Goal: Check status: Check status

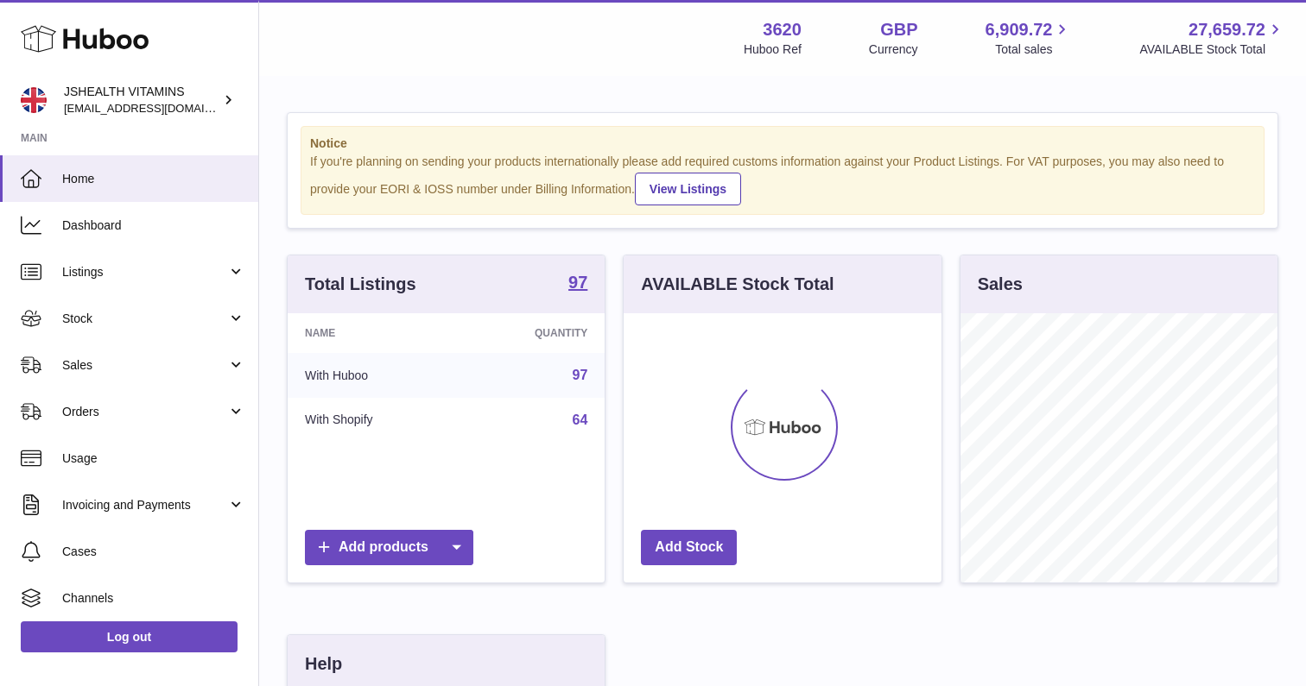
scroll to position [269, 318]
click at [108, 457] on span "Usage" at bounding box center [153, 459] width 183 height 16
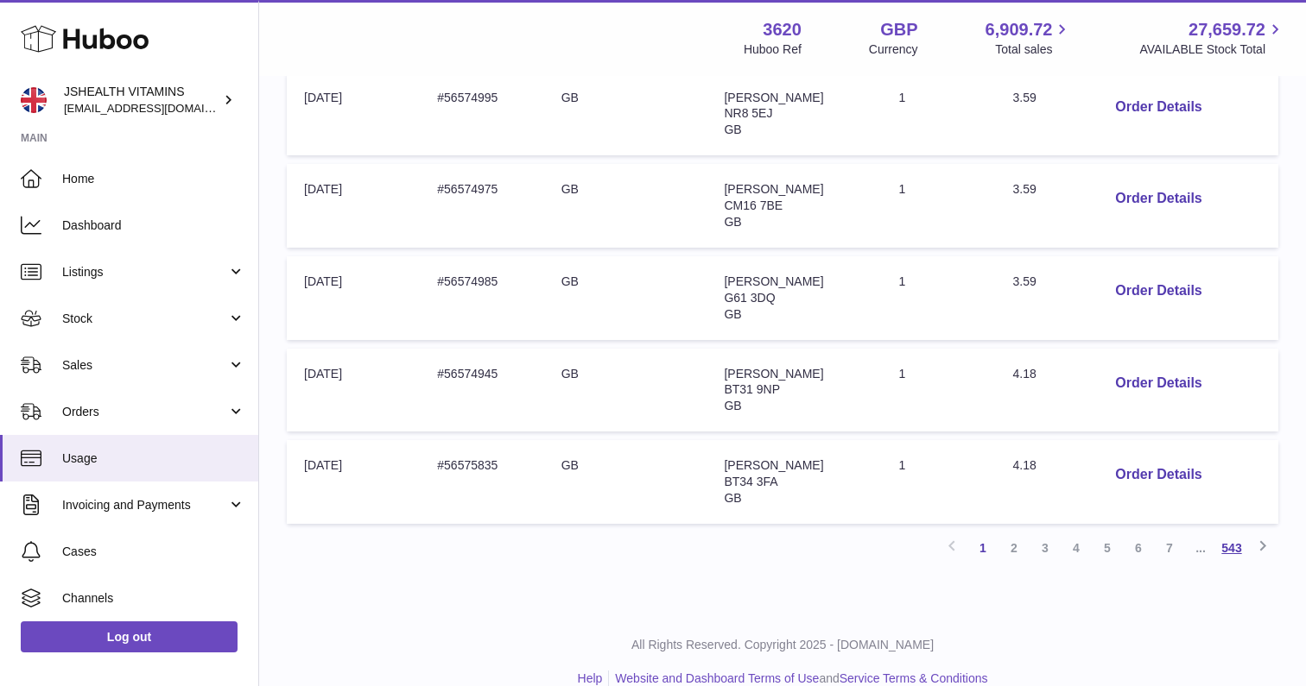
click at [1227, 533] on link "543" at bounding box center [1231, 548] width 31 height 31
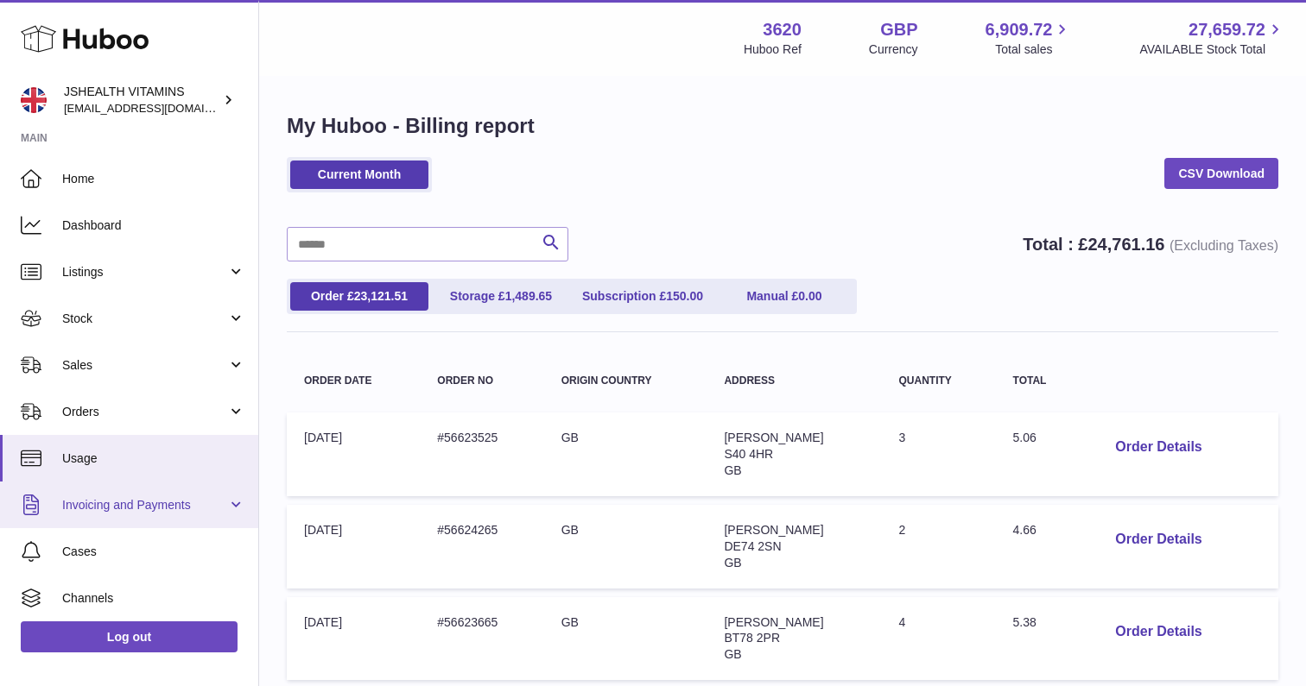
click at [108, 497] on span "Invoicing and Payments" at bounding box center [144, 505] width 165 height 16
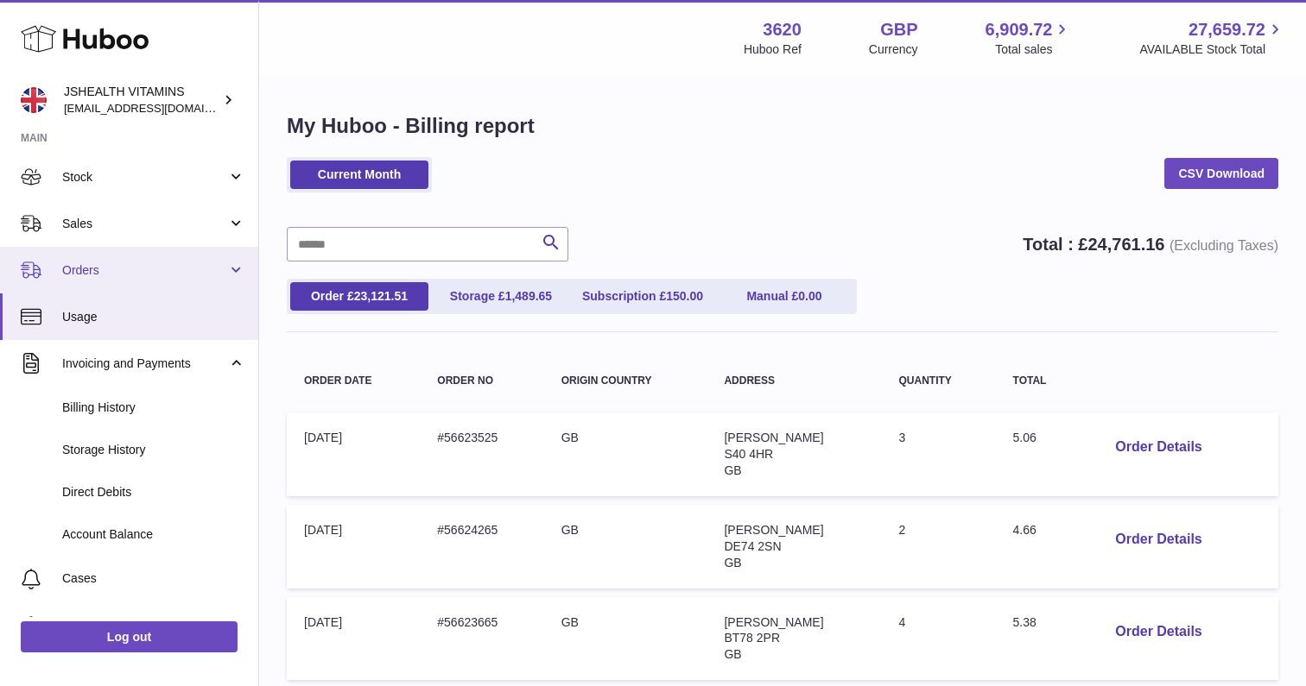
scroll to position [145, 0]
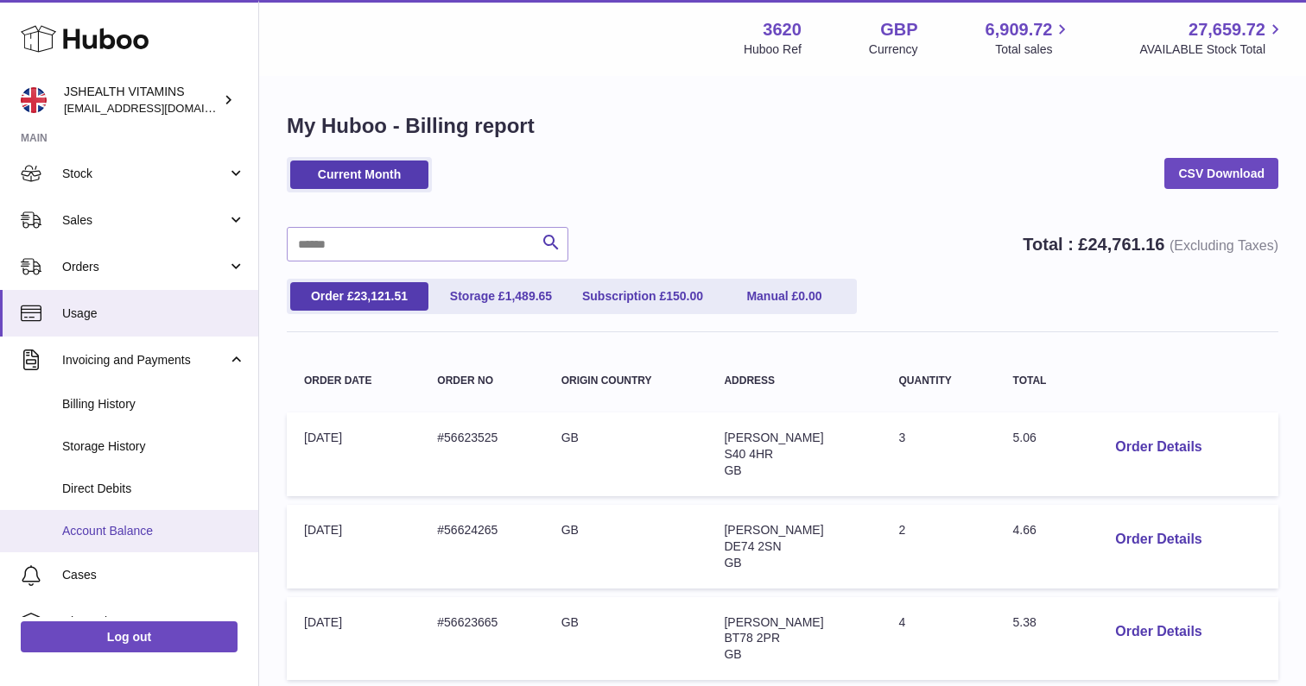
click at [122, 525] on span "Account Balance" at bounding box center [153, 531] width 183 height 16
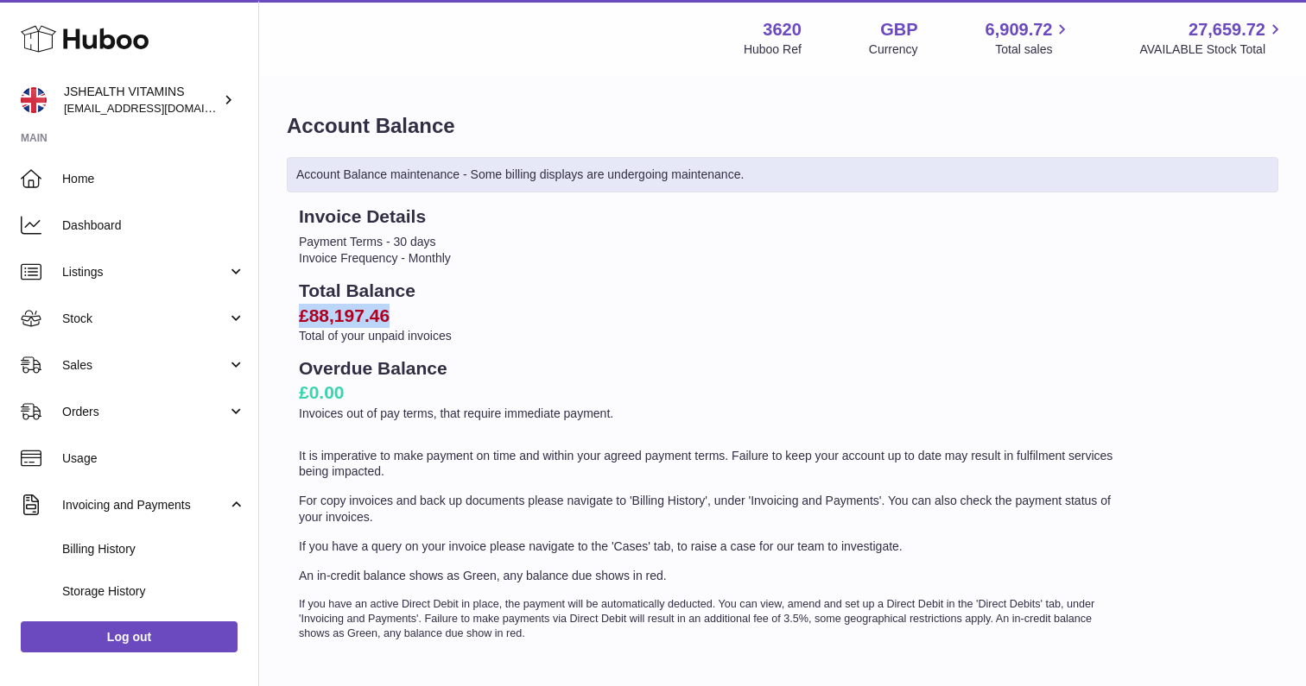
drag, startPoint x: 400, startPoint y: 313, endPoint x: 301, endPoint y: 309, distance: 98.5
click at [301, 309] on h2 "£88,197.46" at bounding box center [710, 316] width 822 height 24
click at [360, 383] on h2 "£0.00" at bounding box center [710, 393] width 822 height 24
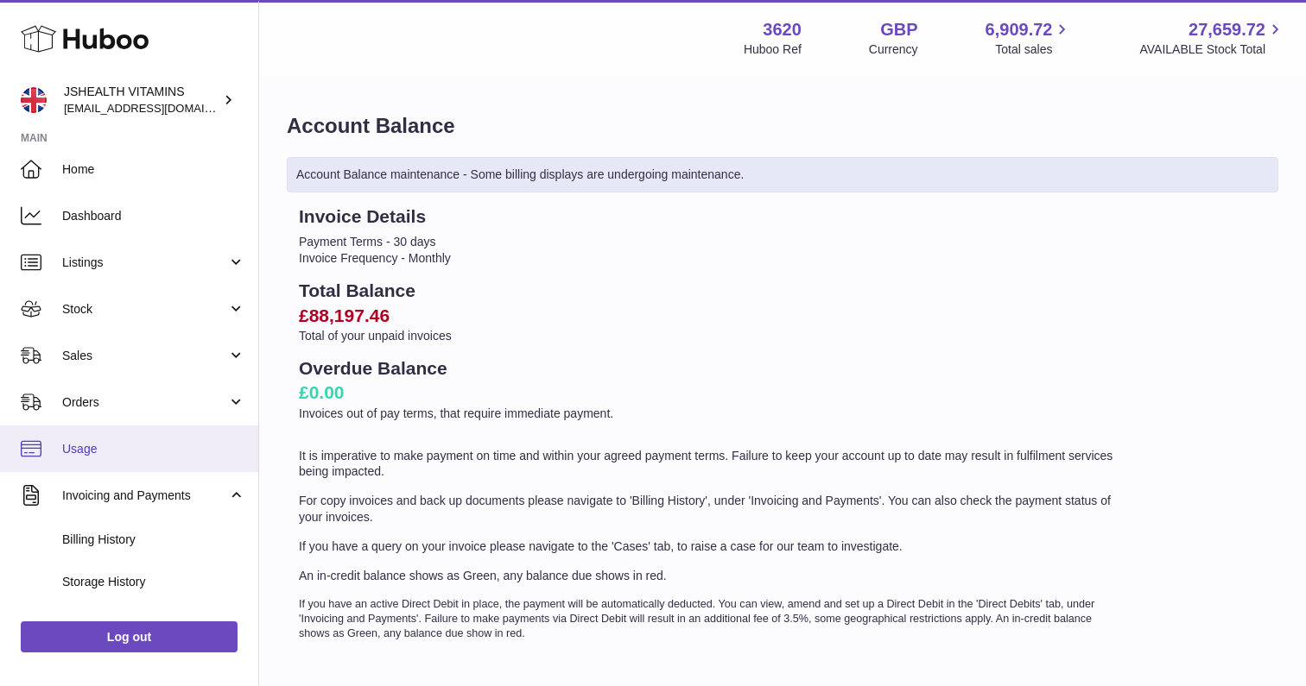
scroll to position [141, 0]
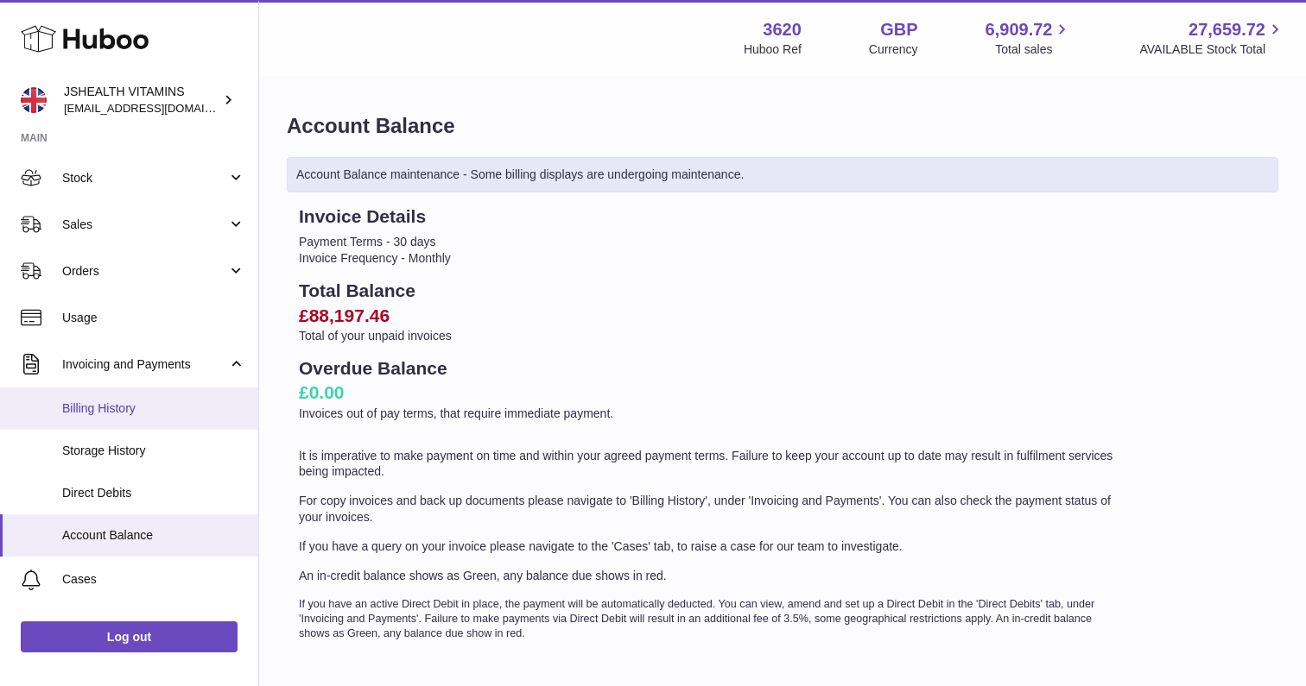
click at [139, 412] on span "Billing History" at bounding box center [153, 409] width 183 height 16
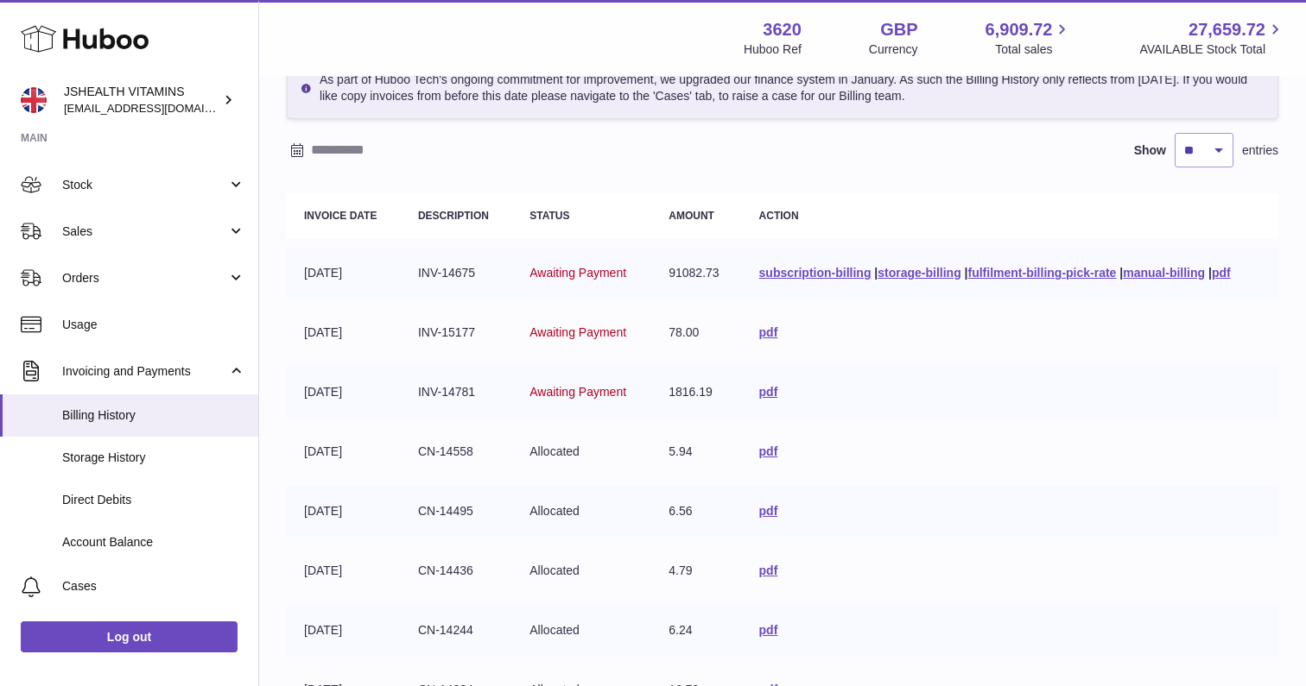
scroll to position [102, 0]
click at [770, 446] on link "pdf" at bounding box center [768, 450] width 19 height 14
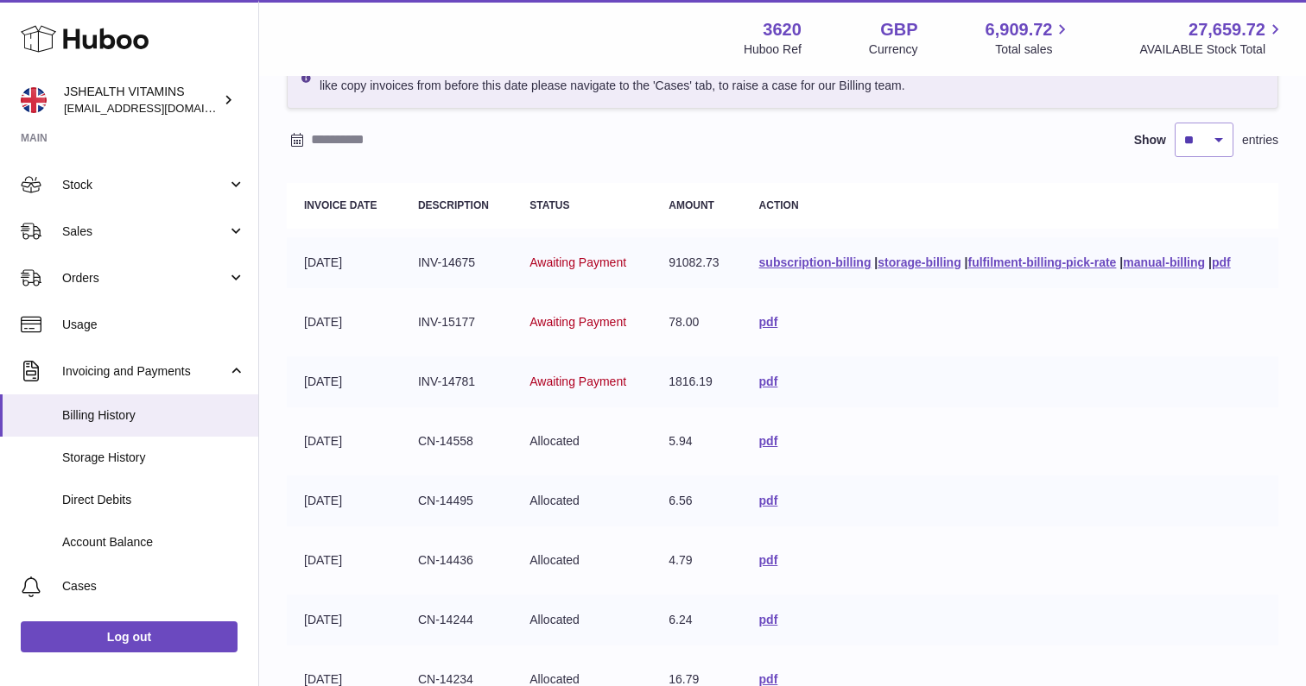
scroll to position [213, 0]
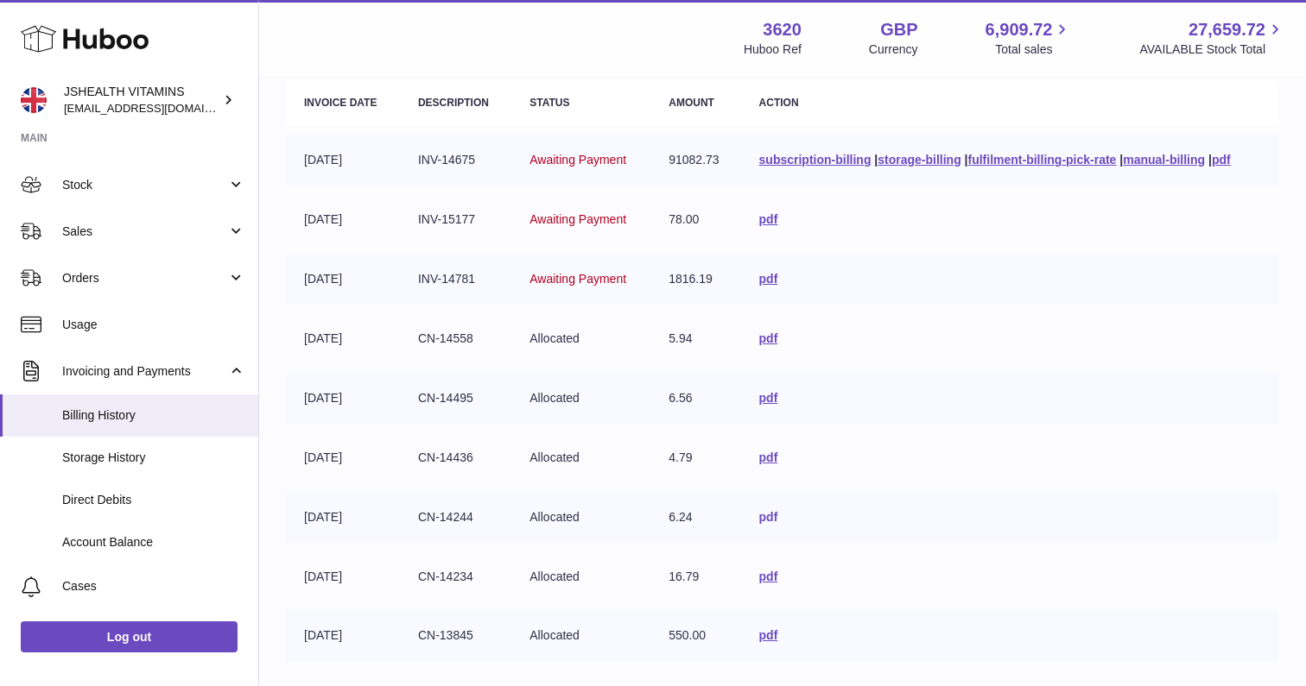
click at [765, 510] on link "pdf" at bounding box center [768, 517] width 19 height 14
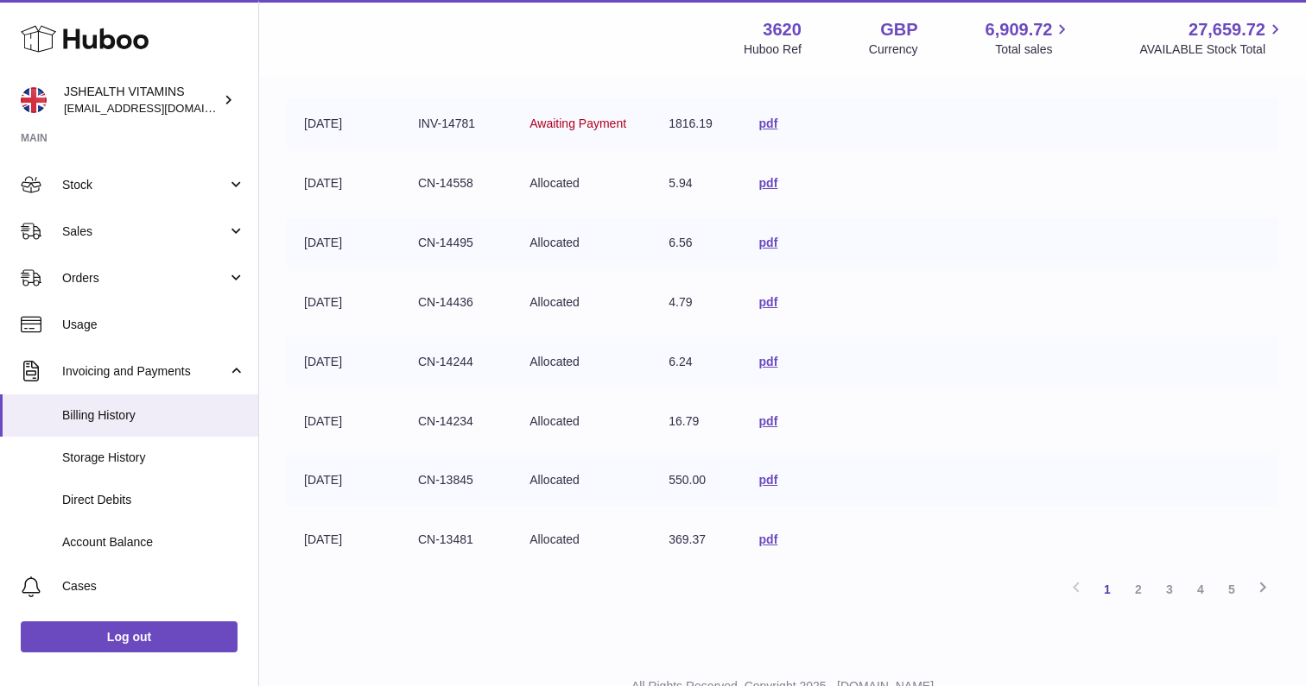
scroll to position [379, 0]
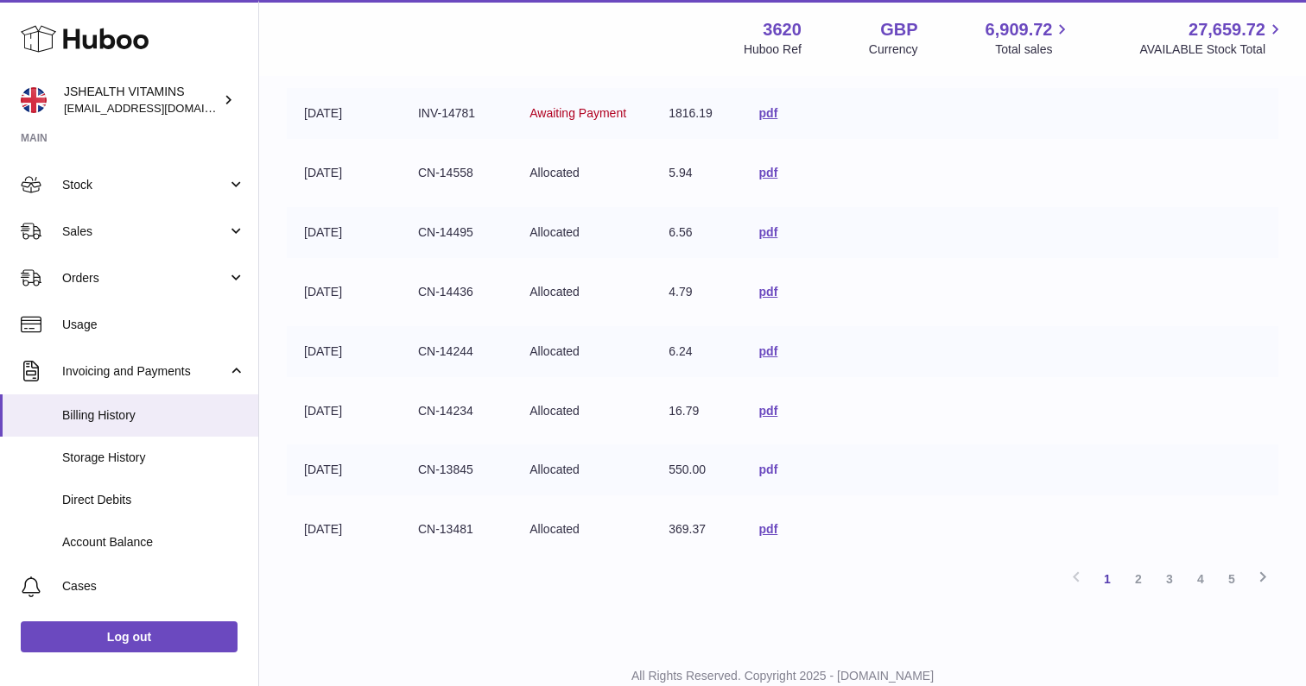
click at [759, 463] on link "pdf" at bounding box center [768, 470] width 19 height 14
click at [761, 522] on link "pdf" at bounding box center [768, 529] width 19 height 14
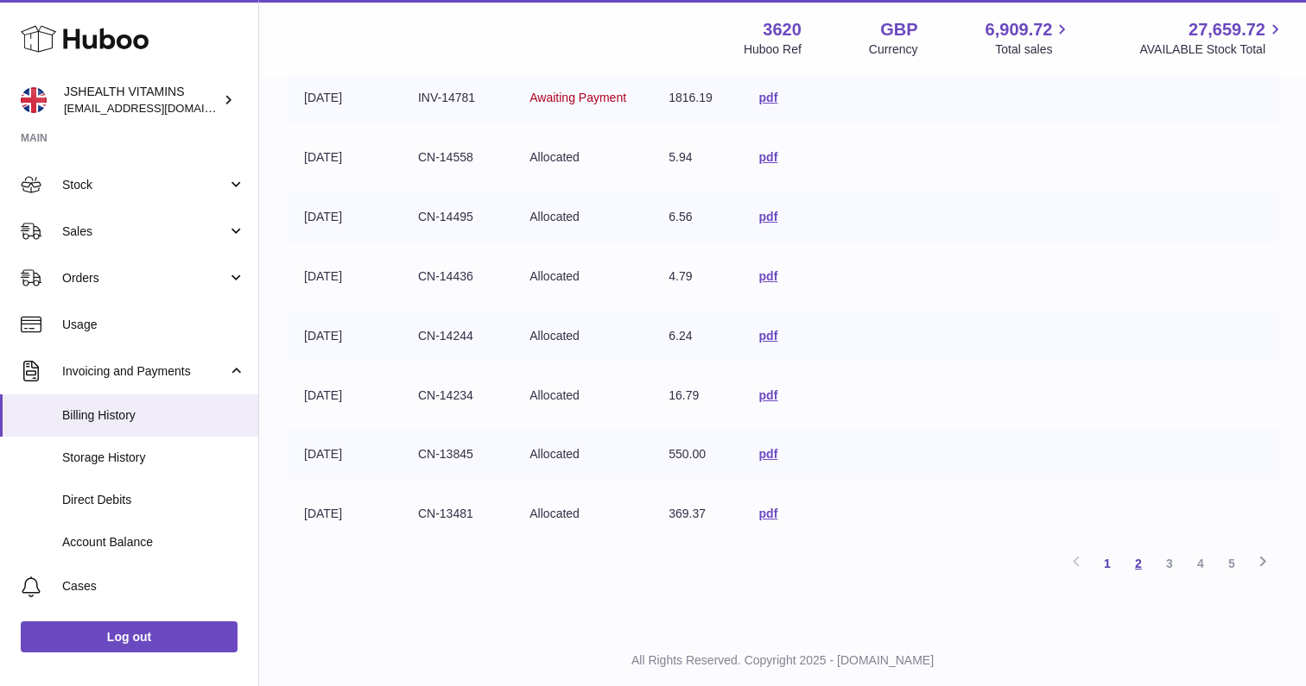
click at [1134, 555] on link "2" at bounding box center [1138, 563] width 31 height 31
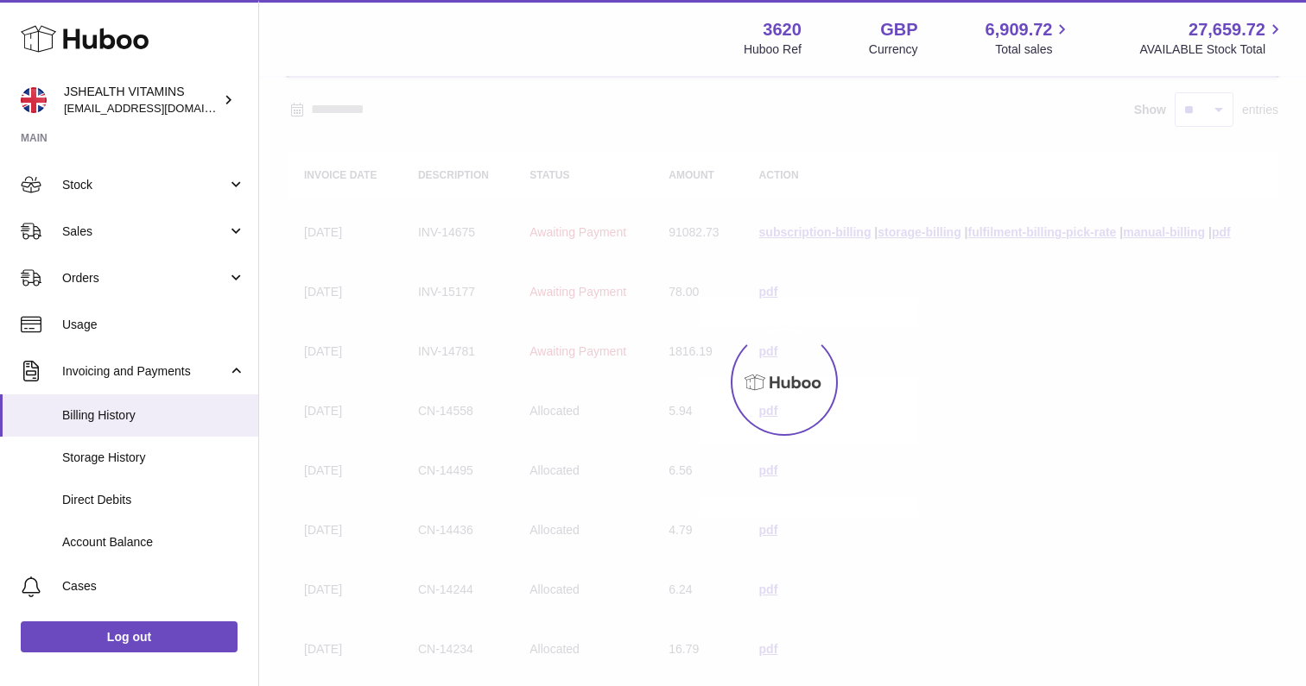
scroll to position [78, 0]
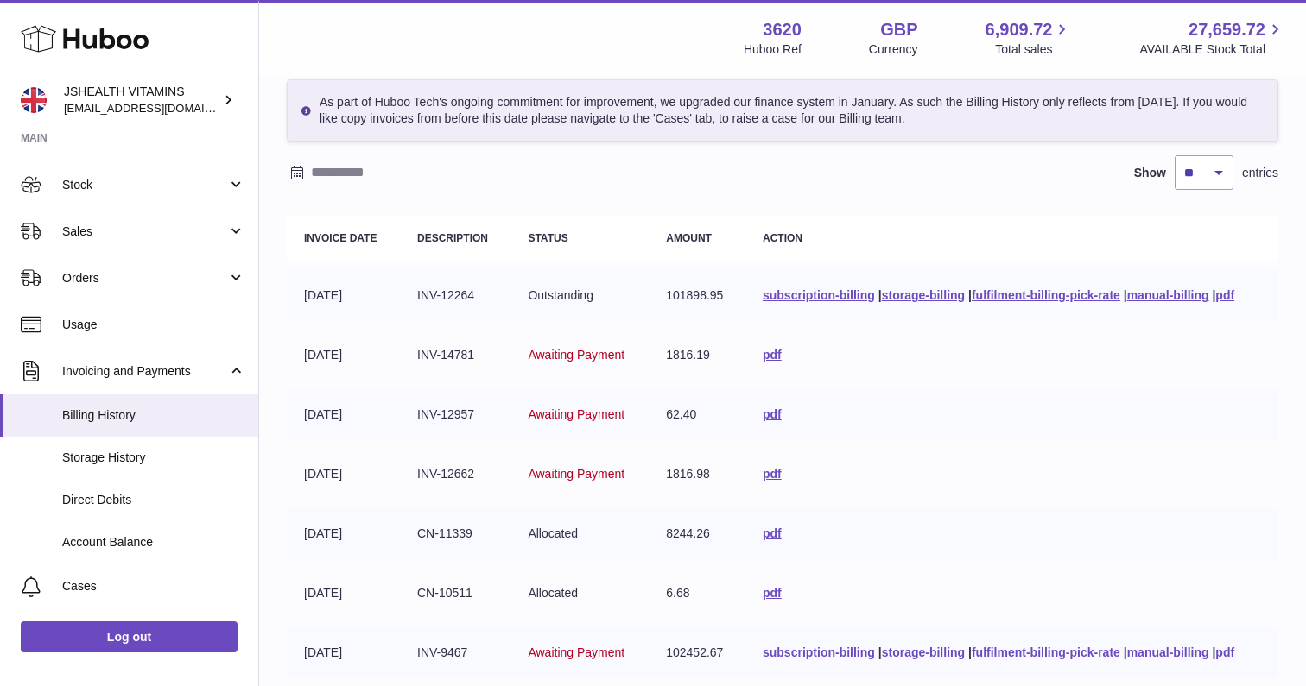
click at [338, 169] on input "text" at bounding box center [445, 173] width 269 height 28
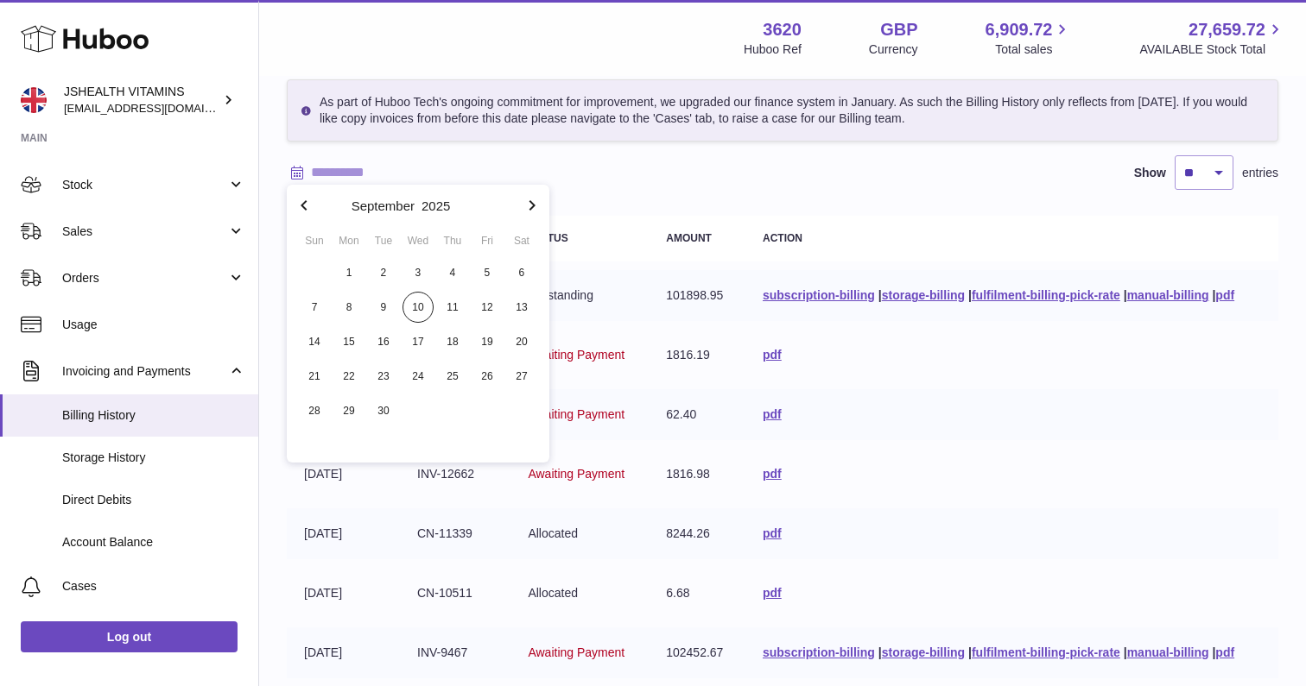
click at [338, 169] on input "text" at bounding box center [445, 173] width 269 height 28
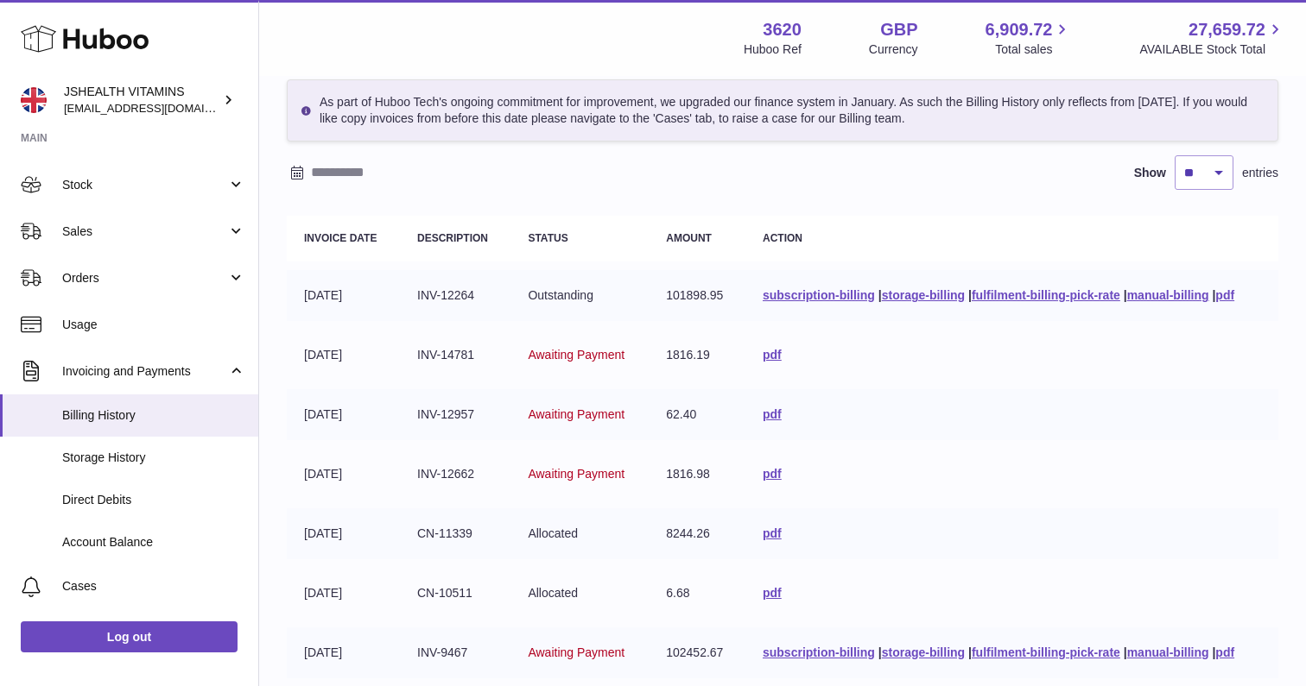
scroll to position [152, 0]
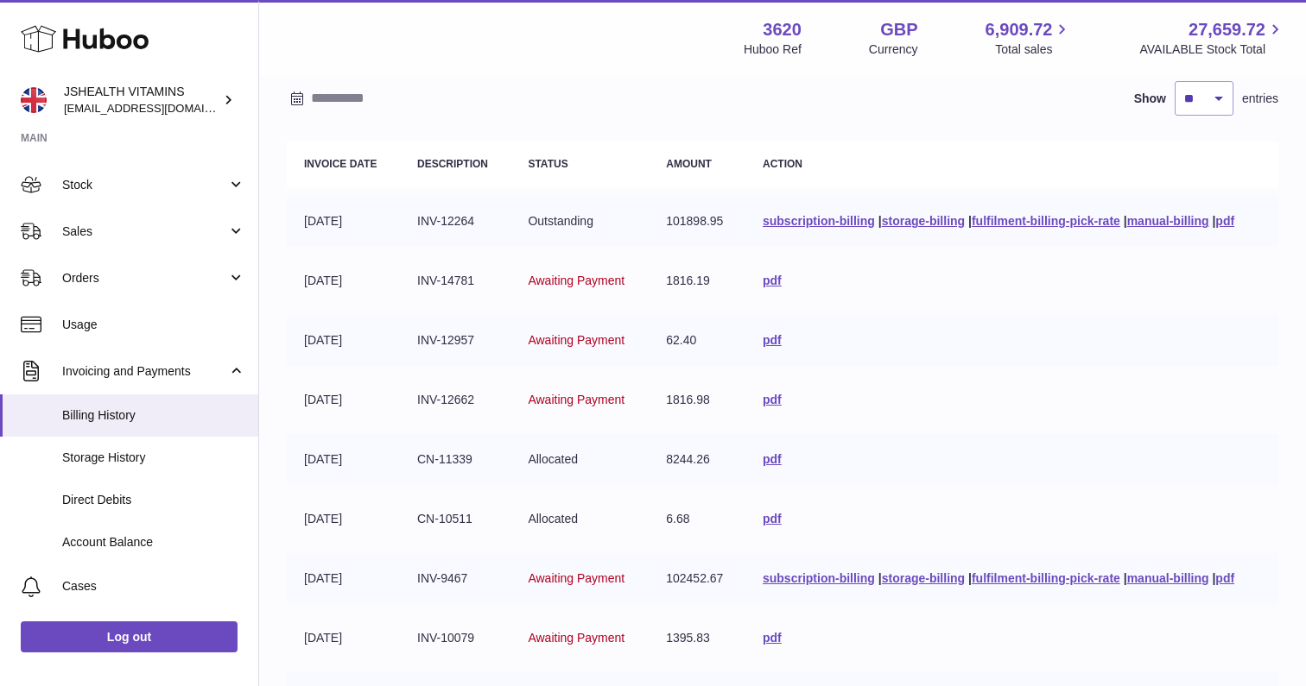
drag, startPoint x: 683, startPoint y: 571, endPoint x: 656, endPoint y: 572, distance: 26.8
click at [656, 572] on td "102452.67" at bounding box center [696, 578] width 97 height 51
click at [818, 572] on link "subscription-billing" at bounding box center [818, 579] width 112 height 14
click at [128, 503] on span "Direct Debits" at bounding box center [153, 500] width 183 height 16
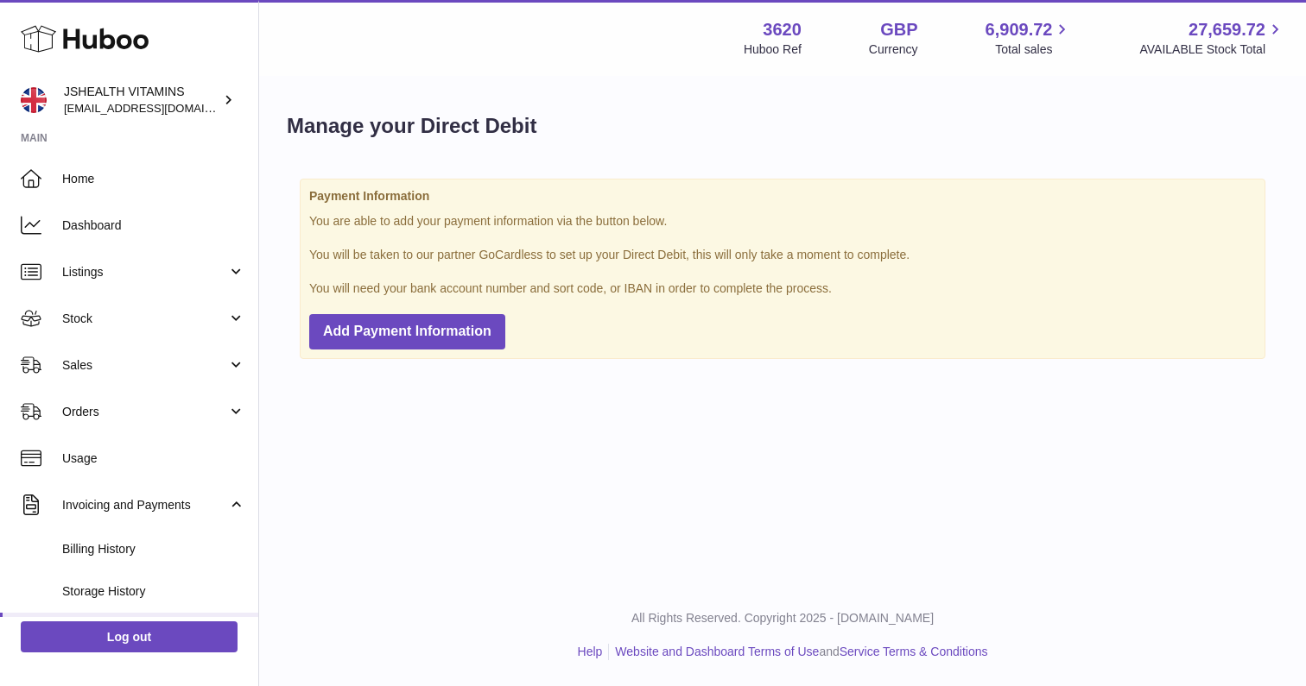
drag, startPoint x: 842, startPoint y: 282, endPoint x: 325, endPoint y: 174, distance: 528.4
click at [325, 174] on div "Payment Information You are able to add your payment information via the button…" at bounding box center [782, 269] width 991 height 206
click at [396, 233] on div "Payment Information You are able to add your payment information via the button…" at bounding box center [782, 269] width 965 height 180
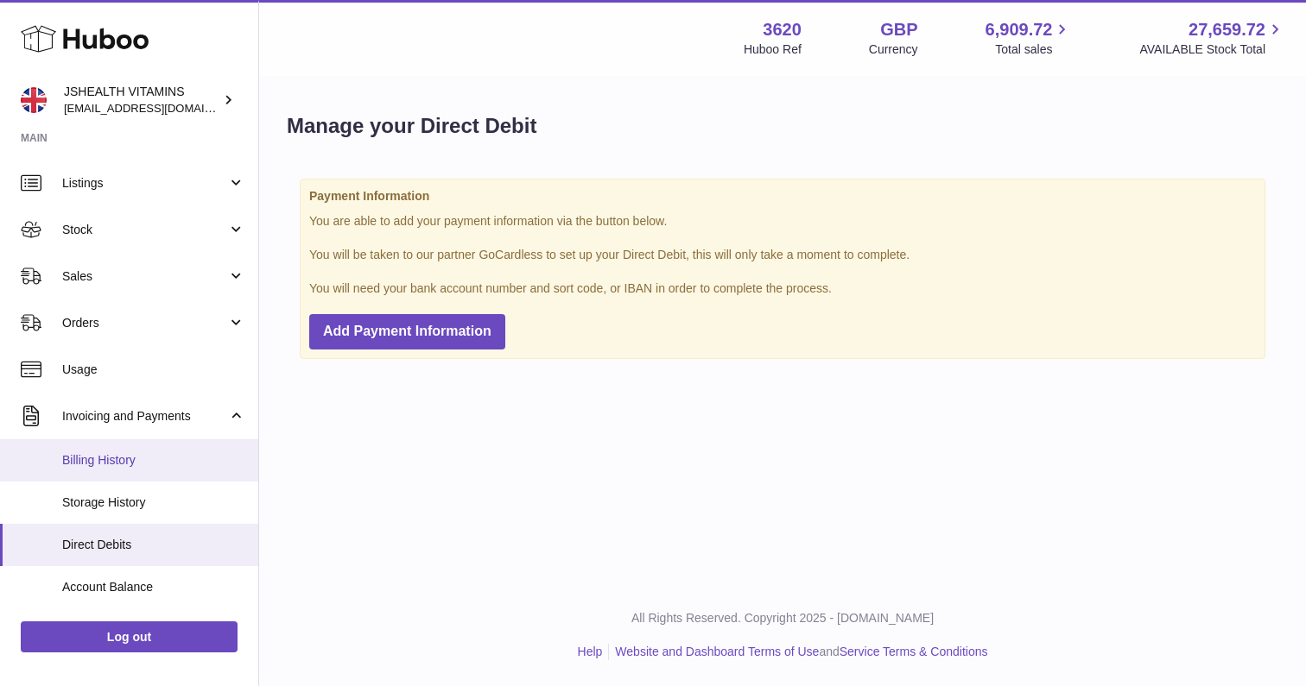
scroll to position [137, 0]
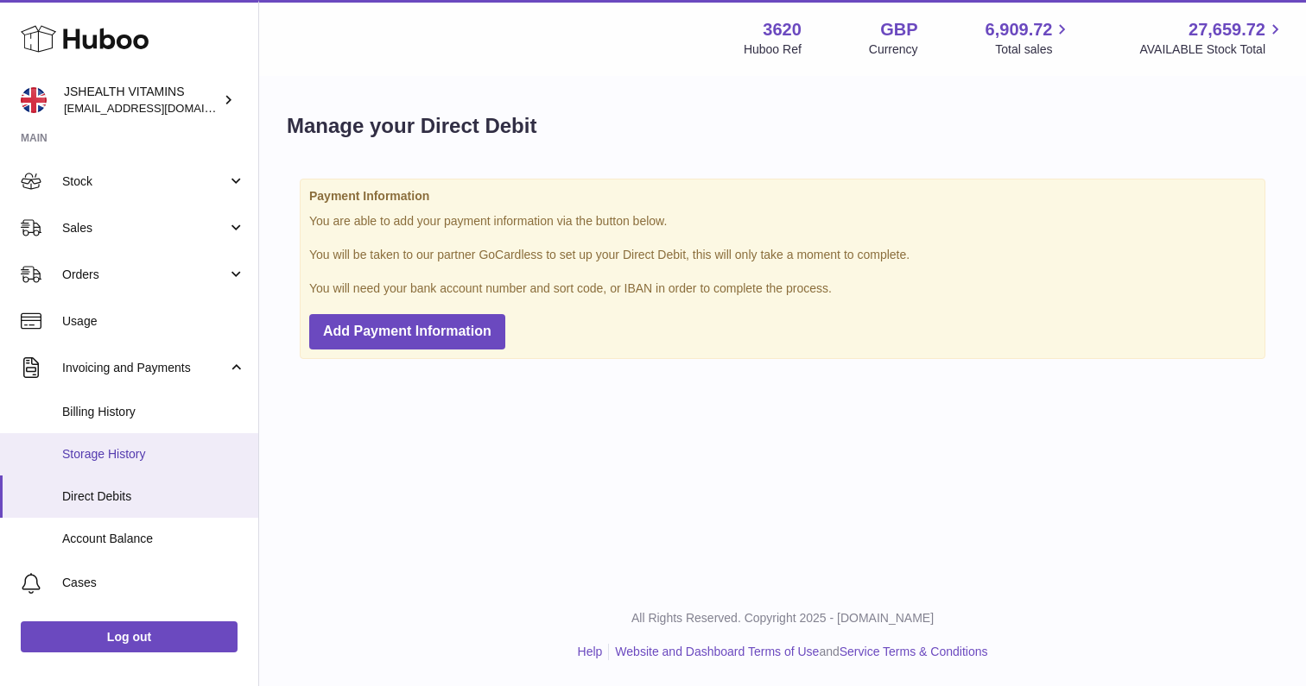
click at [145, 448] on span "Storage History" at bounding box center [153, 454] width 183 height 16
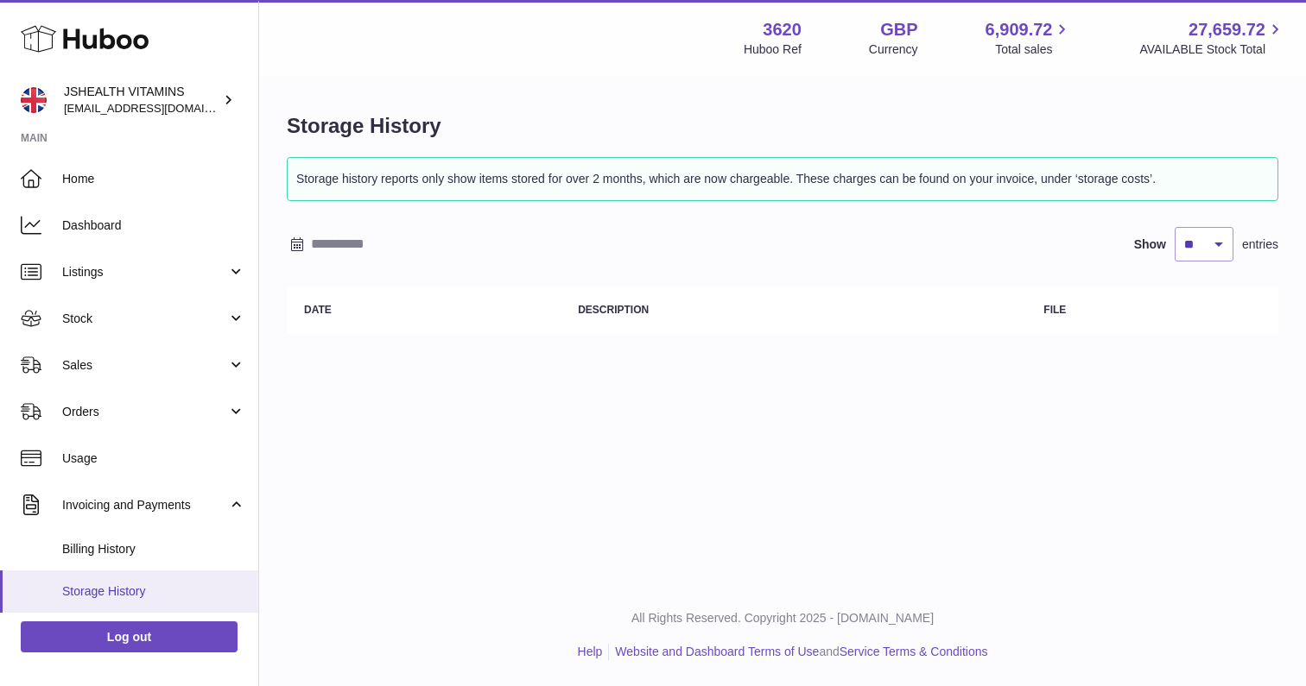
scroll to position [31, 0]
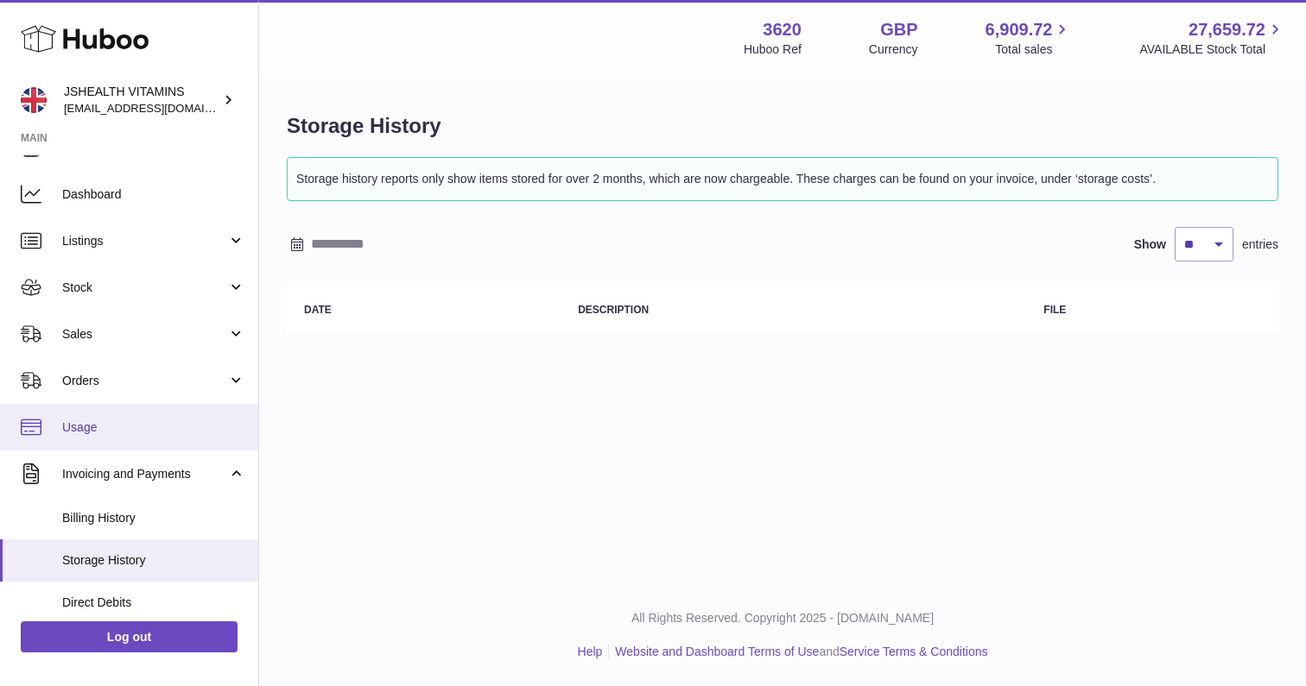
click at [101, 422] on span "Usage" at bounding box center [153, 428] width 183 height 16
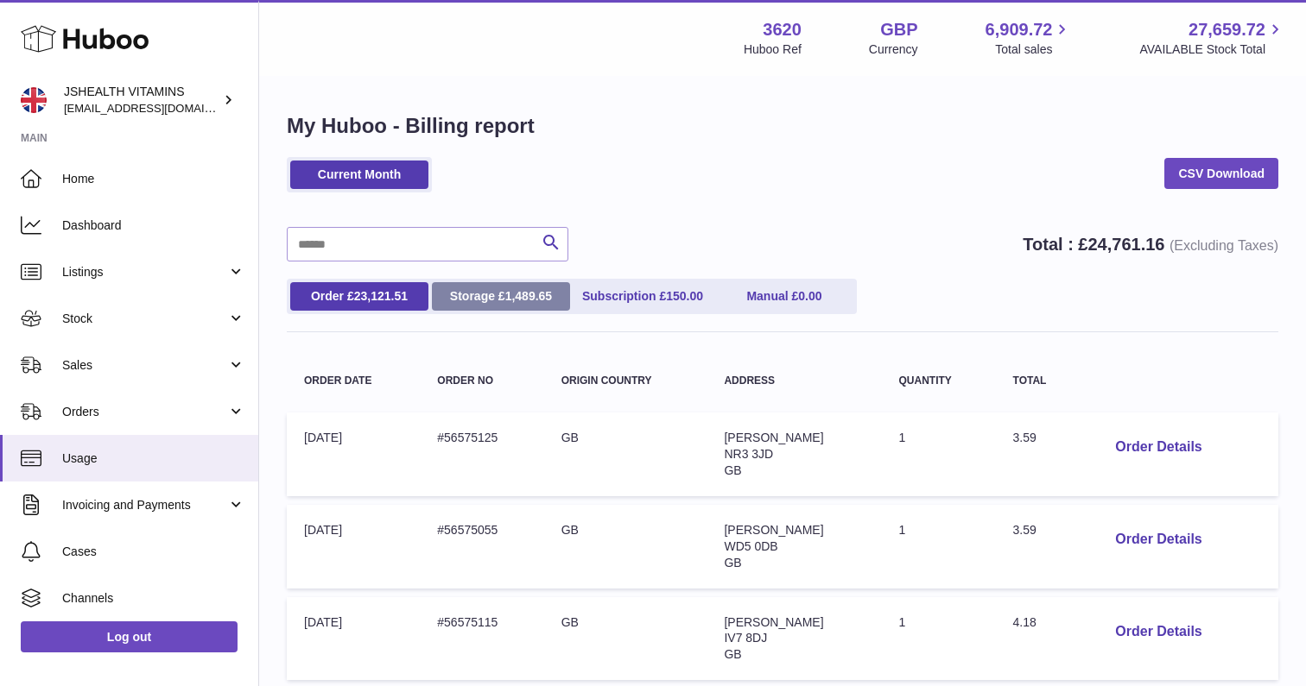
click at [463, 291] on link "Storage £ 1,489.65" at bounding box center [501, 296] width 138 height 28
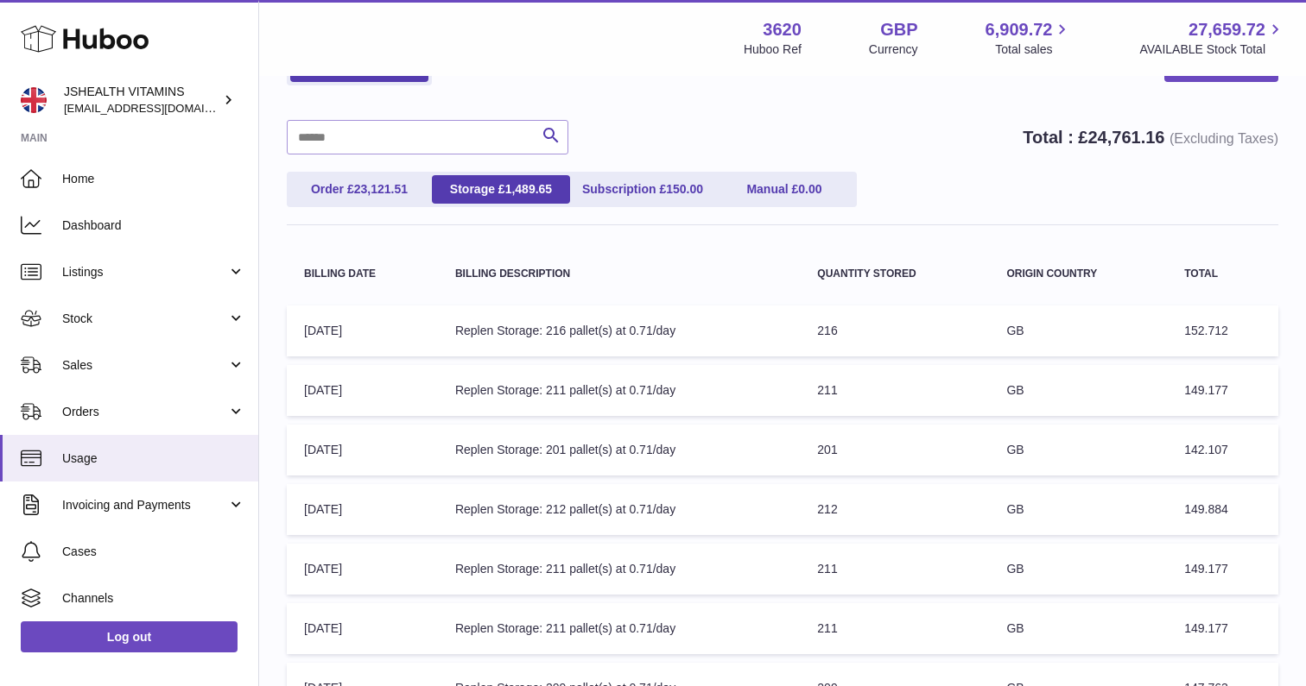
scroll to position [110, 0]
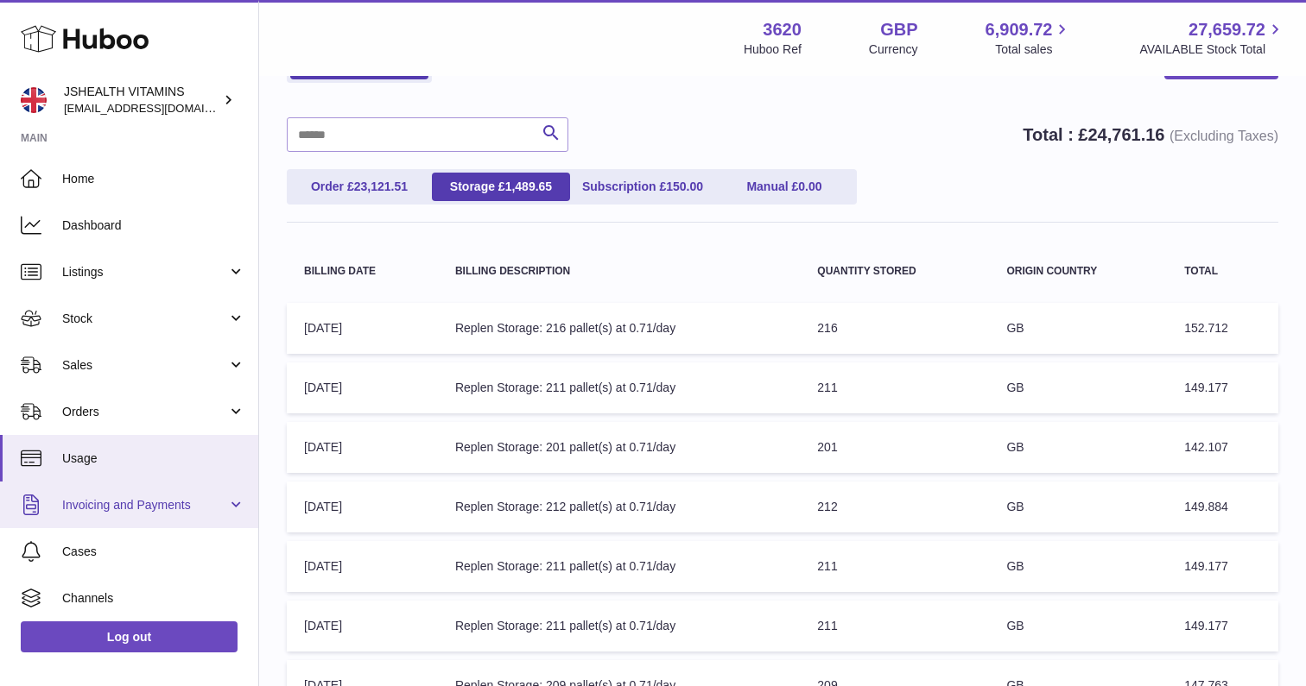
click at [155, 502] on span "Invoicing and Payments" at bounding box center [144, 505] width 165 height 16
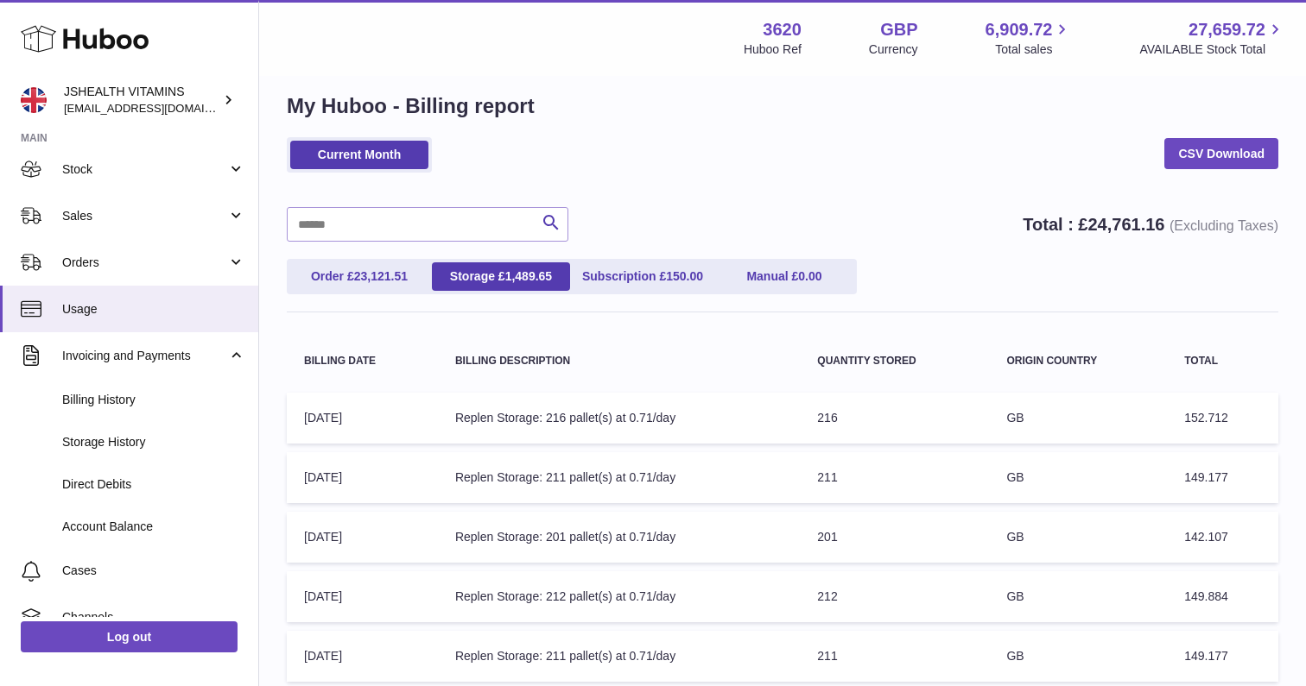
scroll to position [96, 0]
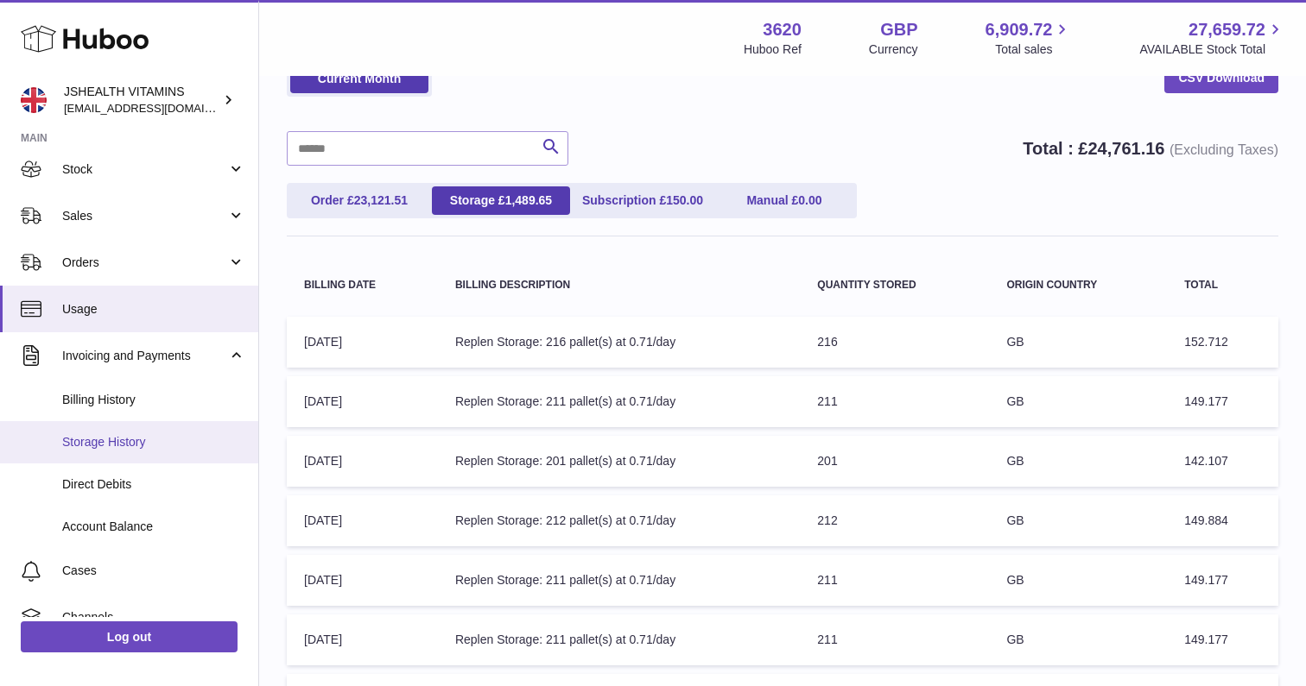
click at [139, 437] on span "Storage History" at bounding box center [153, 442] width 183 height 16
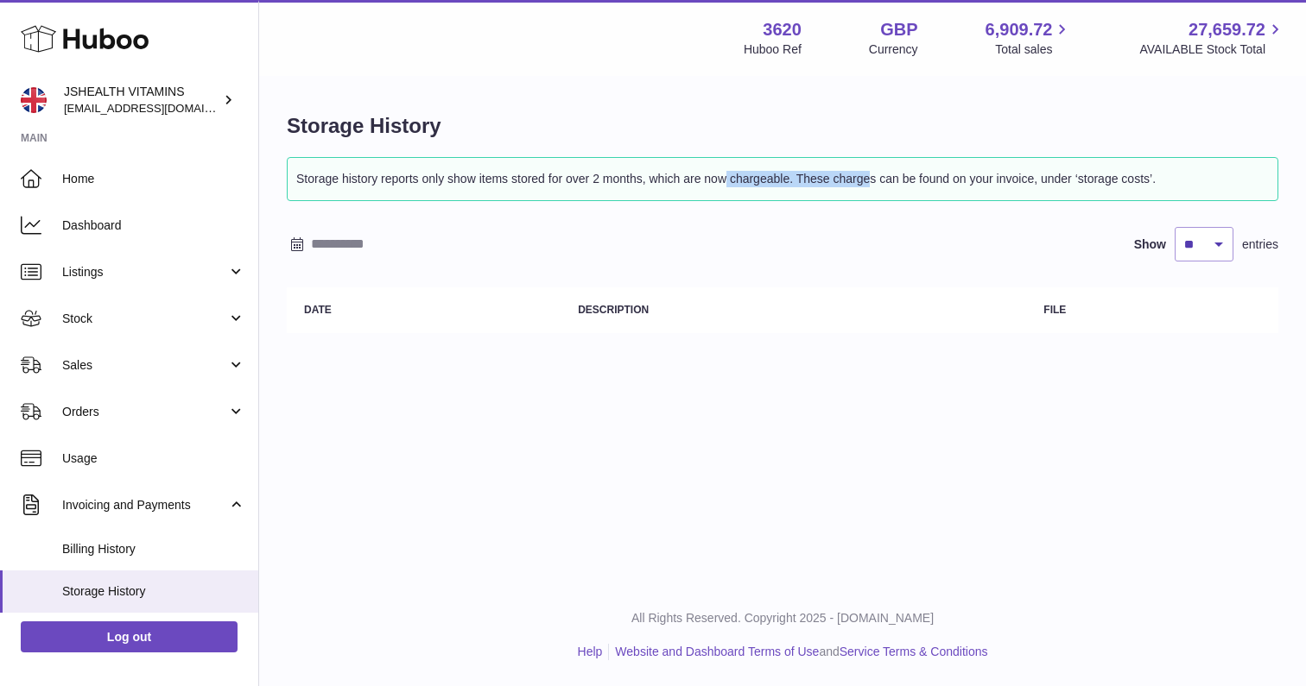
drag, startPoint x: 648, startPoint y: 175, endPoint x: 792, endPoint y: 174, distance: 143.3
click at [792, 174] on p "Storage history reports only show items stored for over 2 months, which are now…" at bounding box center [782, 179] width 972 height 25
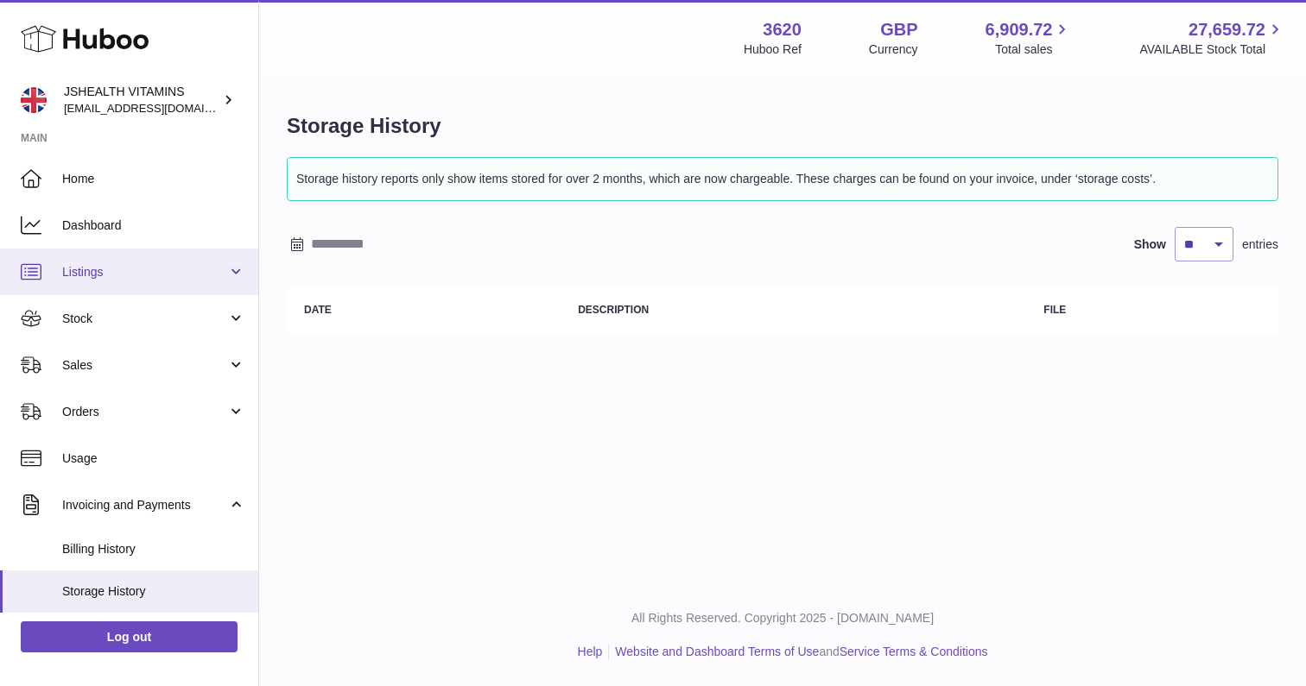
click at [118, 271] on span "Listings" at bounding box center [144, 272] width 165 height 16
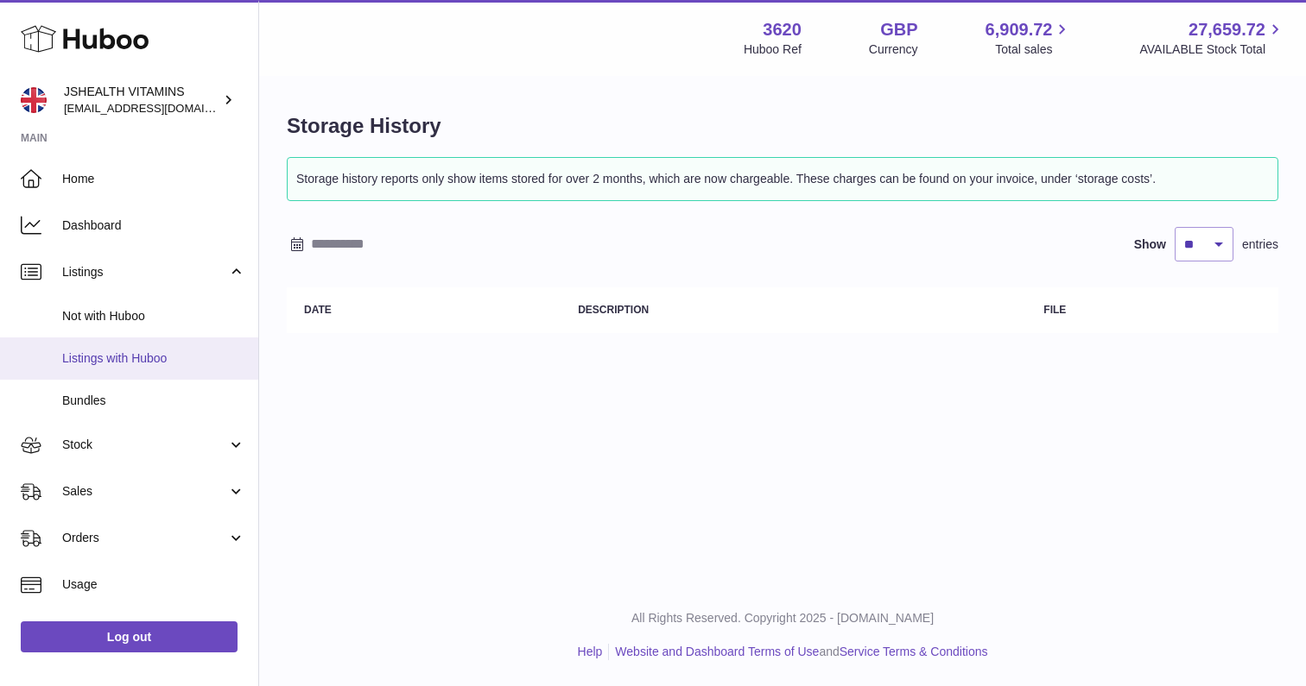
click at [128, 357] on span "Listings with Huboo" at bounding box center [153, 359] width 183 height 16
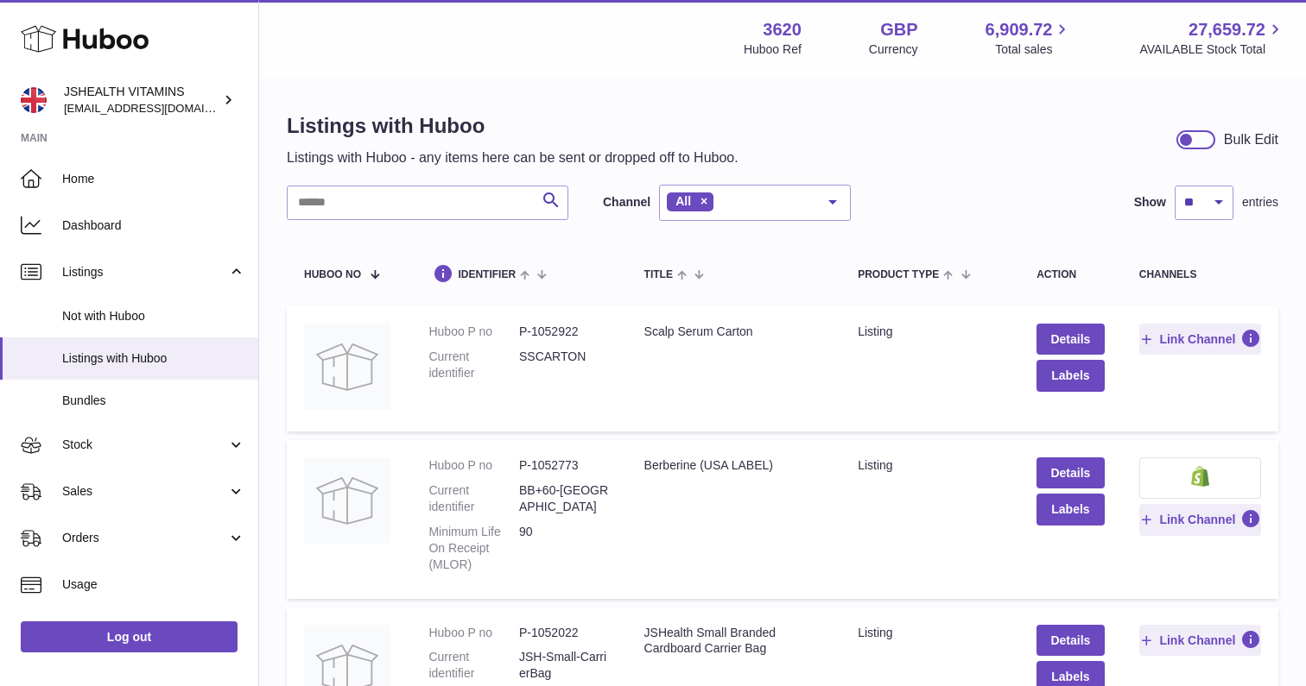
click at [1200, 138] on div at bounding box center [1195, 139] width 39 height 19
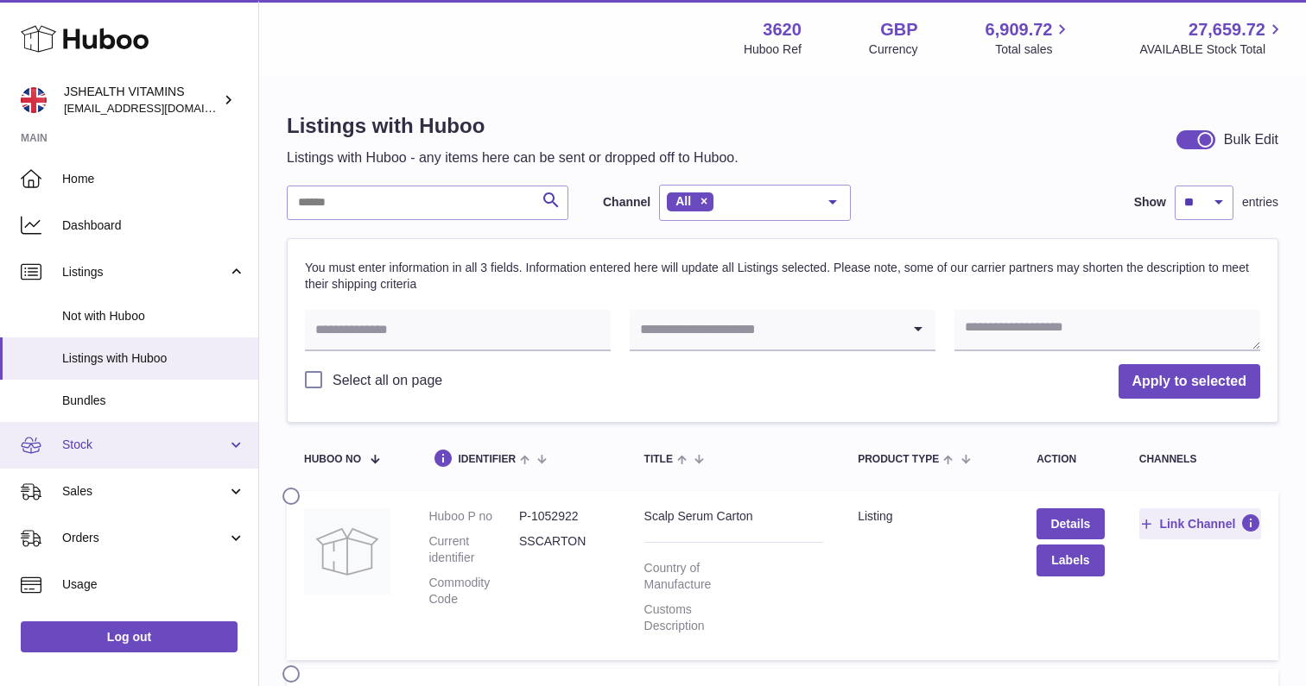
click at [150, 445] on span "Stock" at bounding box center [144, 445] width 165 height 16
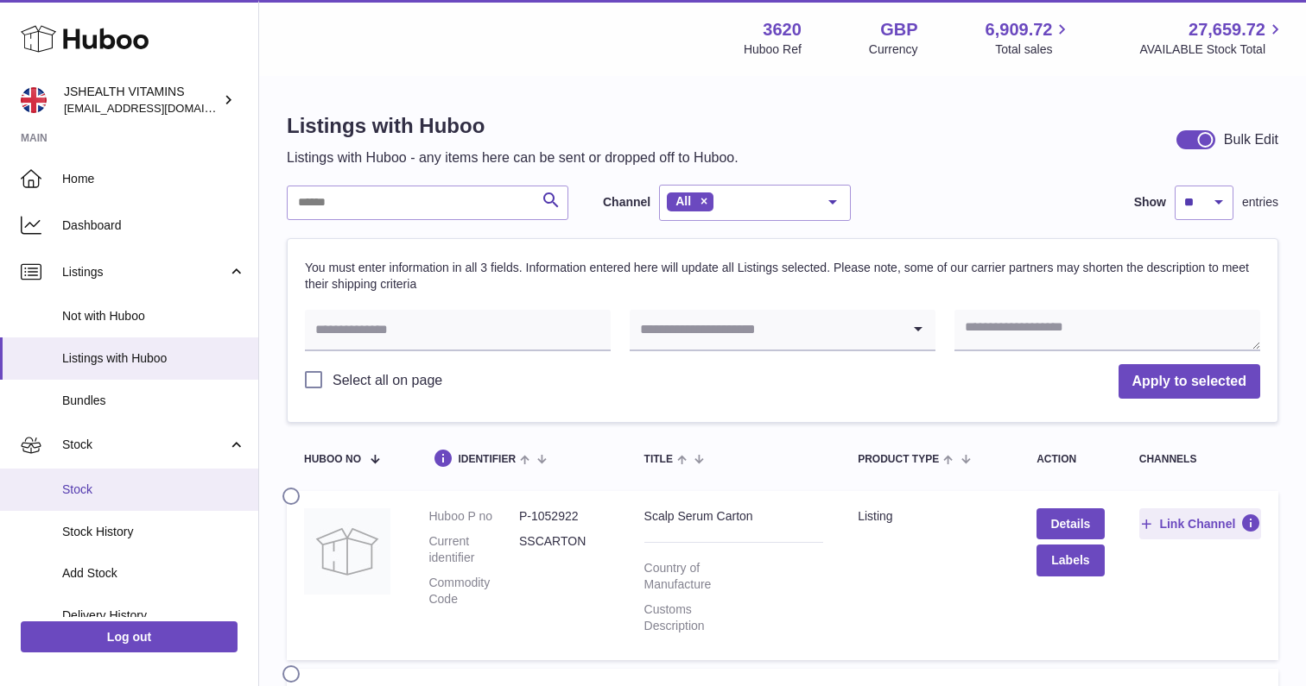
click at [104, 486] on span "Stock" at bounding box center [153, 490] width 183 height 16
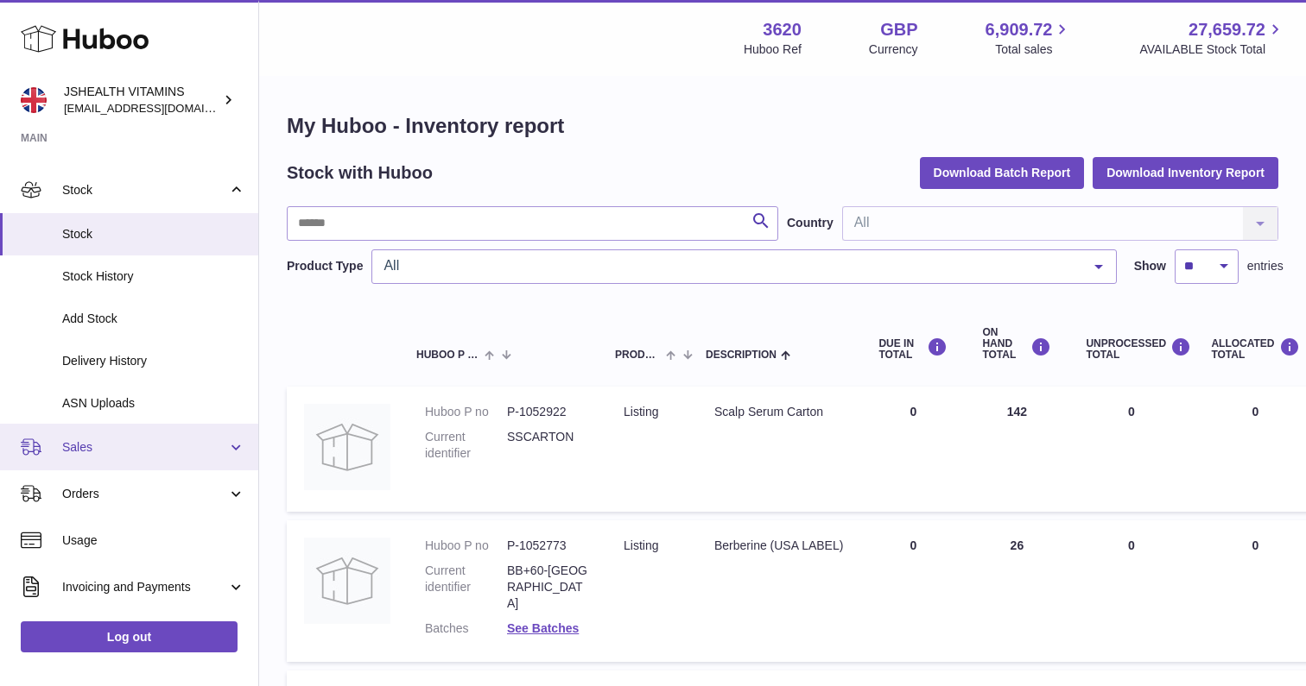
scroll to position [130, 0]
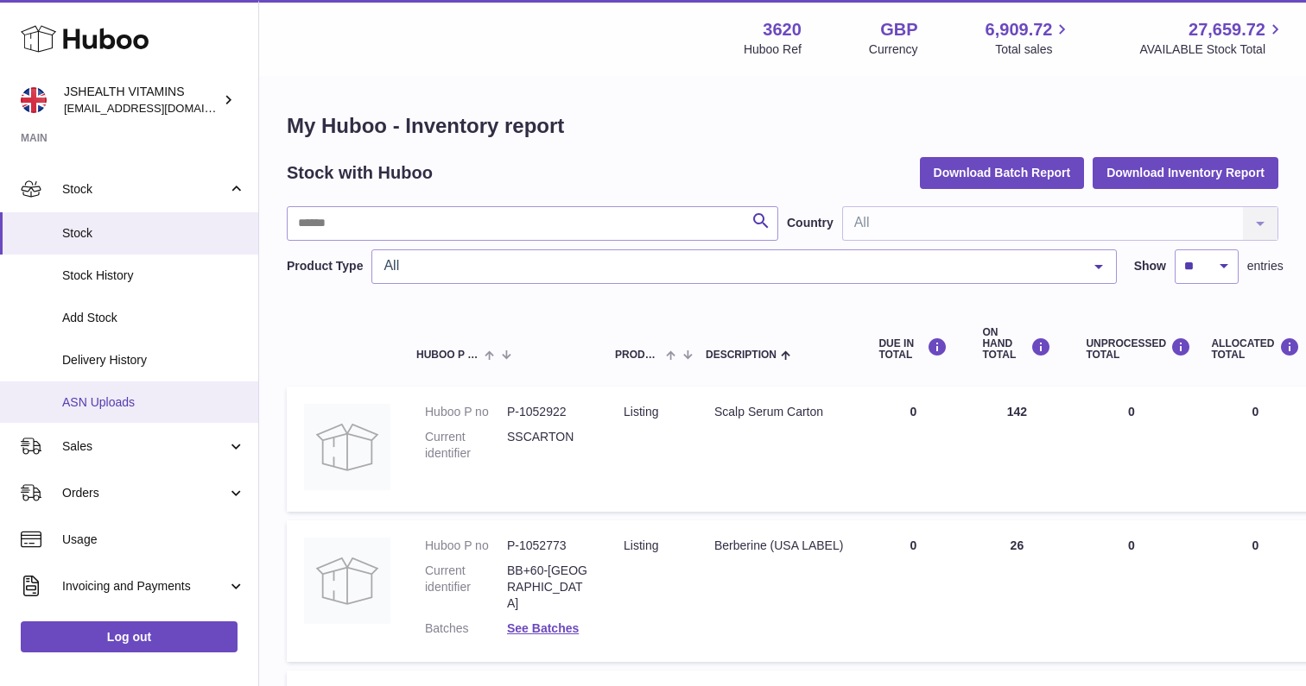
click at [137, 395] on span "ASN Uploads" at bounding box center [153, 403] width 183 height 16
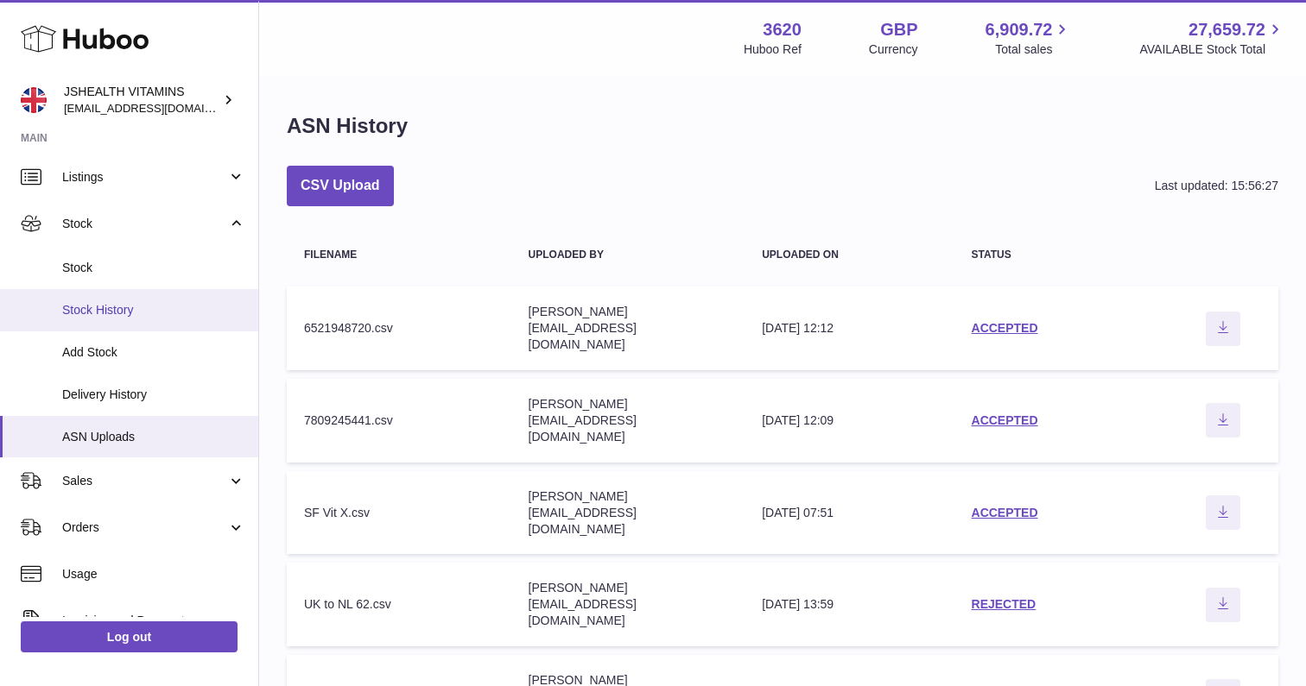
scroll to position [115, 0]
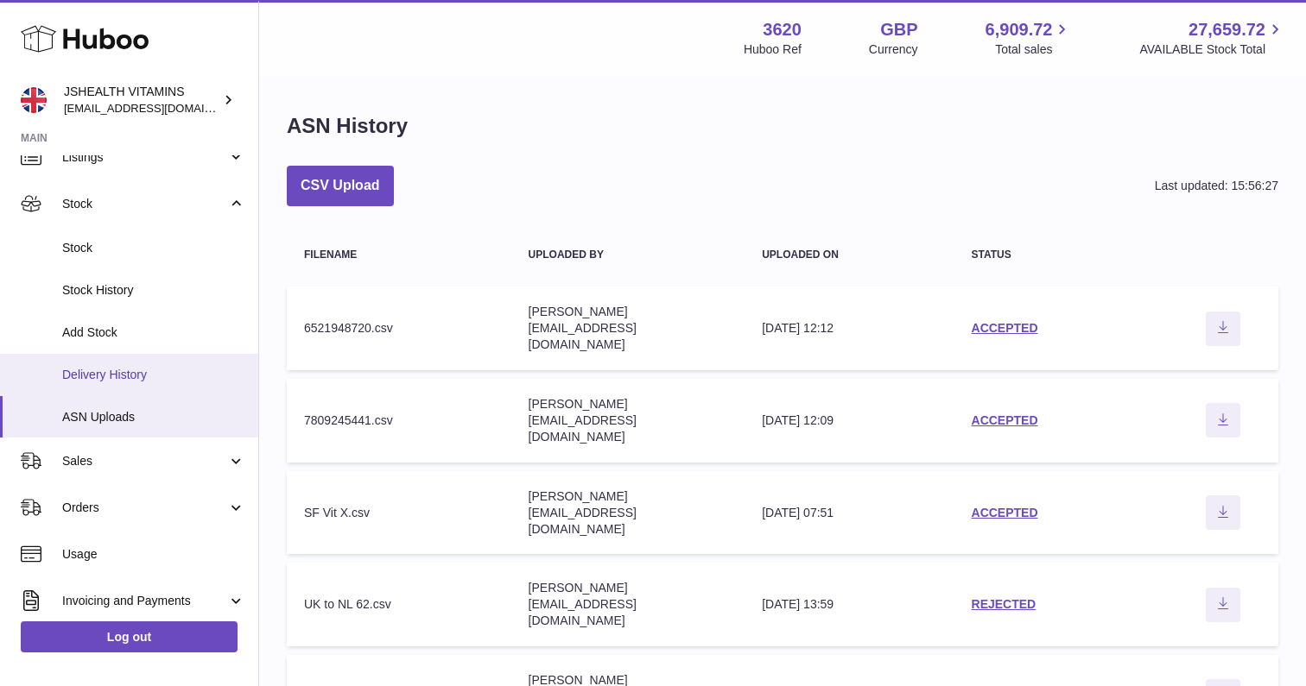
click at [148, 374] on span "Delivery History" at bounding box center [153, 375] width 183 height 16
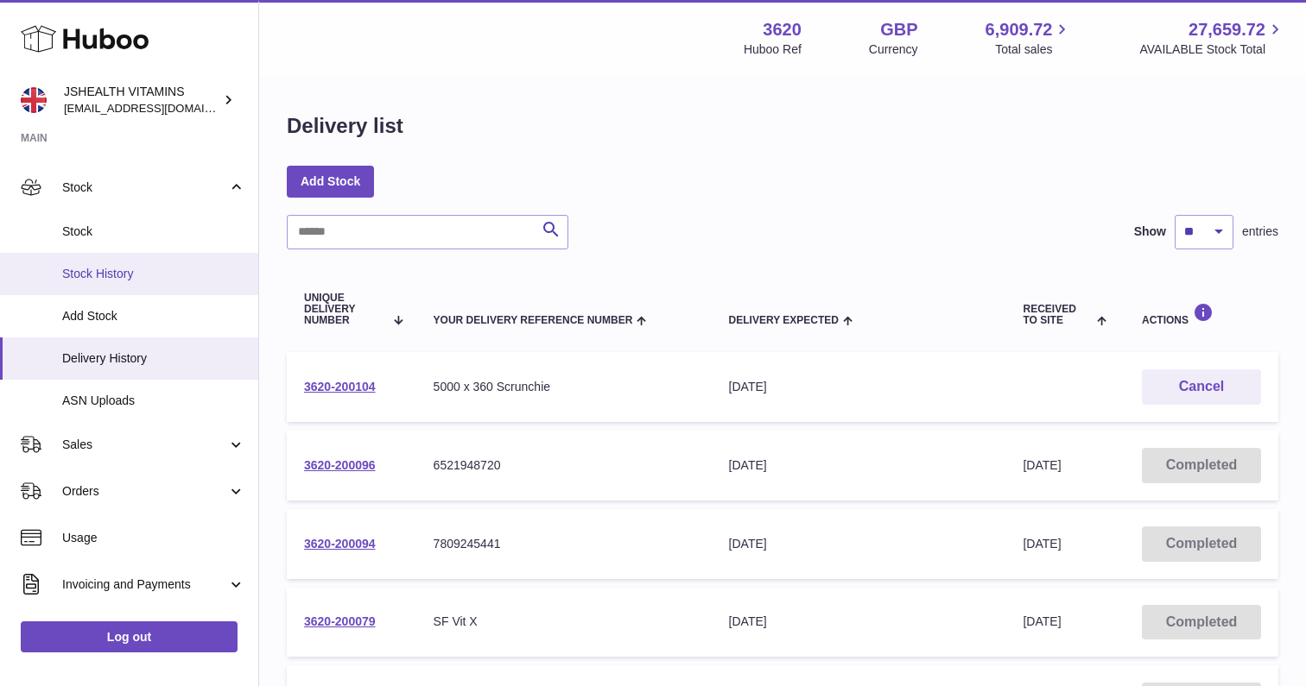
scroll to position [147, 0]
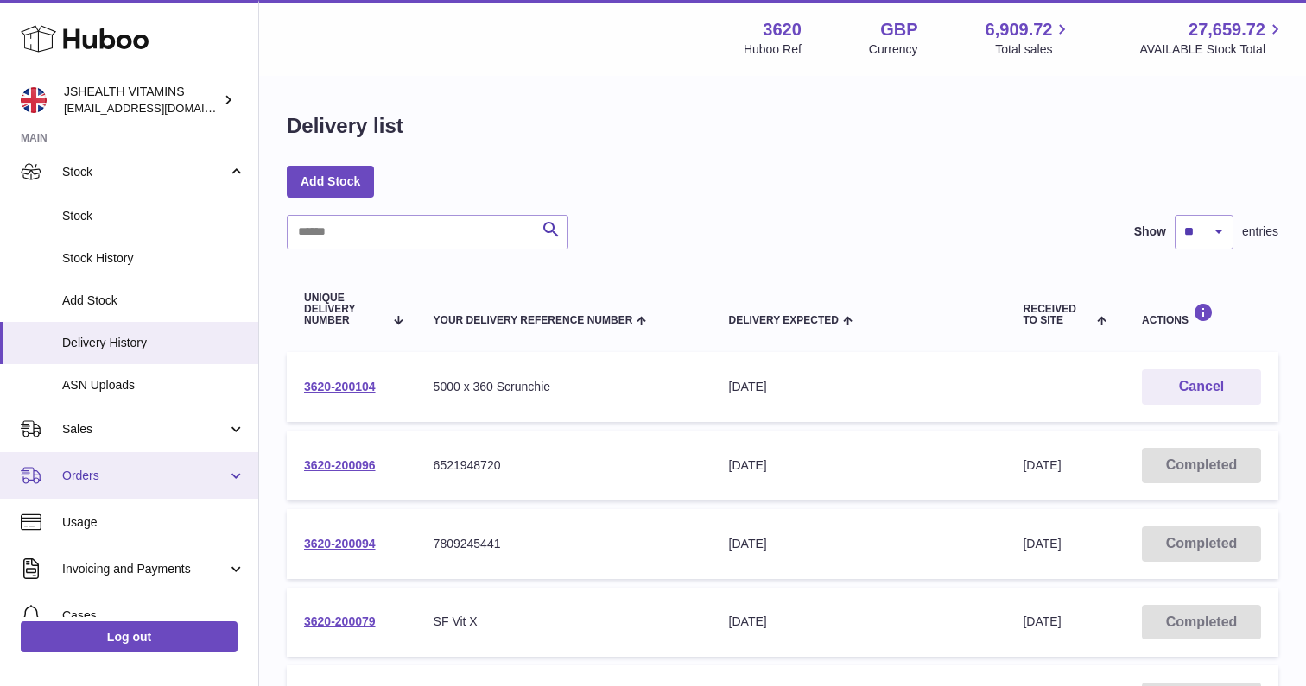
click at [101, 468] on span "Orders" at bounding box center [144, 476] width 165 height 16
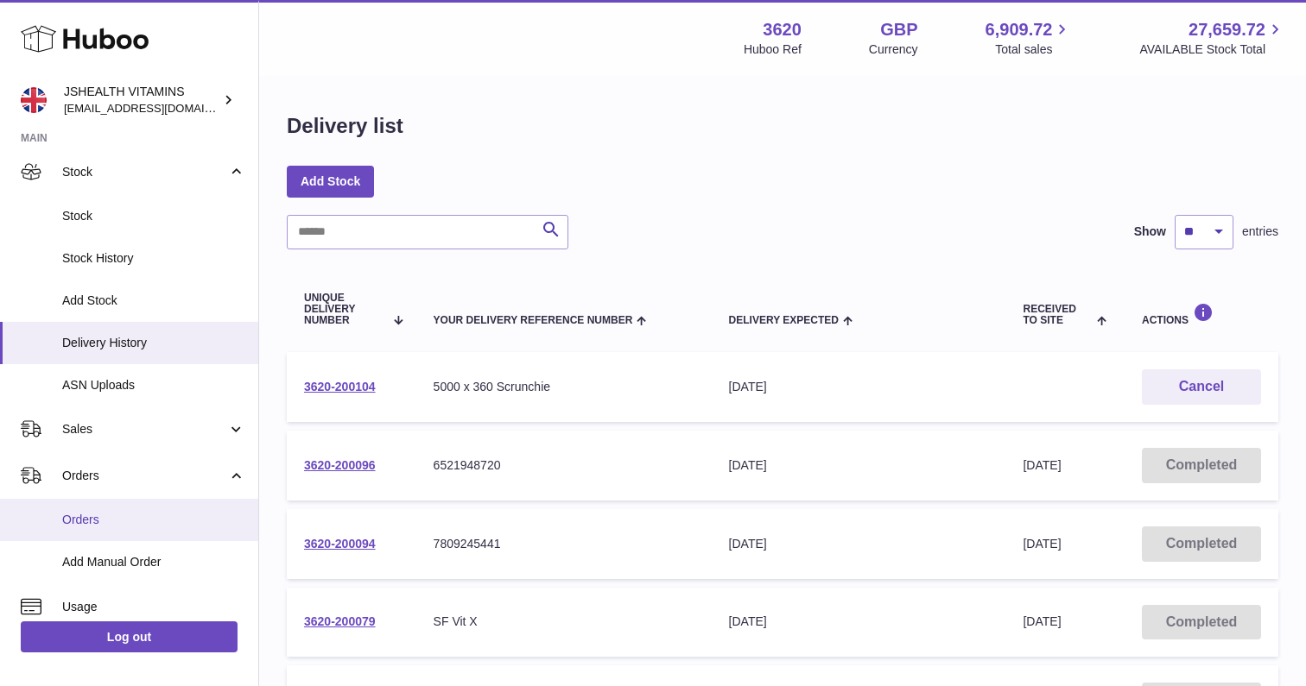
click at [93, 515] on span "Orders" at bounding box center [153, 520] width 183 height 16
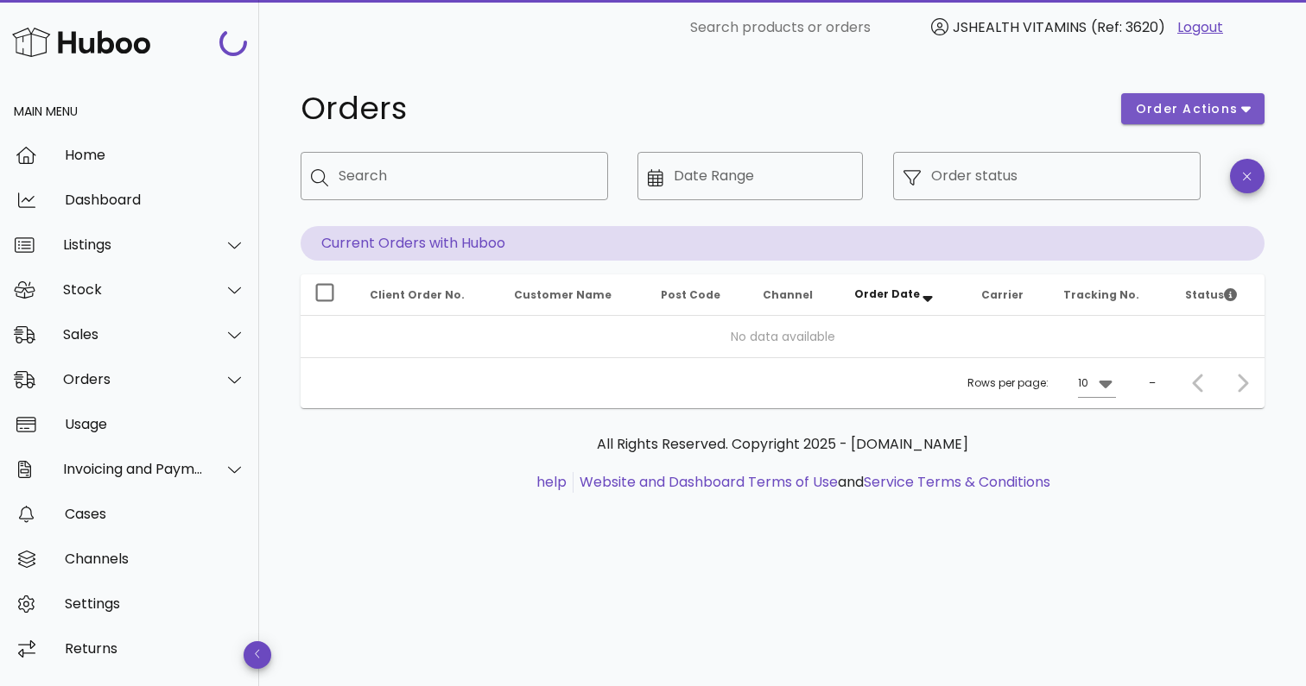
click at [1243, 102] on icon "button" at bounding box center [1245, 109] width 9 height 16
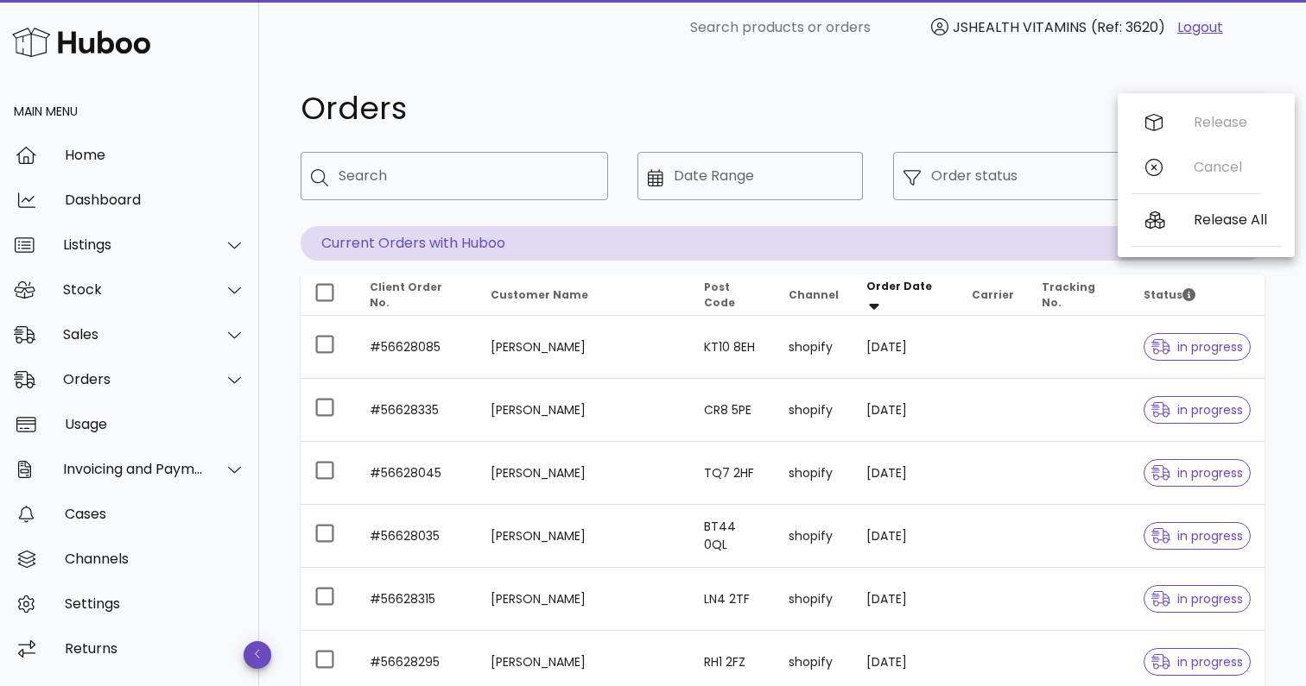
click at [1002, 94] on h1 "Orders" at bounding box center [700, 108] width 800 height 31
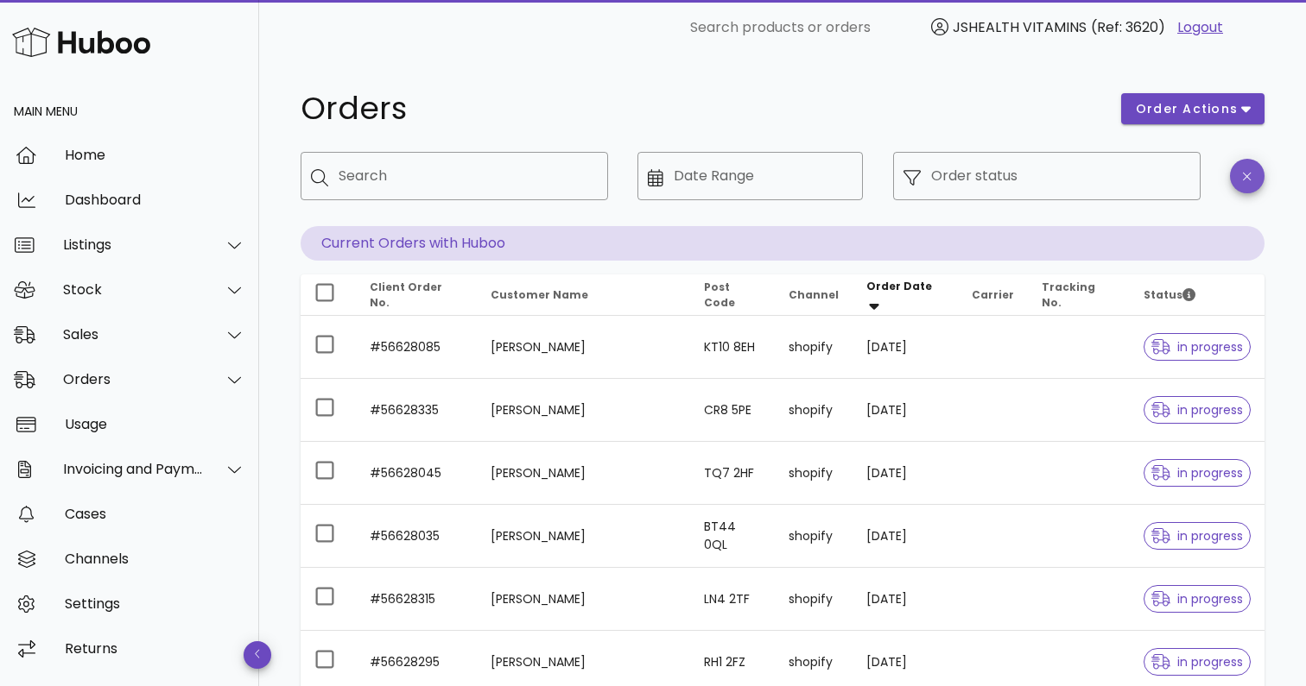
click at [1239, 174] on span "button" at bounding box center [1247, 176] width 35 height 13
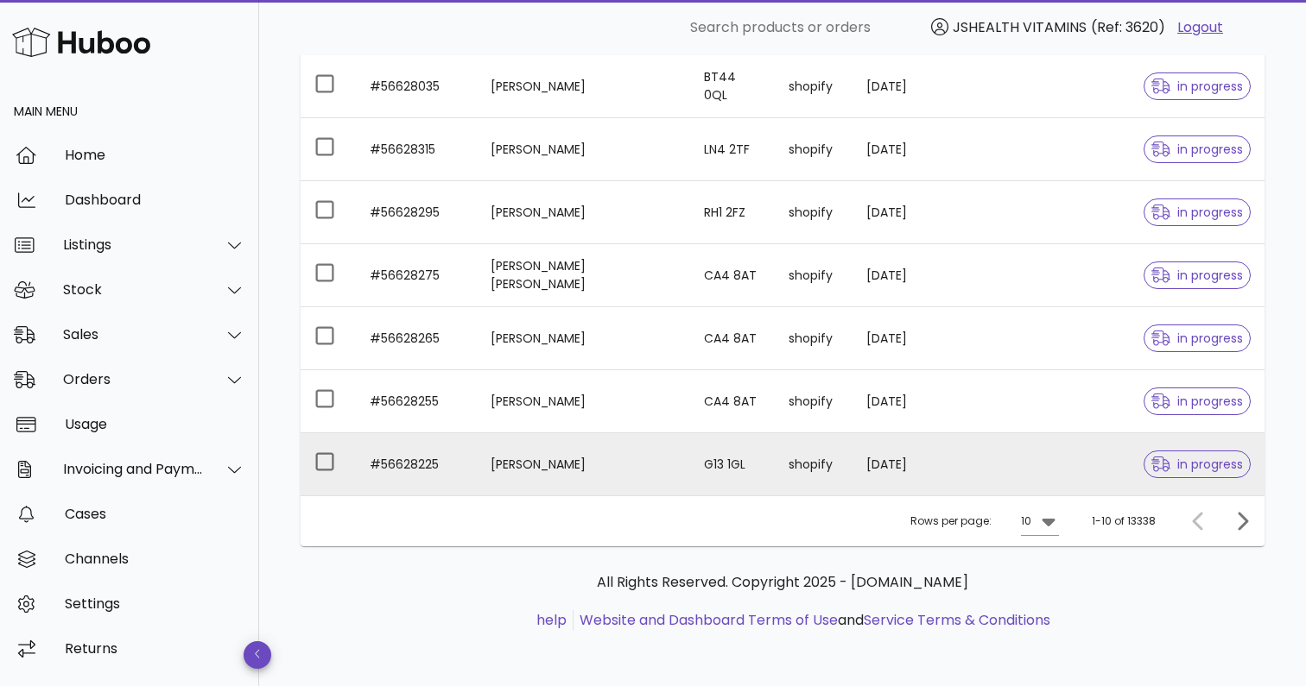
scroll to position [450, 0]
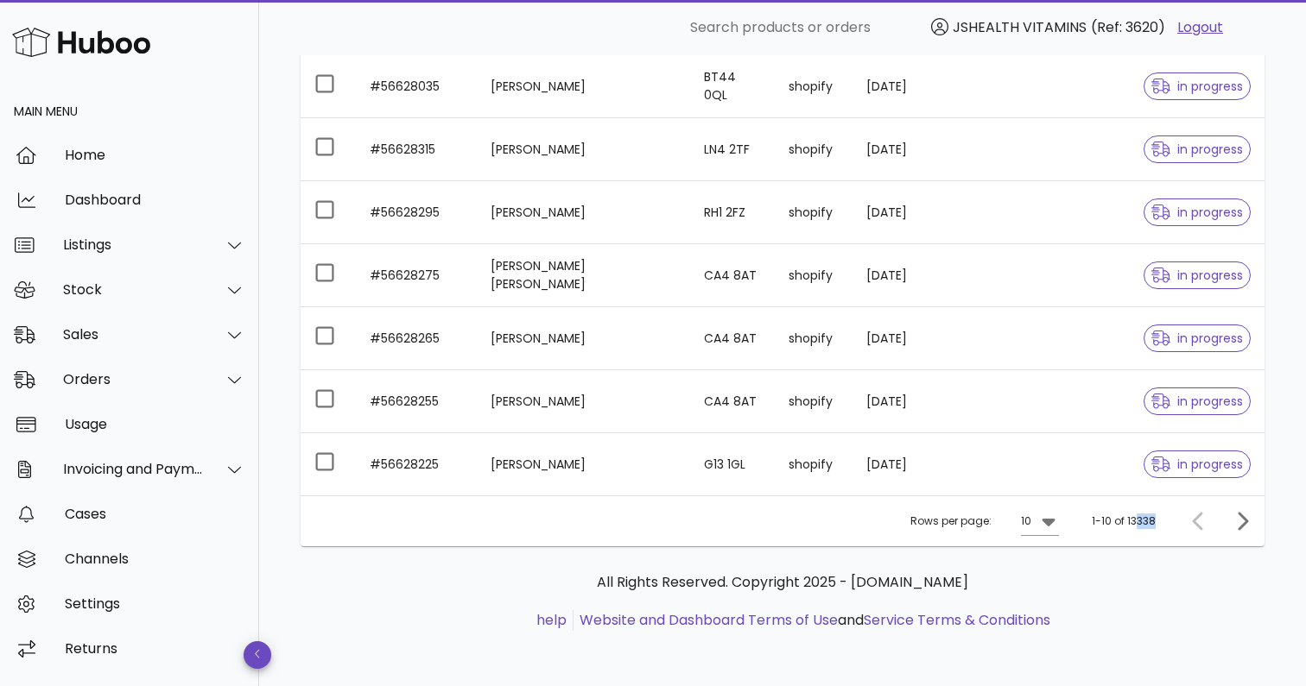
drag, startPoint x: 1137, startPoint y: 523, endPoint x: 1163, endPoint y: 527, distance: 26.1
click at [1163, 527] on div "Rows per page: 10 1-10 of 13338" at bounding box center [782, 521] width 964 height 51
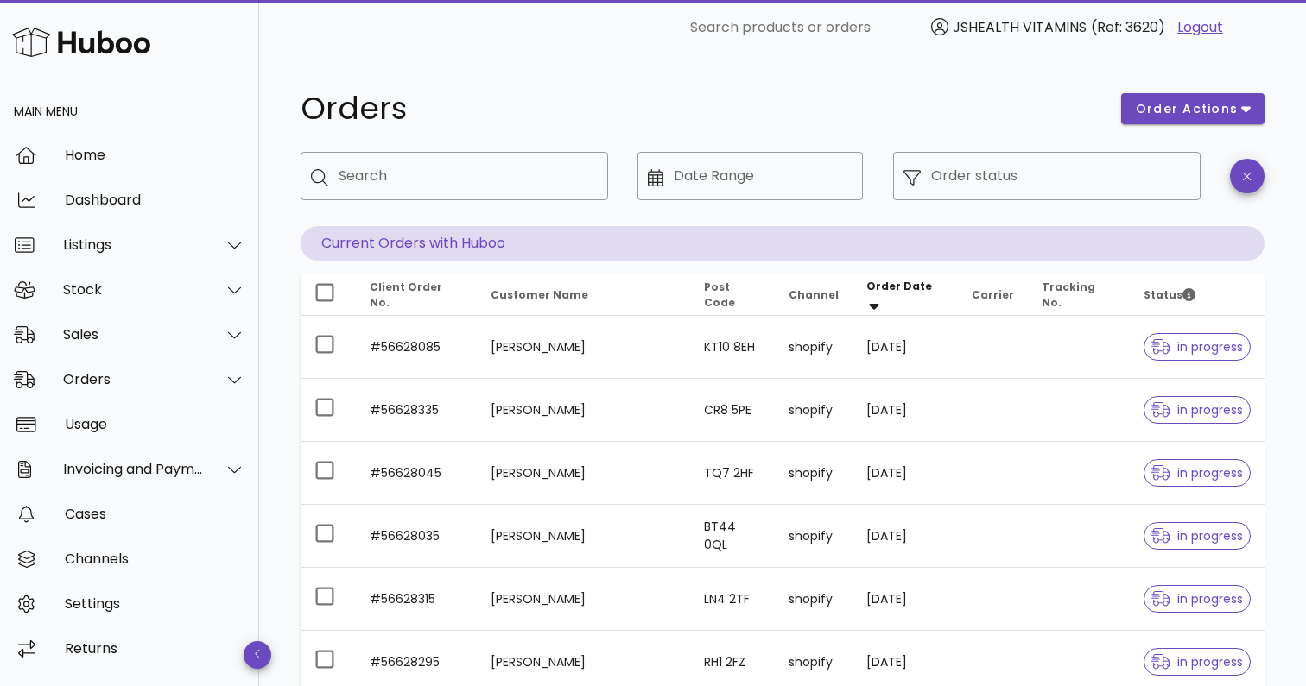
scroll to position [0, 0]
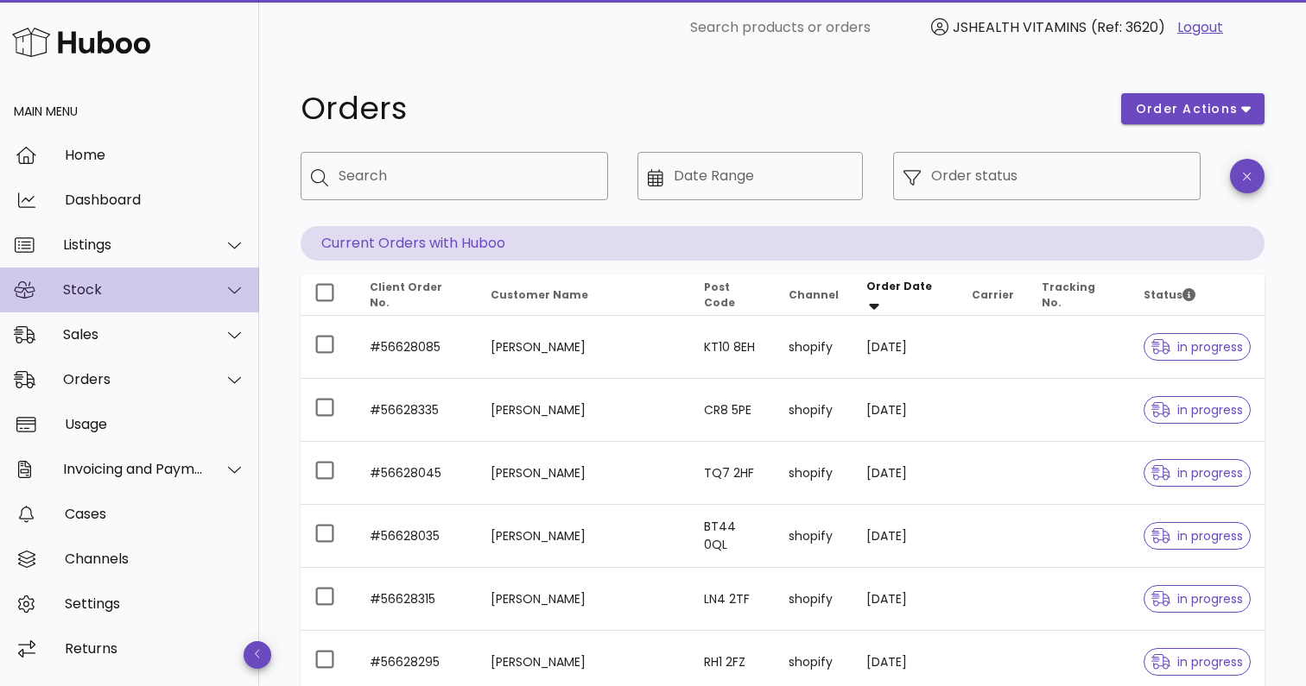
click at [115, 295] on div "Stock" at bounding box center [133, 289] width 141 height 16
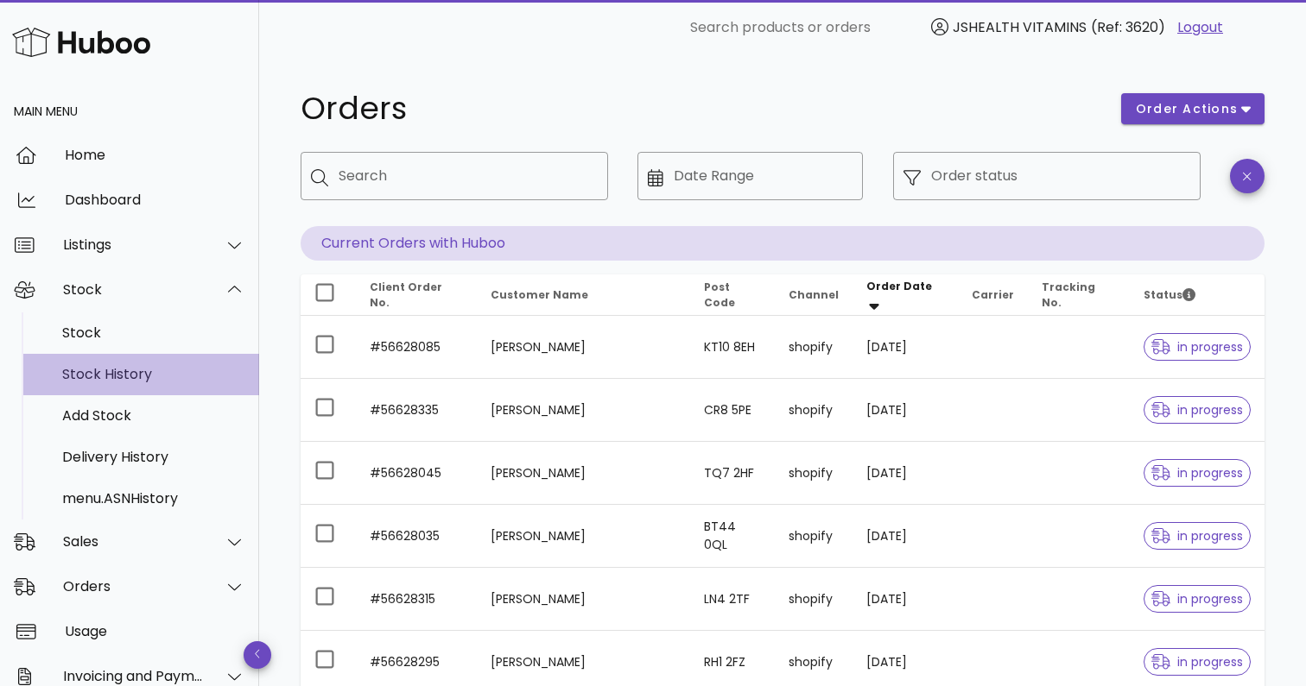
click at [123, 382] on div "Stock History" at bounding box center [153, 374] width 183 height 16
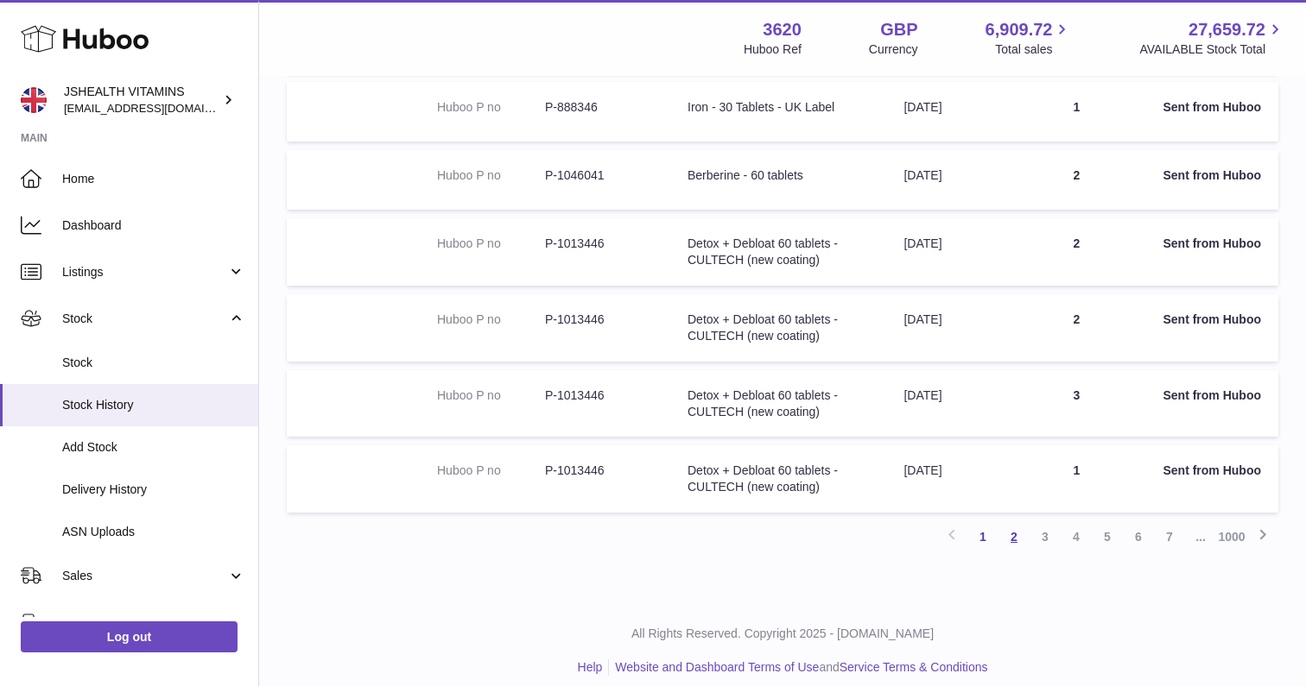
scroll to position [535, 0]
click at [1237, 526] on link "1000" at bounding box center [1231, 537] width 31 height 31
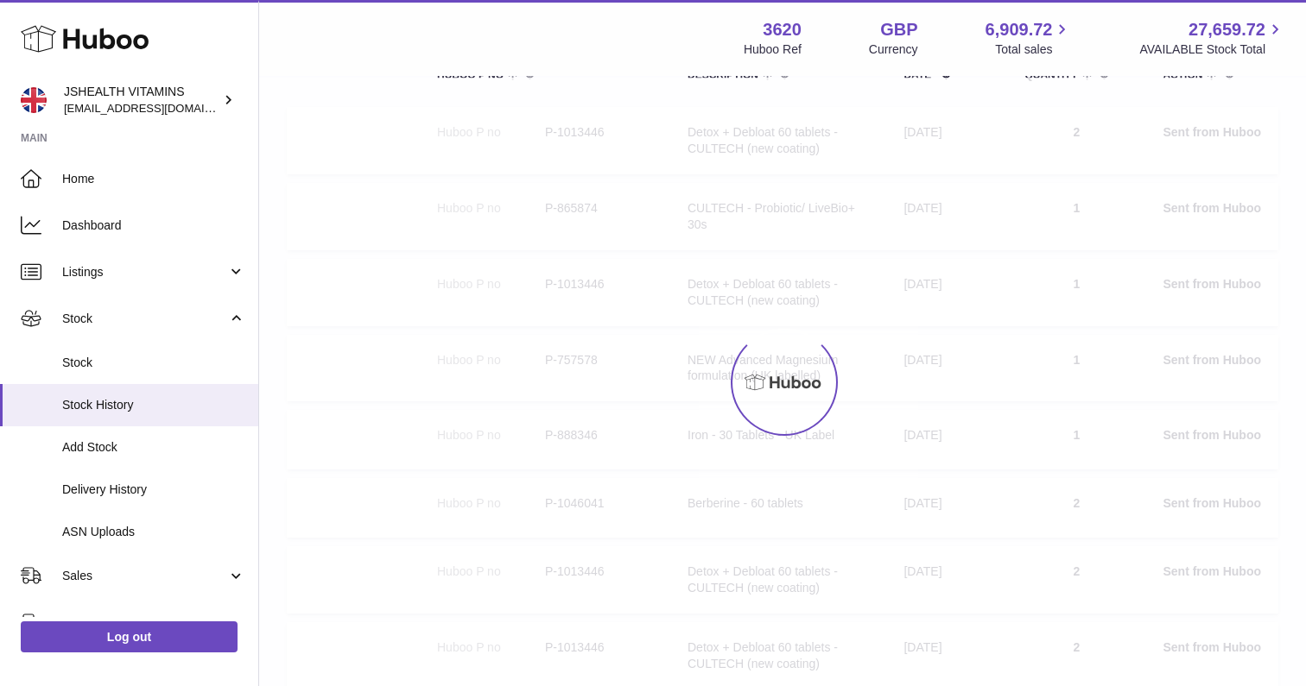
scroll to position [78, 0]
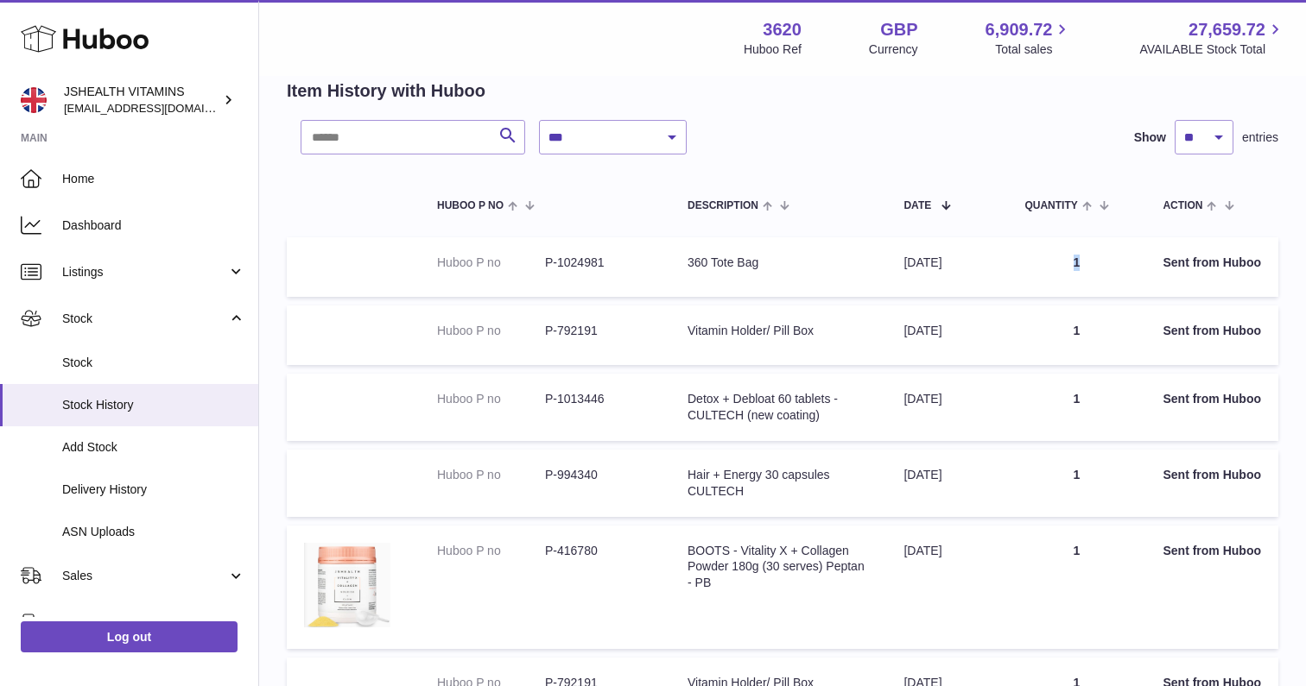
drag, startPoint x: 1089, startPoint y: 263, endPoint x: 1066, endPoint y: 262, distance: 23.3
click at [1066, 262] on td "Quantity 1" at bounding box center [1076, 267] width 138 height 60
drag, startPoint x: 1090, startPoint y: 332, endPoint x: 1065, endPoint y: 332, distance: 25.0
click at [1065, 332] on td "Quantity 1" at bounding box center [1076, 336] width 138 height 60
click at [1107, 334] on td "Quantity 1" at bounding box center [1076, 336] width 138 height 60
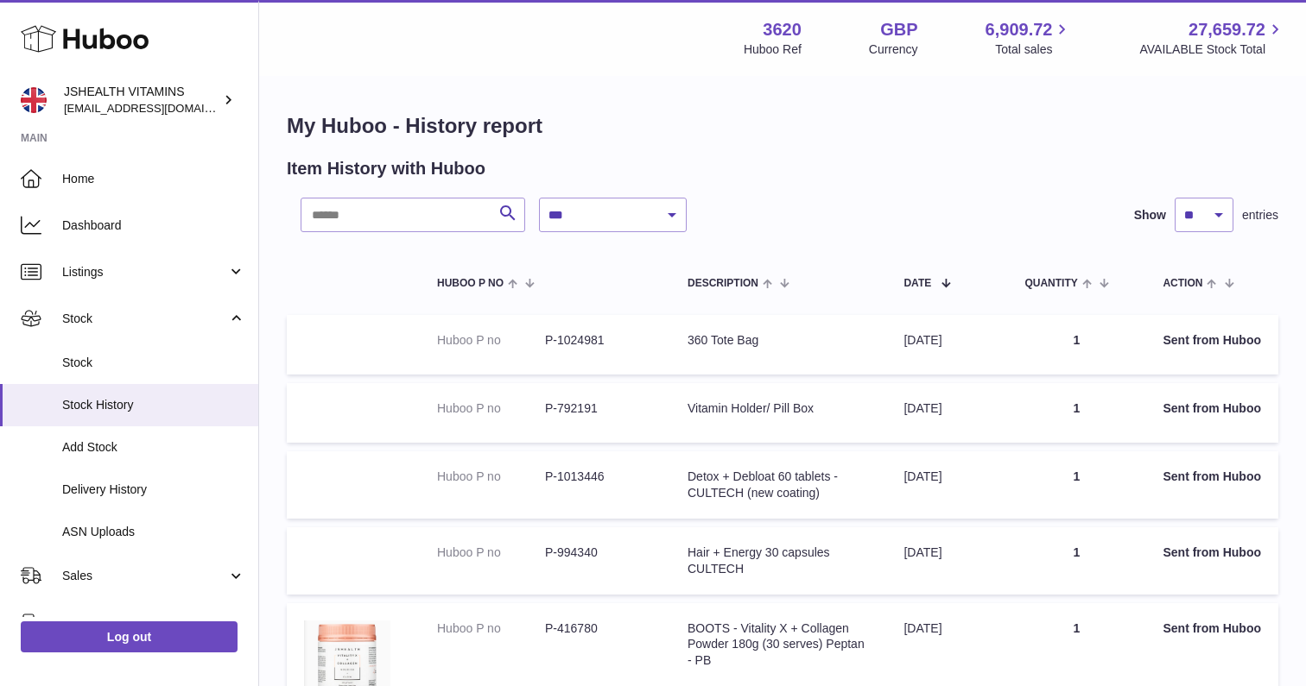
scroll to position [0, 0]
click at [582, 336] on dd "P-1024981" at bounding box center [599, 340] width 108 height 16
copy dd "1024981"
click at [379, 209] on input "text" at bounding box center [412, 215] width 225 height 35
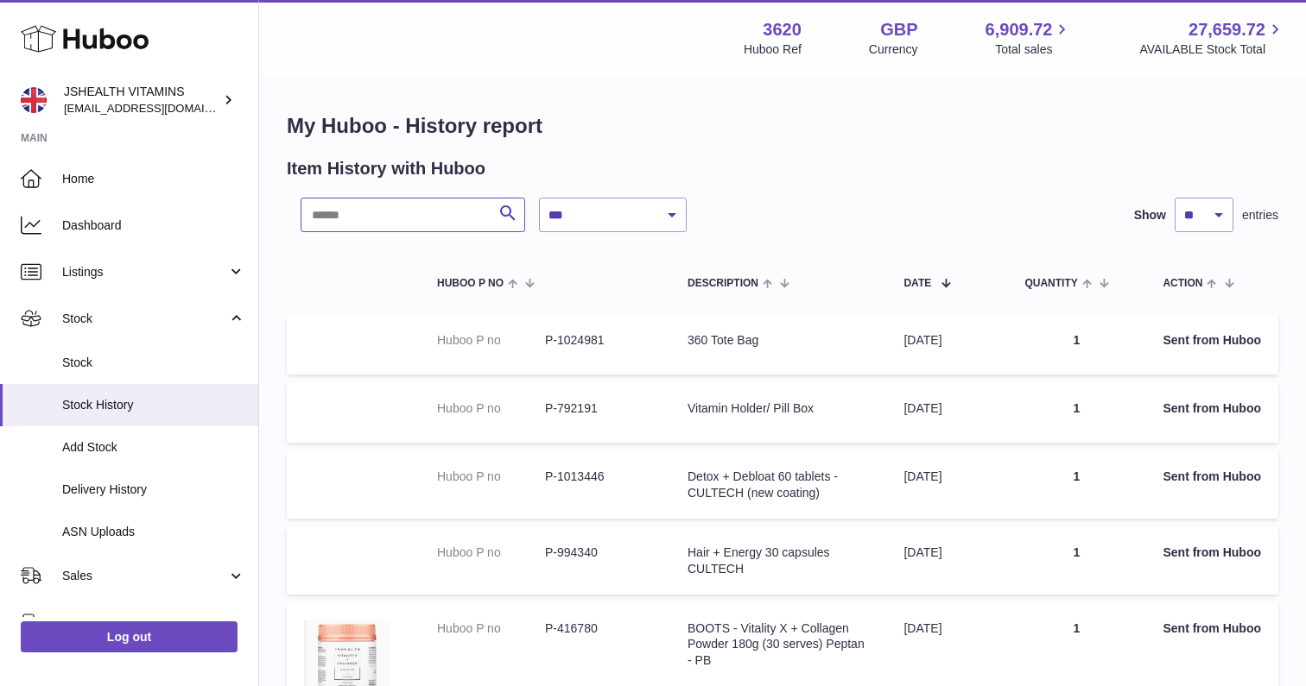
paste input "*******"
type input "*******"
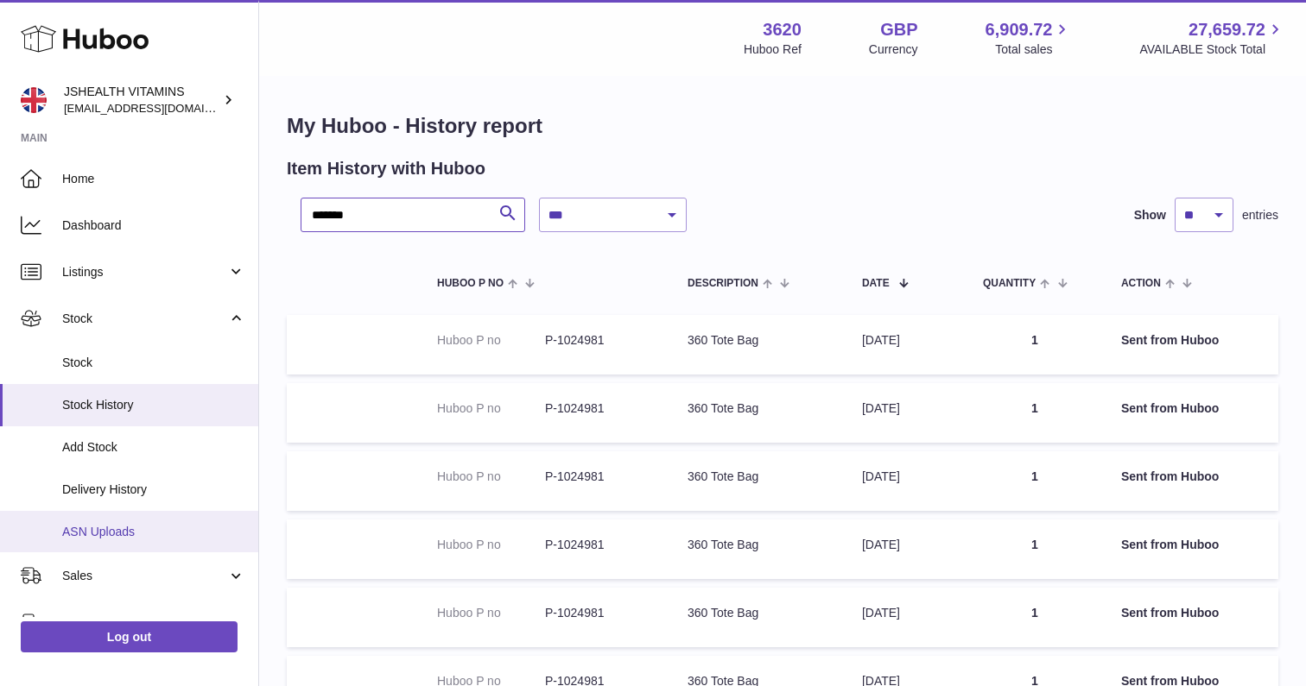
scroll to position [59, 0]
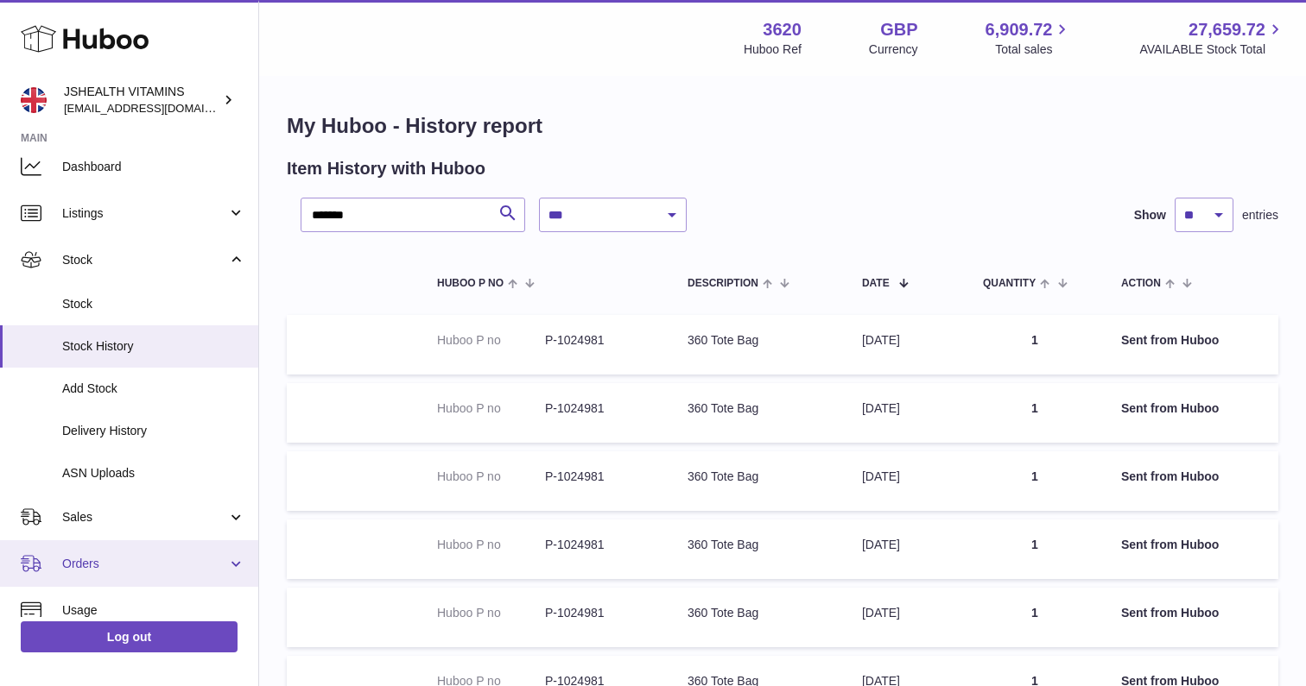
click at [103, 556] on span "Orders" at bounding box center [144, 564] width 165 height 16
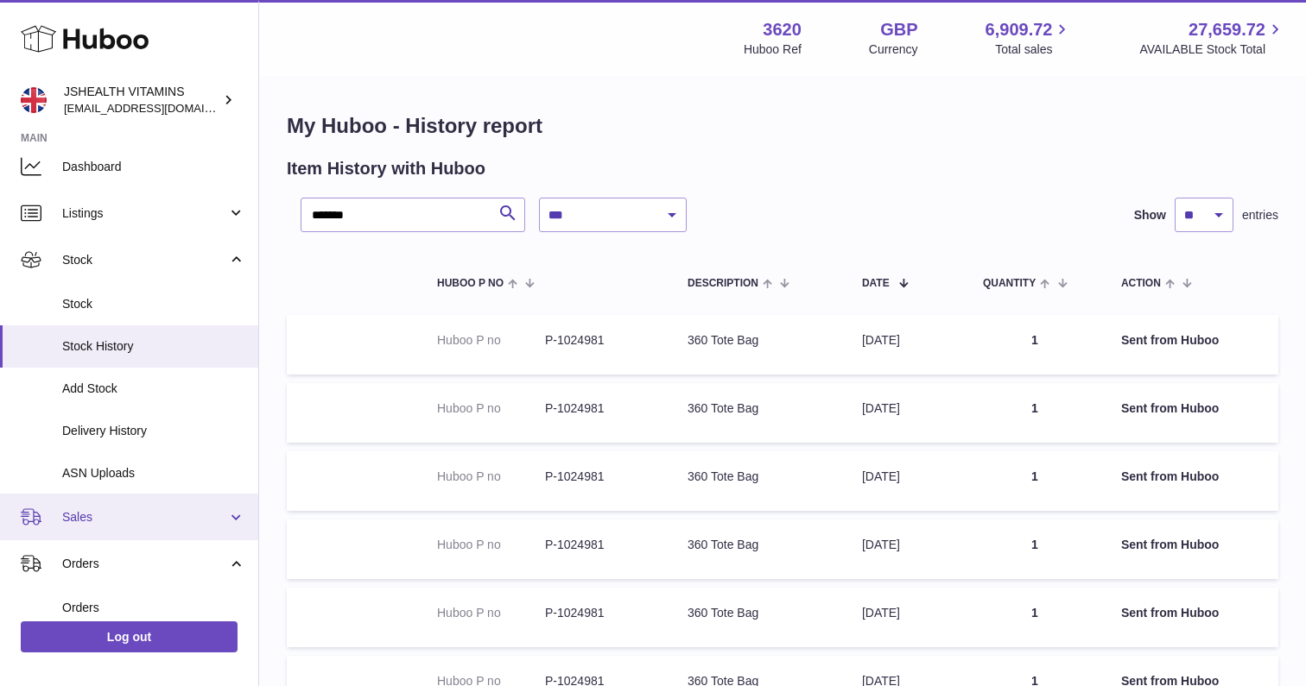
click at [123, 521] on link "Sales" at bounding box center [129, 517] width 258 height 47
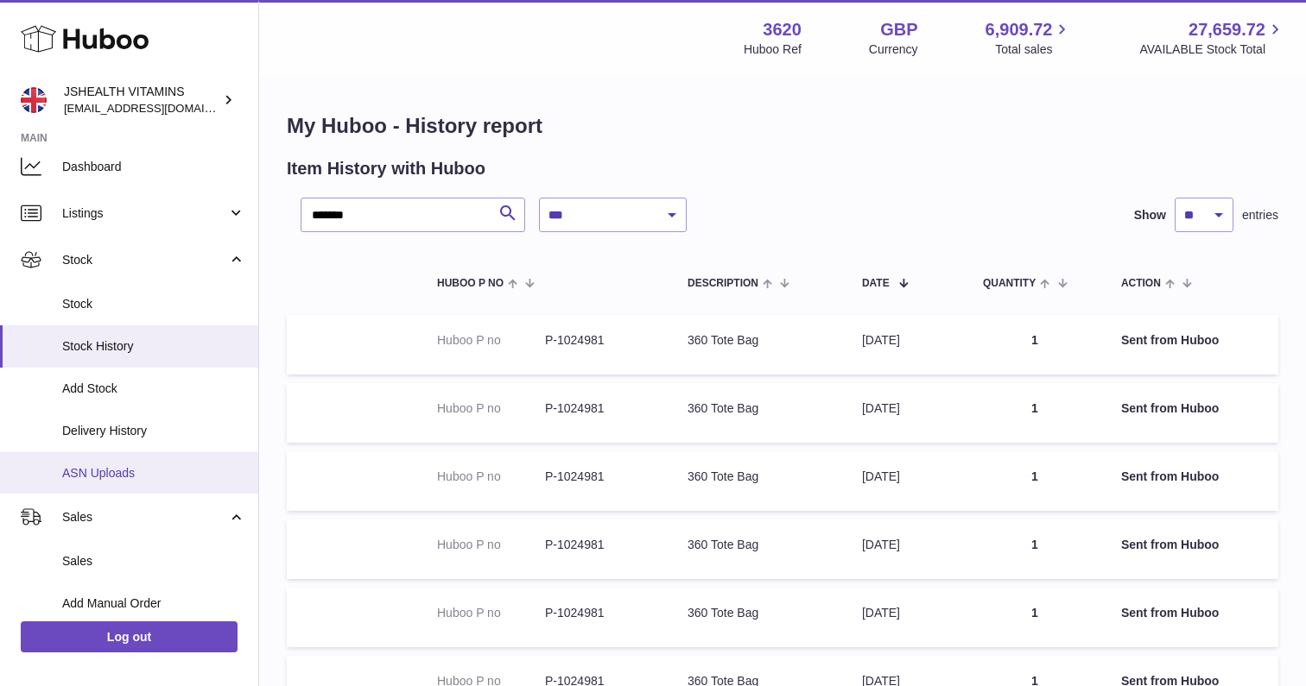
scroll to position [95, 0]
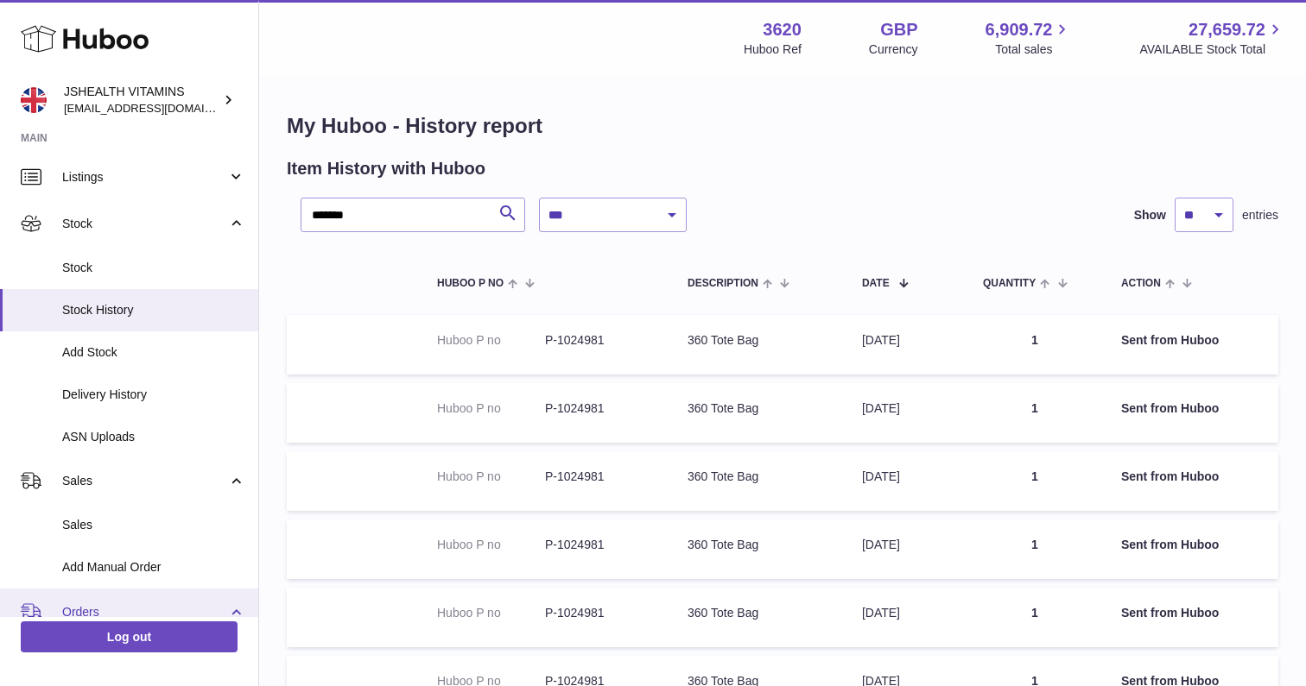
click at [83, 597] on link "Orders" at bounding box center [129, 612] width 258 height 47
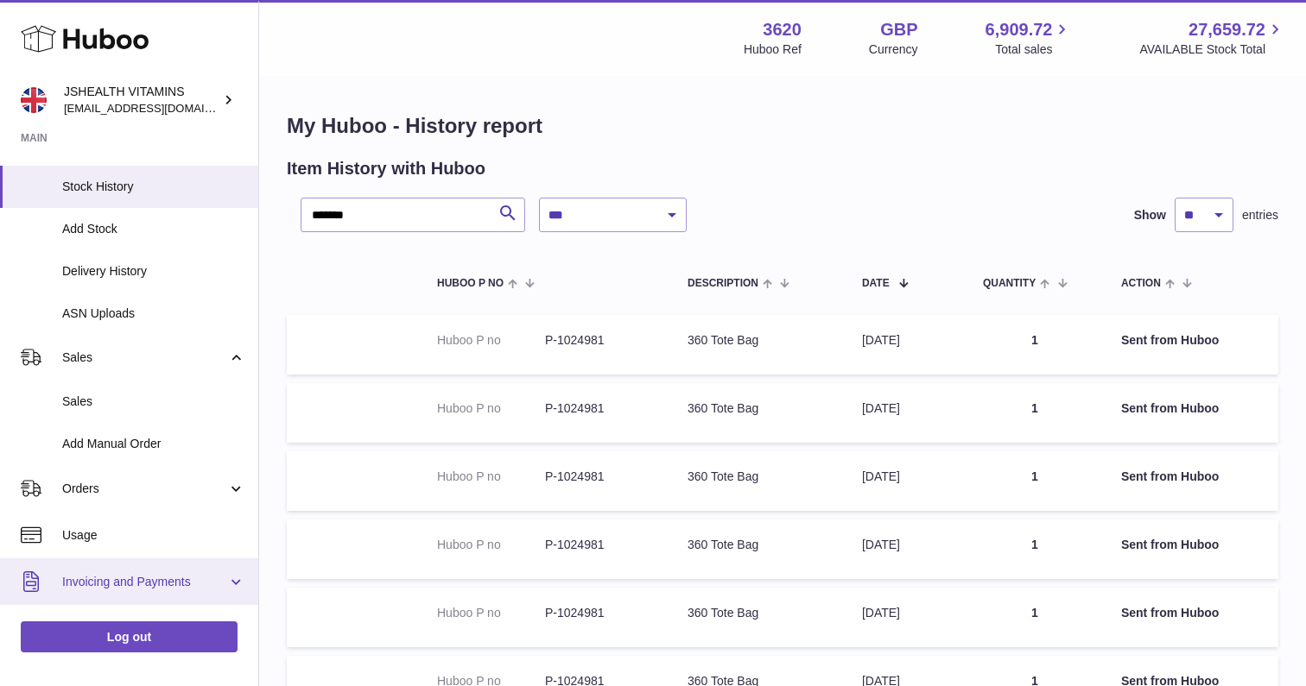
scroll to position [246, 0]
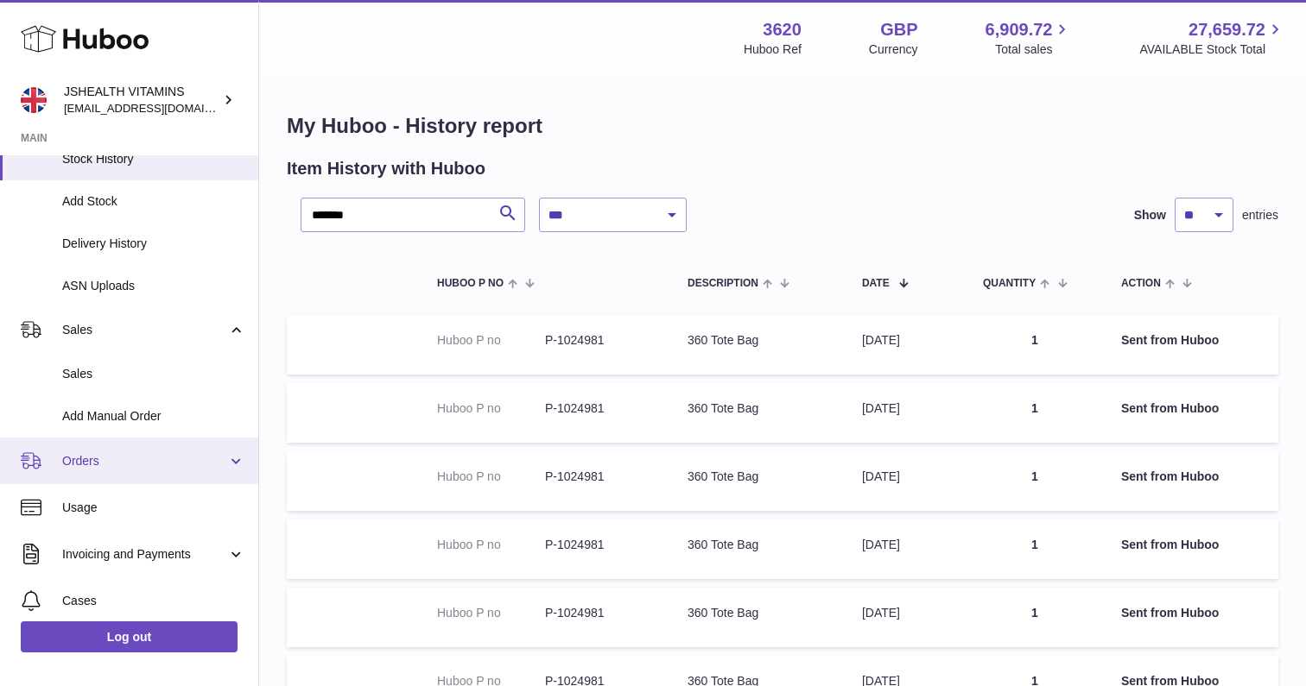
click at [144, 471] on link "Orders" at bounding box center [129, 461] width 258 height 47
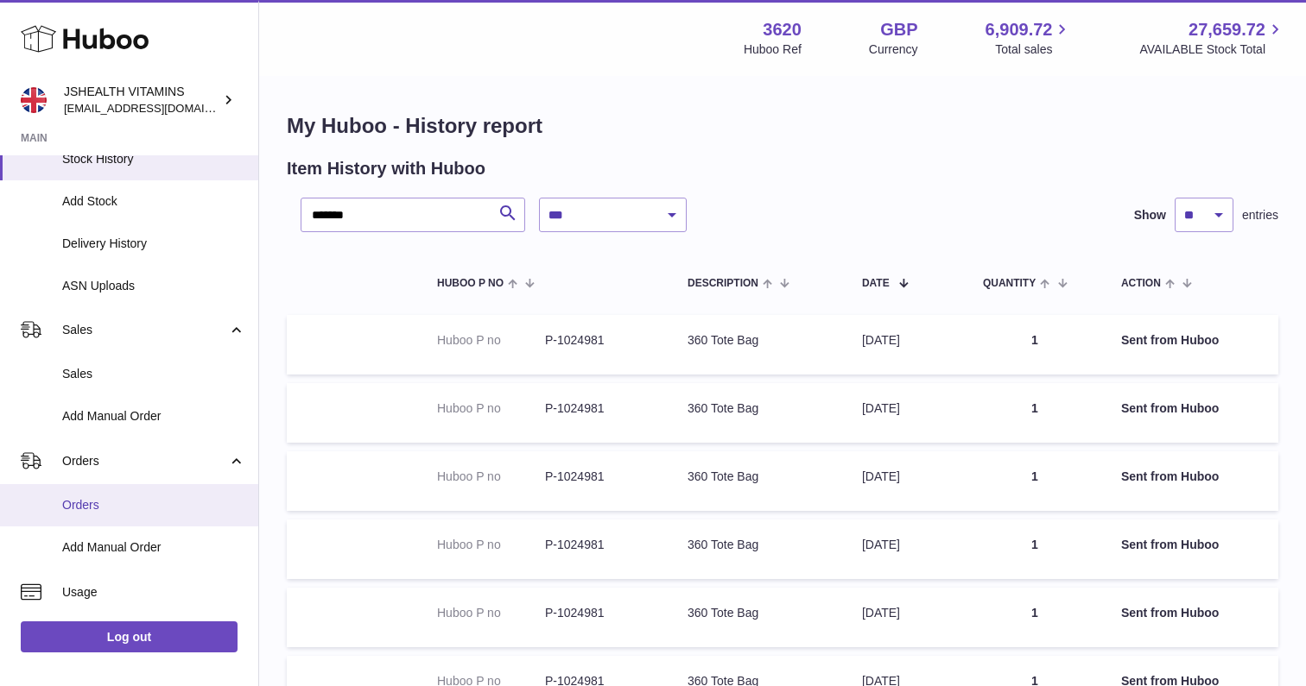
click at [101, 504] on span "Orders" at bounding box center [153, 505] width 183 height 16
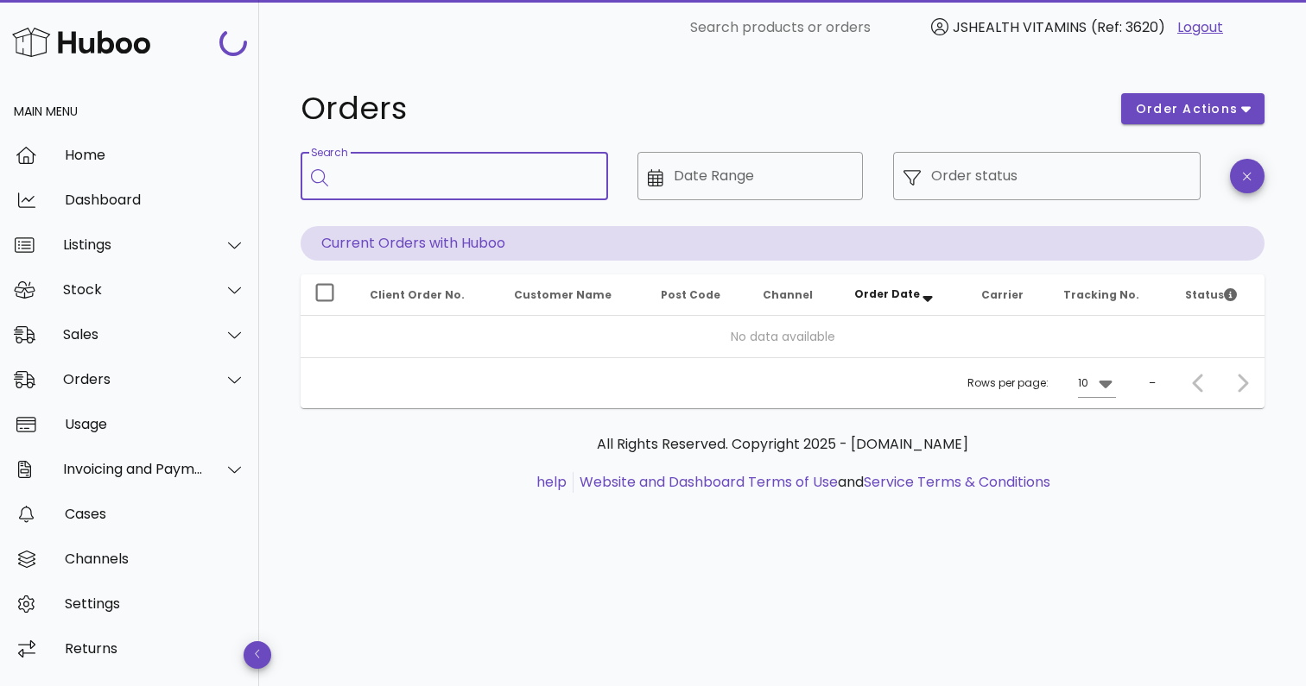
click at [491, 170] on input "Search" at bounding box center [466, 176] width 256 height 28
paste input "*******"
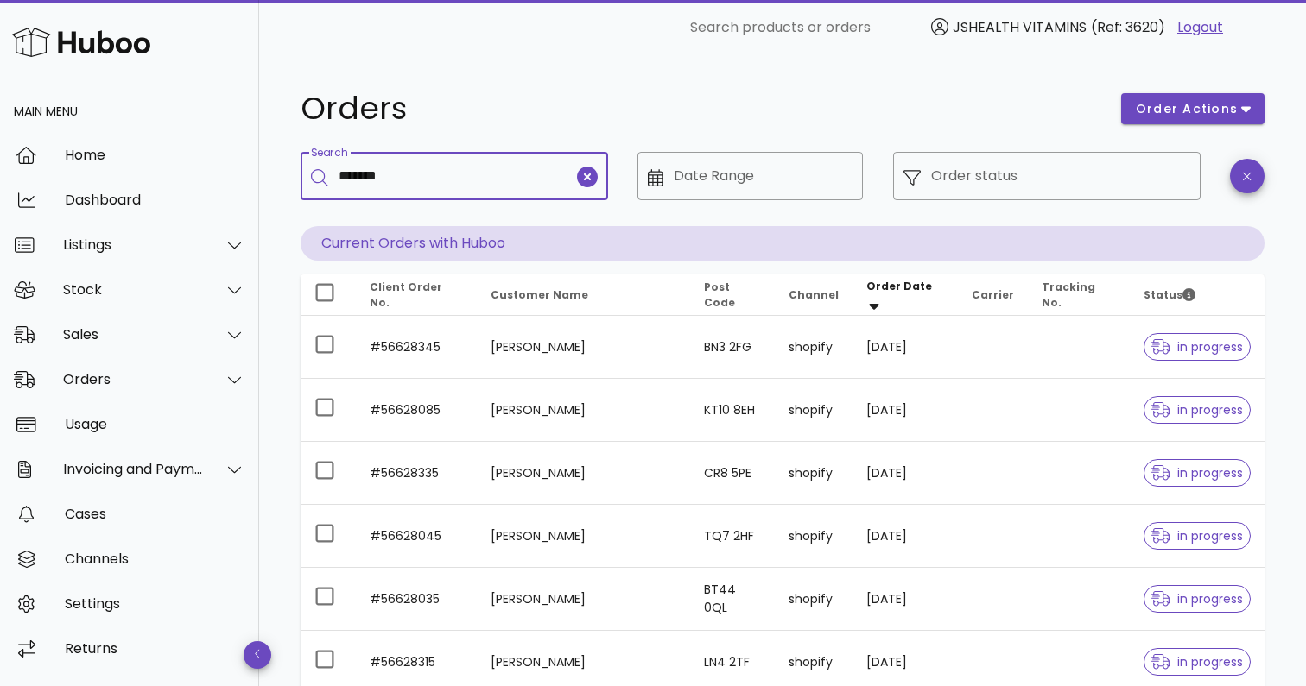
type input "*******"
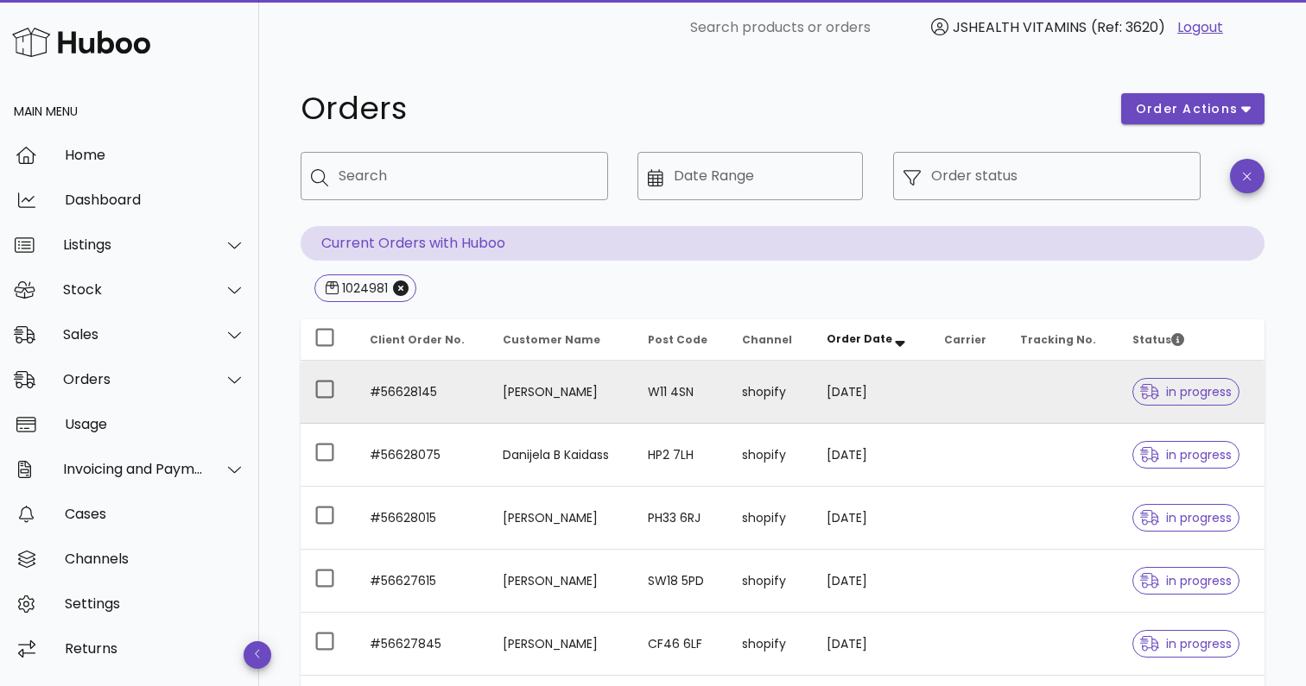
click at [408, 390] on td "#56628145" at bounding box center [422, 392] width 133 height 63
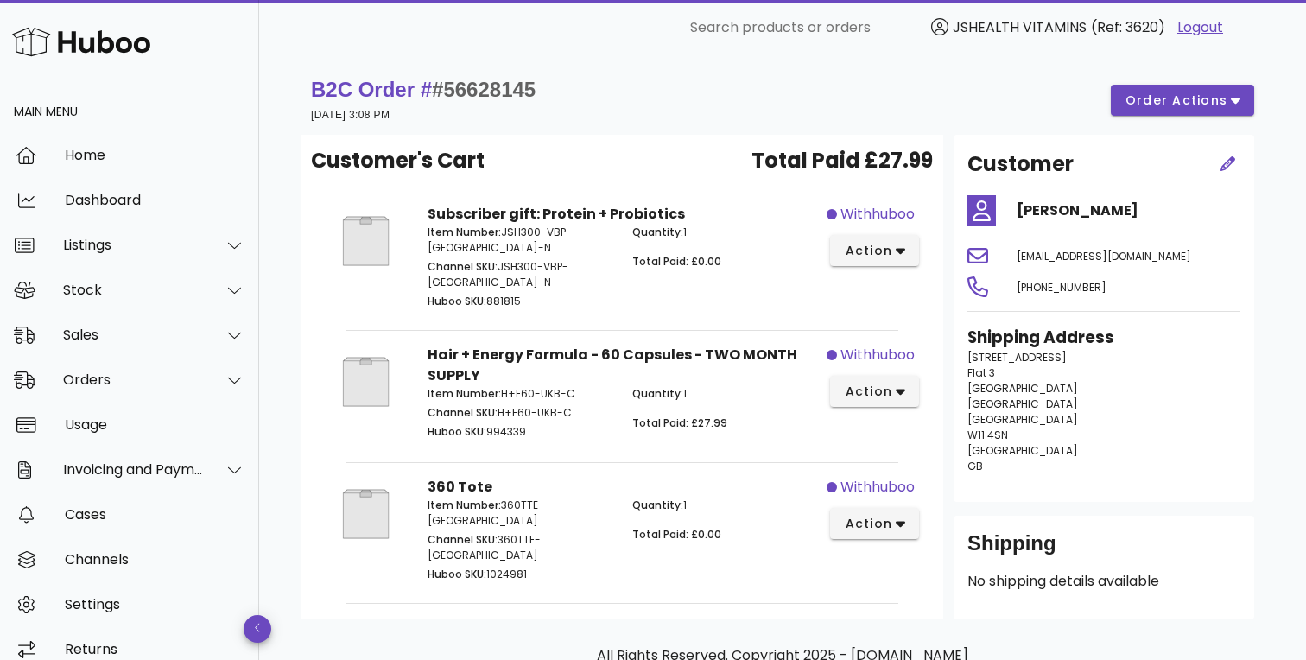
click at [523, 557] on div "Customer's Cart Total Paid £27.99 Subscriber gift: Protein + Probiotics Item Nu…" at bounding box center [621, 377] width 642 height 484
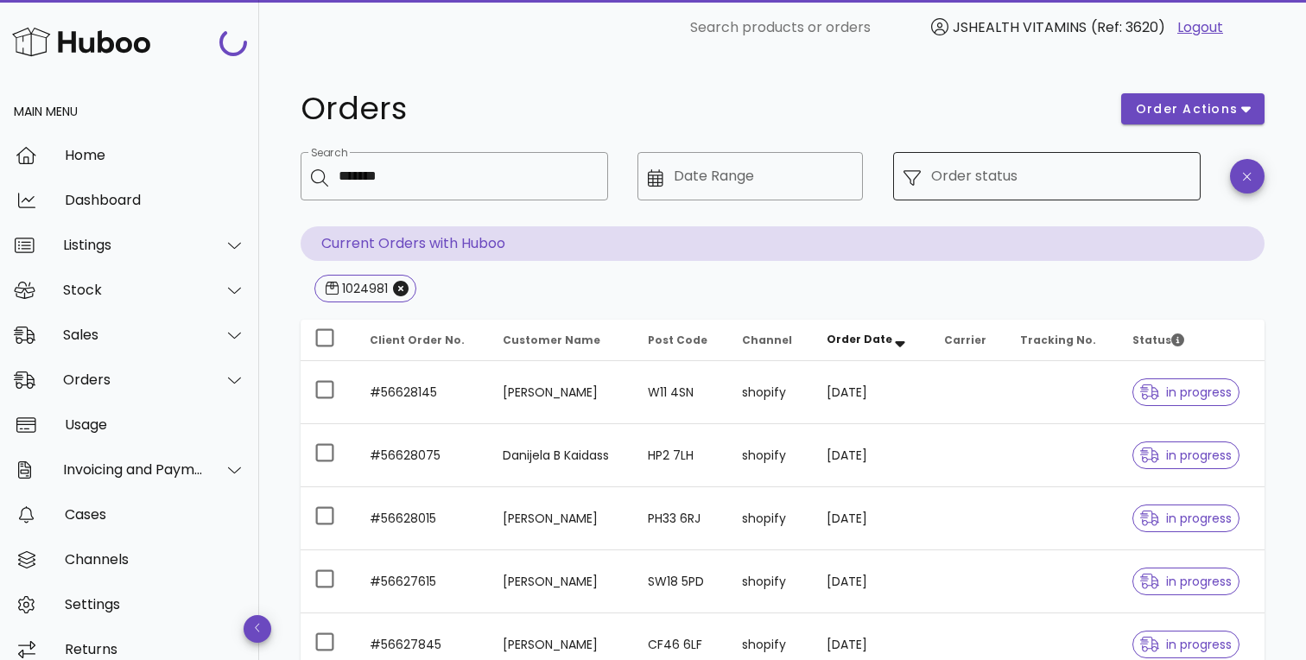
click at [1032, 183] on input "Order status" at bounding box center [1060, 176] width 259 height 28
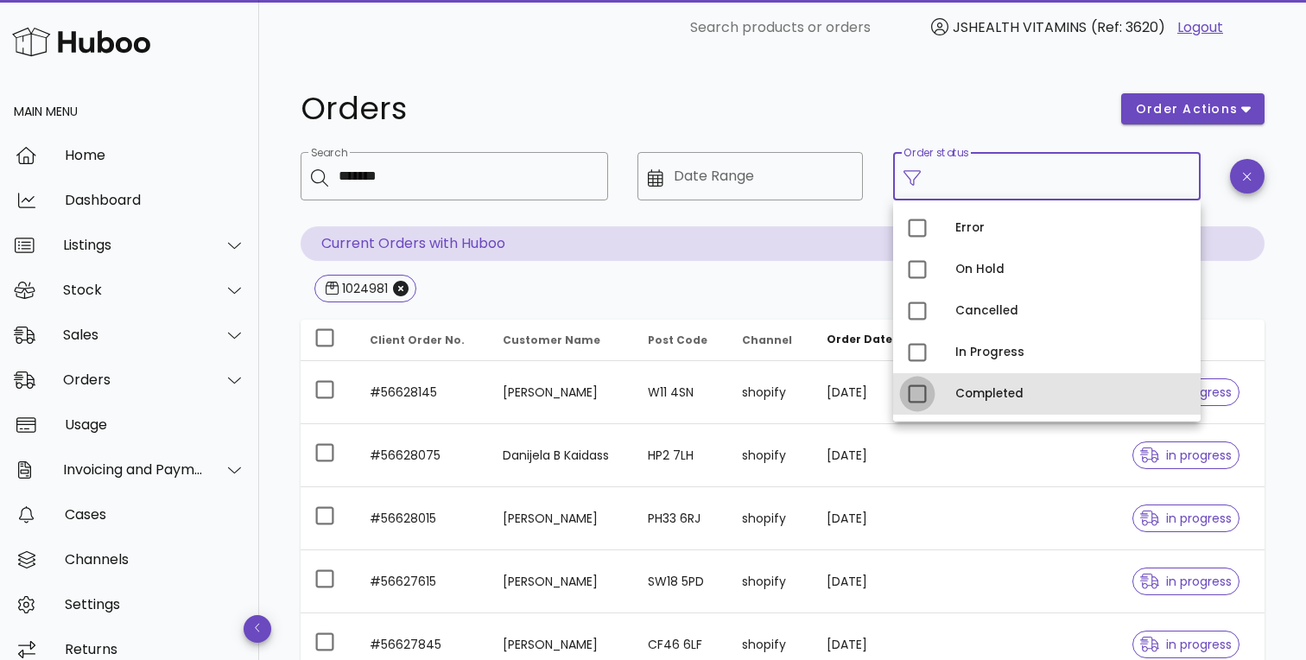
click at [923, 402] on div at bounding box center [916, 393] width 29 height 29
type input "**********"
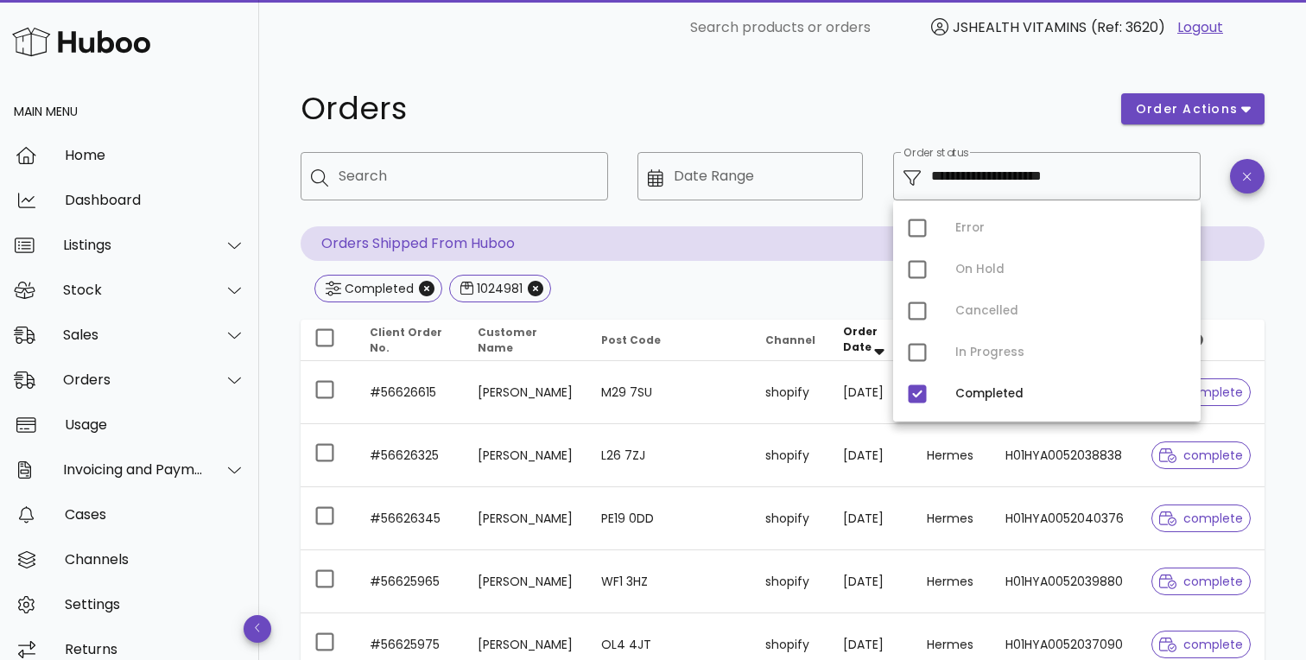
click at [835, 210] on div at bounding box center [750, 213] width 205 height 12
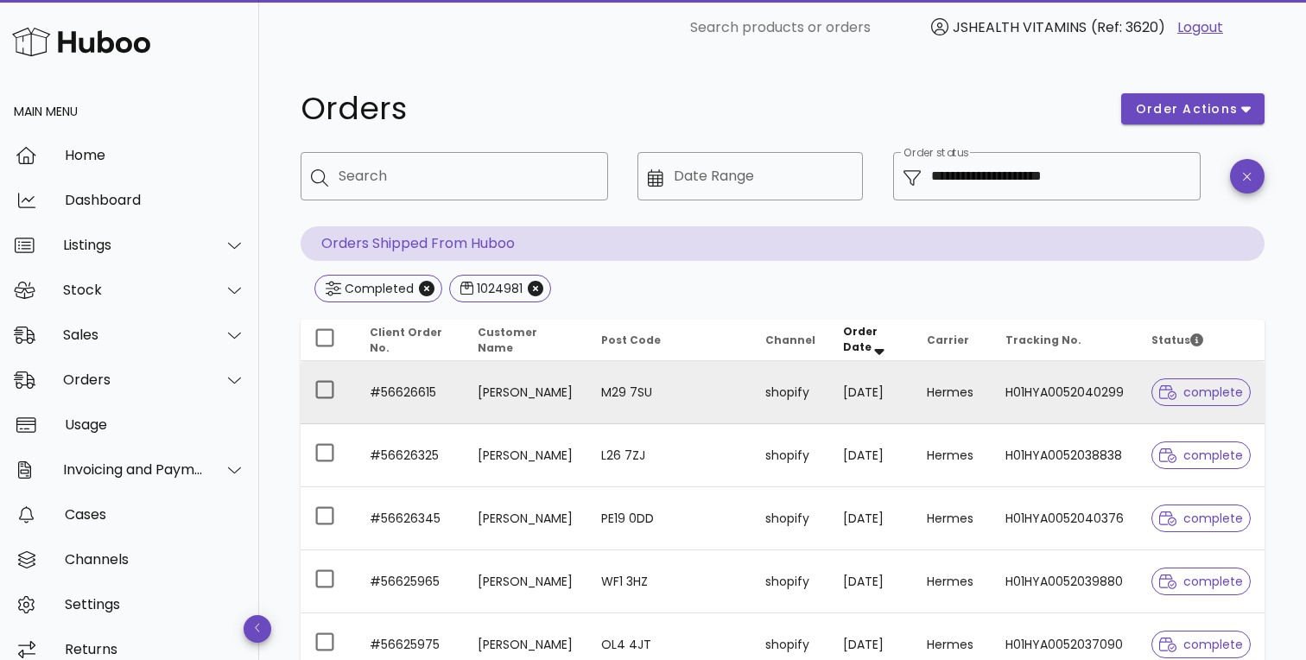
click at [425, 394] on td "#56626615" at bounding box center [410, 392] width 108 height 63
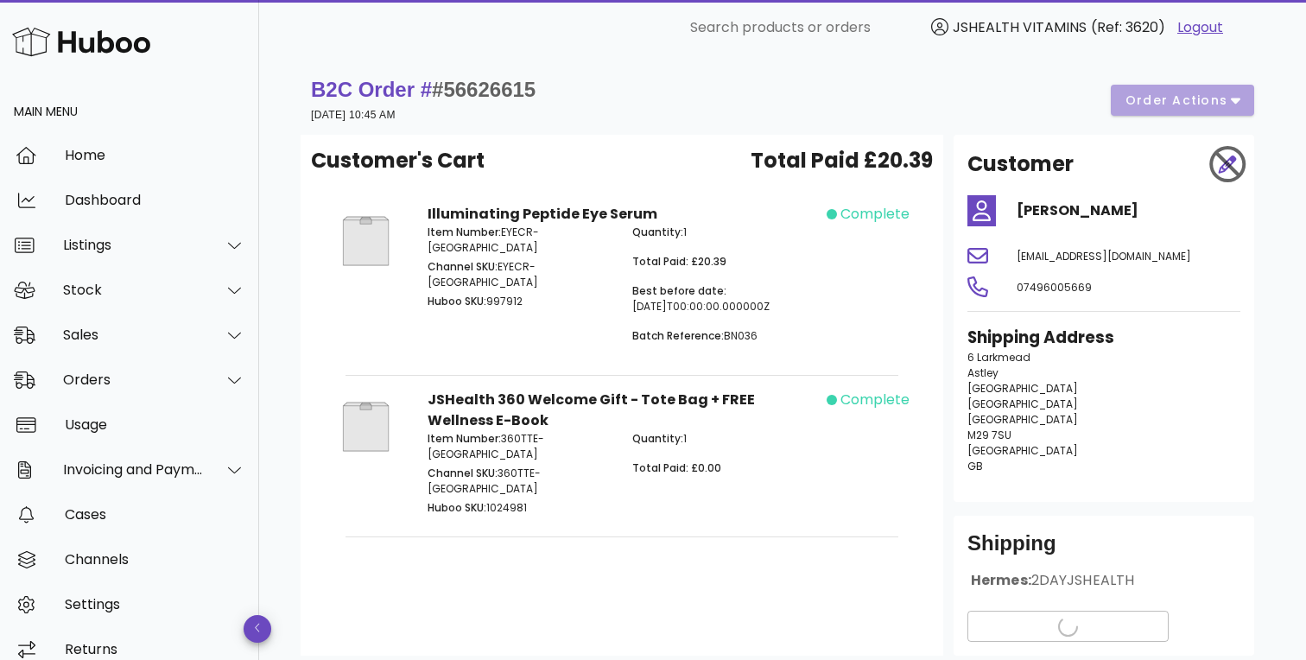
drag, startPoint x: 740, startPoint y: 308, endPoint x: 628, endPoint y: 300, distance: 112.6
click at [628, 300] on div "Quantity: 1 Total Paid: £20.39 Best before date: 2028-05-31T00:00:00.000000Z Ba…" at bounding box center [724, 291] width 205 height 154
copy p "31T00:00:00.000000Z"
click at [742, 337] on p "Batch Reference: BN036" at bounding box center [724, 336] width 184 height 16
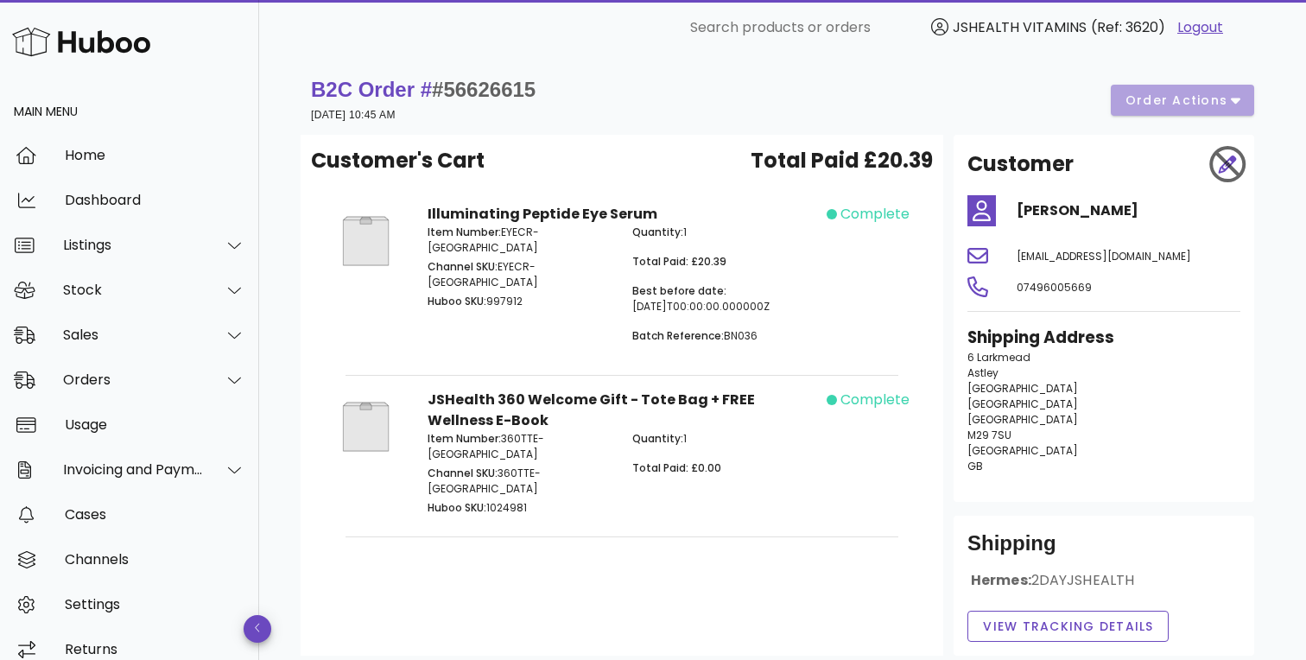
copy p "BN036"
drag, startPoint x: 737, startPoint y: 301, endPoint x: 647, endPoint y: 299, distance: 90.7
click at [647, 299] on p "Best before date: 2028-05-31T00:00:00.000000Z" at bounding box center [724, 298] width 184 height 31
drag, startPoint x: 724, startPoint y: 289, endPoint x: 644, endPoint y: 307, distance: 82.3
click at [644, 307] on p "Best before date: 2028-05-31T00:00:00.000000Z" at bounding box center [724, 298] width 184 height 31
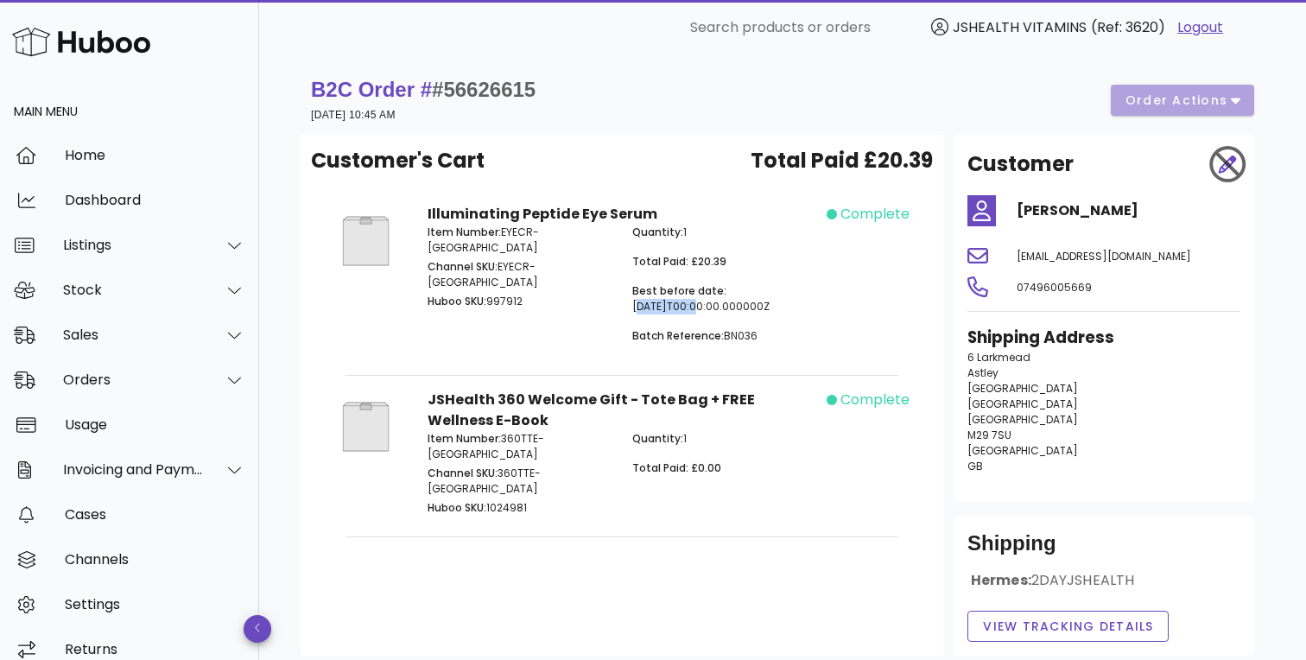
drag, startPoint x: 745, startPoint y: 305, endPoint x: 643, endPoint y: 302, distance: 101.9
click at [643, 302] on p "Best before date: 2028-05-31T00:00:00.000000Z" at bounding box center [724, 298] width 184 height 31
click at [615, 304] on div "Item Number: EYECR-UK Channel SKU: EYECR-UK Huboo SKU: 997912" at bounding box center [519, 291] width 205 height 154
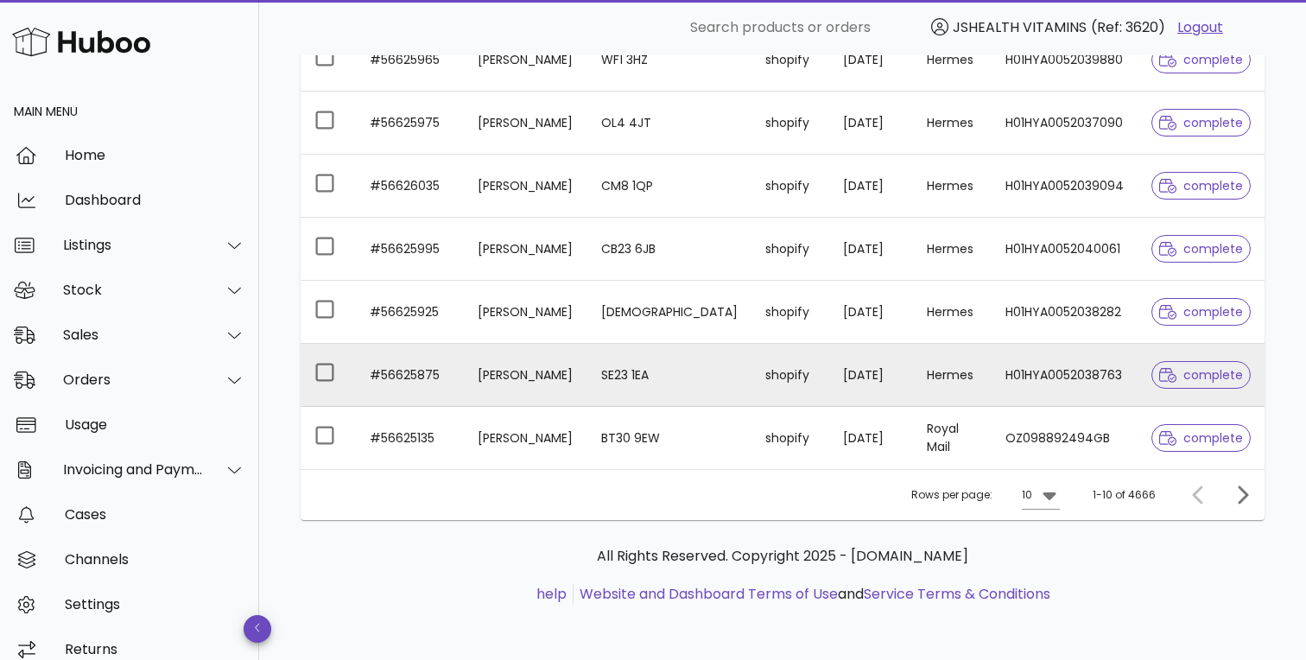
scroll to position [522, 0]
click at [515, 381] on td "nicole corby" at bounding box center [525, 375] width 123 height 63
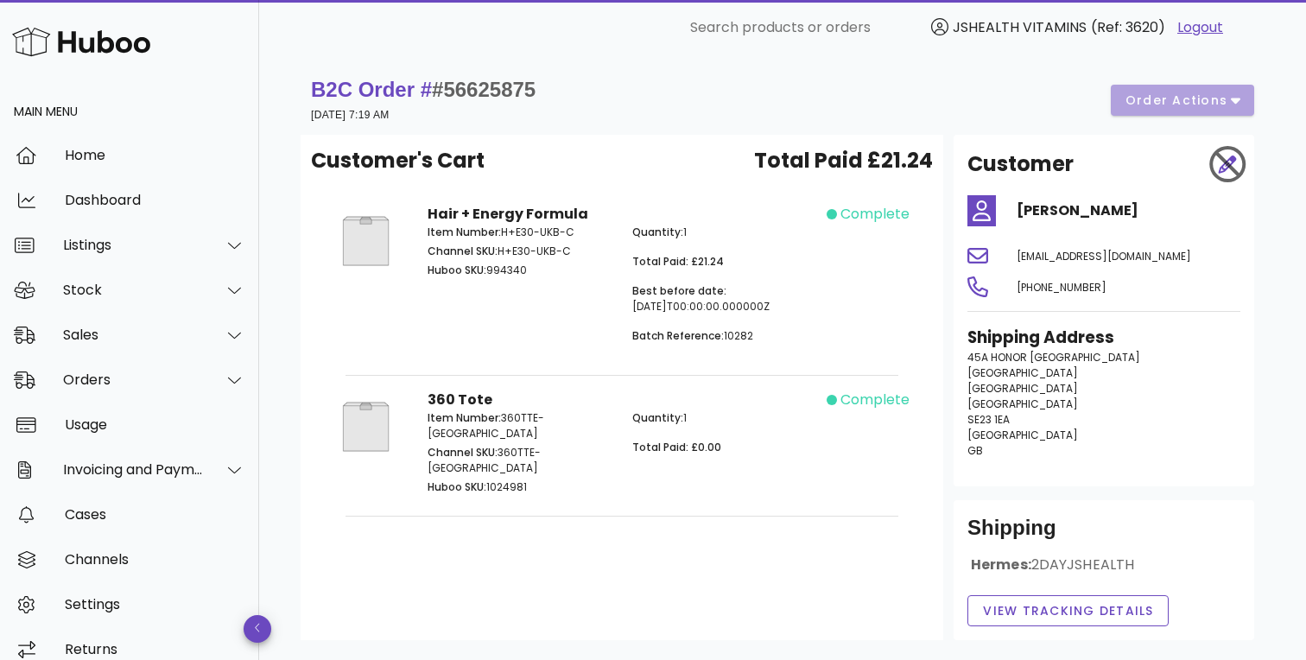
drag, startPoint x: 745, startPoint y: 310, endPoint x: 648, endPoint y: 307, distance: 97.6
click at [648, 307] on p "Best before date: 2027-04-30T00:00:00.000000Z" at bounding box center [724, 298] width 184 height 31
click at [149, 339] on div "Sales" at bounding box center [133, 334] width 141 height 16
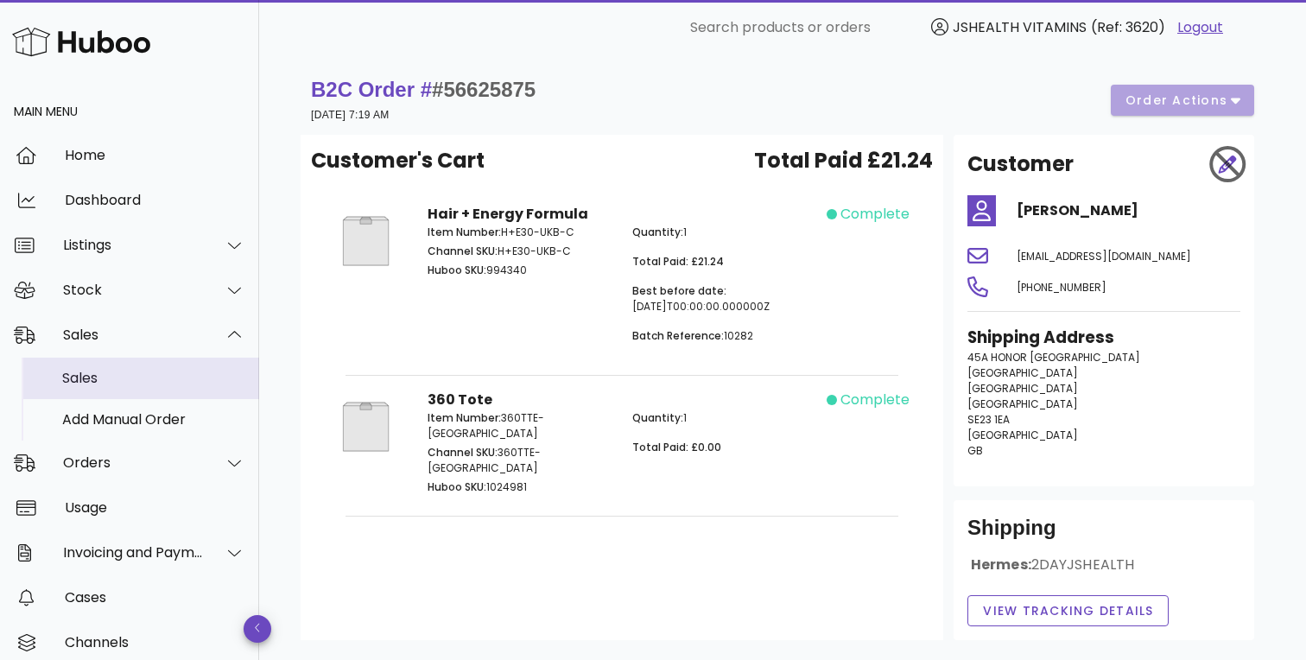
click at [126, 377] on div "Sales" at bounding box center [153, 378] width 183 height 16
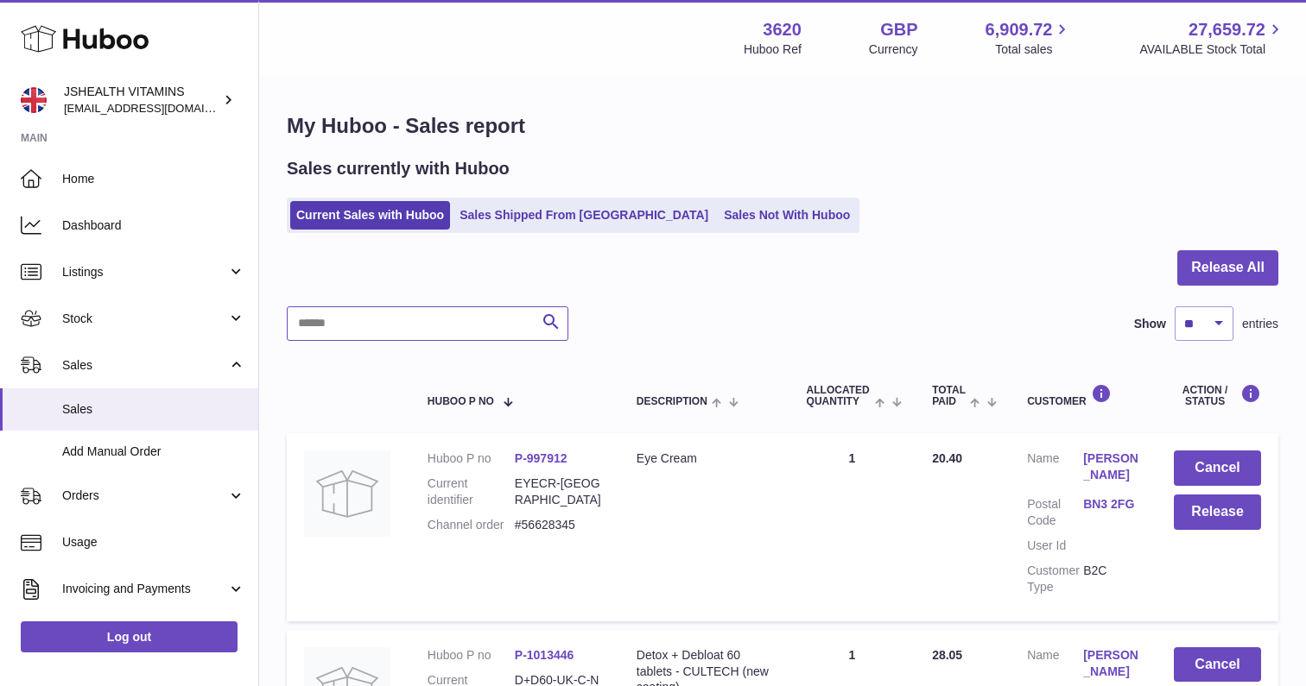
click at [437, 316] on input "text" at bounding box center [427, 324] width 281 height 35
paste input "*****"
type input "*****"
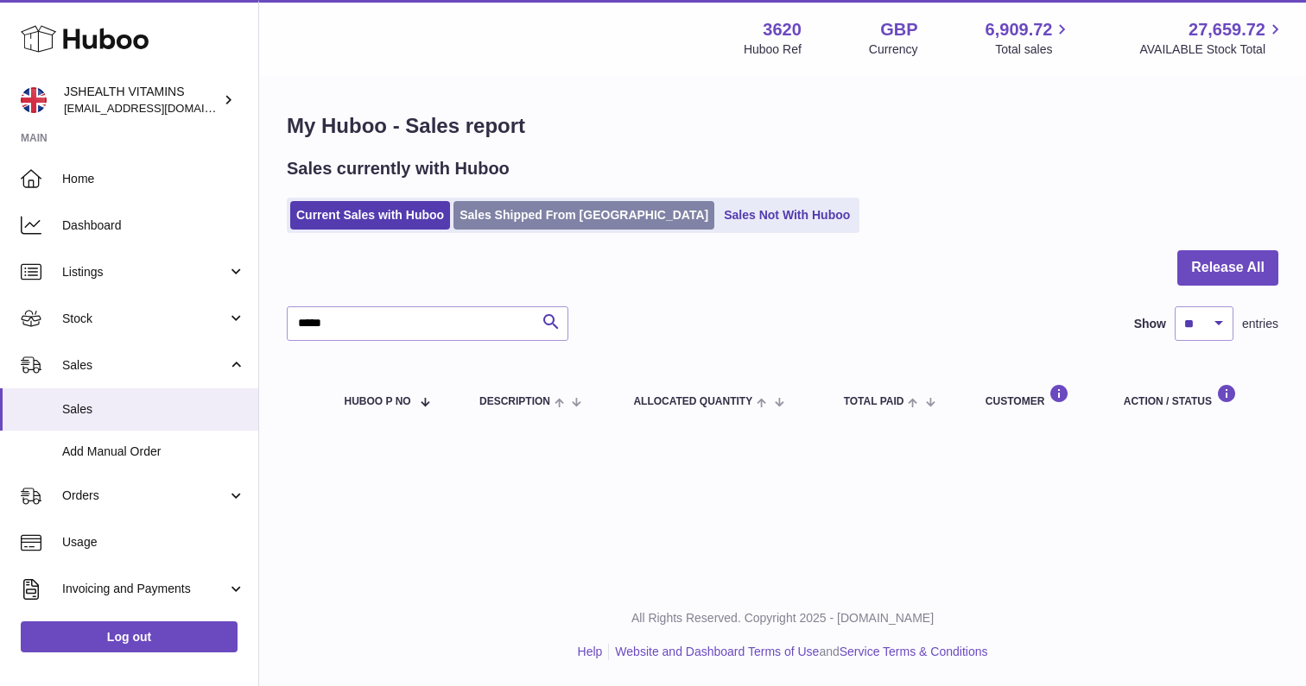
click at [541, 216] on link "Sales Shipped From [GEOGRAPHIC_DATA]" at bounding box center [583, 215] width 261 height 28
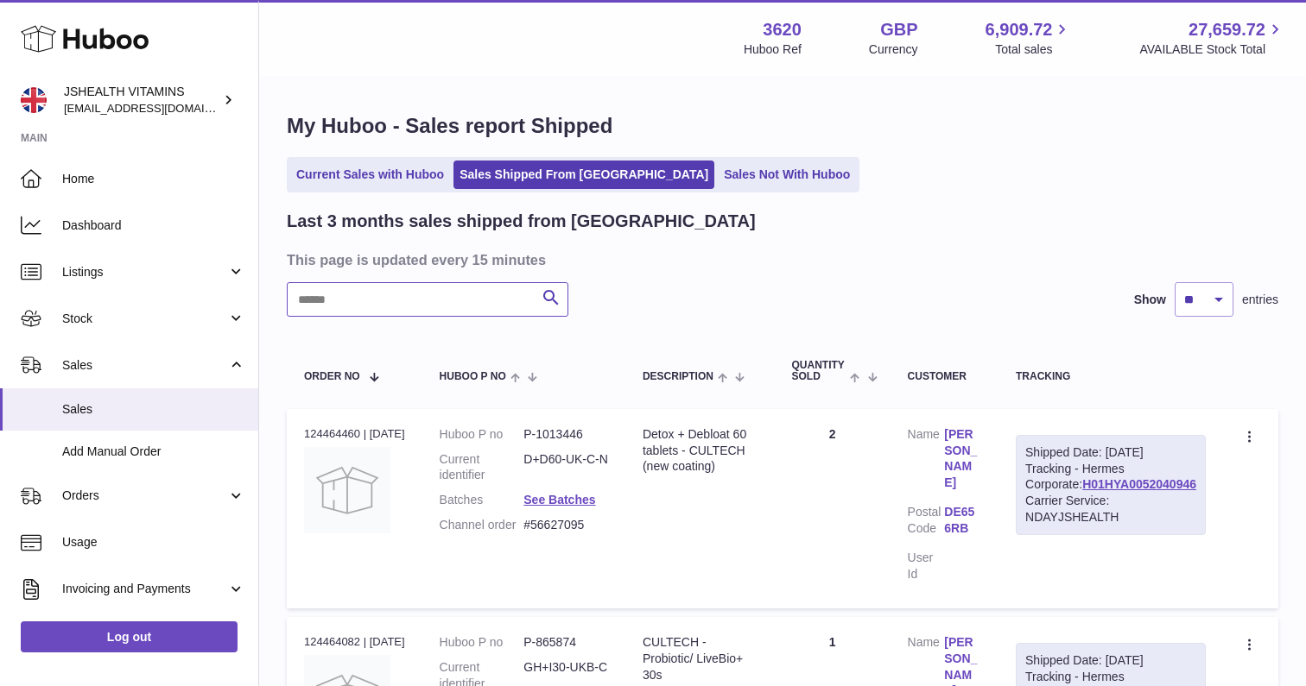
click at [441, 305] on input "text" at bounding box center [427, 299] width 281 height 35
paste input "*****"
type input "*****"
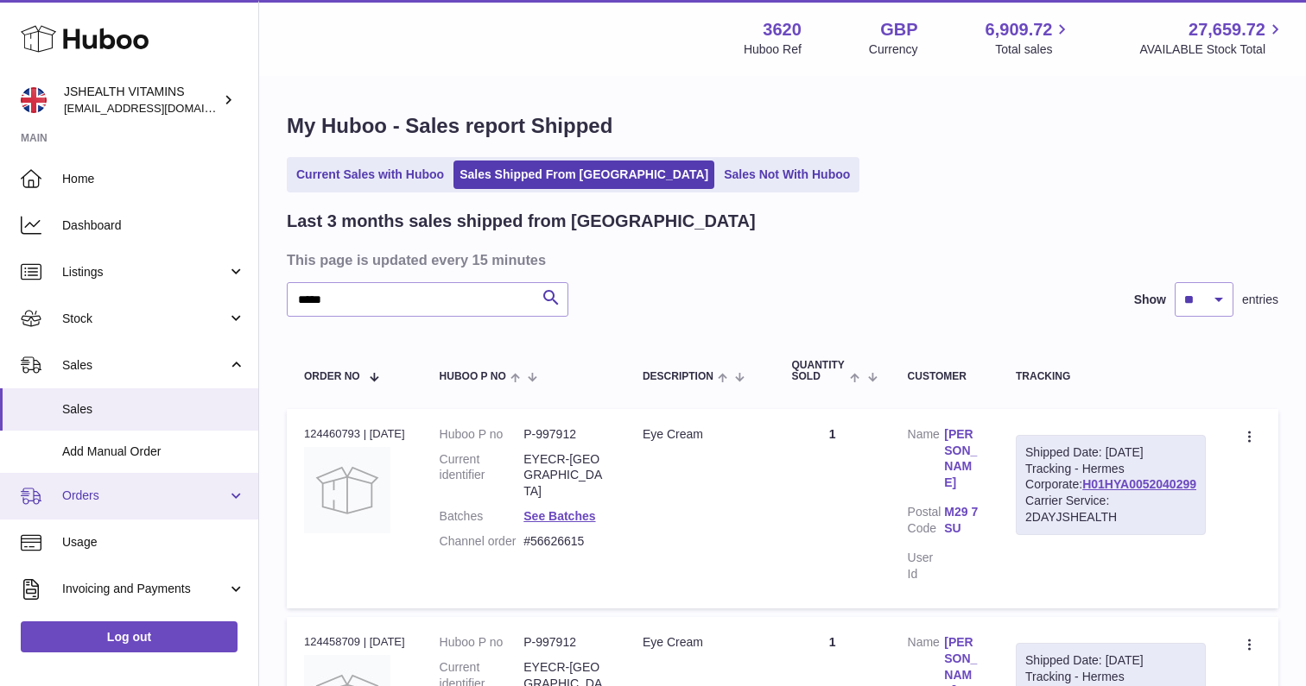
click at [137, 488] on span "Orders" at bounding box center [144, 496] width 165 height 16
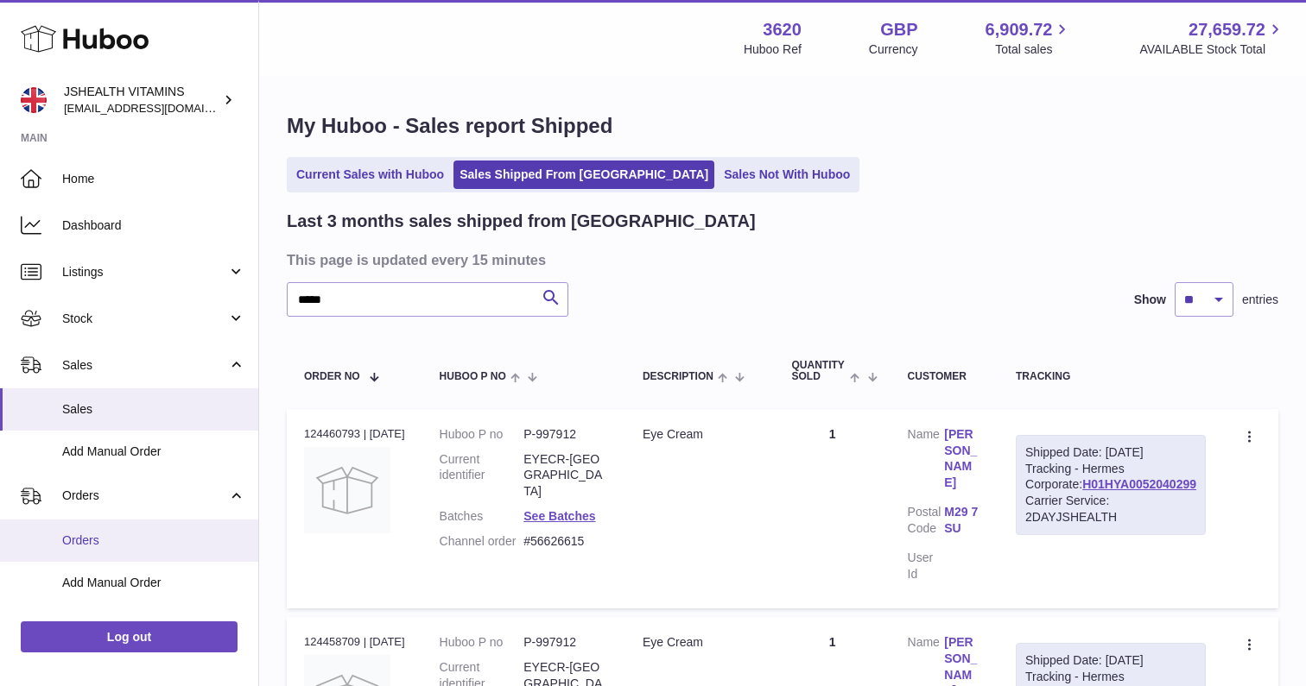
click at [97, 534] on span "Orders" at bounding box center [153, 541] width 183 height 16
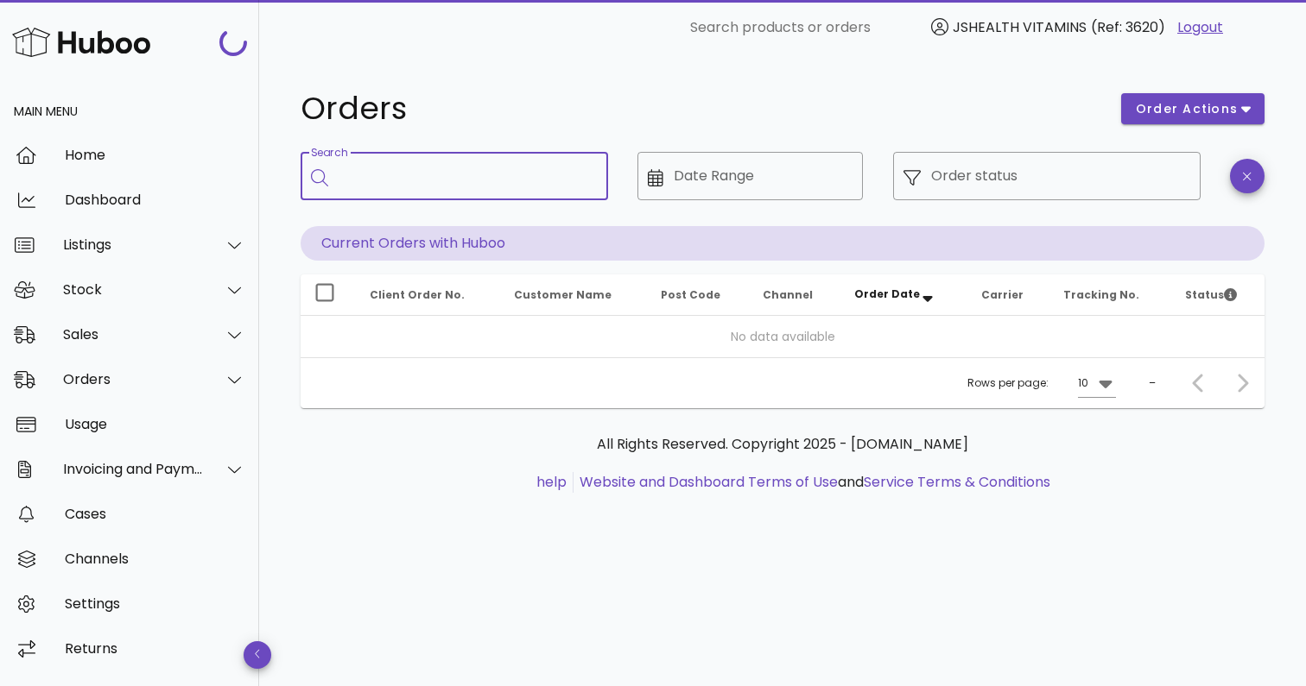
click at [424, 173] on input "Search" at bounding box center [466, 176] width 256 height 28
paste input "*****"
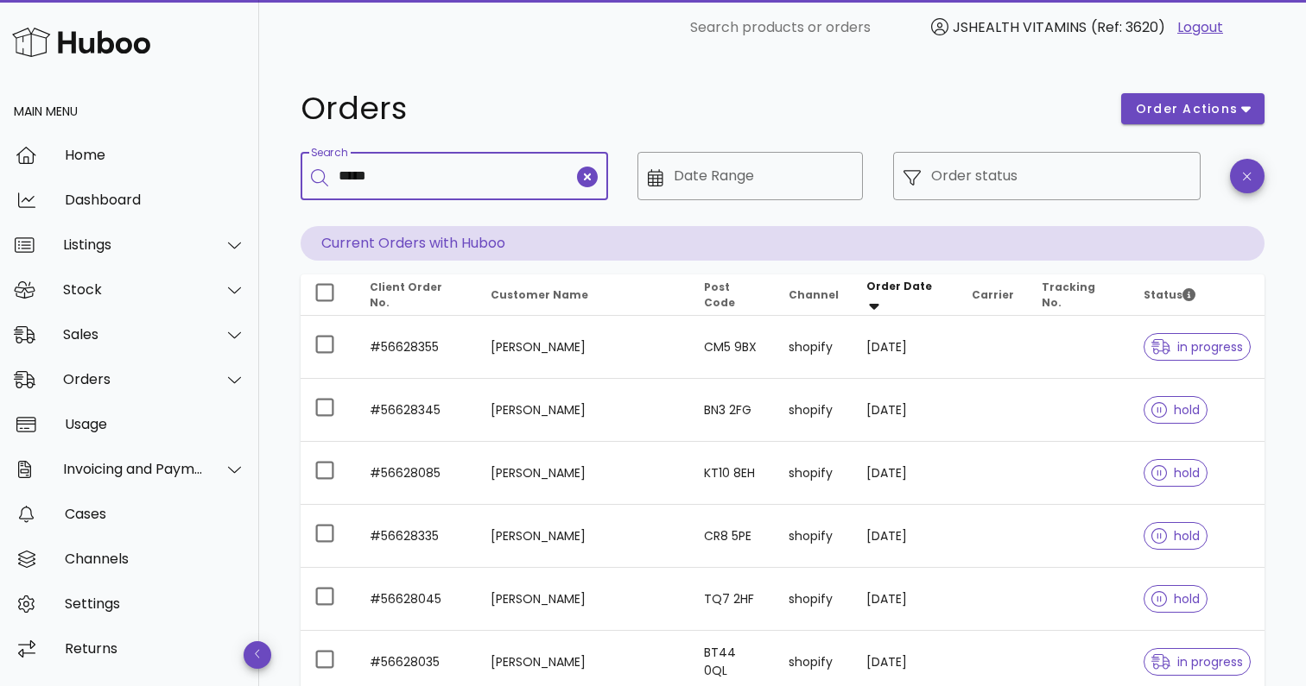
type input "*****"
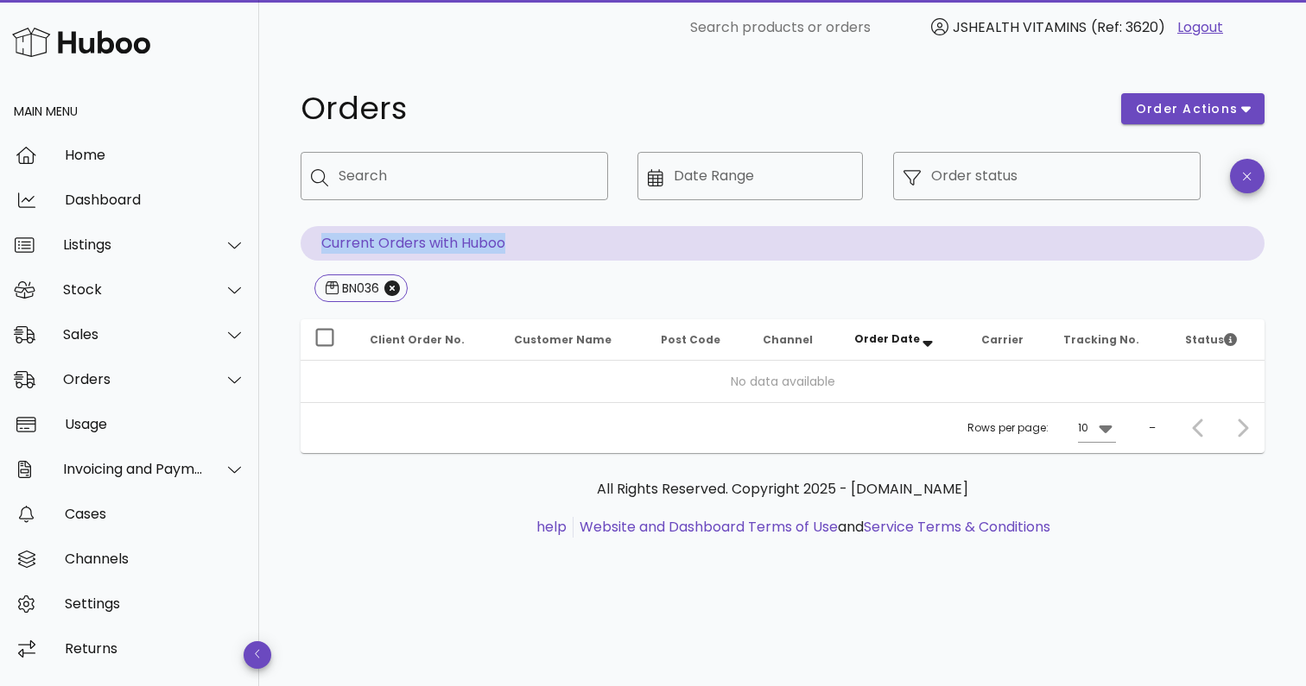
drag, startPoint x: 509, startPoint y: 244, endPoint x: 320, endPoint y: 245, distance: 188.2
click at [320, 245] on p "Current Orders with Huboo" at bounding box center [782, 243] width 964 height 35
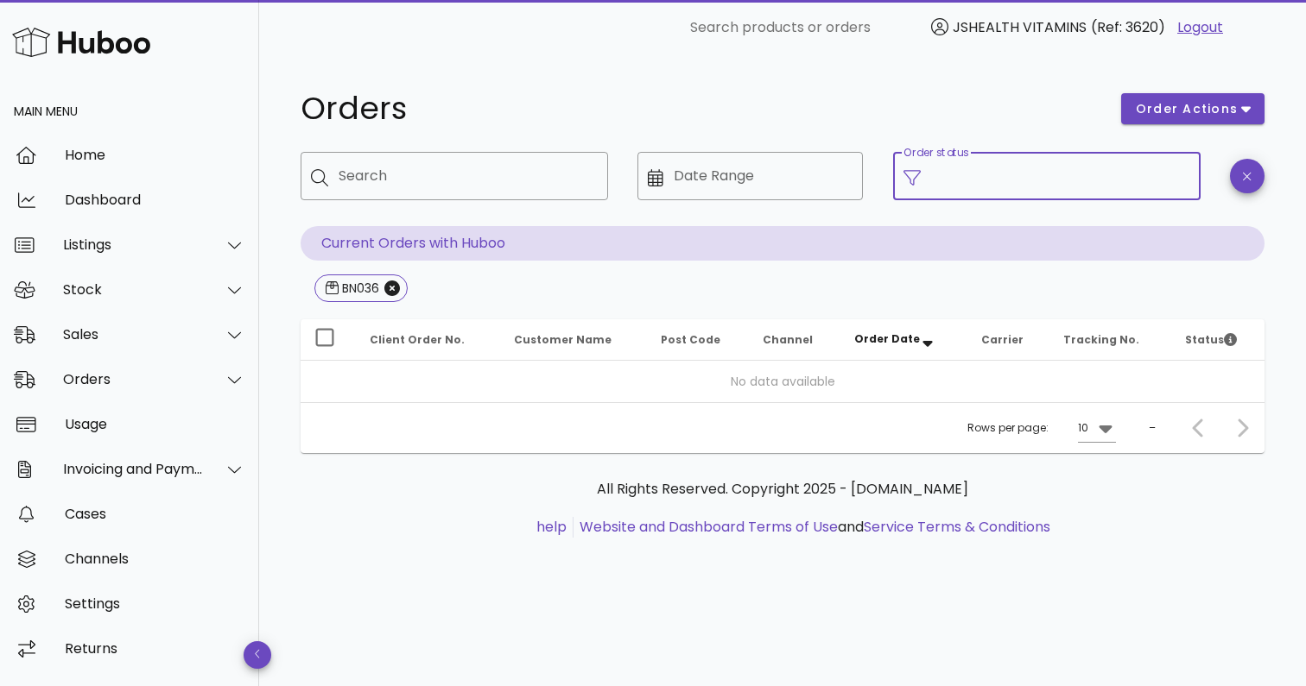
click at [1030, 175] on input "Order status" at bounding box center [1060, 176] width 259 height 28
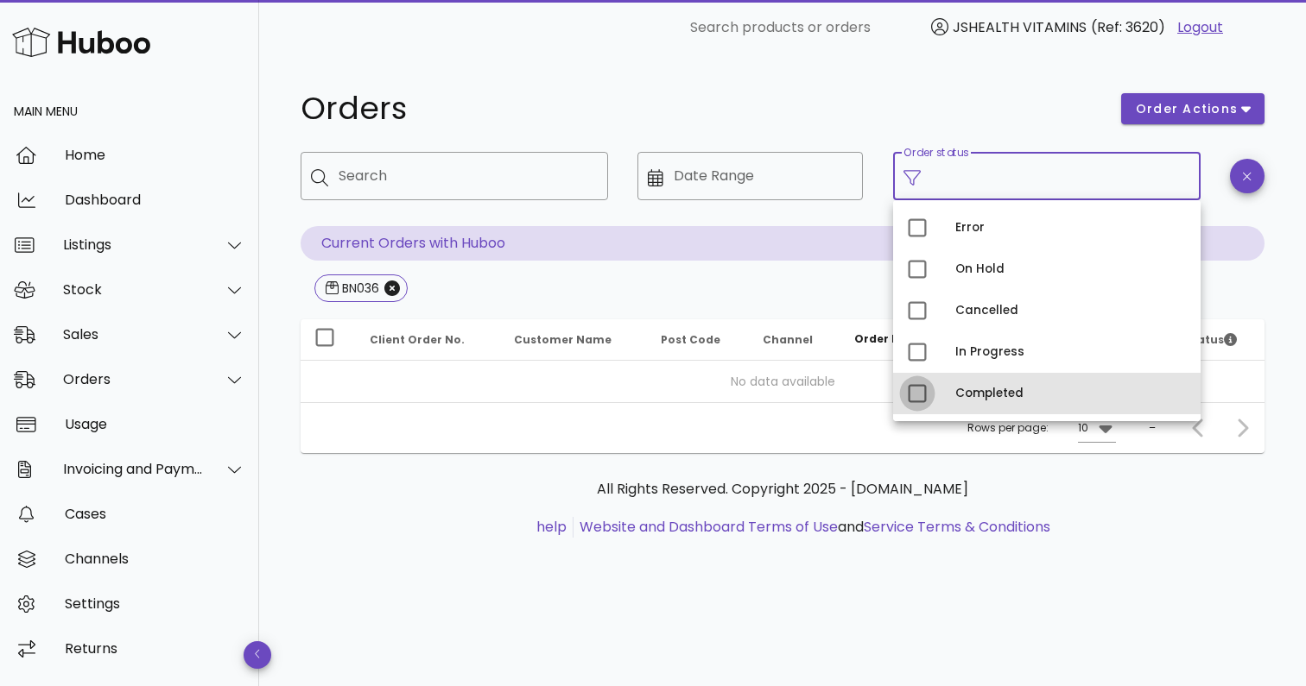
click at [918, 396] on div at bounding box center [916, 393] width 29 height 29
type input "**********"
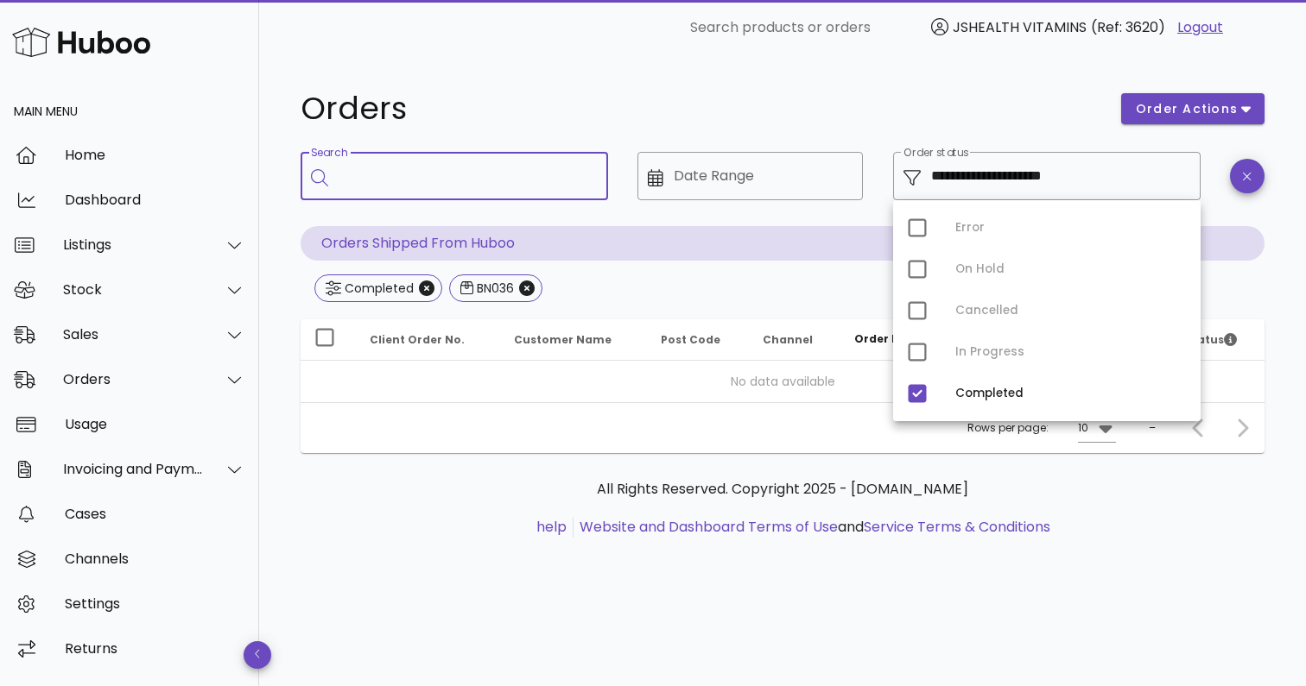
click at [515, 182] on input "Search" at bounding box center [466, 176] width 256 height 28
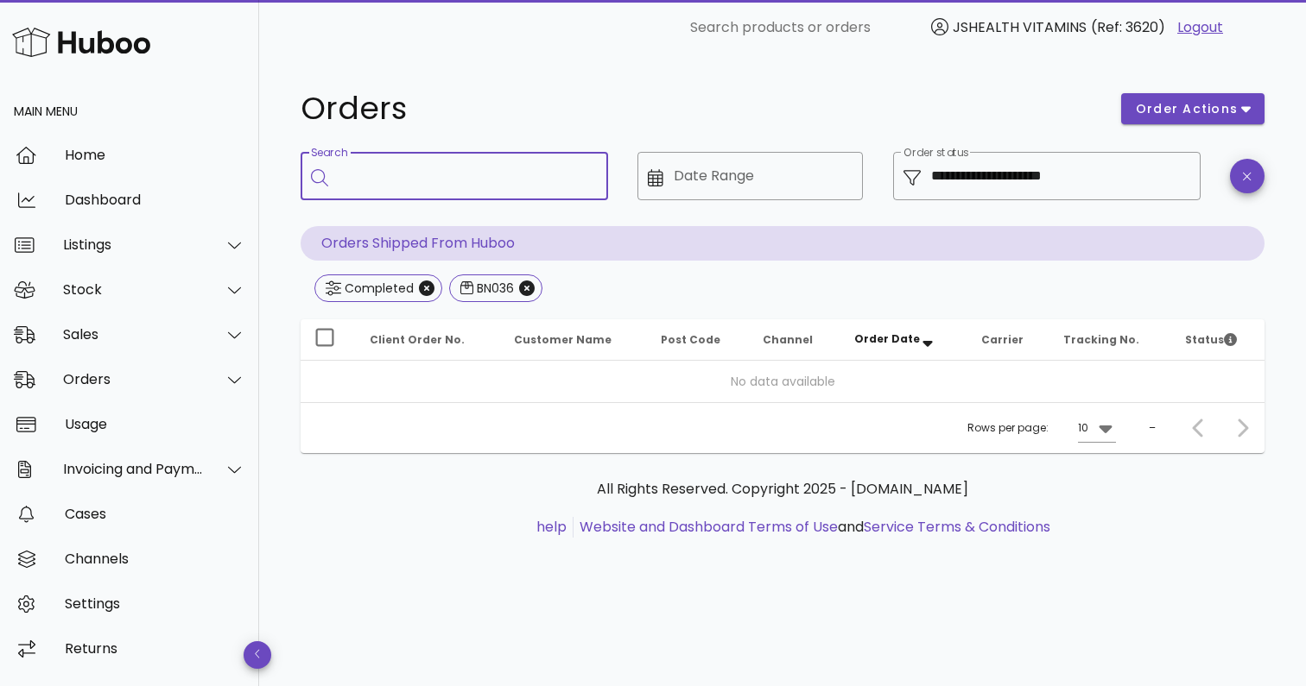
paste input "*****"
type input "*****"
click at [585, 178] on icon "clear icon" at bounding box center [587, 177] width 21 height 21
click at [984, 174] on input "**********" at bounding box center [1060, 176] width 259 height 28
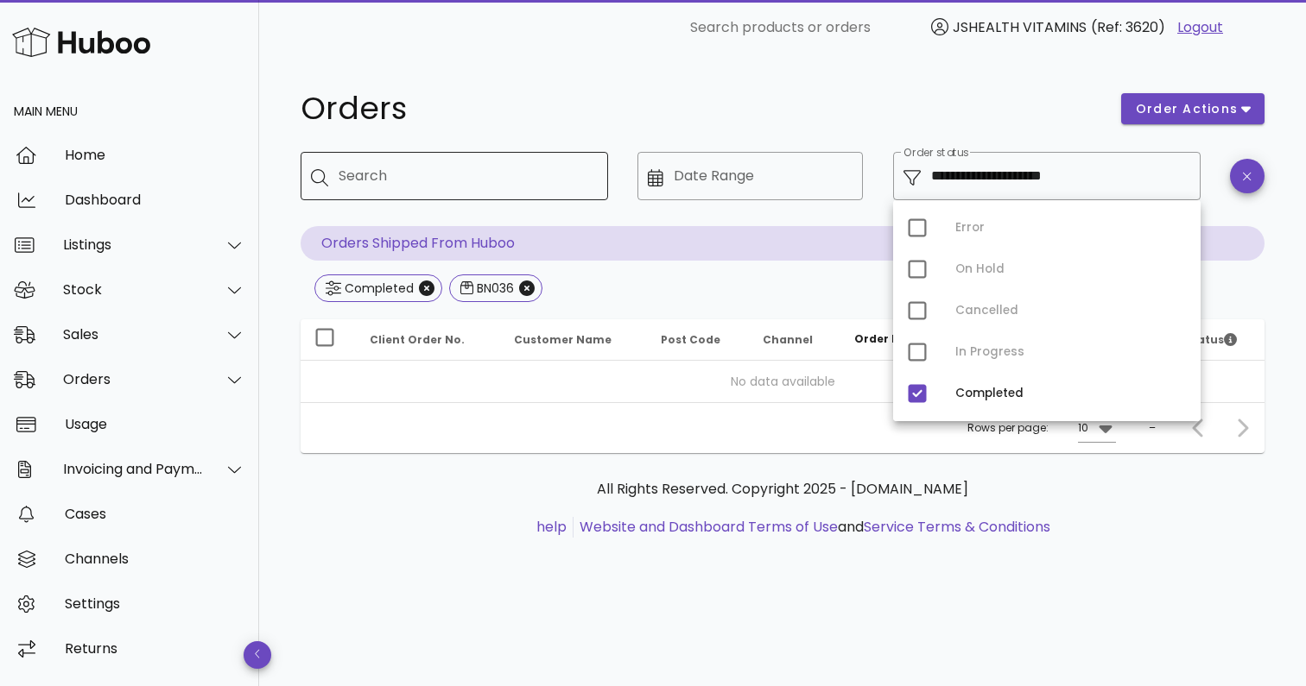
click at [830, 128] on div "Orders" at bounding box center [700, 109] width 820 height 52
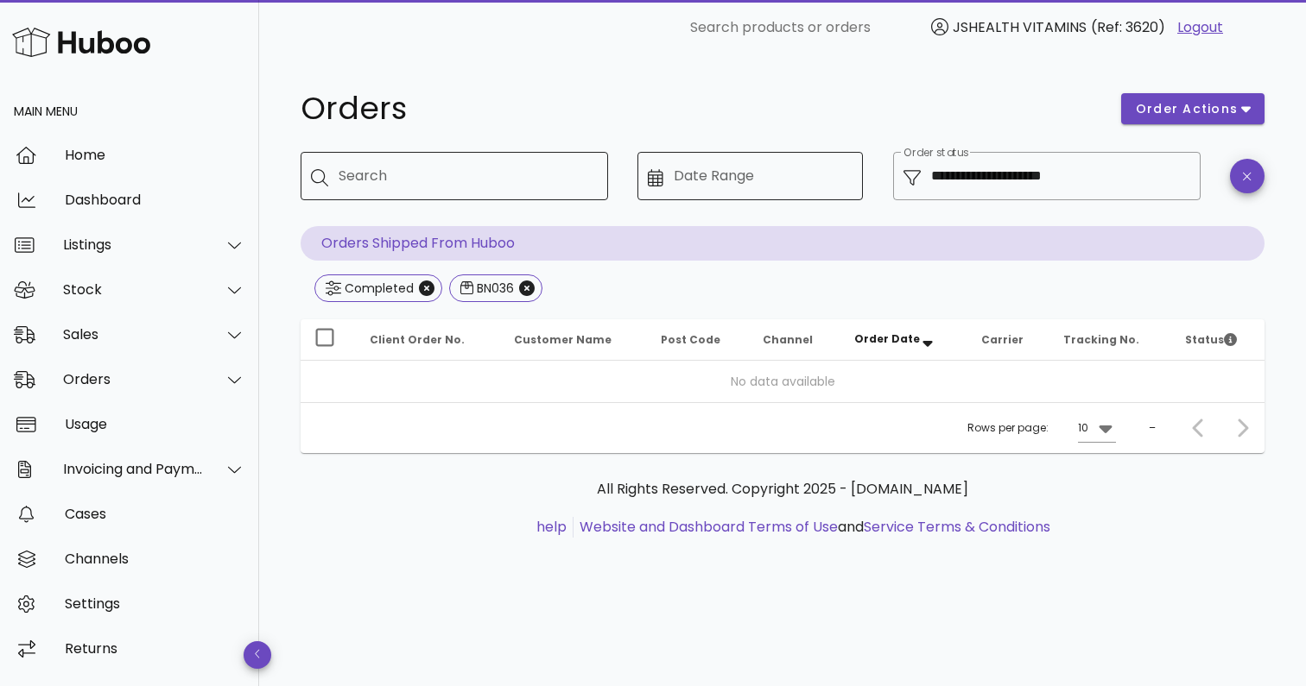
click at [771, 170] on input "Date Range" at bounding box center [764, 176] width 180 height 28
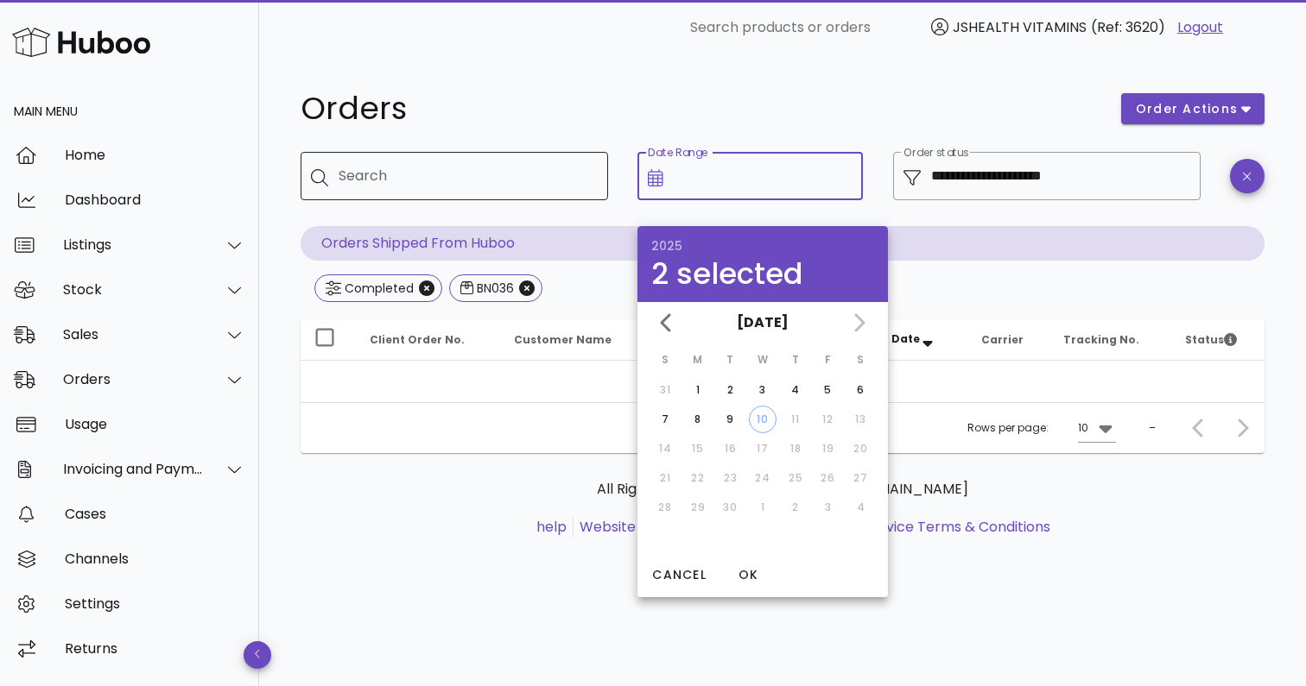
click at [513, 130] on div "Orders" at bounding box center [700, 109] width 820 height 52
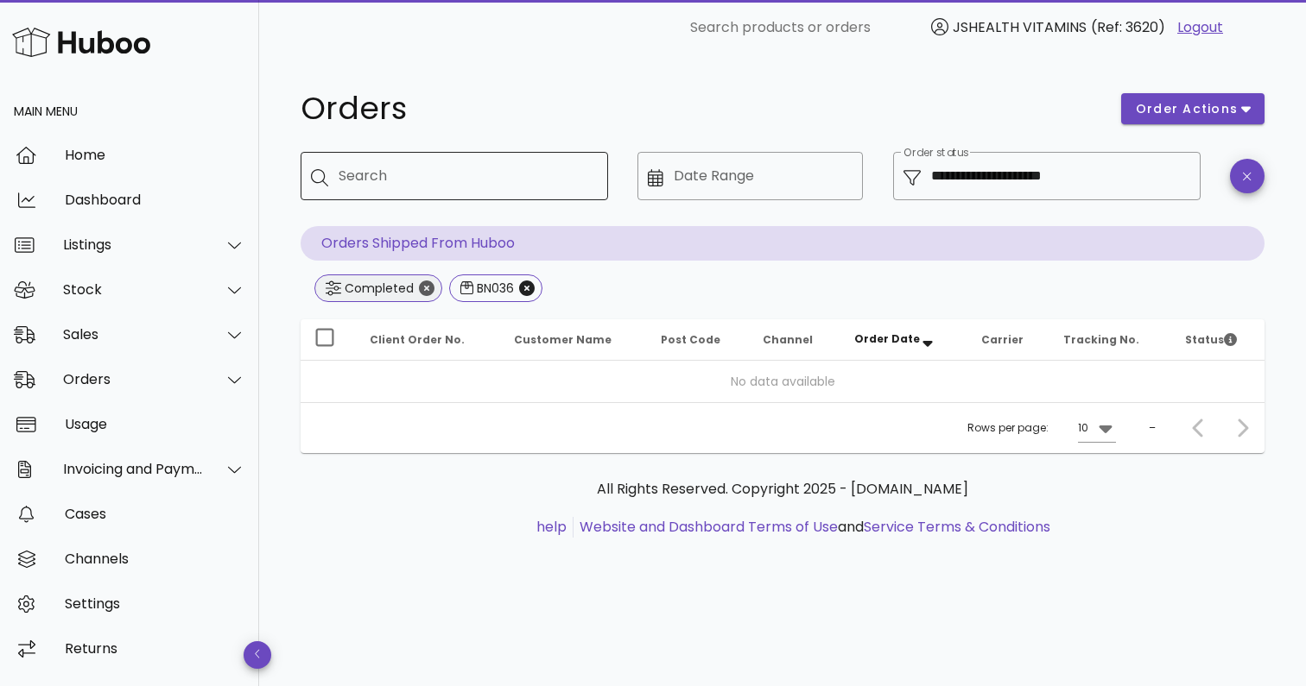
click at [427, 286] on icon "Close" at bounding box center [427, 289] width 16 height 16
click at [396, 287] on icon "Close" at bounding box center [392, 289] width 16 height 16
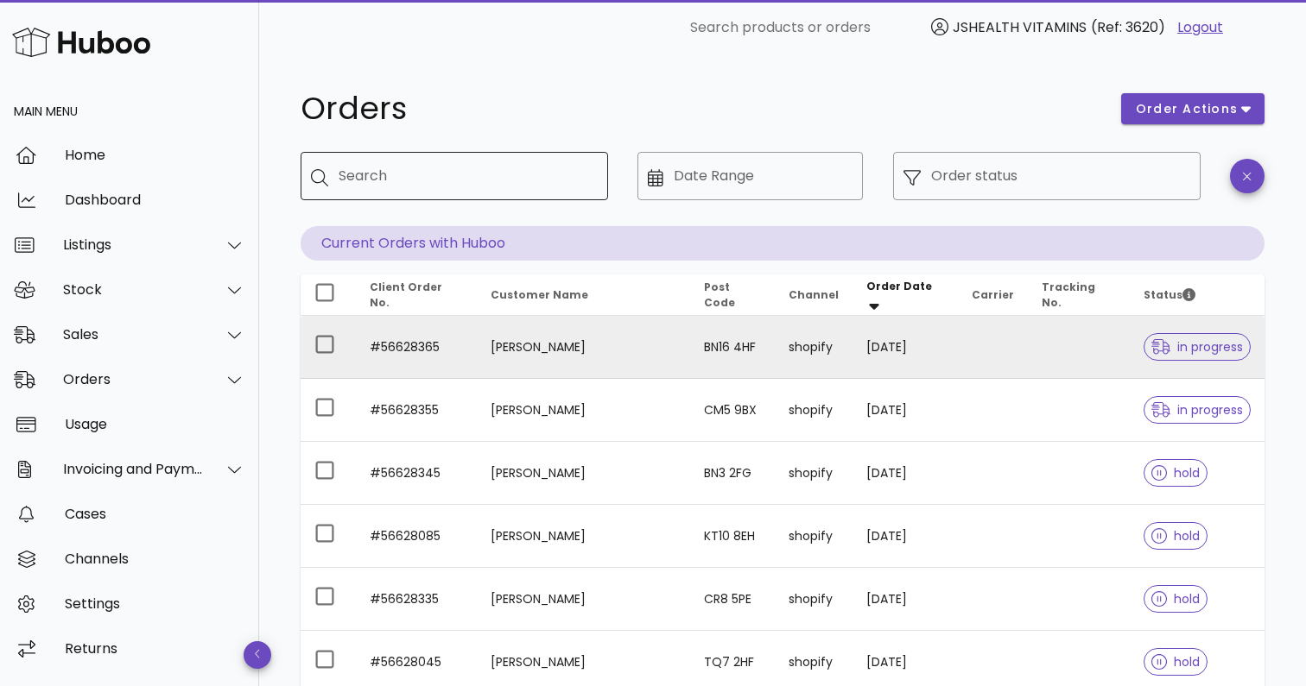
click at [476, 338] on td "#56628365" at bounding box center [416, 347] width 121 height 63
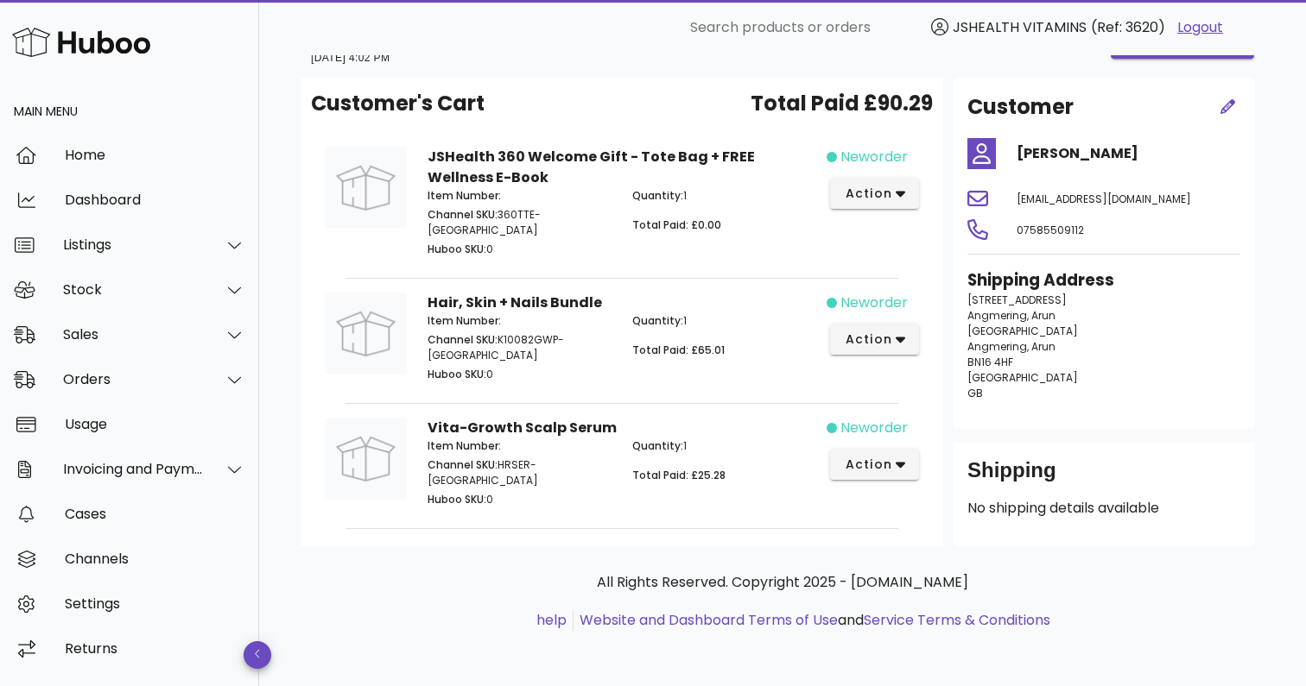
scroll to position [57, 0]
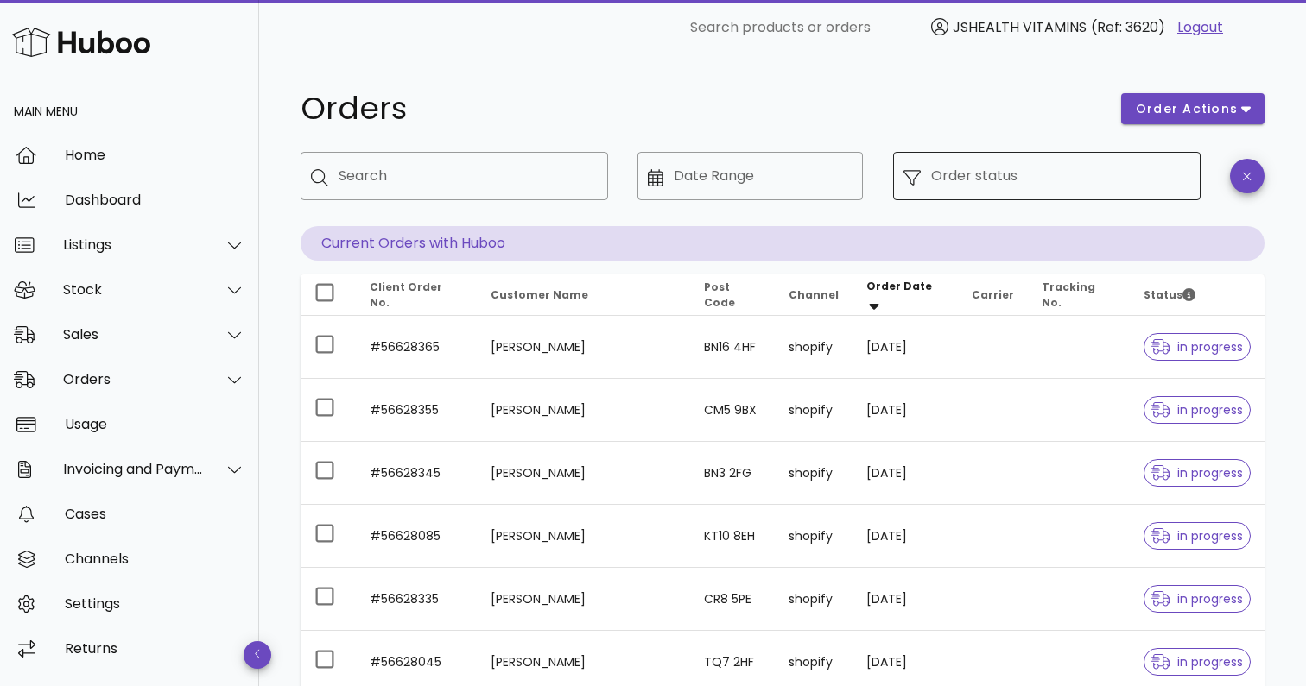
click at [1002, 179] on input "Order status" at bounding box center [1060, 176] width 259 height 28
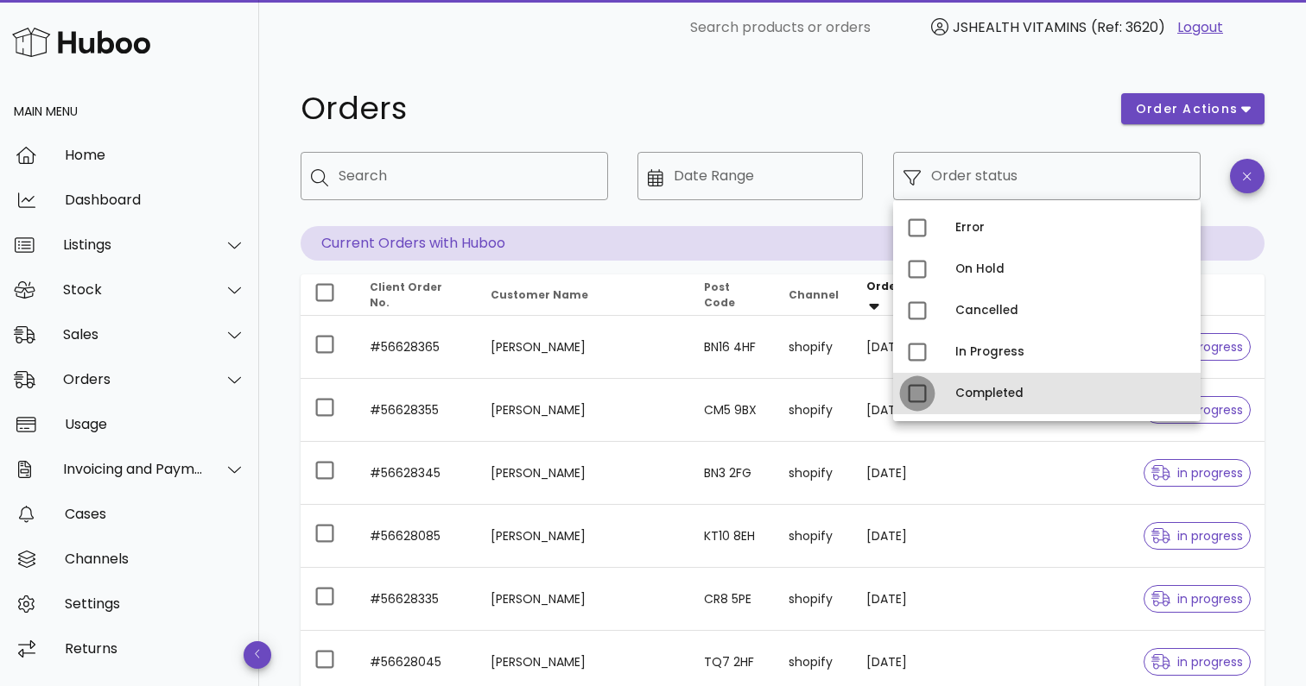
click at [920, 393] on div at bounding box center [916, 393] width 29 height 29
type input "**********"
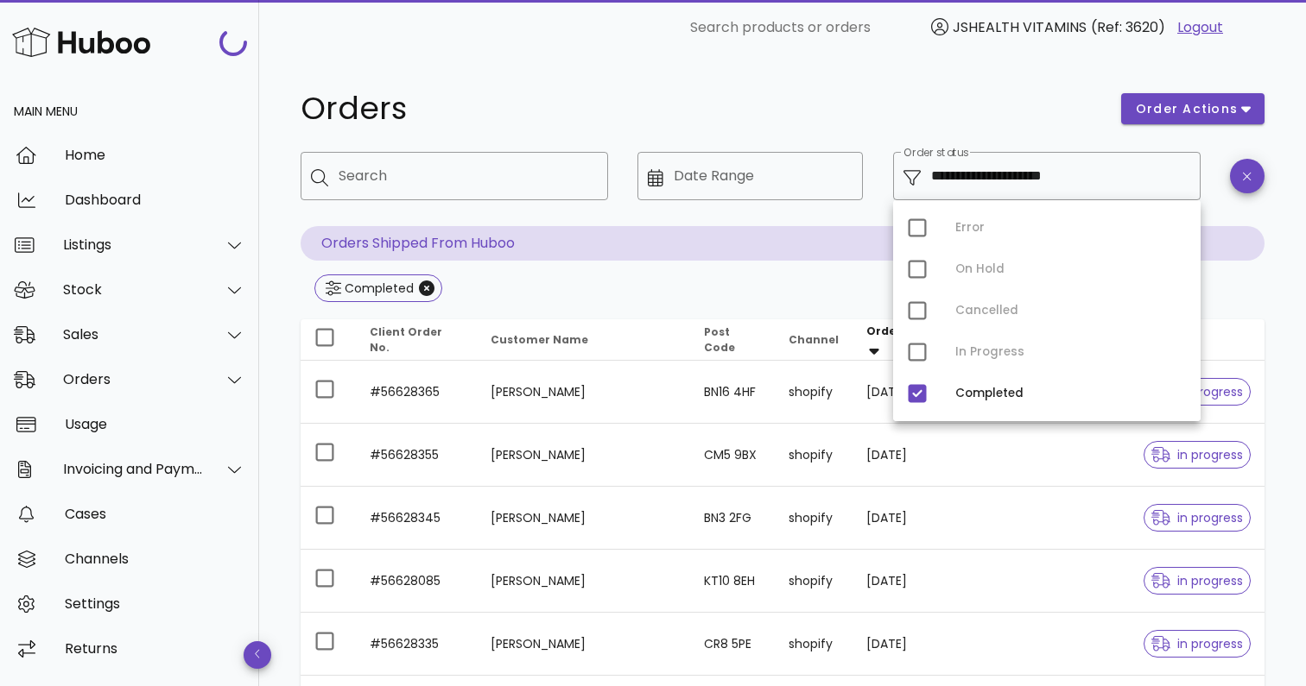
click at [836, 111] on h1 "Orders" at bounding box center [700, 108] width 800 height 31
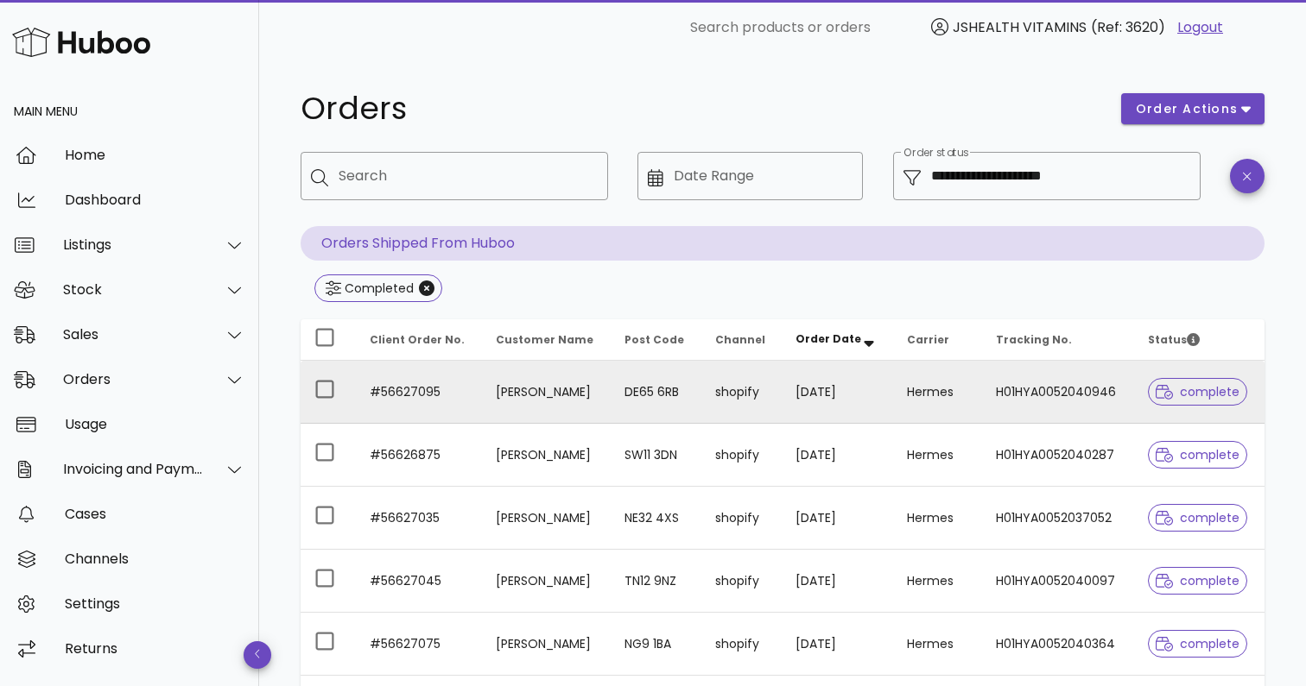
click at [487, 388] on td "[PERSON_NAME]" at bounding box center [546, 392] width 129 height 63
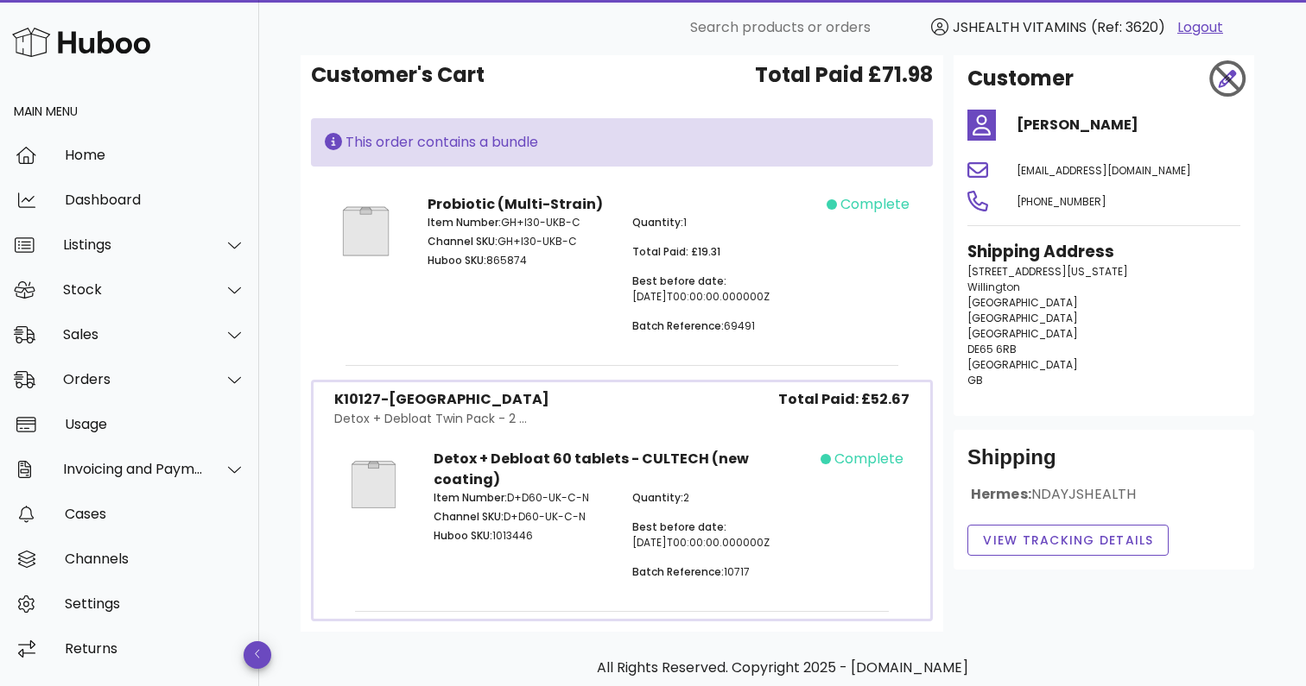
scroll to position [87, 0]
click at [732, 328] on p "Batch Reference: 69491" at bounding box center [724, 325] width 184 height 16
click at [737, 563] on p "Batch Reference: 10717" at bounding box center [721, 571] width 178 height 16
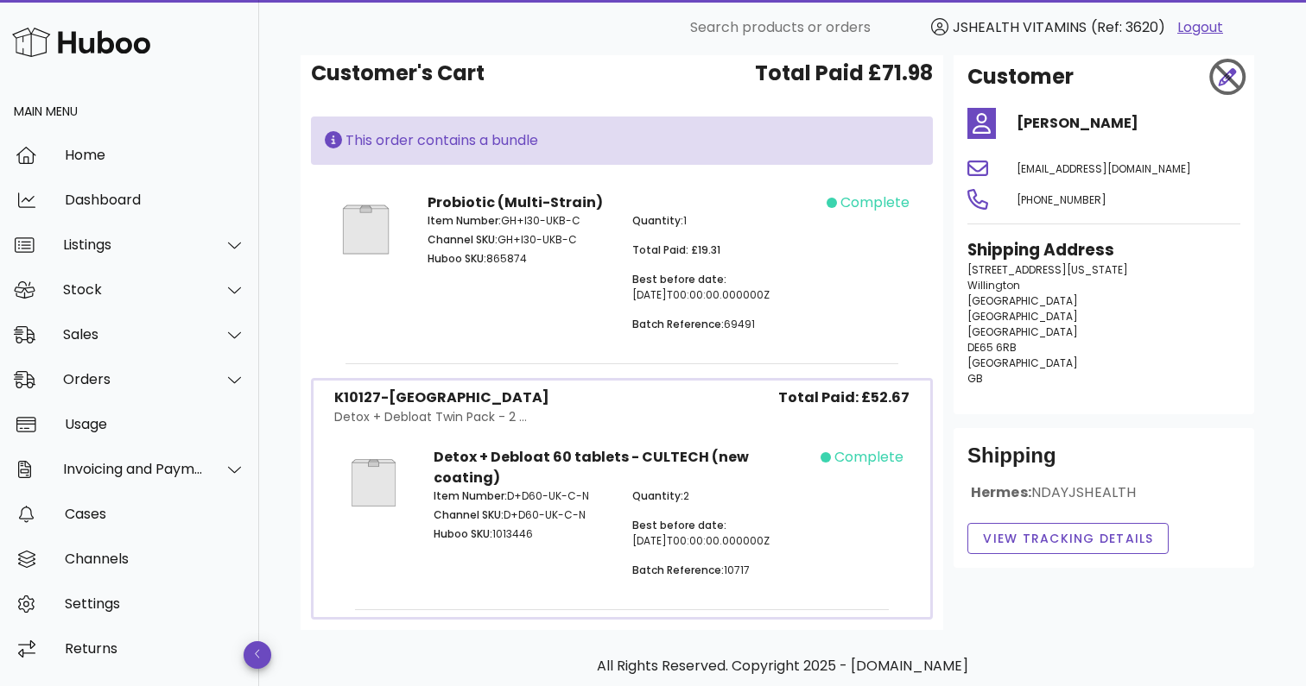
click at [726, 370] on div "Customer's Cart Total Paid £71.98 This order contains a bundle Probiotic (Multi…" at bounding box center [621, 338] width 642 height 583
click at [1044, 493] on span "NDAYJSHEALTH" at bounding box center [1083, 493] width 104 height 20
click at [1073, 496] on span "NDAYJSHEALTH" at bounding box center [1083, 493] width 104 height 20
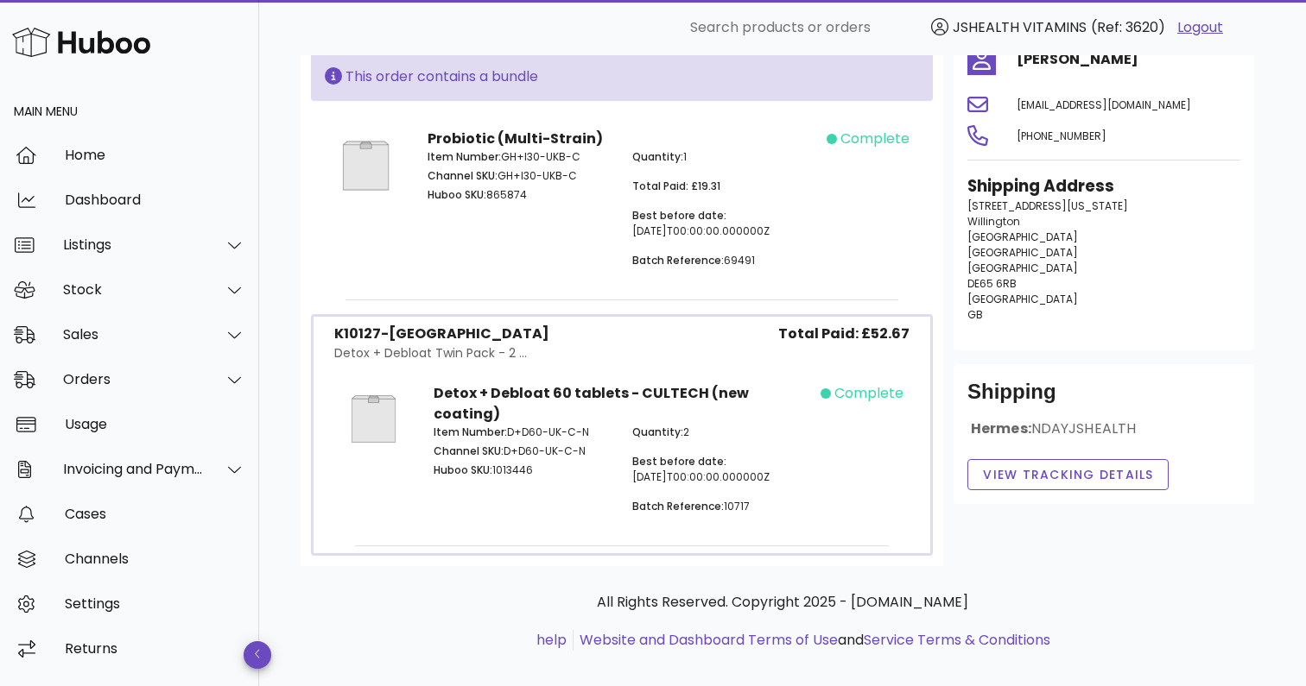
scroll to position [150, 0]
click at [142, 377] on div "Orders" at bounding box center [133, 379] width 141 height 16
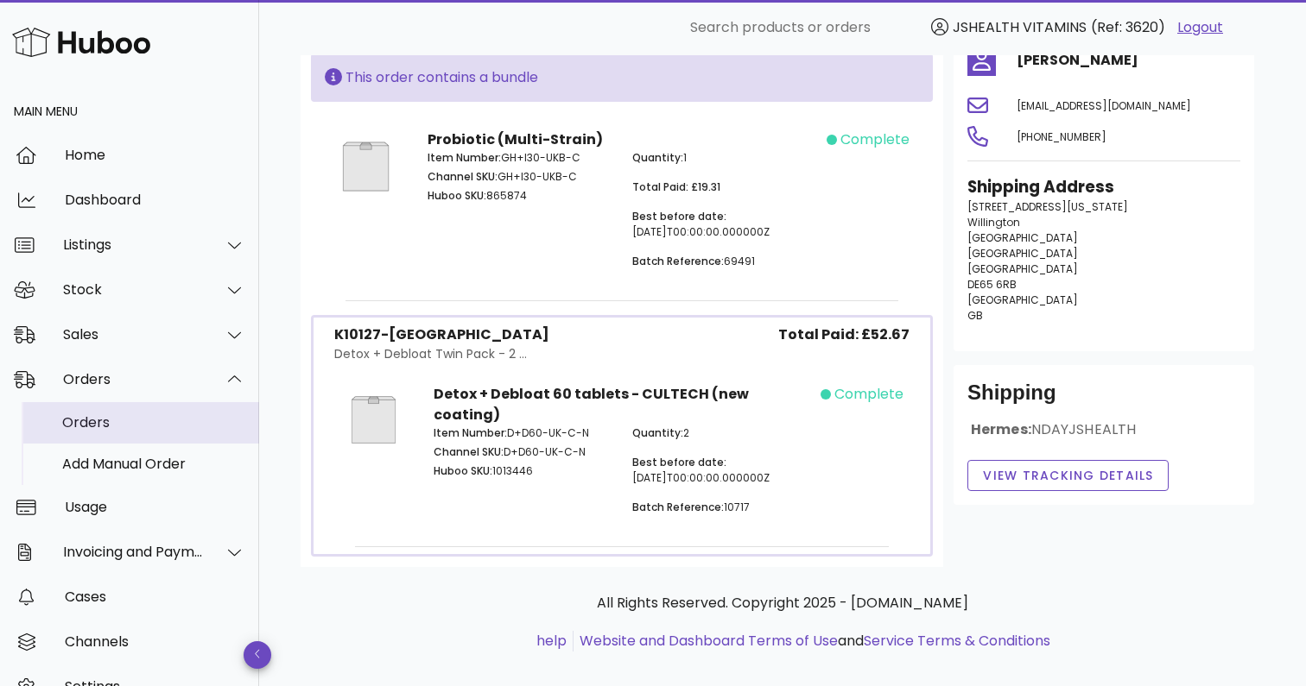
click at [115, 418] on div "Orders" at bounding box center [153, 422] width 183 height 16
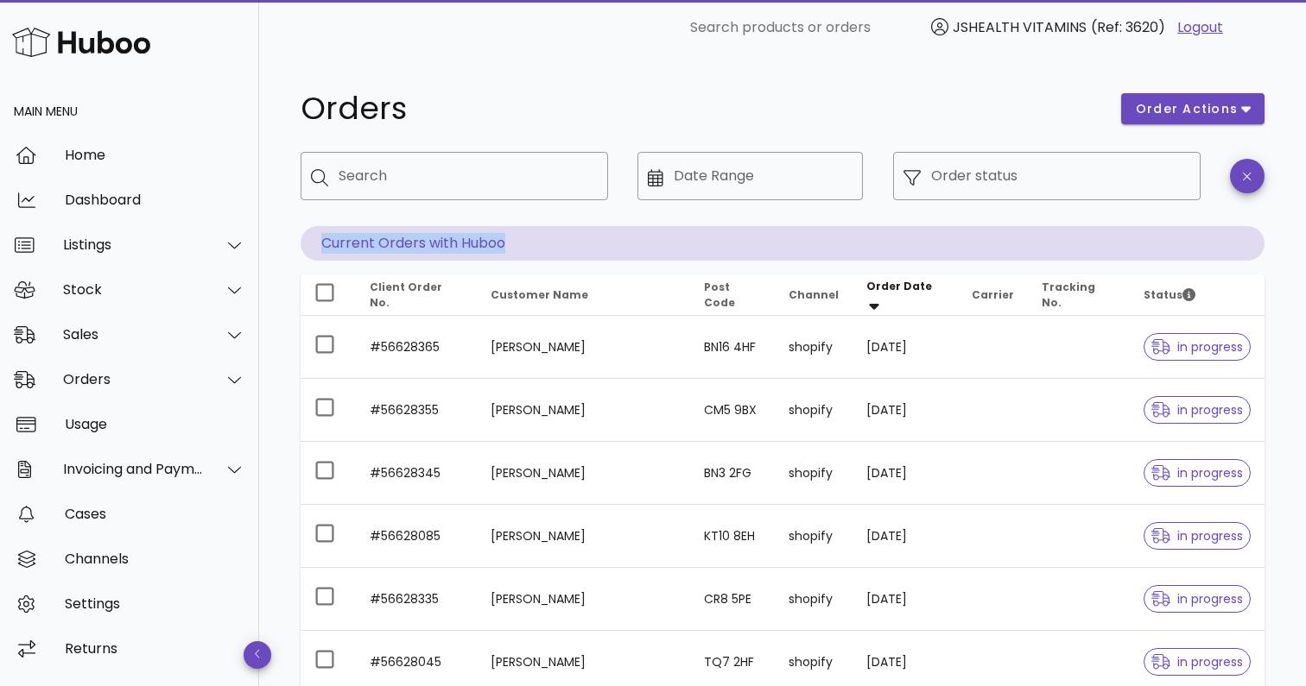
drag, startPoint x: 507, startPoint y: 243, endPoint x: 319, endPoint y: 241, distance: 188.2
click at [319, 241] on p "Current Orders with Huboo" at bounding box center [782, 243] width 964 height 35
click at [525, 244] on p "Current Orders with Huboo" at bounding box center [782, 243] width 964 height 35
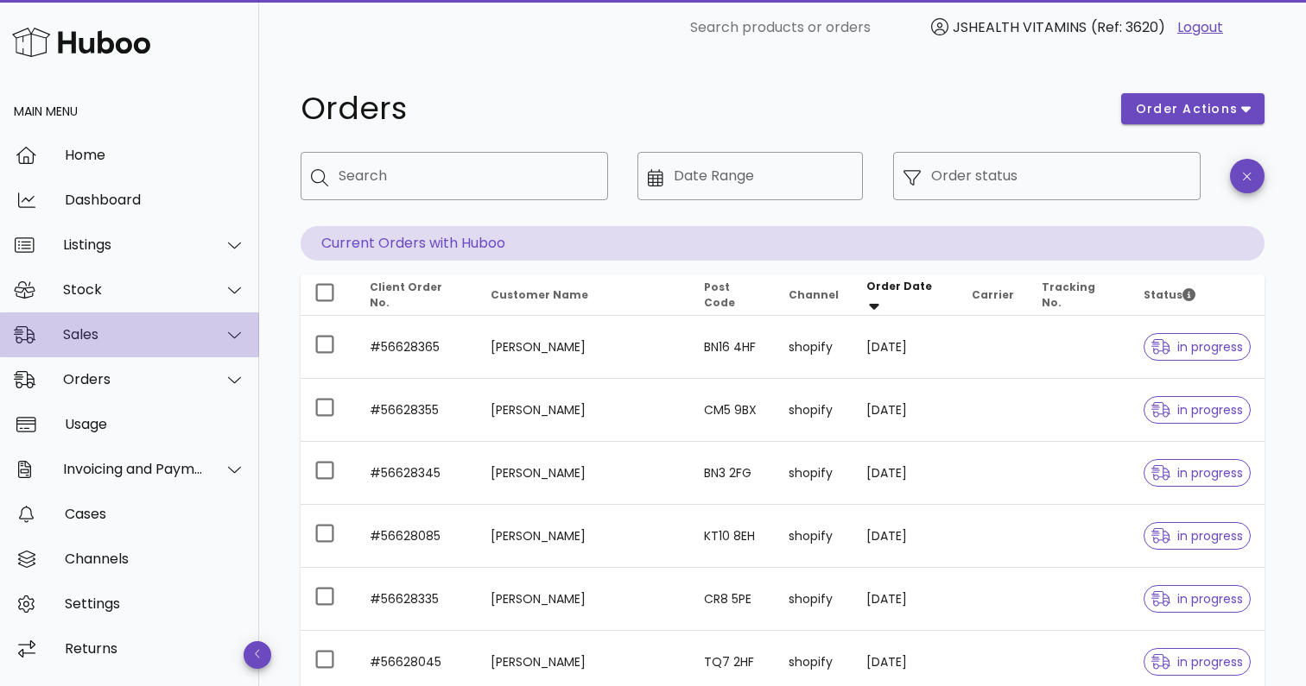
click at [128, 336] on div "Sales" at bounding box center [133, 334] width 141 height 16
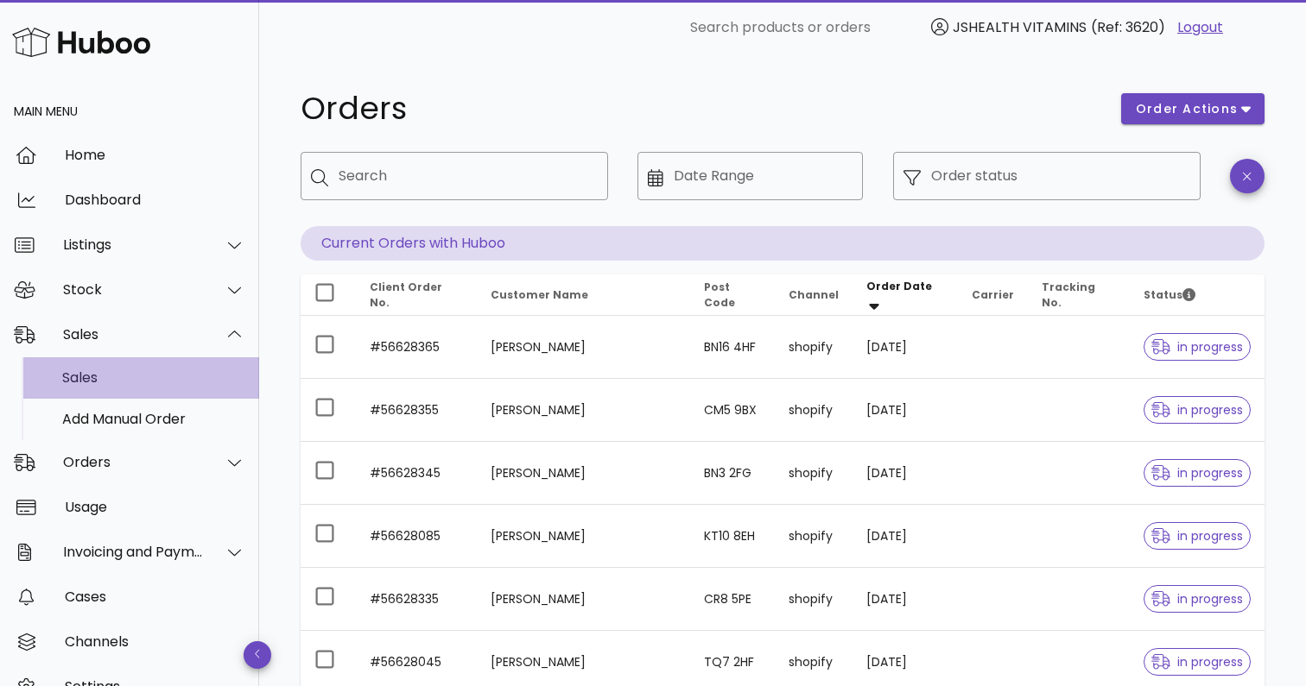
click at [127, 380] on div "Sales" at bounding box center [153, 378] width 183 height 16
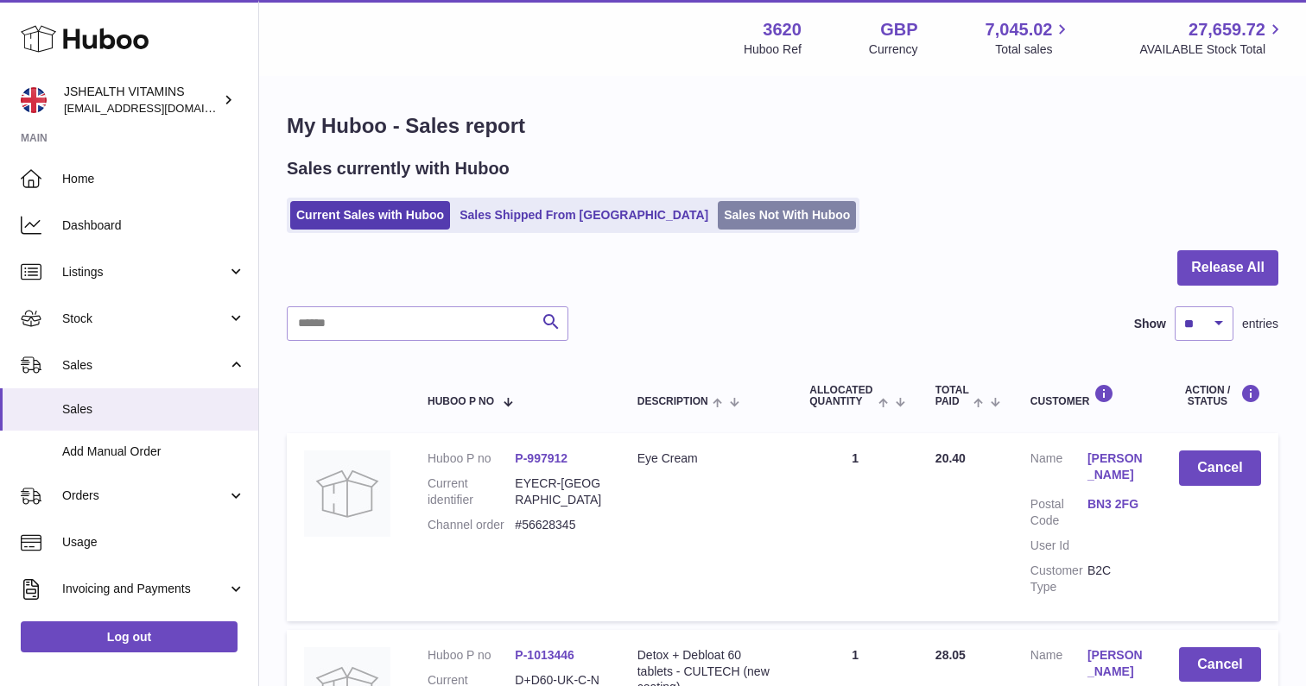
click at [718, 218] on link "Sales Not With Huboo" at bounding box center [787, 215] width 138 height 28
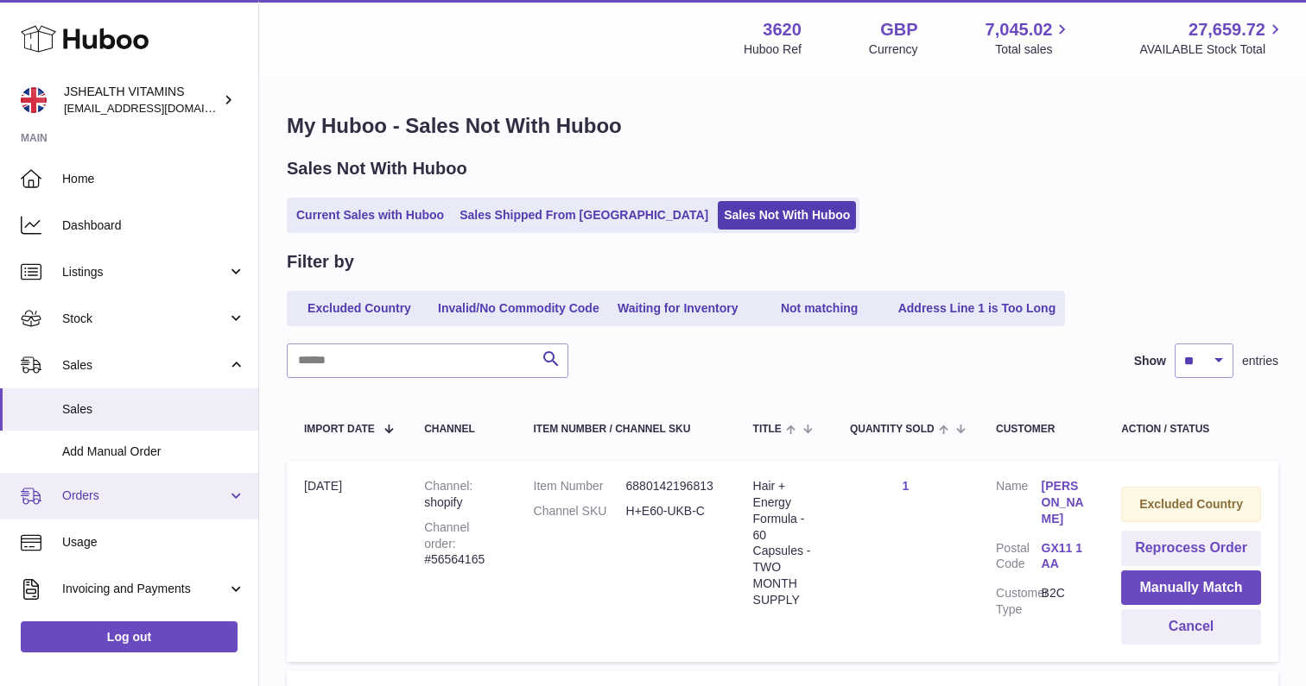
click at [107, 492] on span "Orders" at bounding box center [144, 496] width 165 height 16
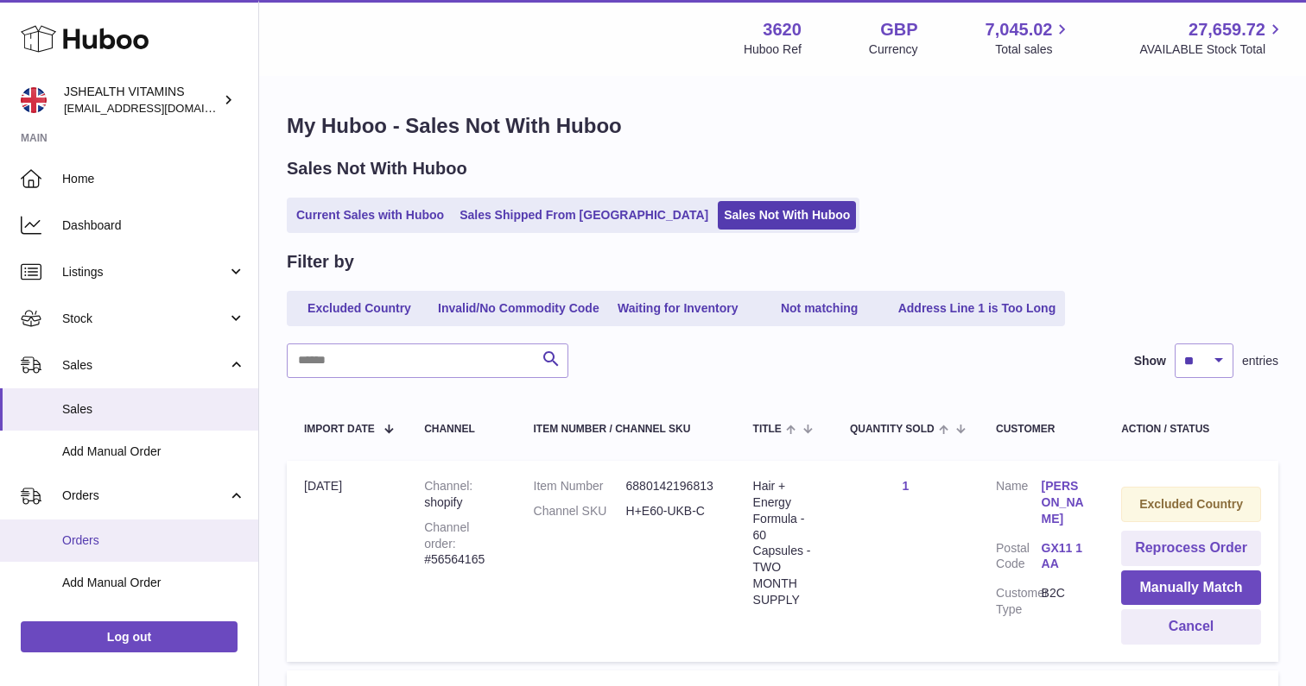
click at [118, 540] on span "Orders" at bounding box center [153, 541] width 183 height 16
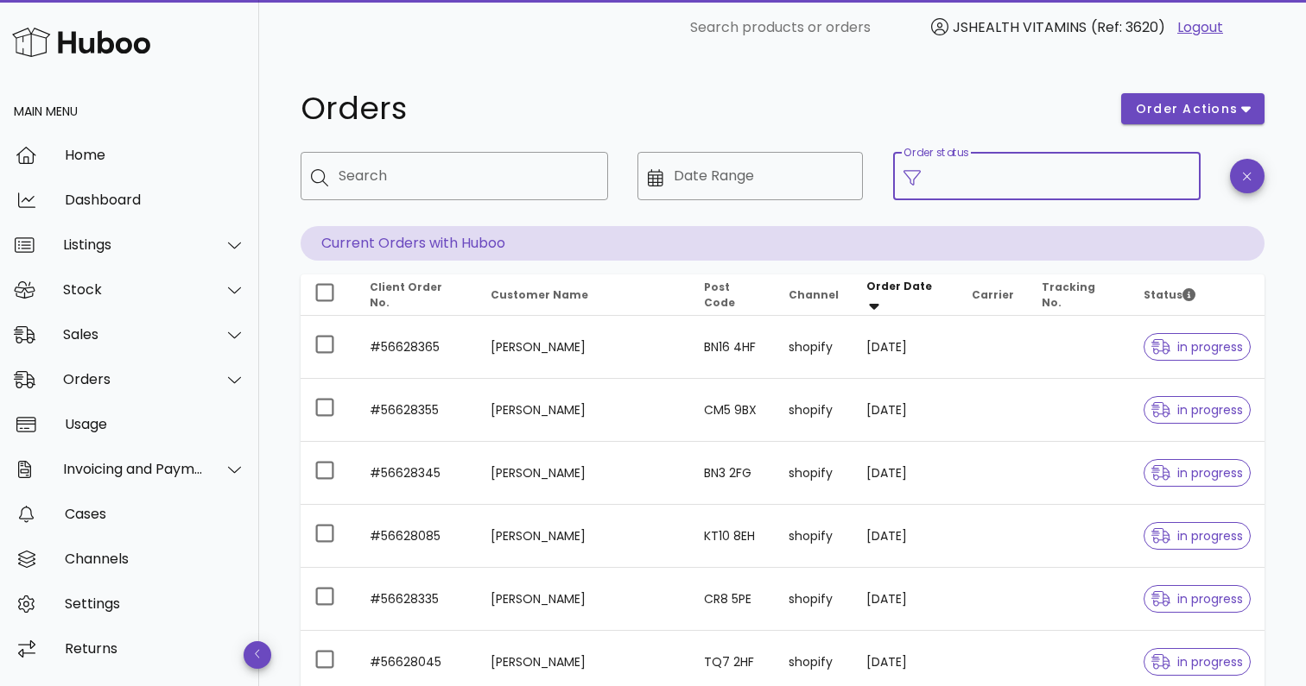
click at [1034, 182] on input "Order status" at bounding box center [1060, 176] width 259 height 28
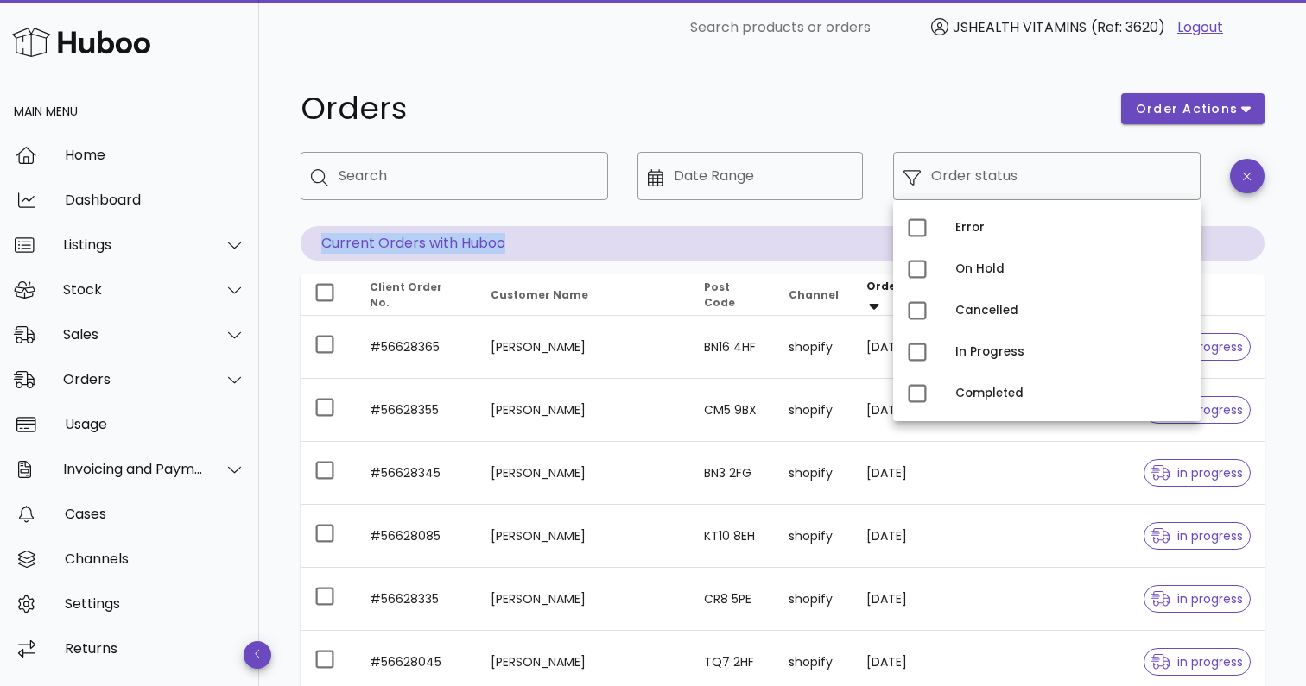
drag, startPoint x: 508, startPoint y: 244, endPoint x: 306, endPoint y: 241, distance: 202.1
click at [306, 241] on p "Current Orders with Huboo" at bounding box center [782, 243] width 964 height 35
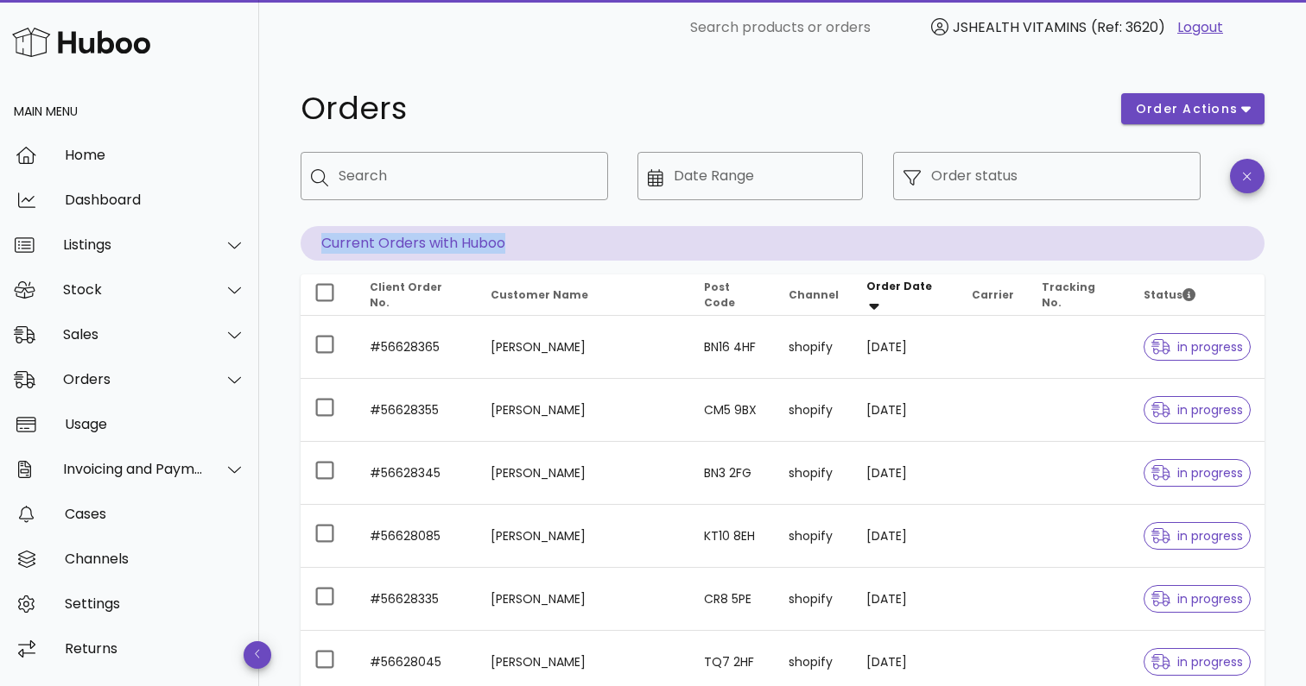
click at [560, 238] on p "Current Orders with Huboo" at bounding box center [782, 243] width 964 height 35
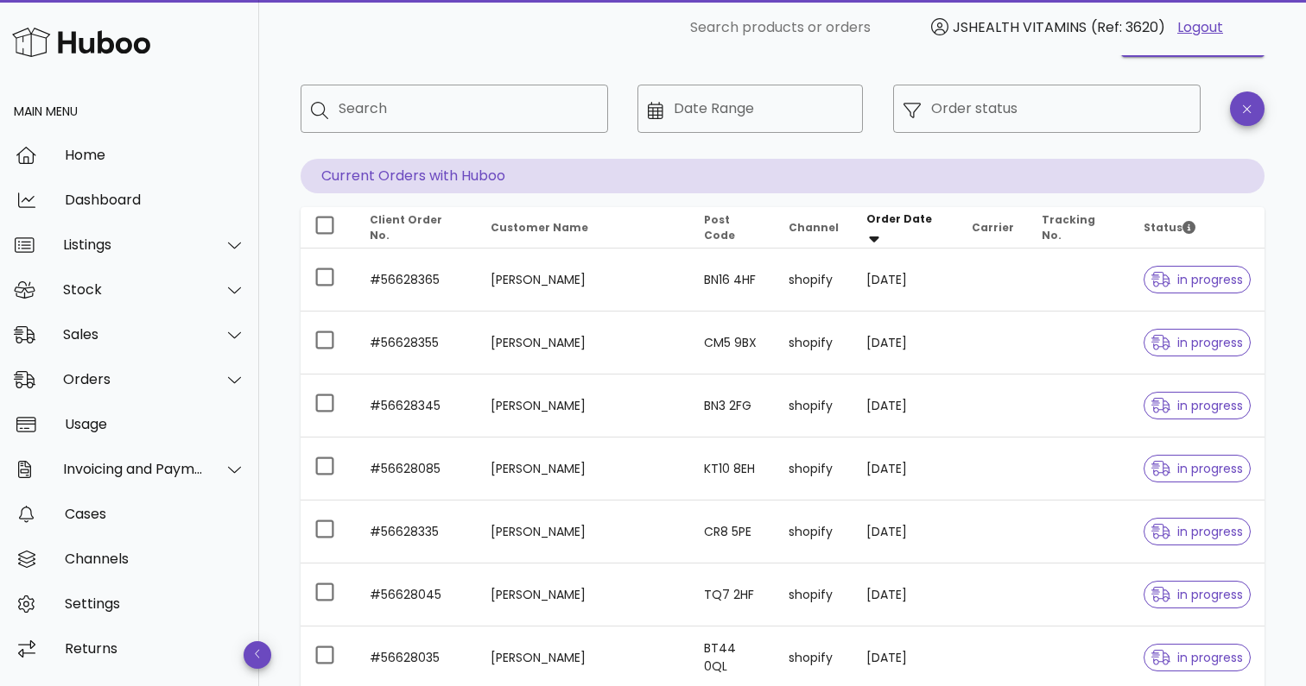
scroll to position [28, 0]
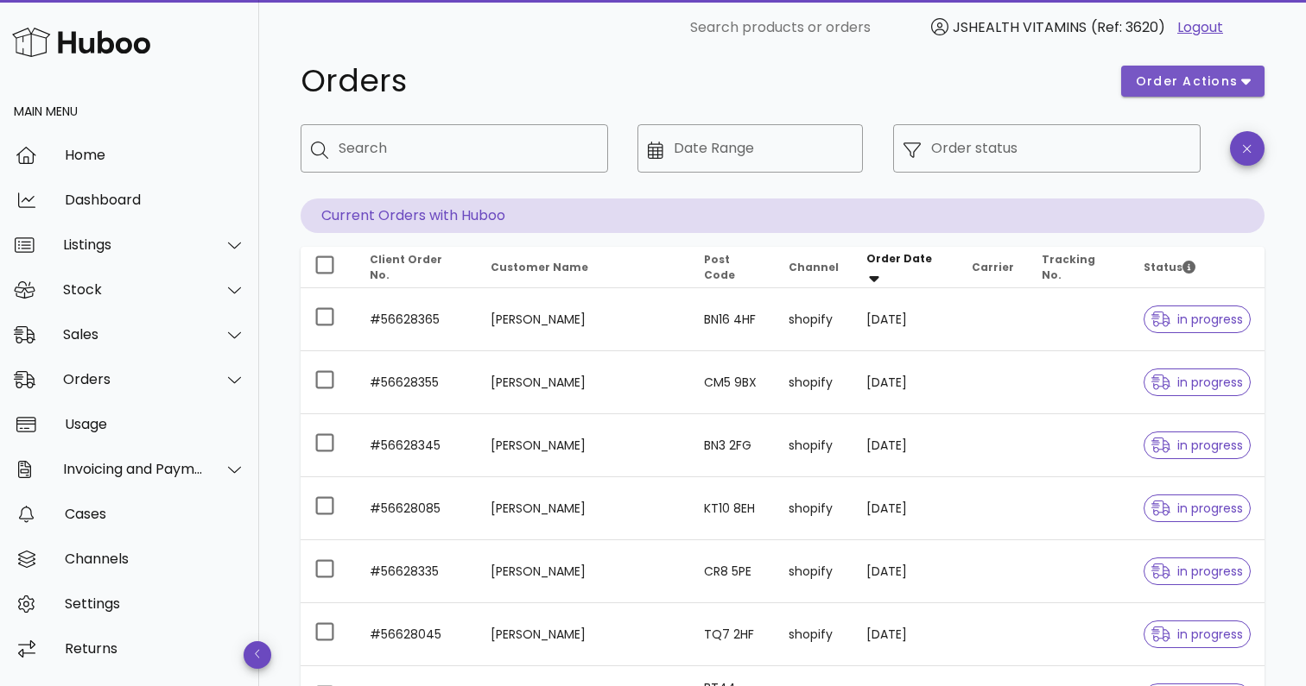
click at [1240, 82] on span "order actions" at bounding box center [1193, 82] width 116 height 18
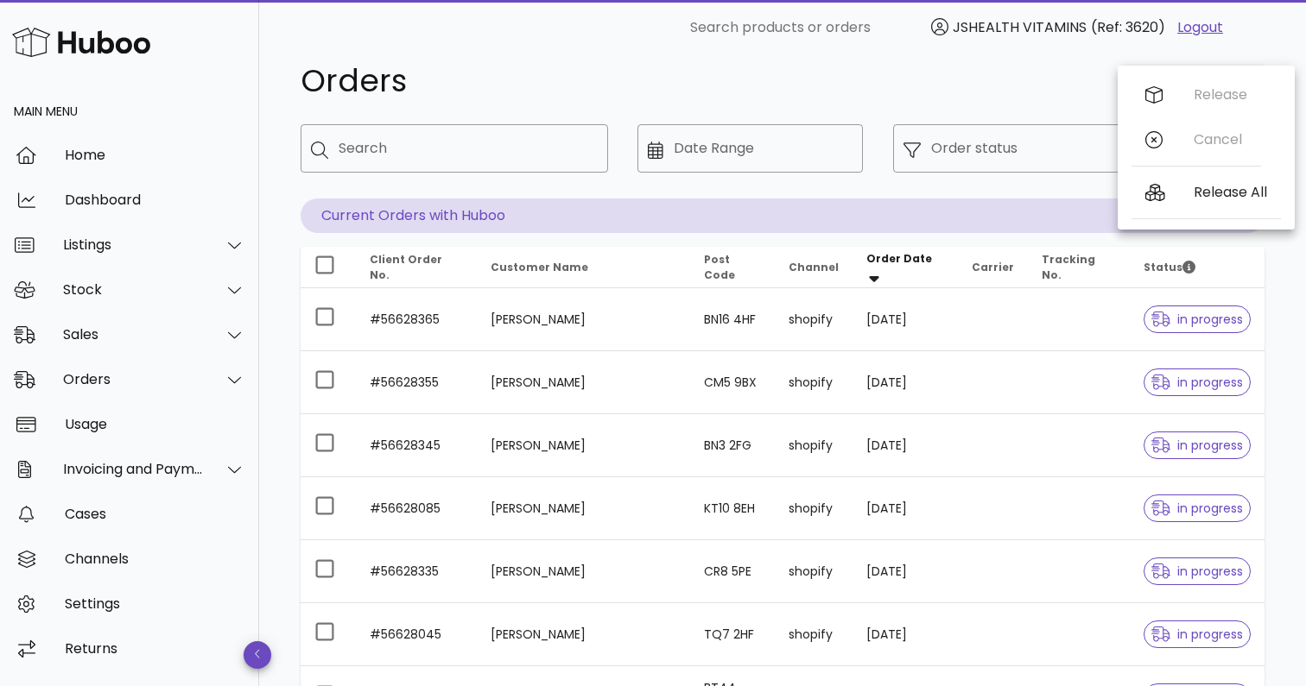
drag, startPoint x: 939, startPoint y: 38, endPoint x: 935, endPoint y: 47, distance: 10.4
click at [935, 47] on div "​ Search products or orders JSHEALTH VITAMINS (Ref: 3620) Logout" at bounding box center [782, 27] width 1019 height 55
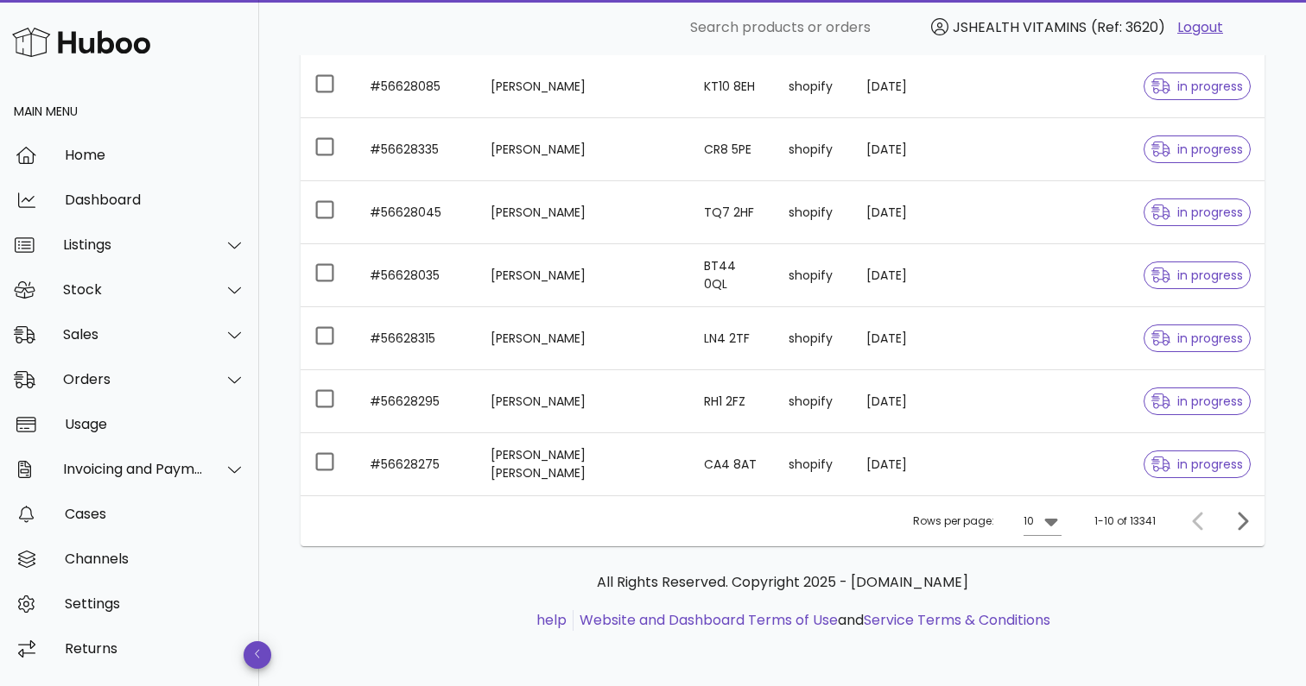
scroll to position [450, 0]
click at [1245, 528] on icon "Next page" at bounding box center [1241, 521] width 21 height 21
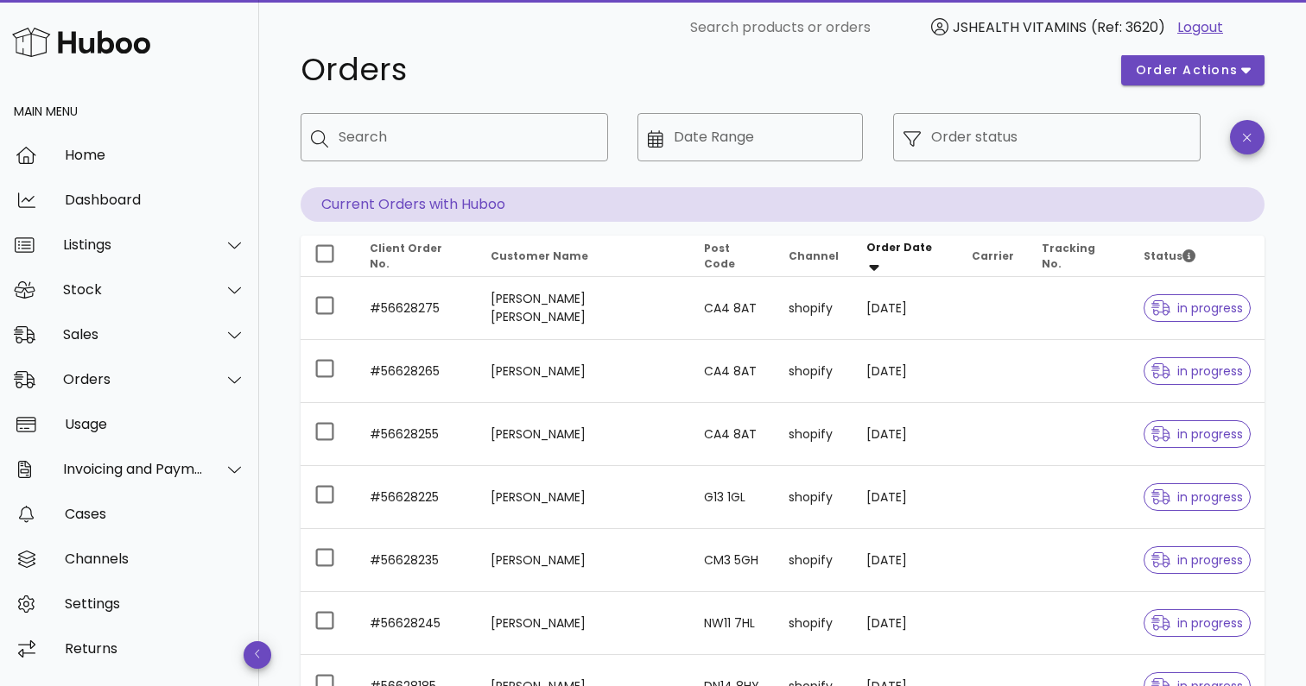
scroll to position [38, 0]
click at [1082, 122] on div "Order status" at bounding box center [1060, 138] width 259 height 48
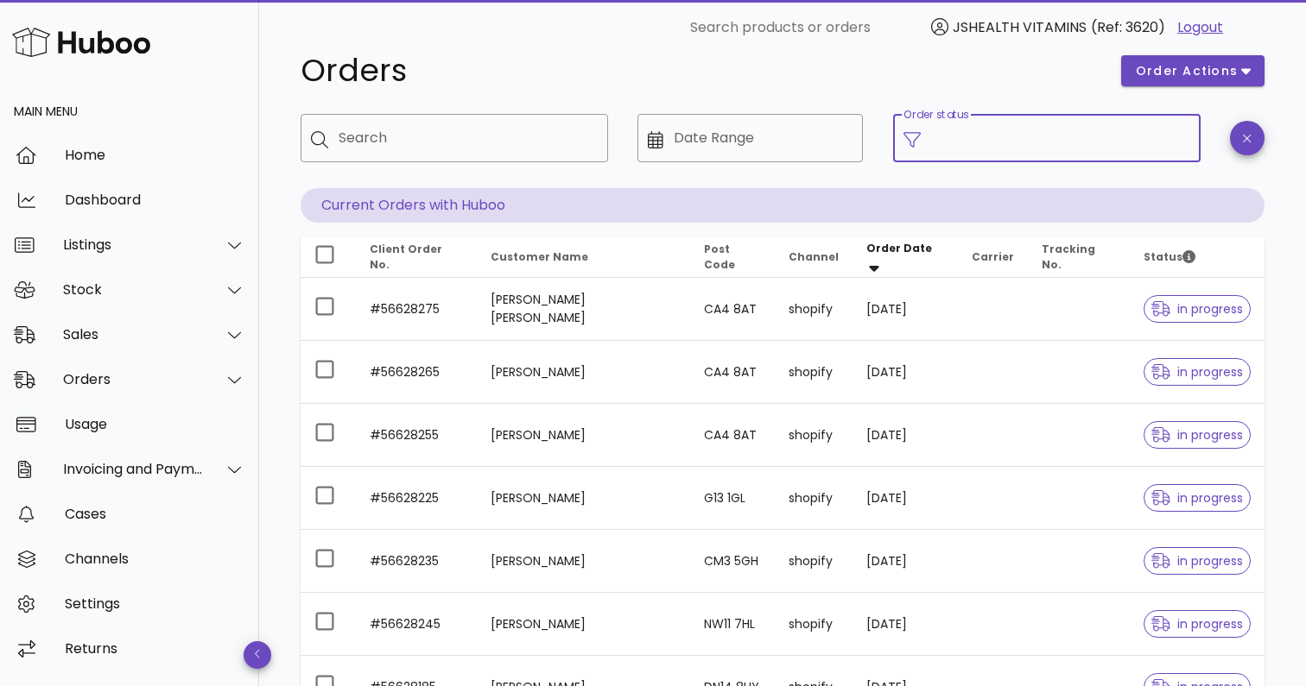
click at [991, 142] on input "Order status" at bounding box center [1060, 138] width 259 height 28
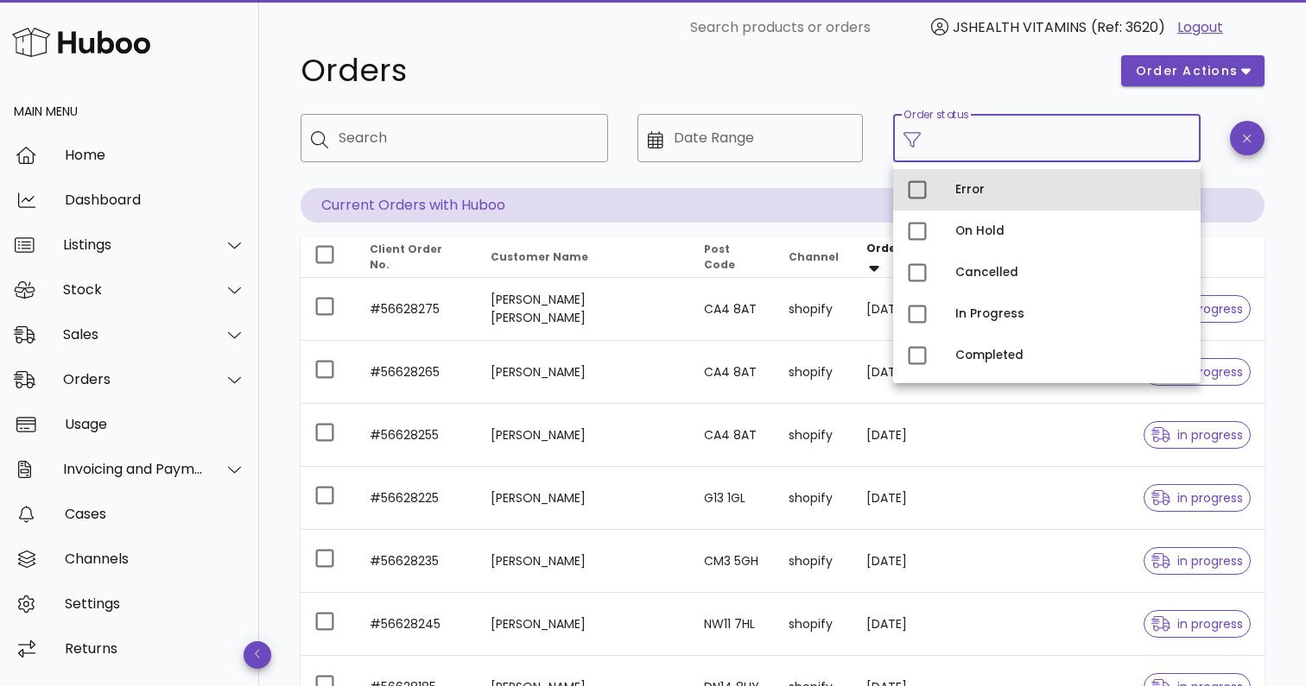
click at [973, 199] on div "Error" at bounding box center [1070, 190] width 231 height 28
type input "**********"
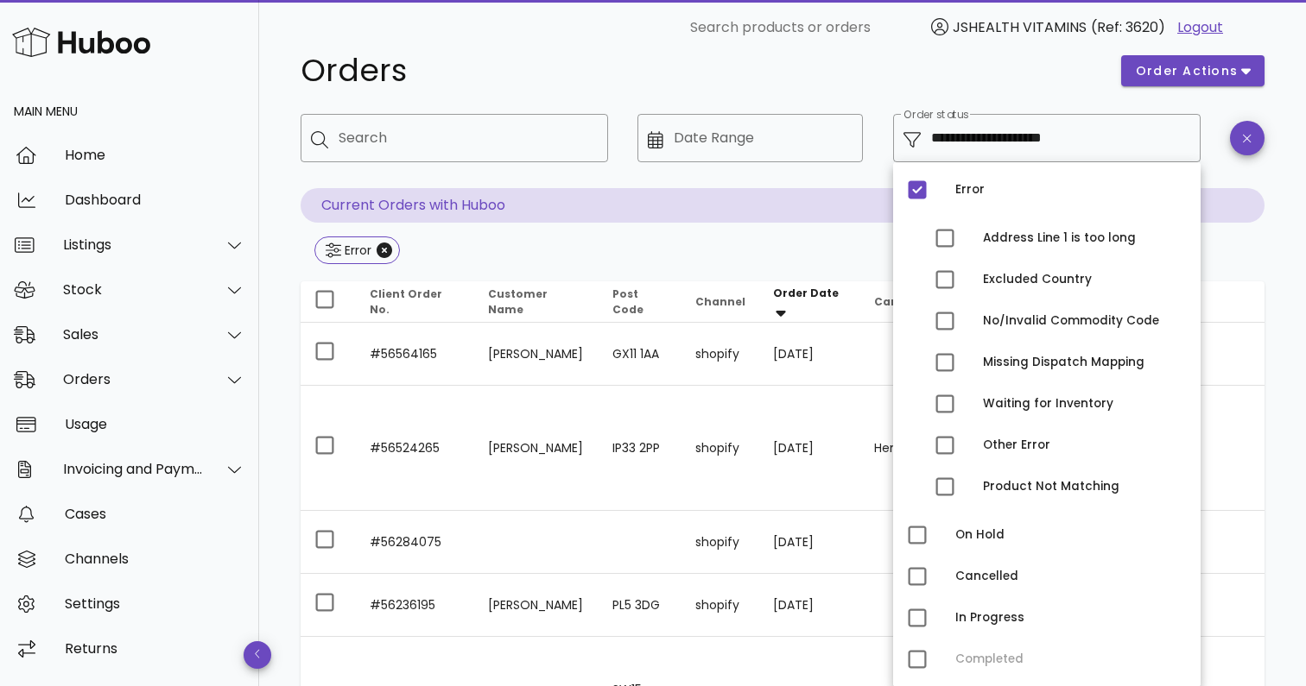
click at [735, 225] on div "**********" at bounding box center [782, 191] width 964 height 154
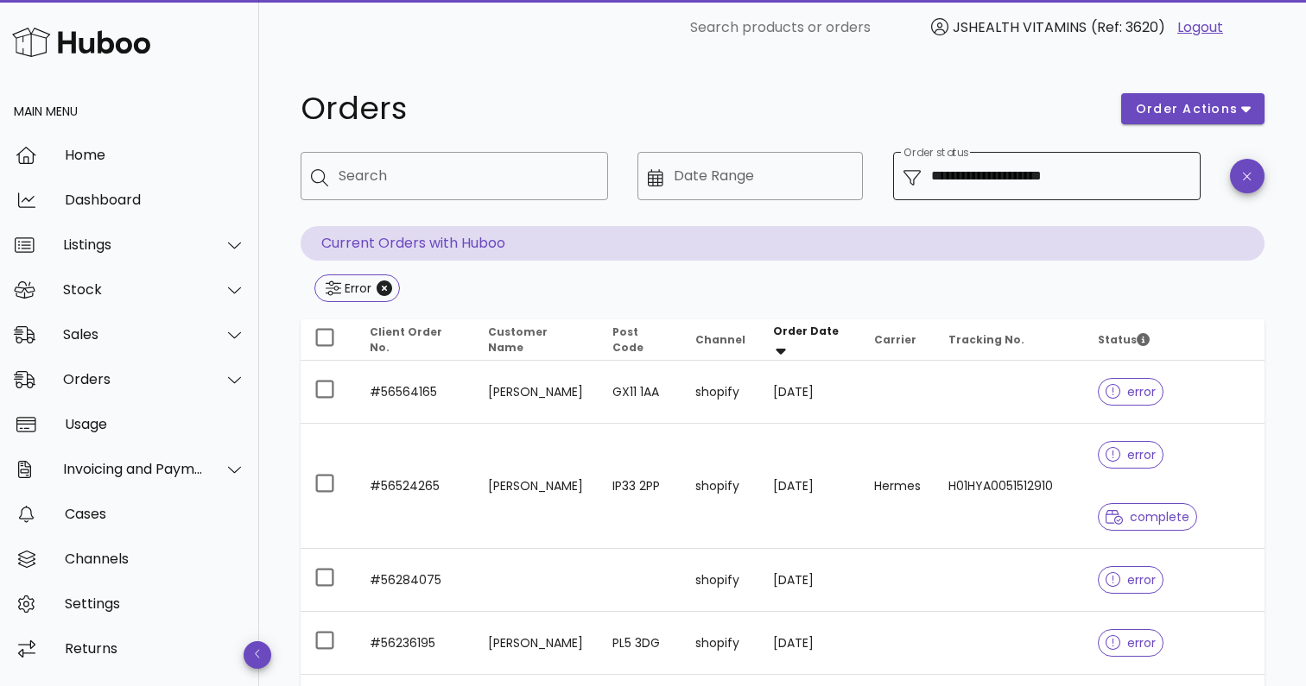
click at [1023, 171] on input "**********" at bounding box center [1060, 176] width 259 height 28
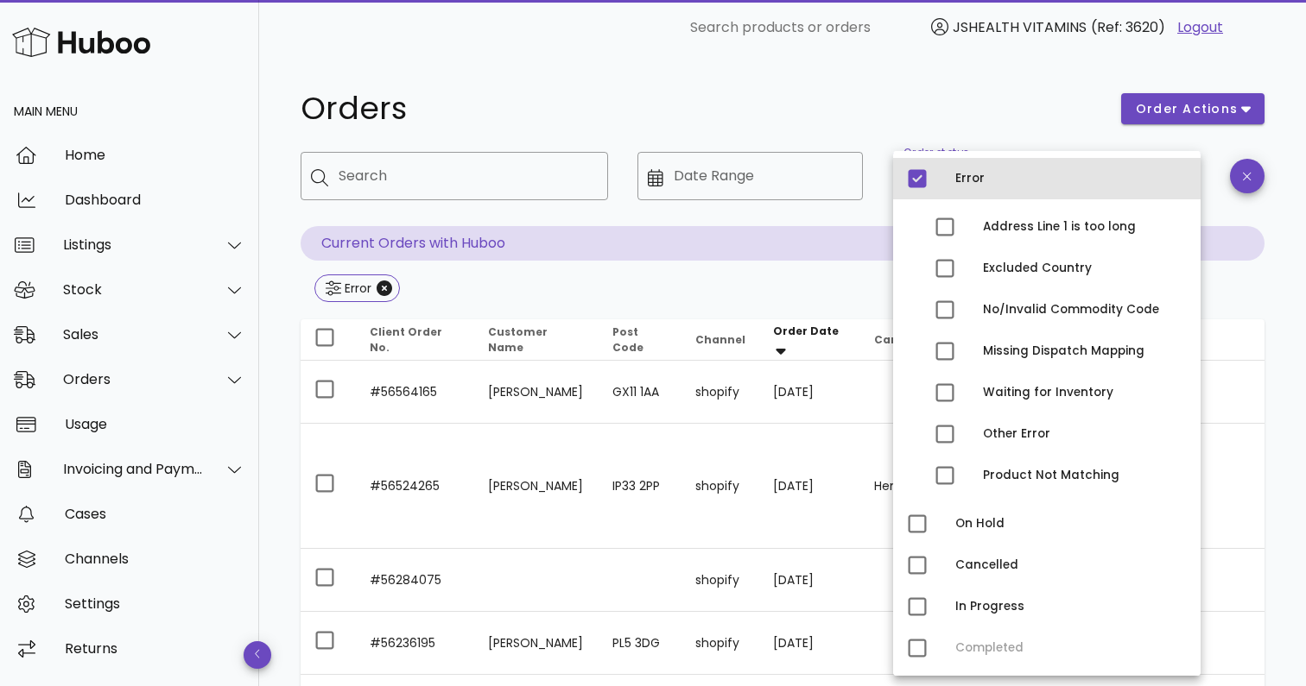
click at [966, 189] on div "Error" at bounding box center [1070, 179] width 231 height 28
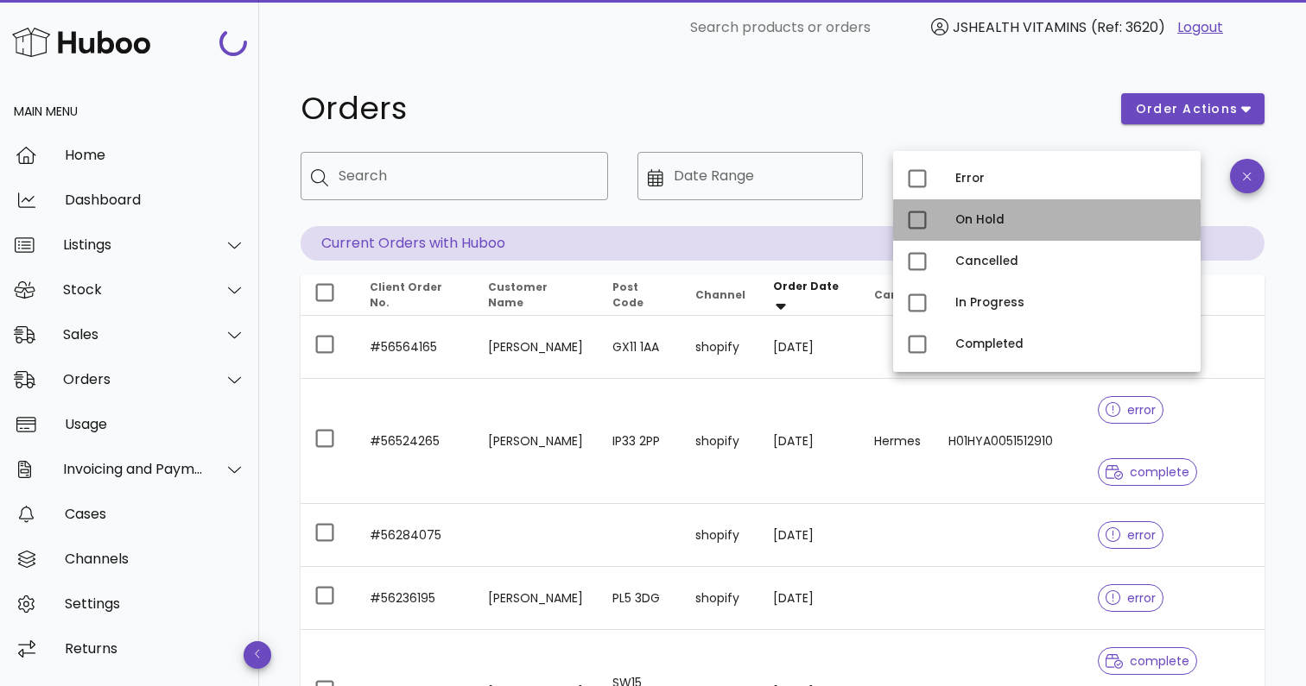
click at [970, 223] on div "On Hold" at bounding box center [1070, 220] width 231 height 14
type input "**********"
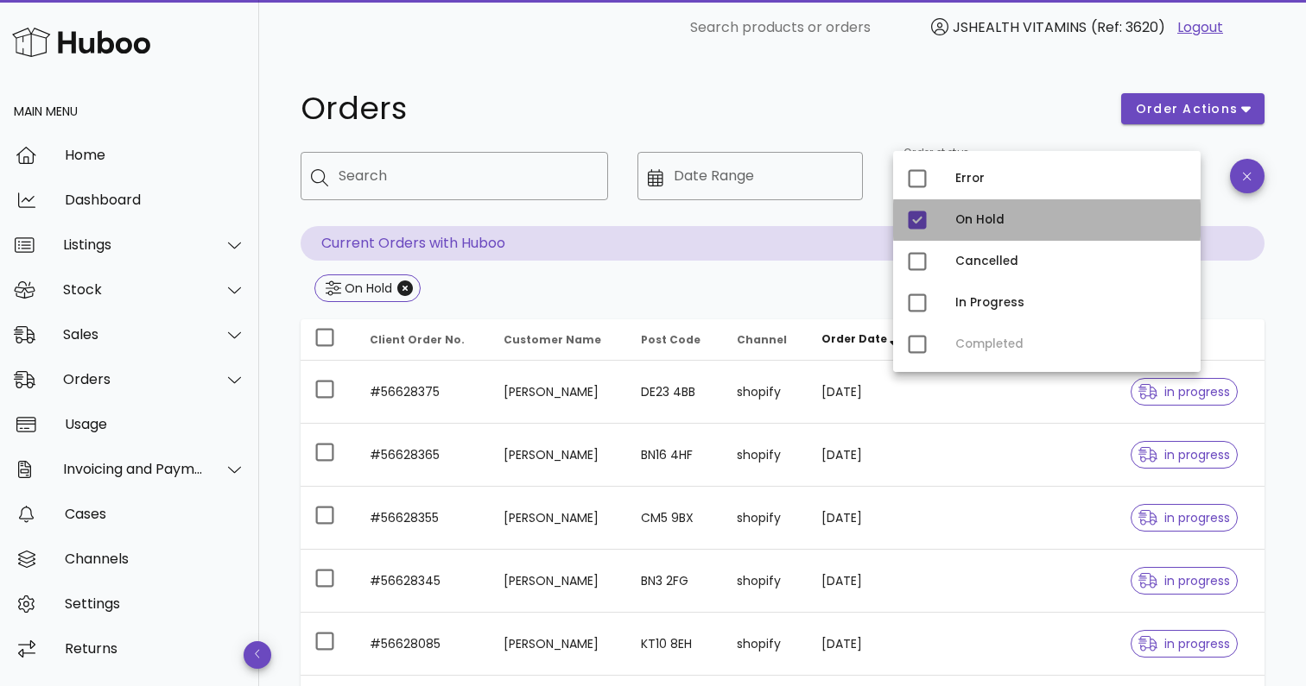
click at [1005, 220] on div "On Hold" at bounding box center [1070, 220] width 231 height 14
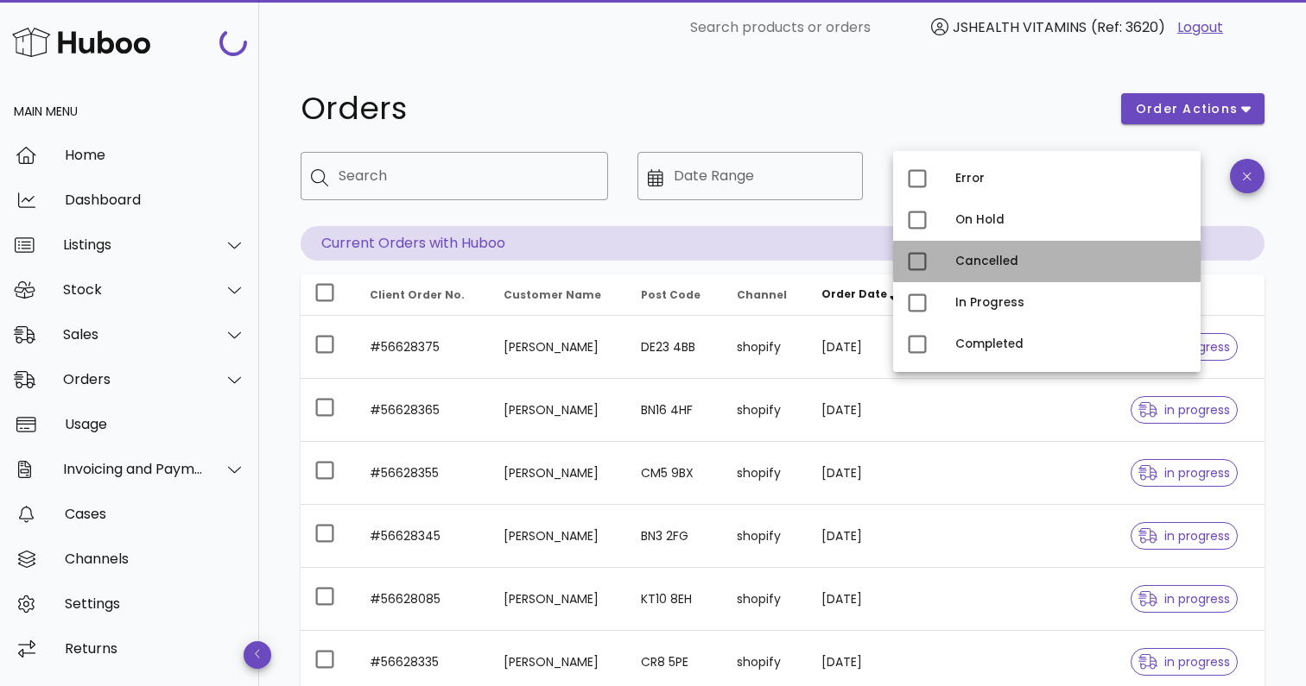
click at [984, 244] on div "Cancelled" at bounding box center [1046, 261] width 307 height 41
type input "**********"
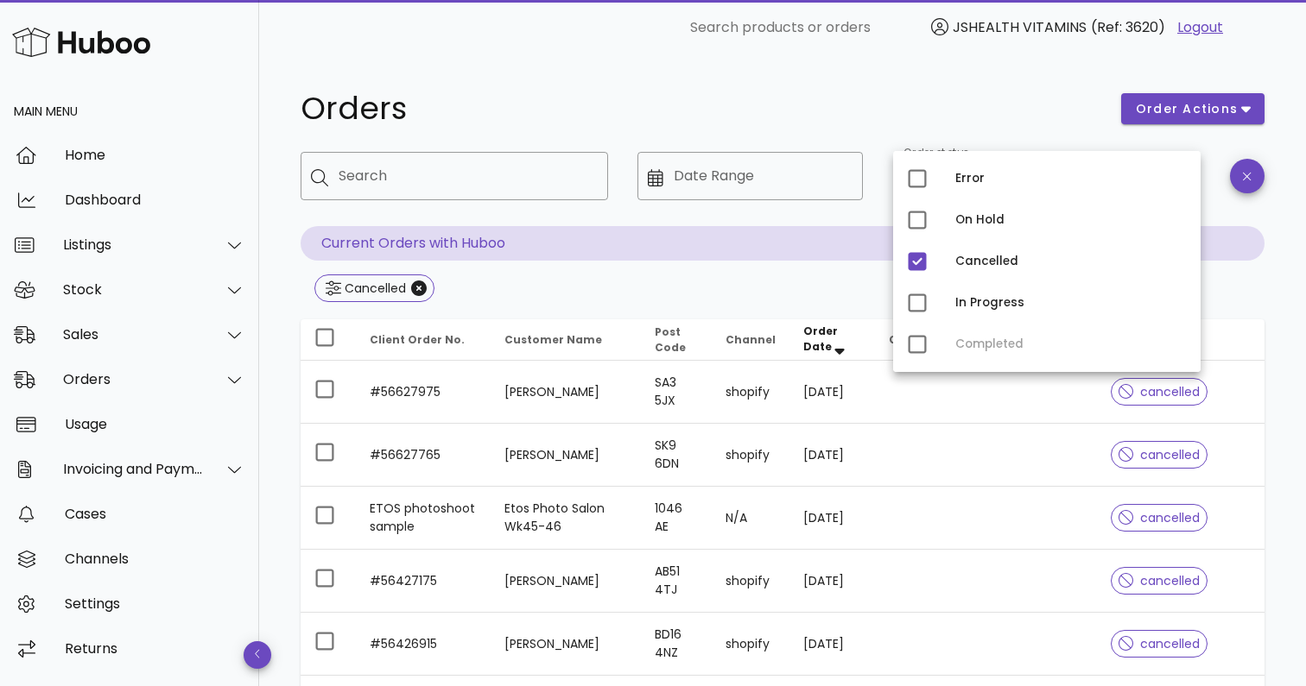
click at [914, 350] on div "Error On Hold Cancelled In Progress Completed" at bounding box center [1046, 261] width 307 height 221
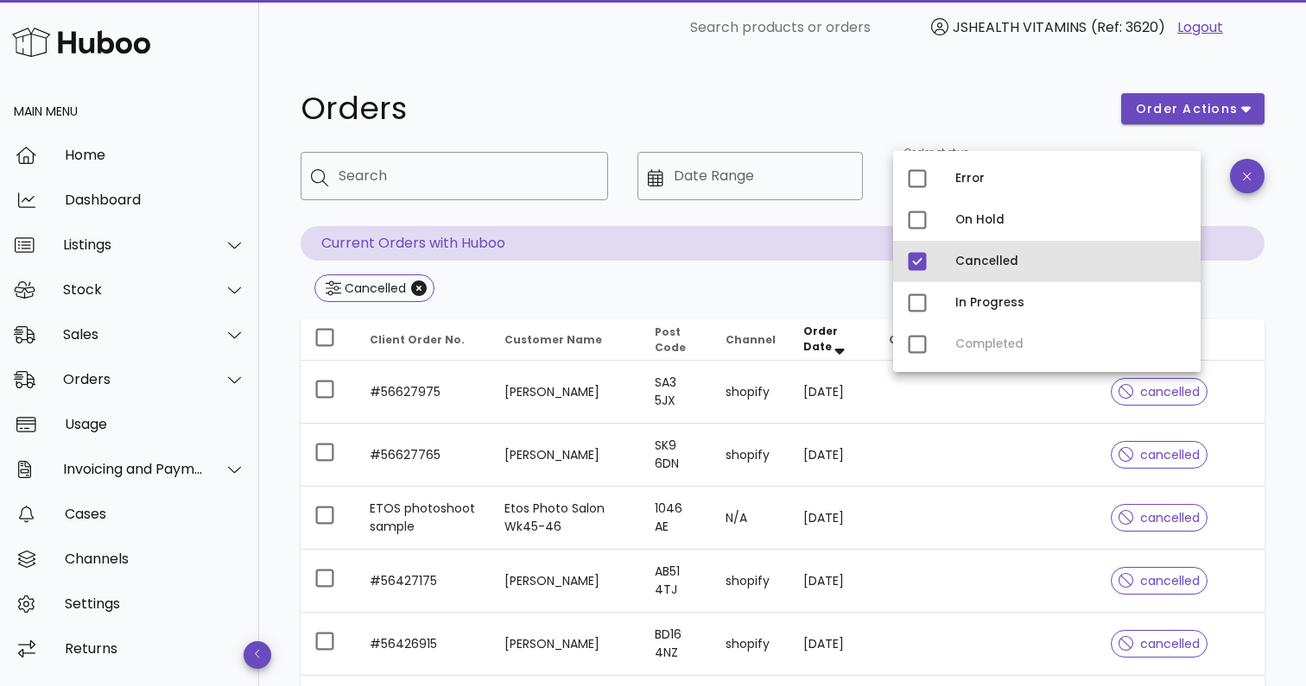
click at [946, 254] on div "Cancelled" at bounding box center [1046, 261] width 307 height 41
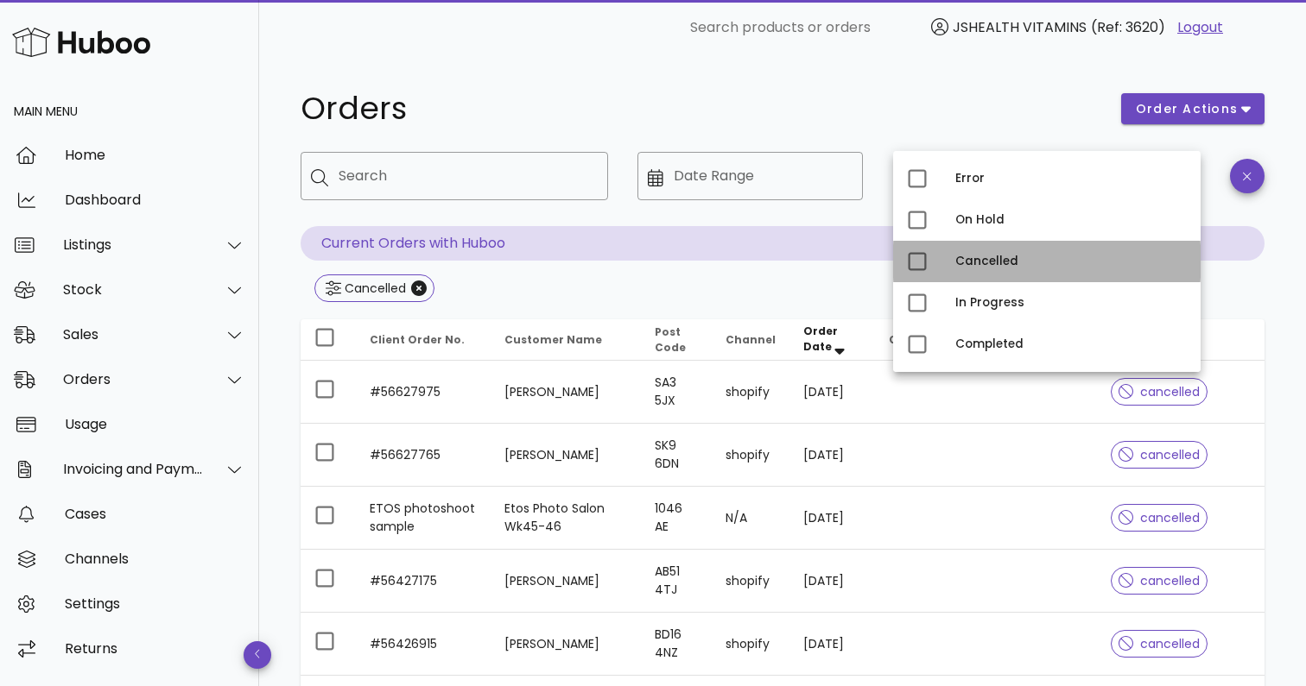
click at [945, 254] on div "Cancelled" at bounding box center [1046, 261] width 307 height 41
type input "**********"
click at [937, 263] on div "Cancelled" at bounding box center [1046, 261] width 307 height 41
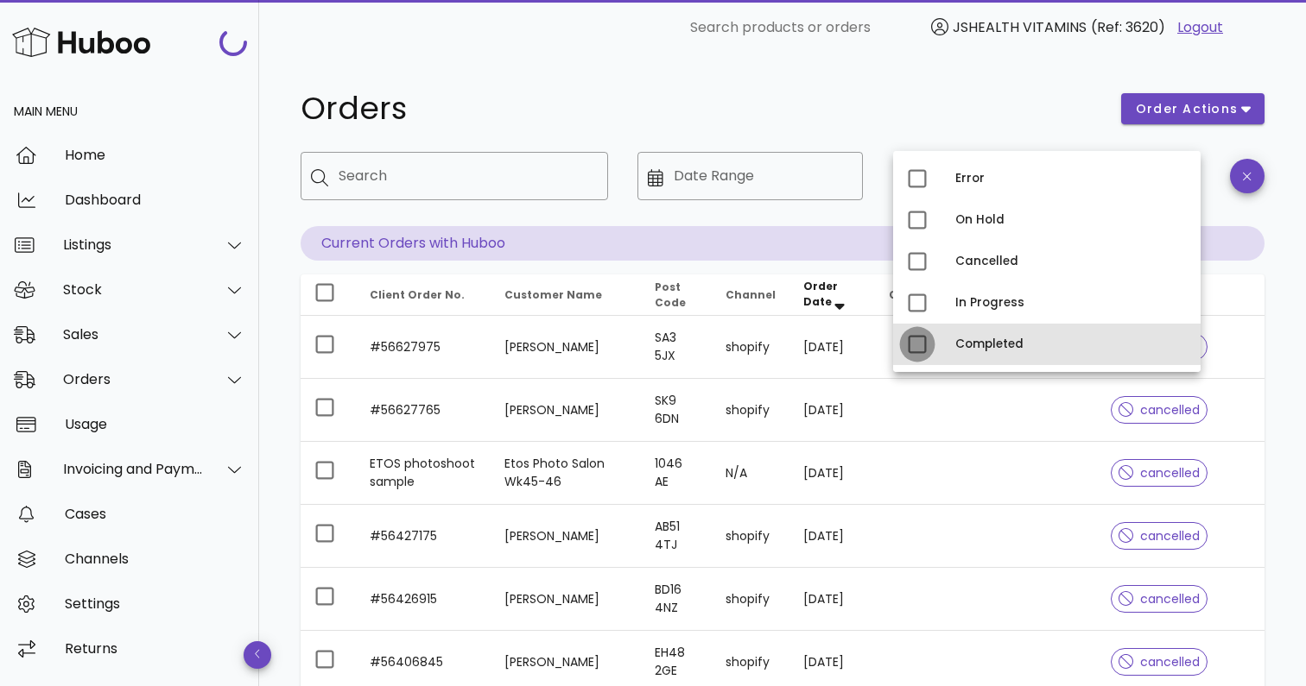
click at [920, 359] on div at bounding box center [916, 344] width 29 height 29
type input "**********"
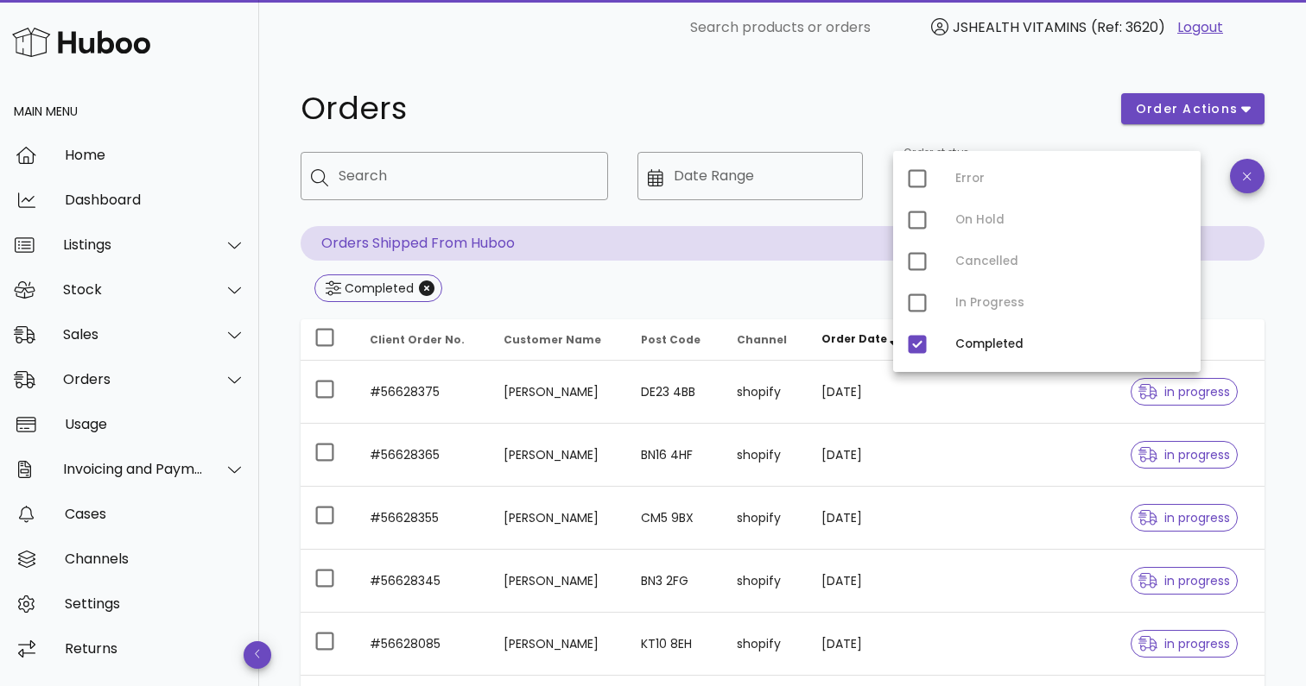
click at [775, 213] on div at bounding box center [750, 213] width 205 height 12
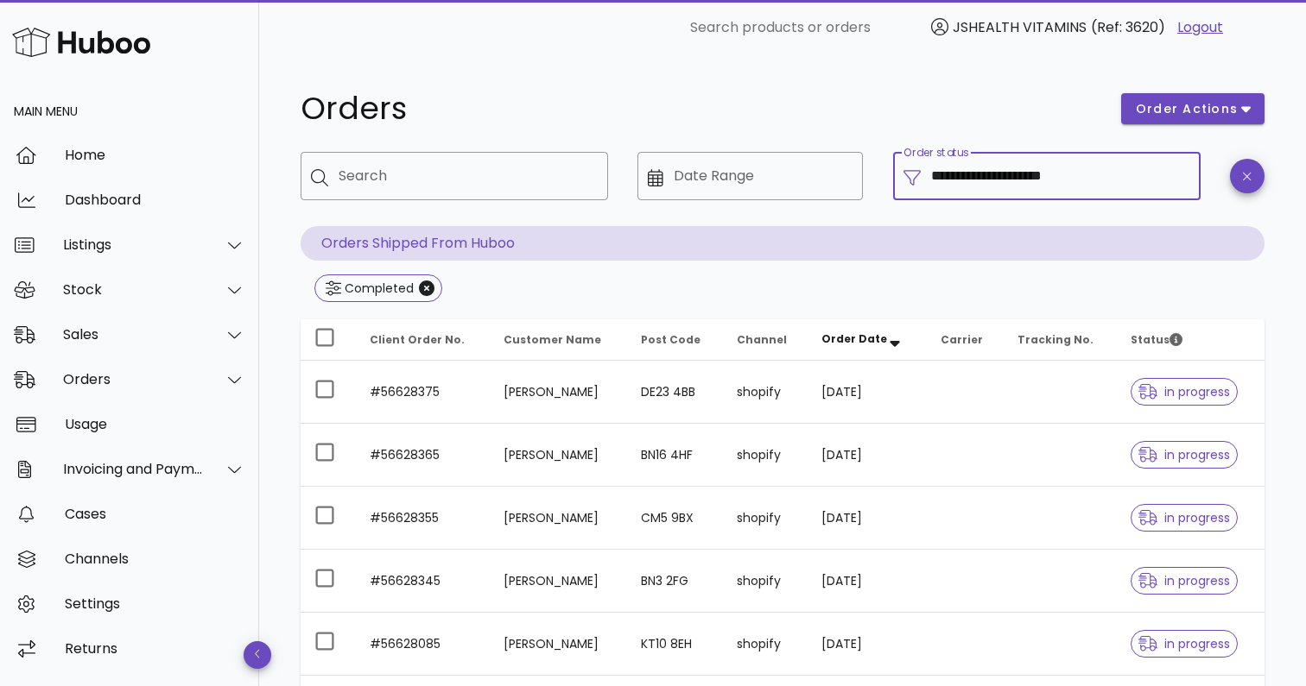
click at [952, 165] on input "**********" at bounding box center [1060, 176] width 259 height 28
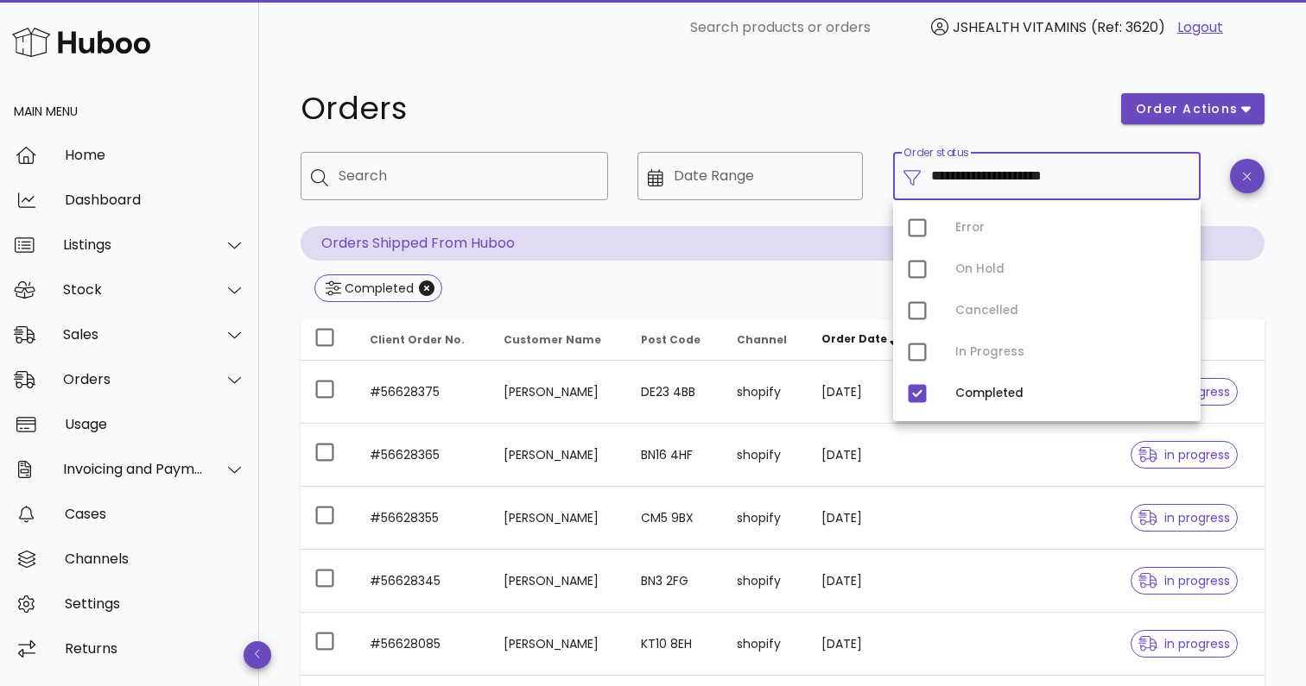
click at [921, 357] on div "Error On Hold Cancelled In Progress Completed" at bounding box center [1046, 310] width 307 height 221
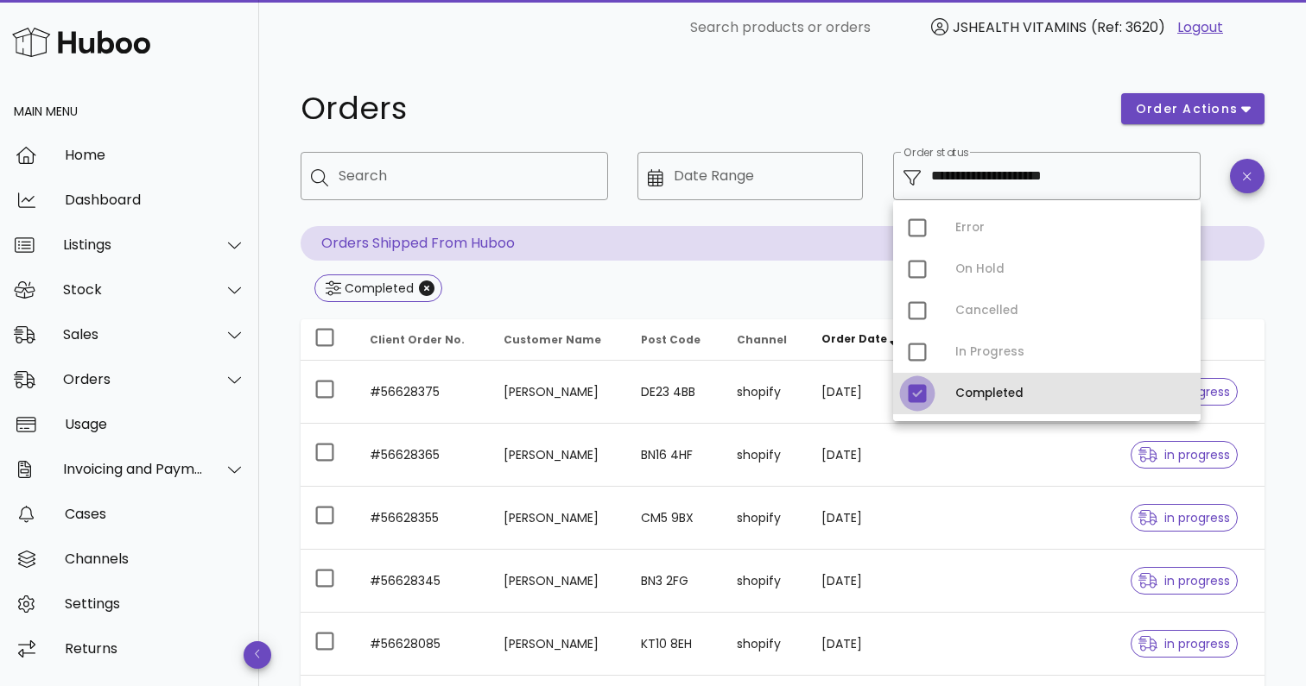
click at [920, 392] on div at bounding box center [916, 393] width 29 height 29
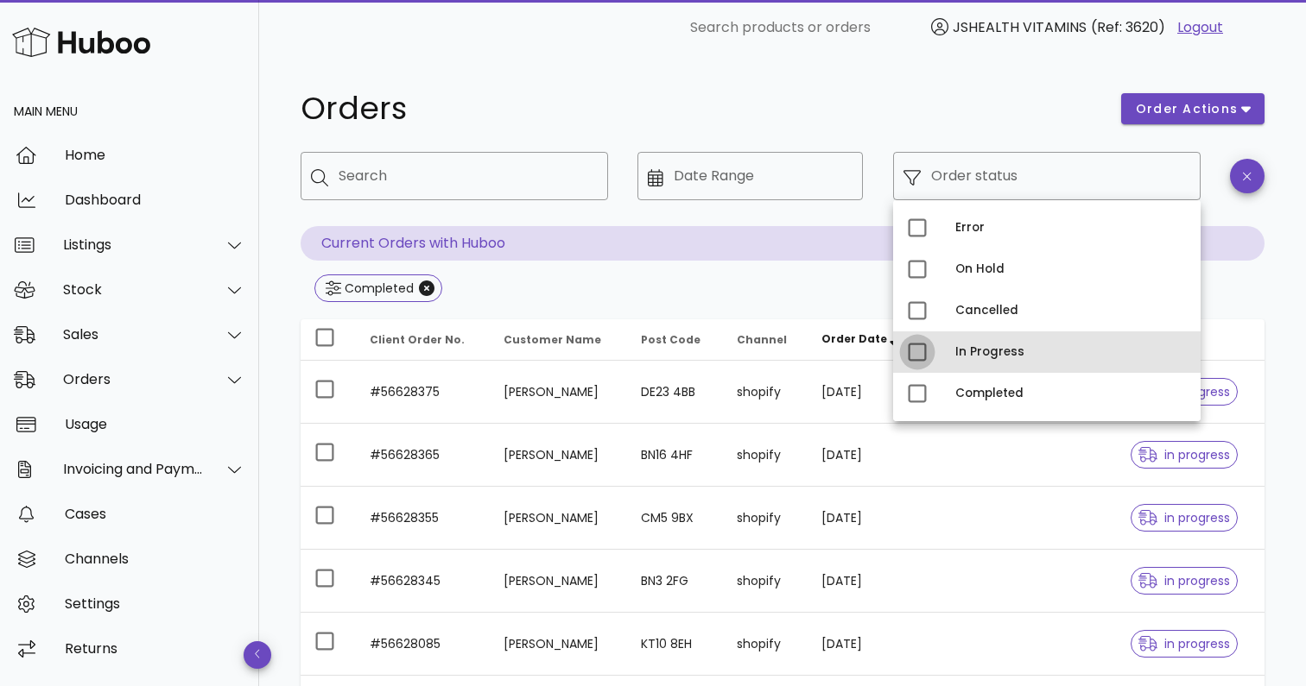
click at [917, 350] on div at bounding box center [916, 352] width 29 height 29
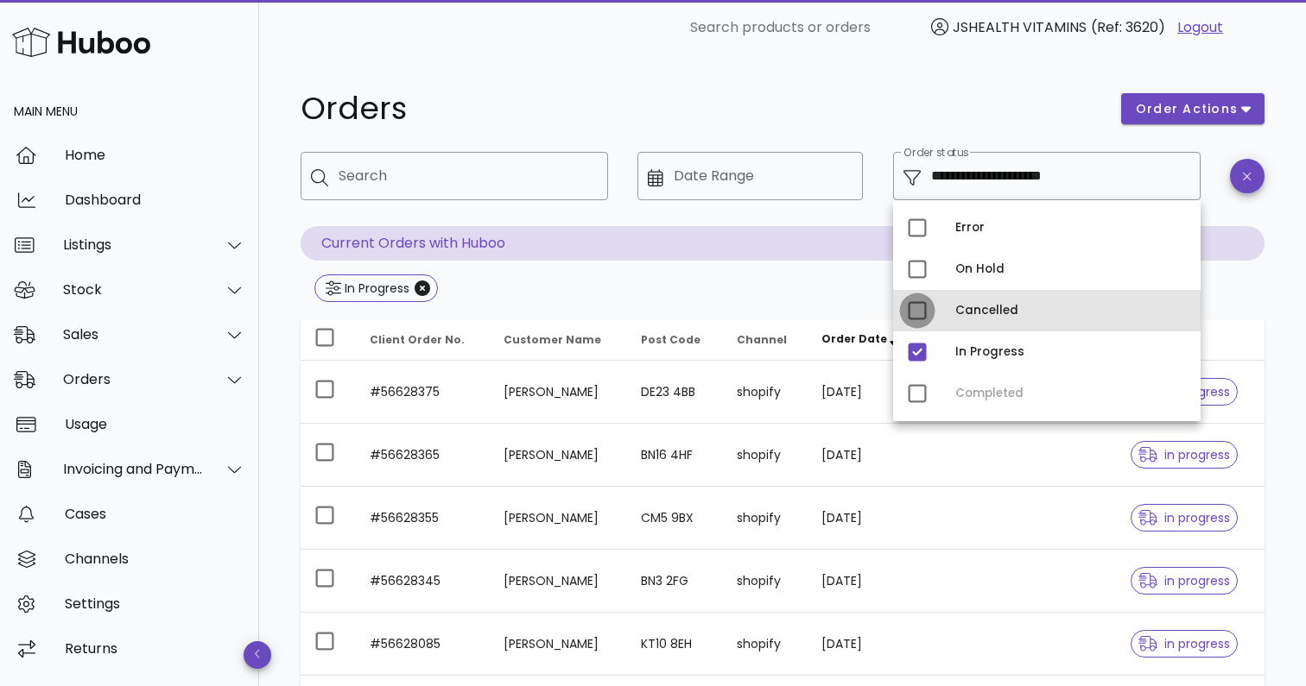
click at [919, 309] on div at bounding box center [916, 310] width 29 height 29
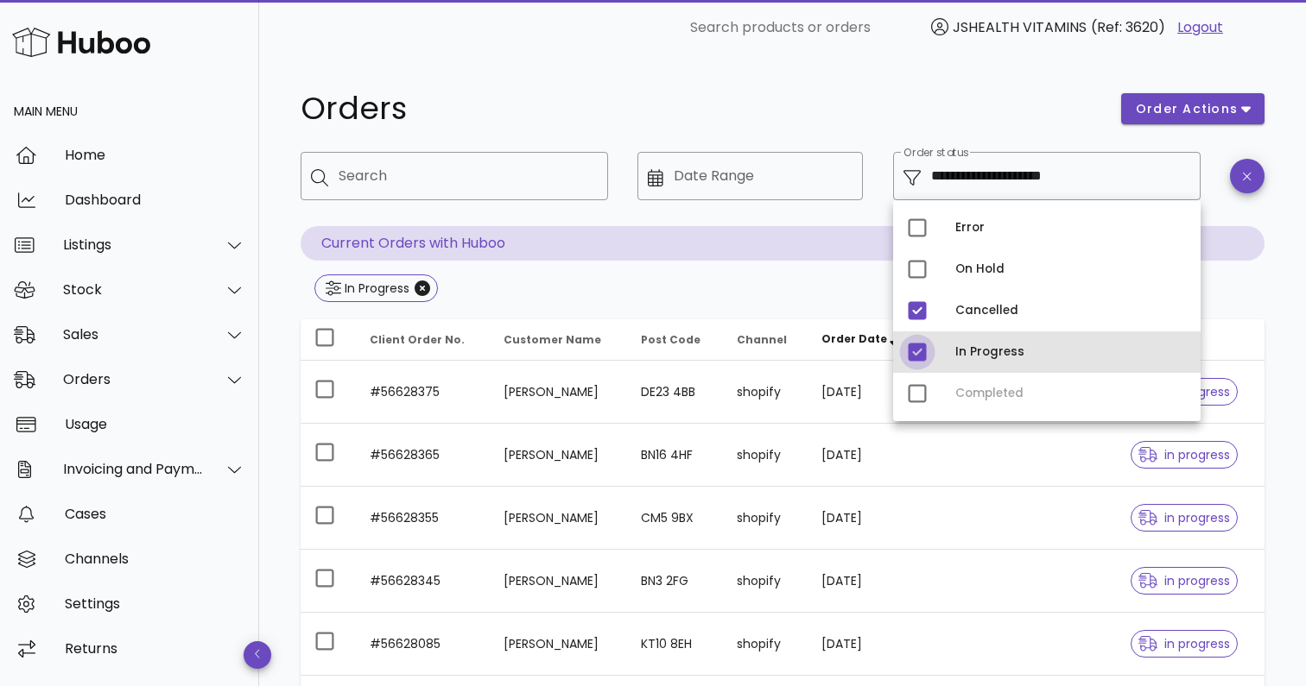
click at [913, 351] on div at bounding box center [916, 352] width 29 height 29
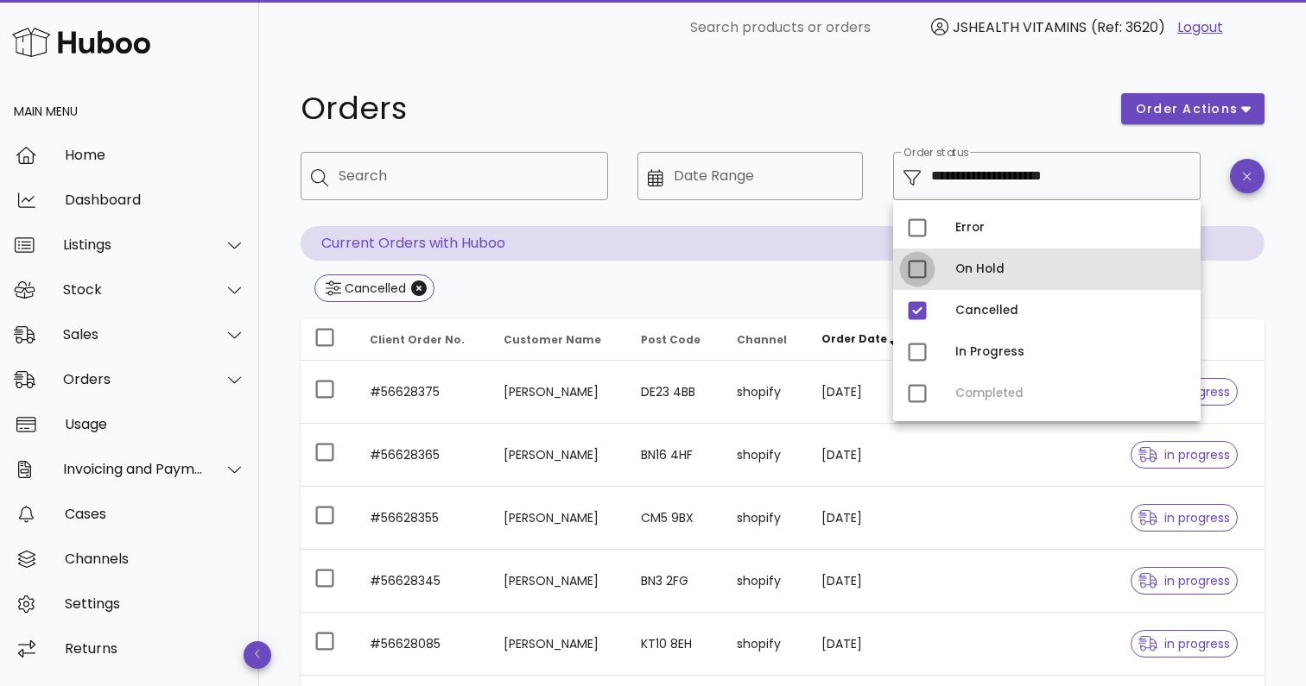
click at [920, 274] on div at bounding box center [916, 269] width 29 height 29
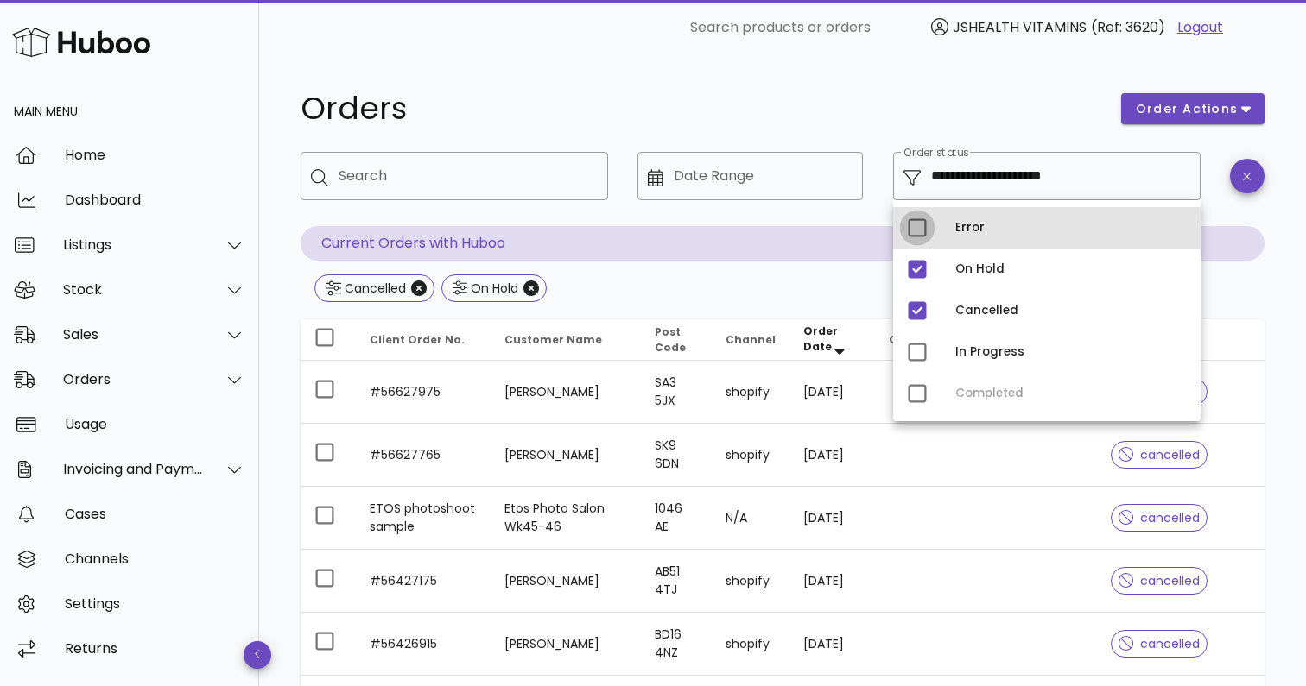
click at [917, 232] on div at bounding box center [916, 227] width 29 height 29
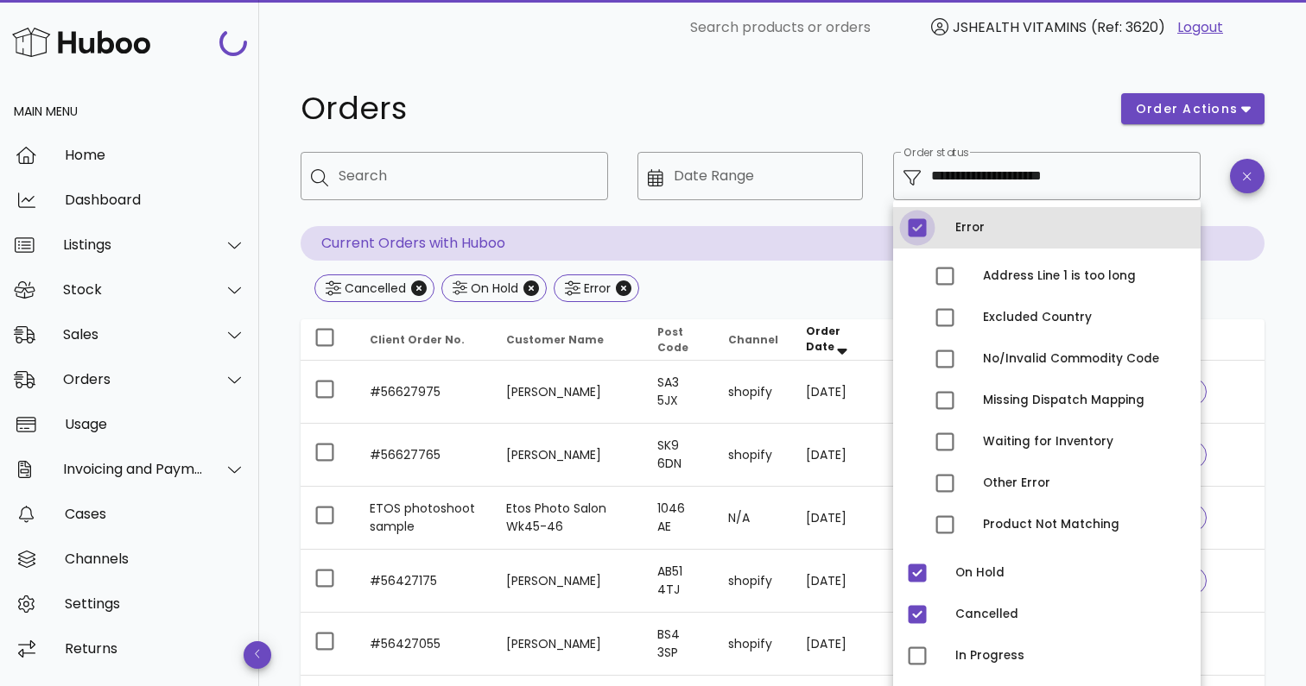
click at [917, 232] on div at bounding box center [916, 227] width 29 height 29
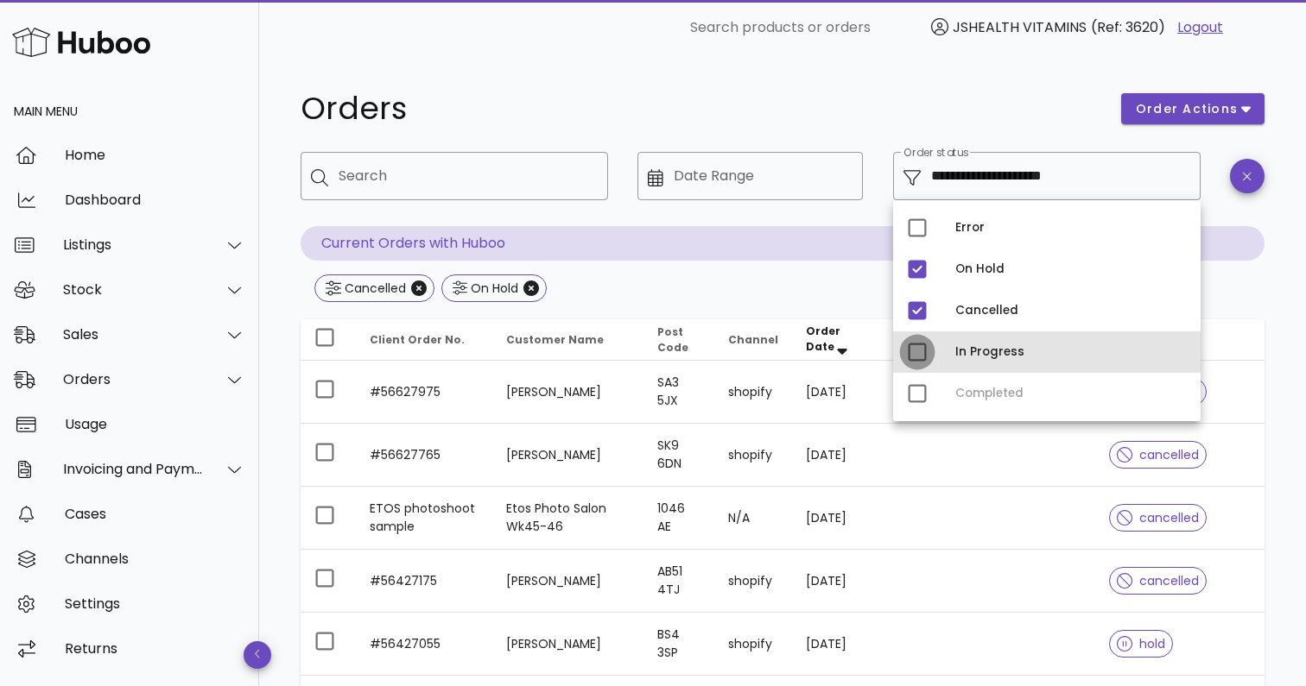
click at [920, 351] on div at bounding box center [916, 352] width 29 height 29
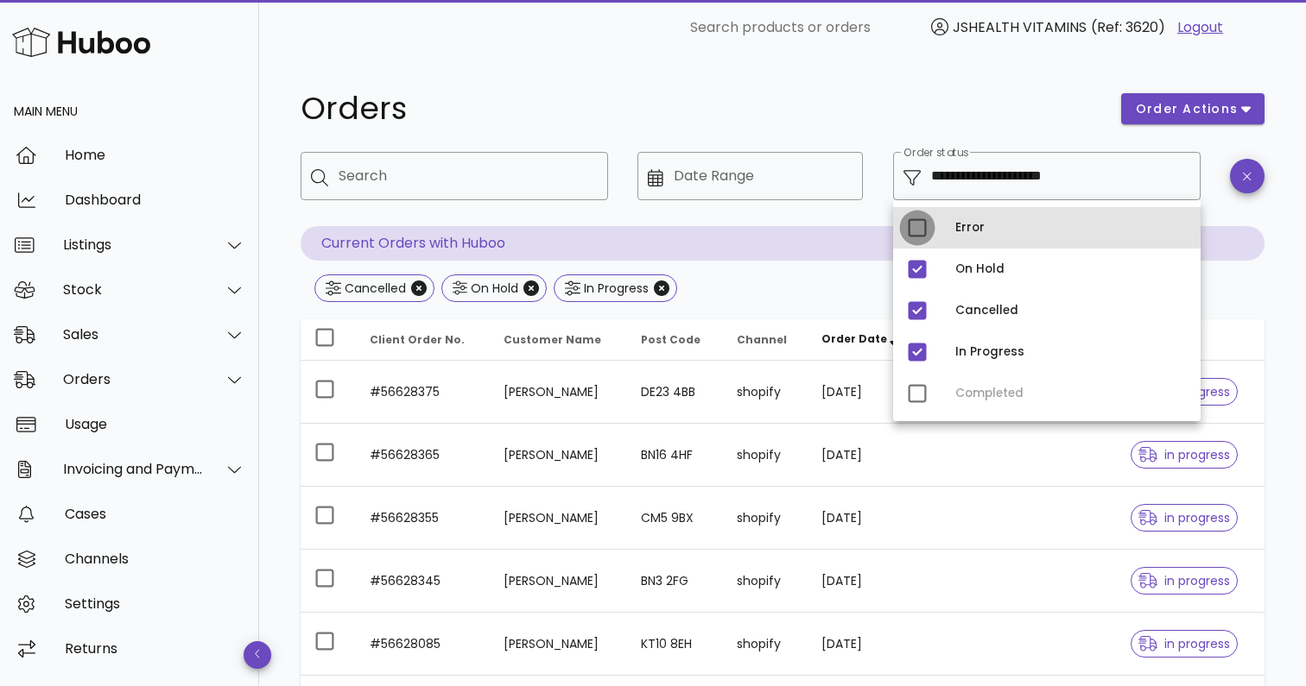
click at [915, 225] on div at bounding box center [916, 227] width 29 height 29
type input "**********"
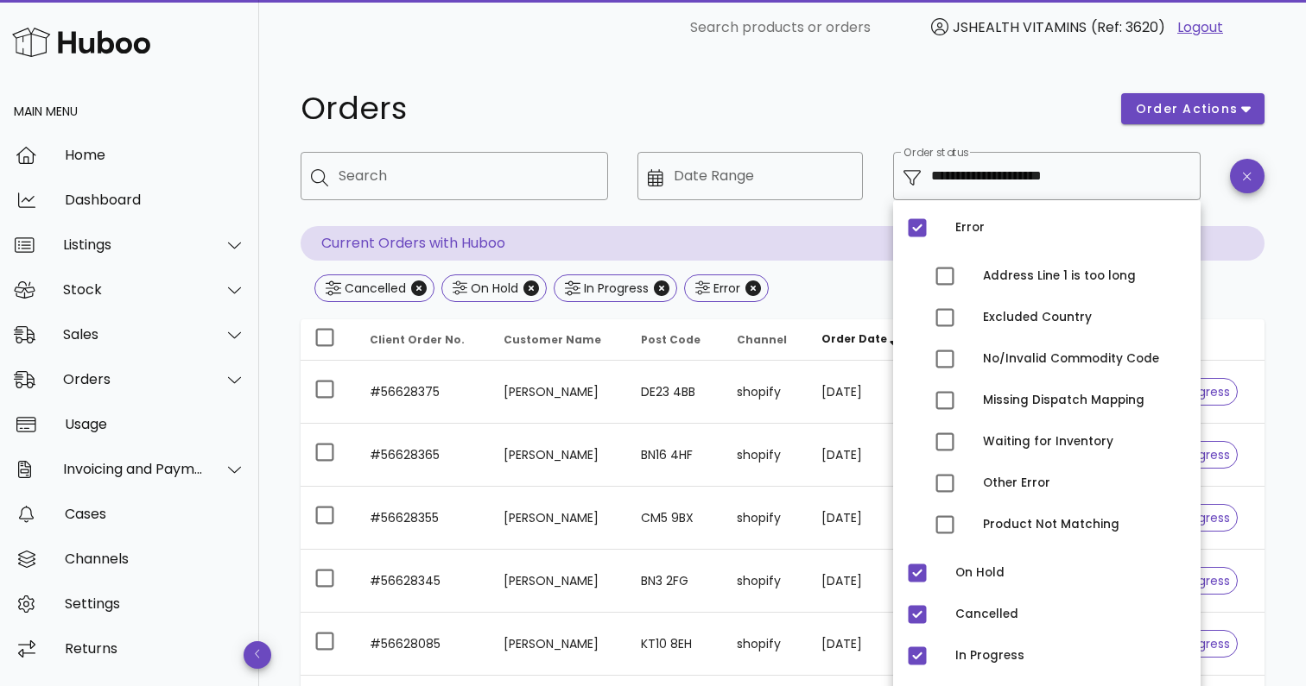
click at [840, 274] on div "**********" at bounding box center [782, 229] width 964 height 154
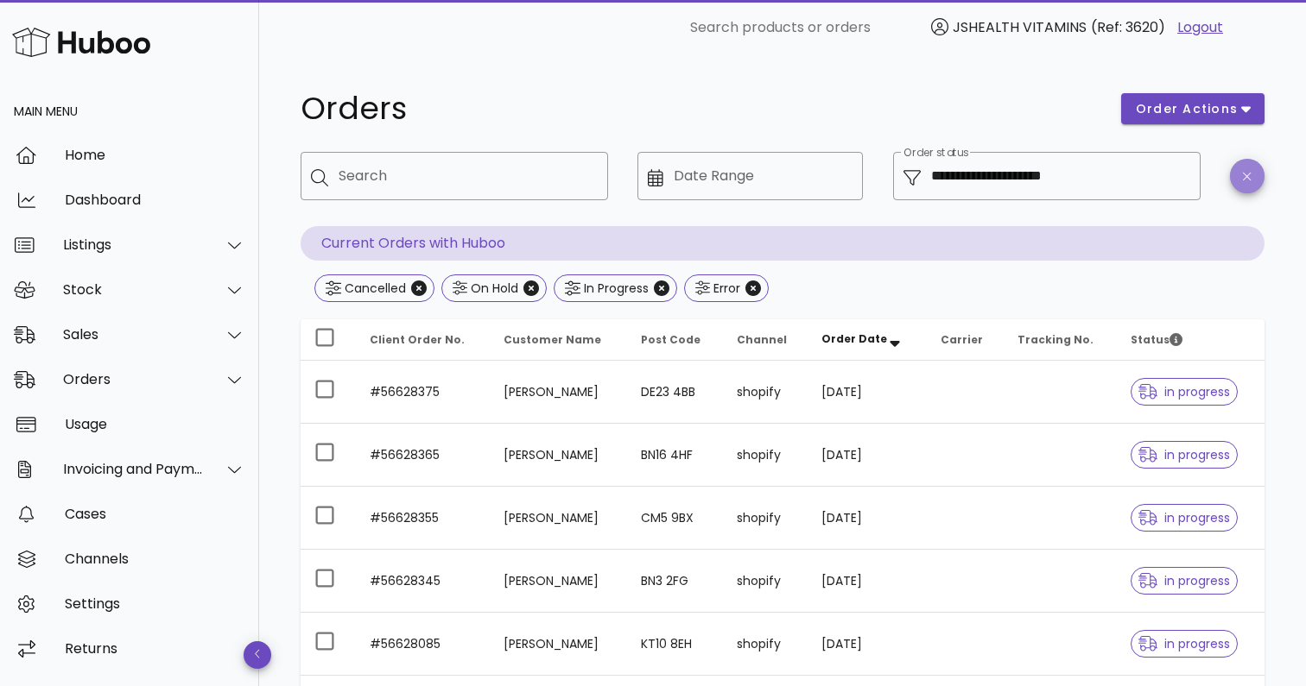
click at [1255, 174] on span "button" at bounding box center [1247, 176] width 35 height 13
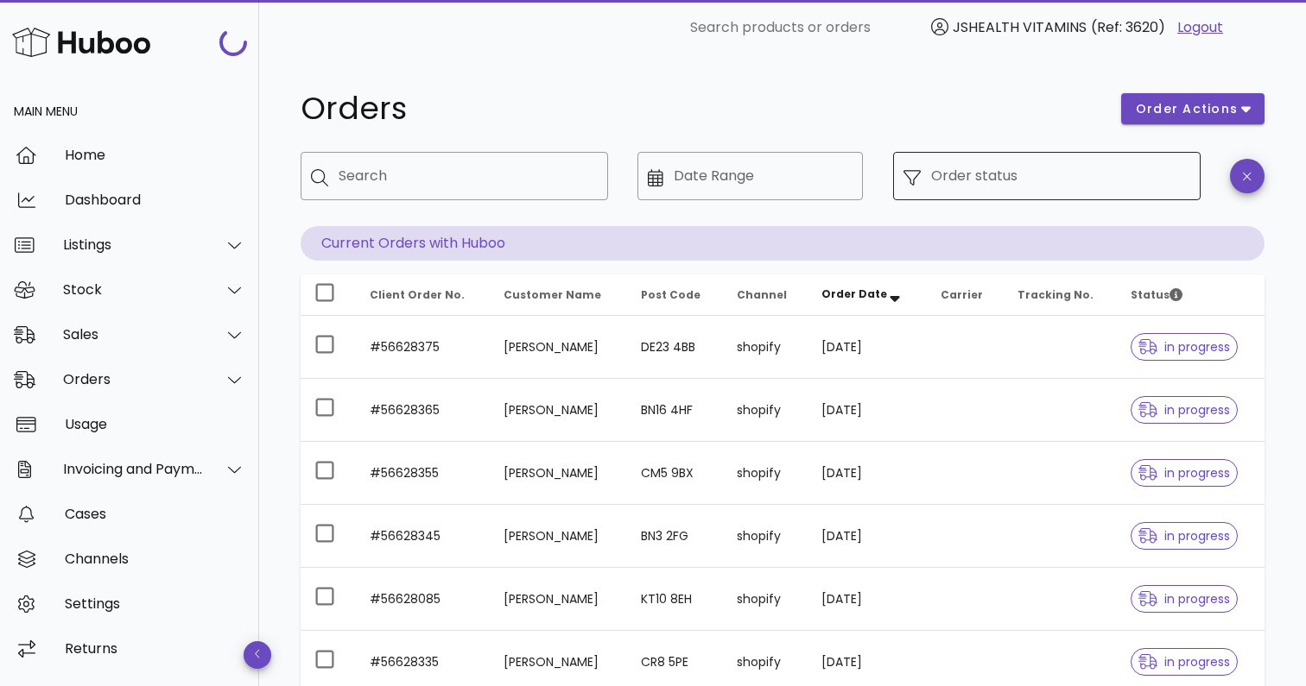
click at [1012, 165] on input "Order status" at bounding box center [1060, 176] width 259 height 28
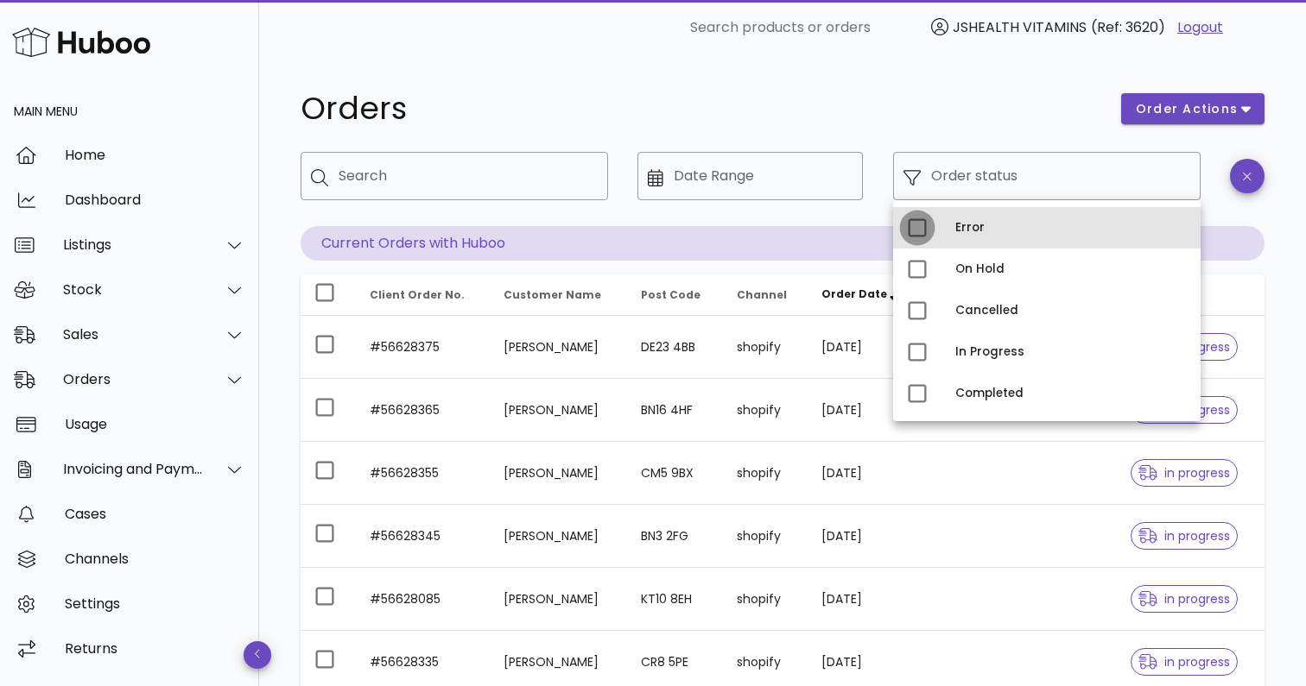
click at [917, 230] on div at bounding box center [916, 227] width 29 height 29
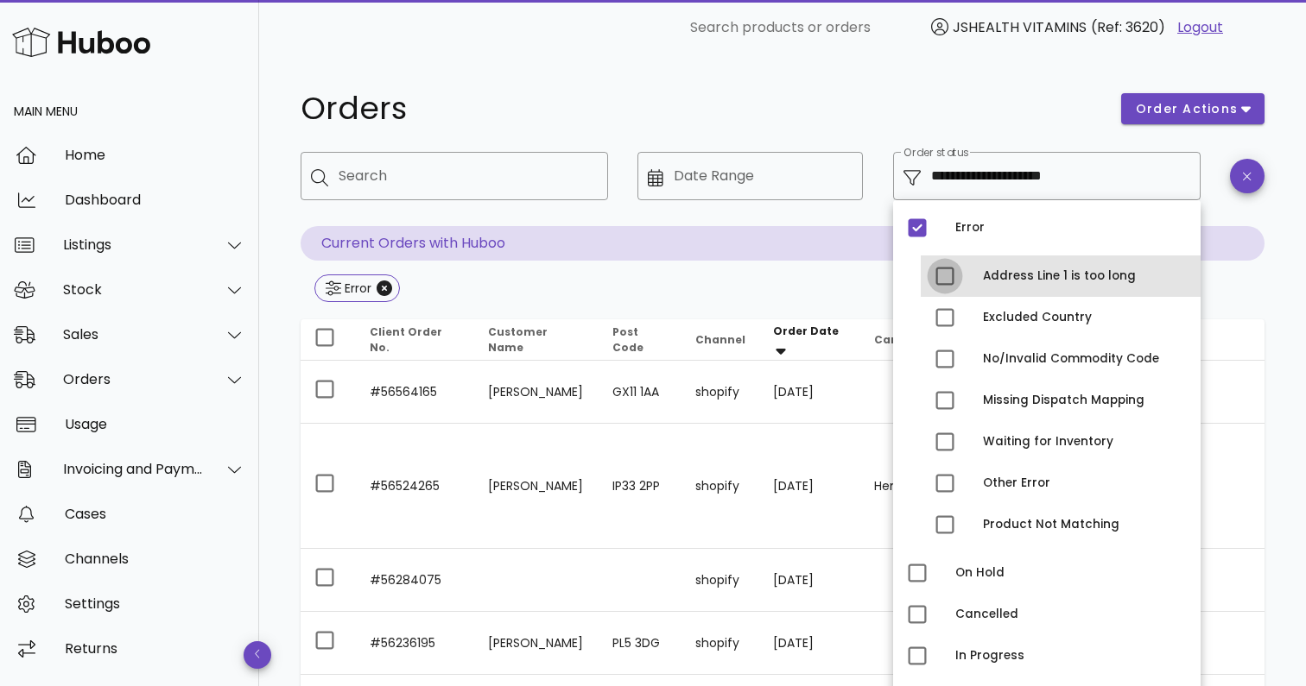
click at [949, 281] on div at bounding box center [944, 276] width 29 height 29
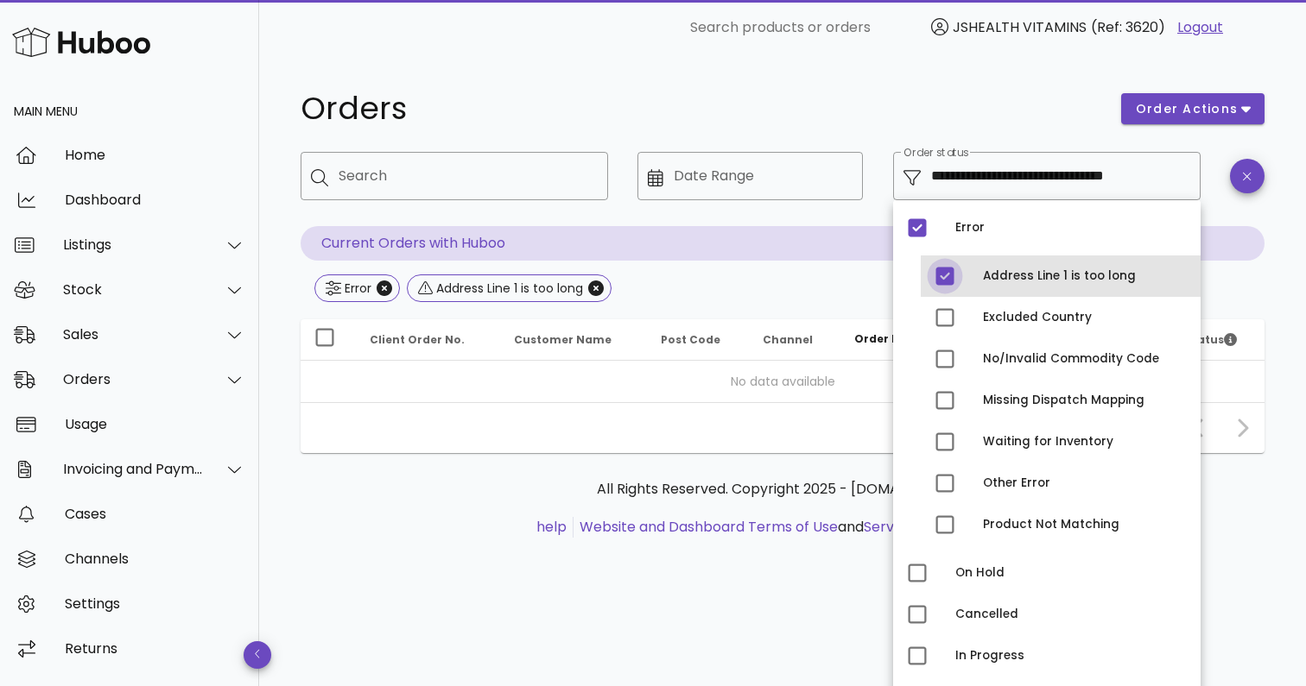
click at [949, 281] on div at bounding box center [944, 276] width 29 height 29
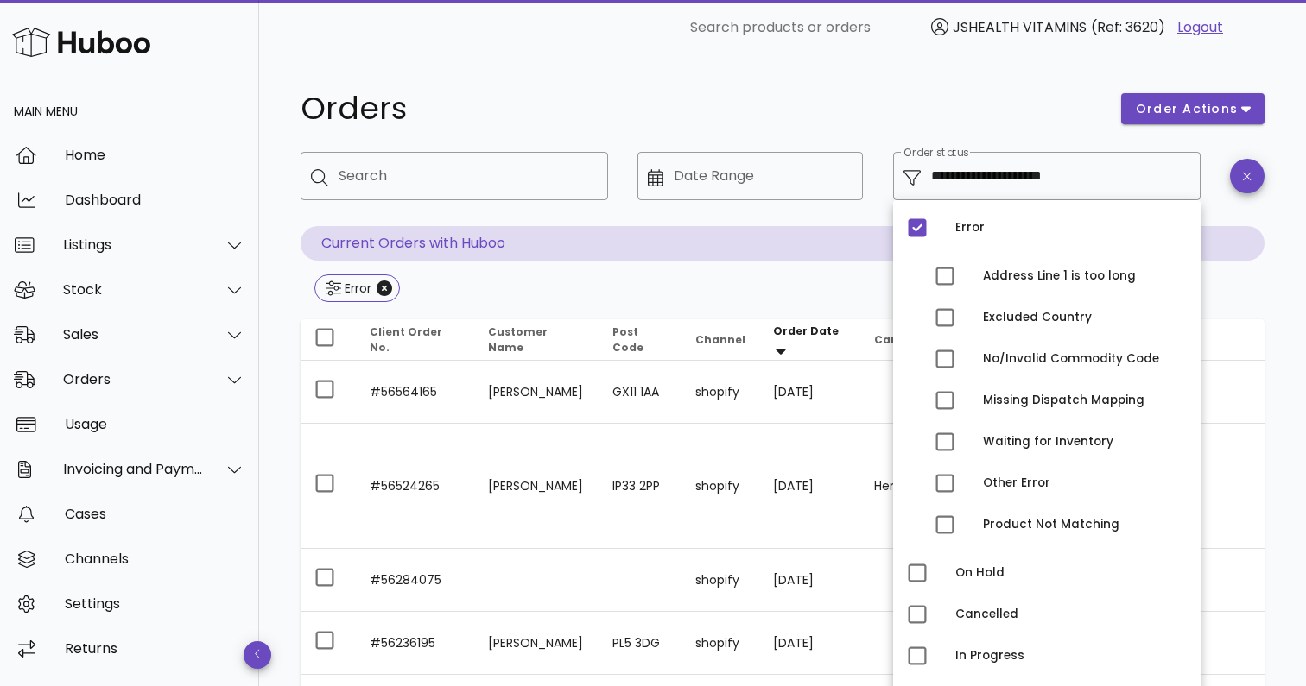
click at [834, 293] on div "Error" at bounding box center [782, 290] width 964 height 31
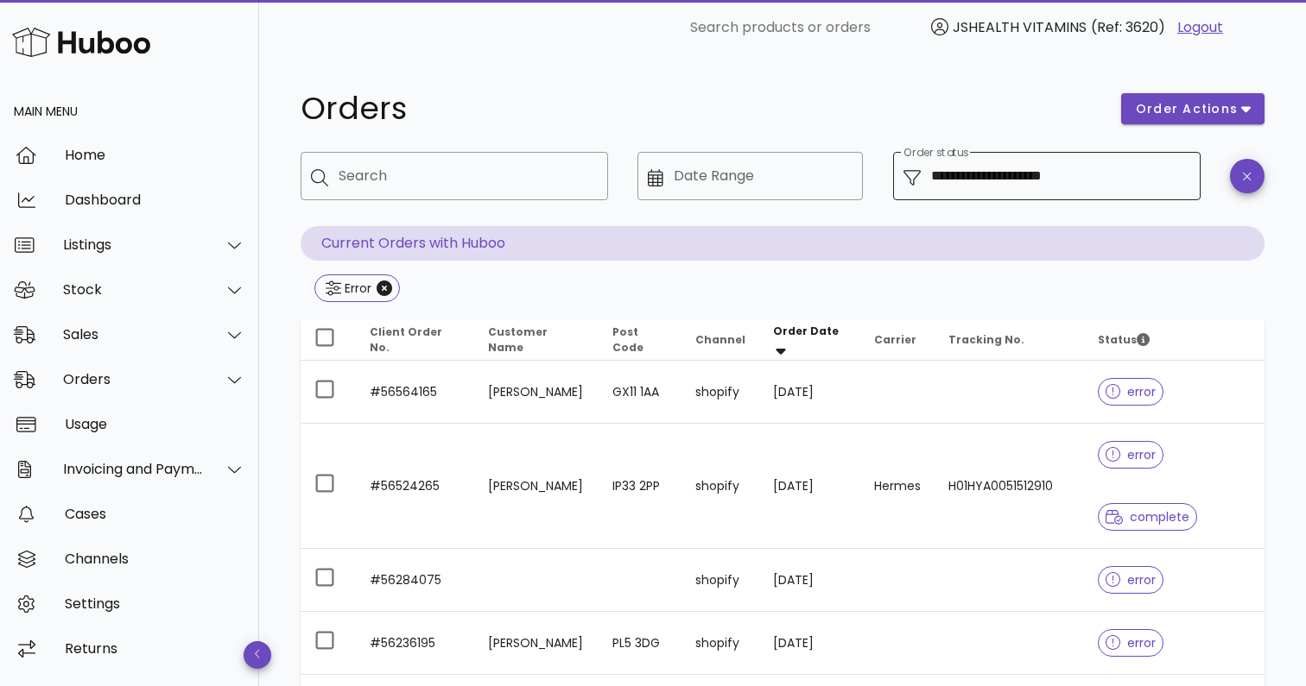
click at [1015, 186] on input "**********" at bounding box center [1060, 176] width 259 height 28
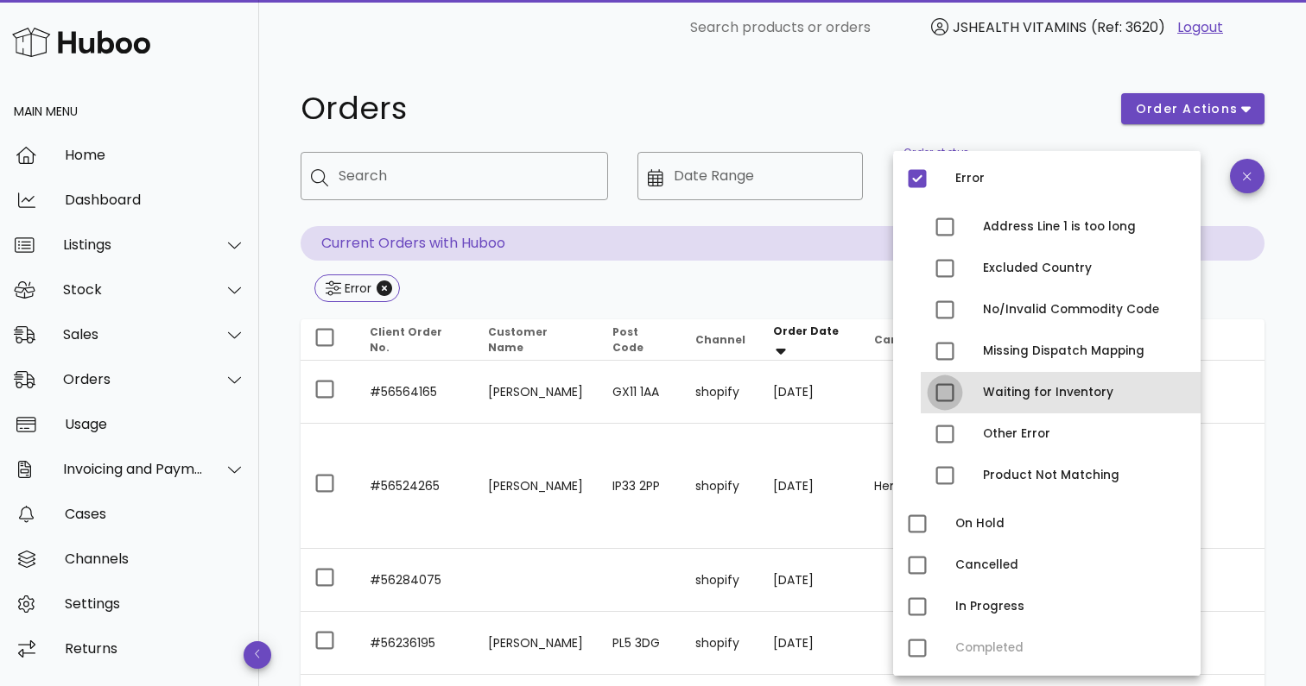
click at [947, 397] on div at bounding box center [944, 392] width 29 height 29
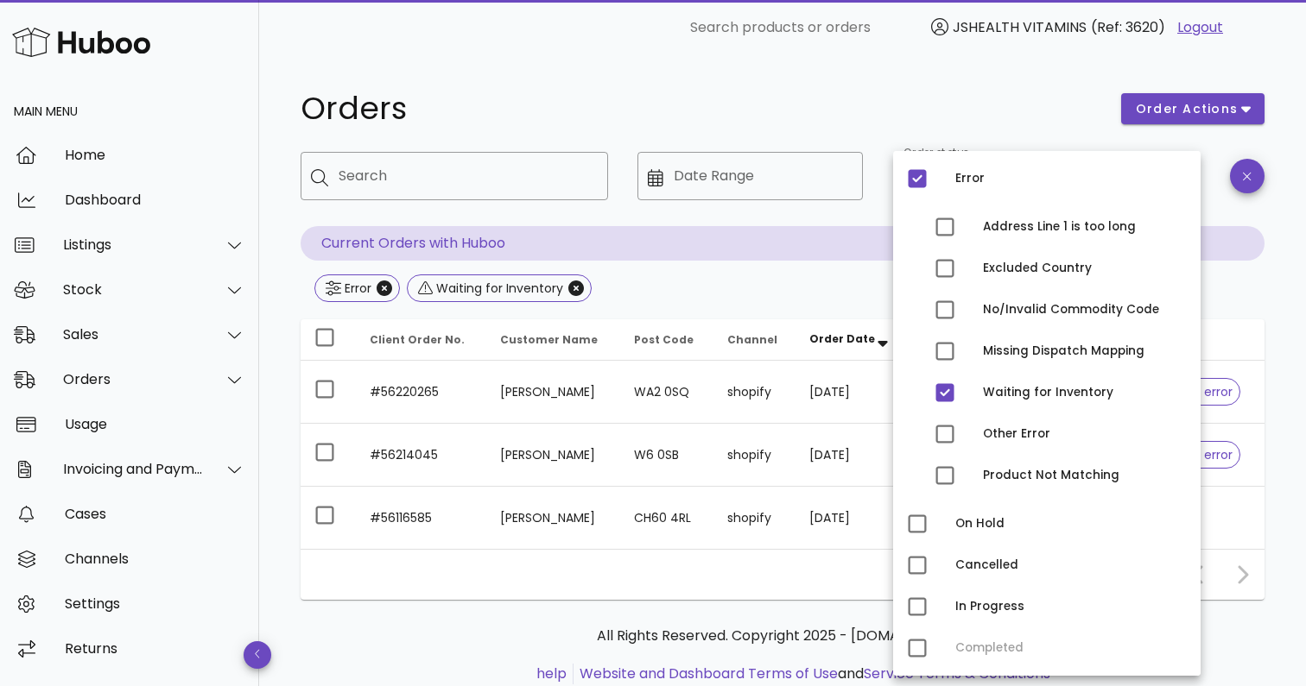
click at [612, 215] on div "​ Search" at bounding box center [454, 189] width 328 height 95
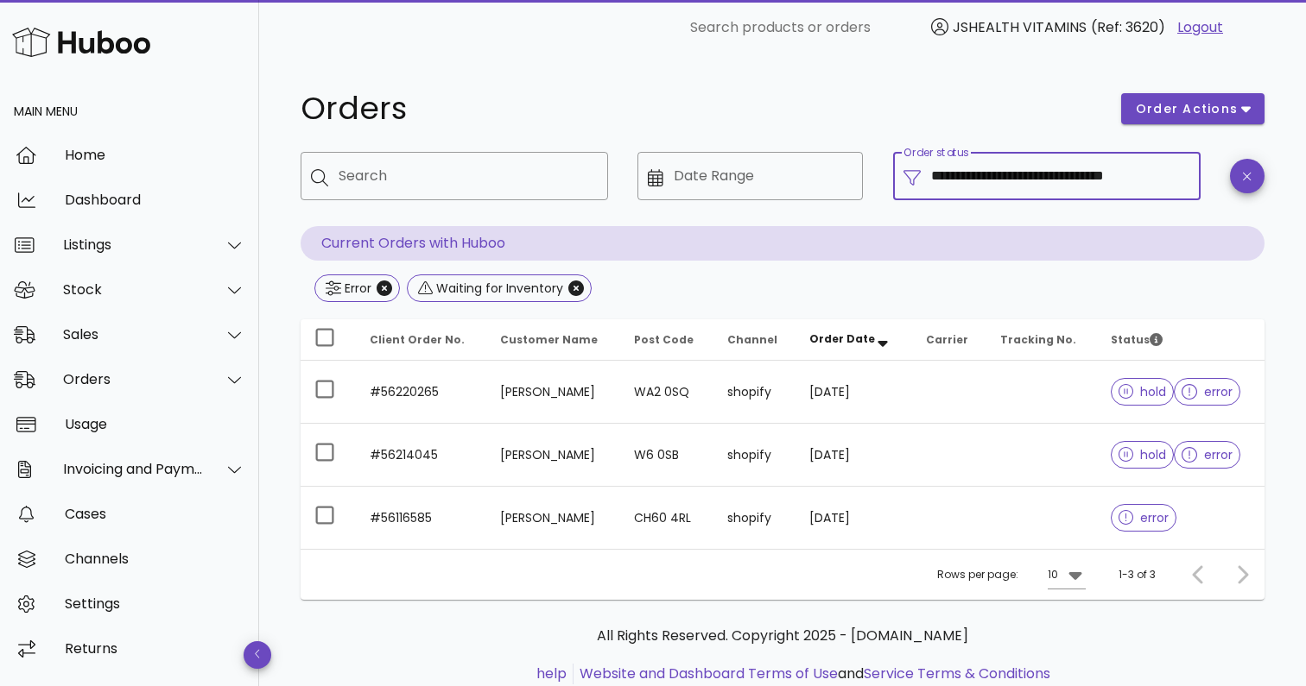
click at [1031, 165] on input "**********" at bounding box center [1060, 176] width 259 height 28
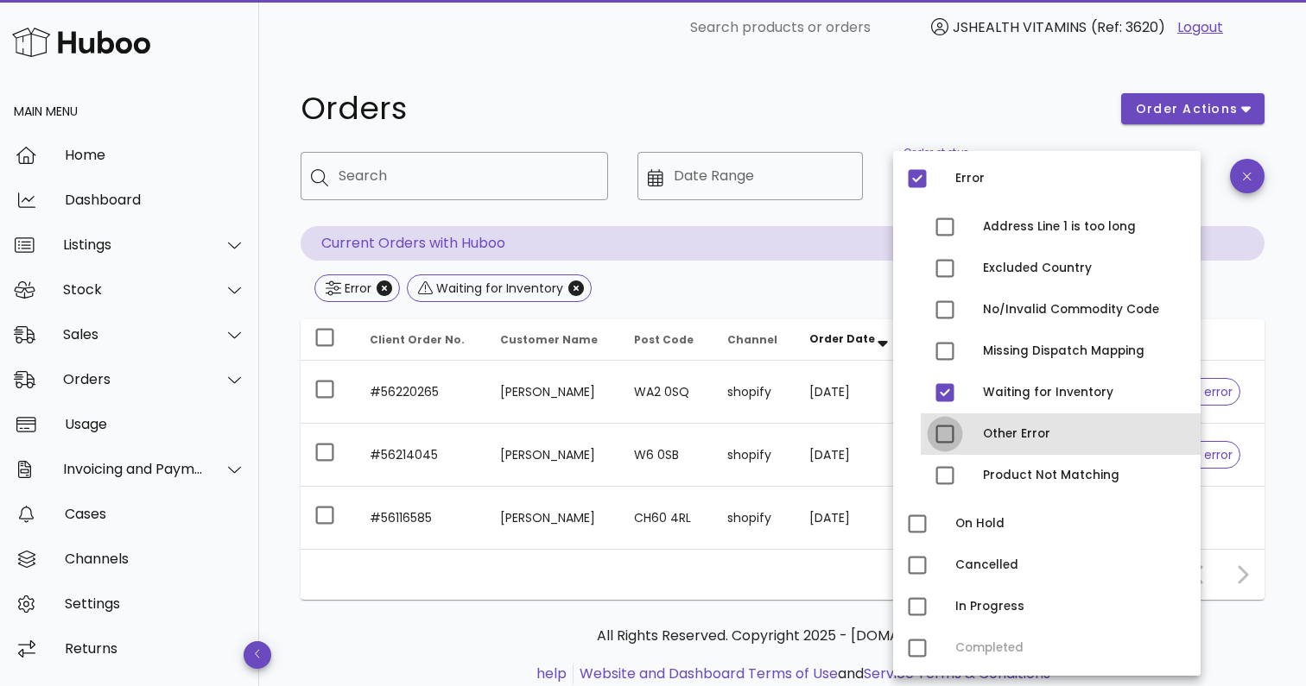
click at [942, 439] on div at bounding box center [944, 434] width 29 height 29
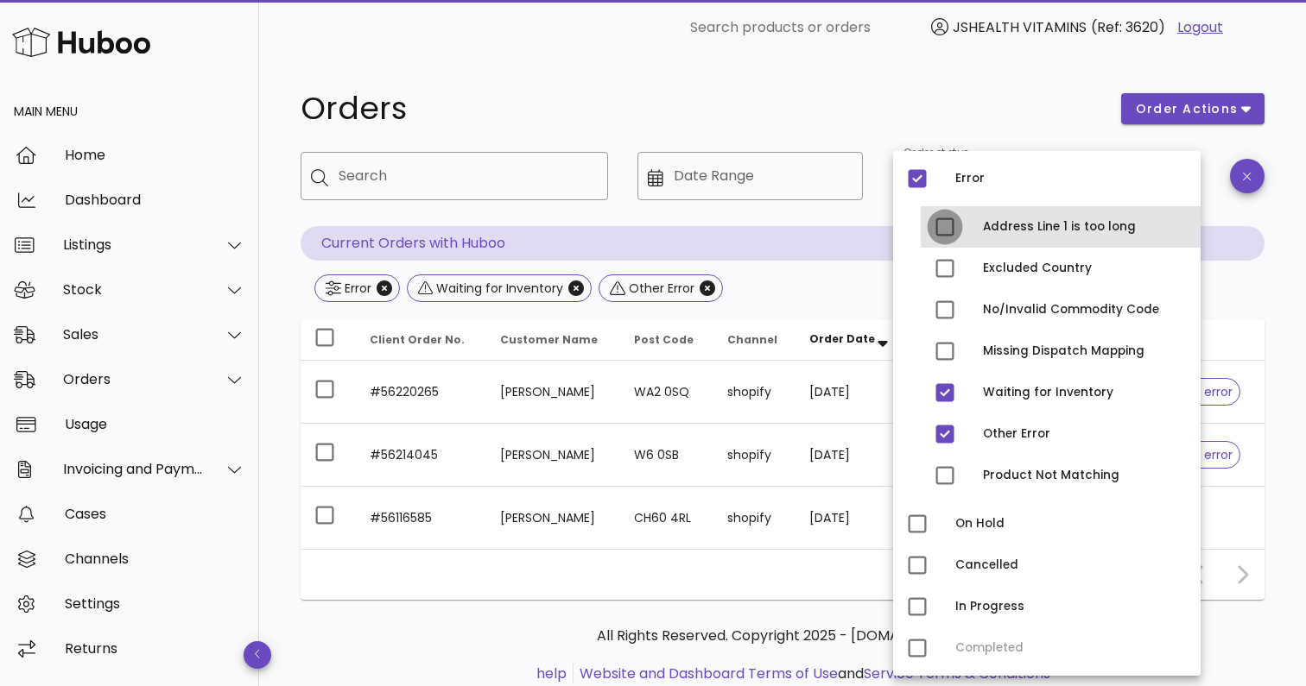
click at [948, 234] on div at bounding box center [944, 226] width 29 height 29
type input "**********"
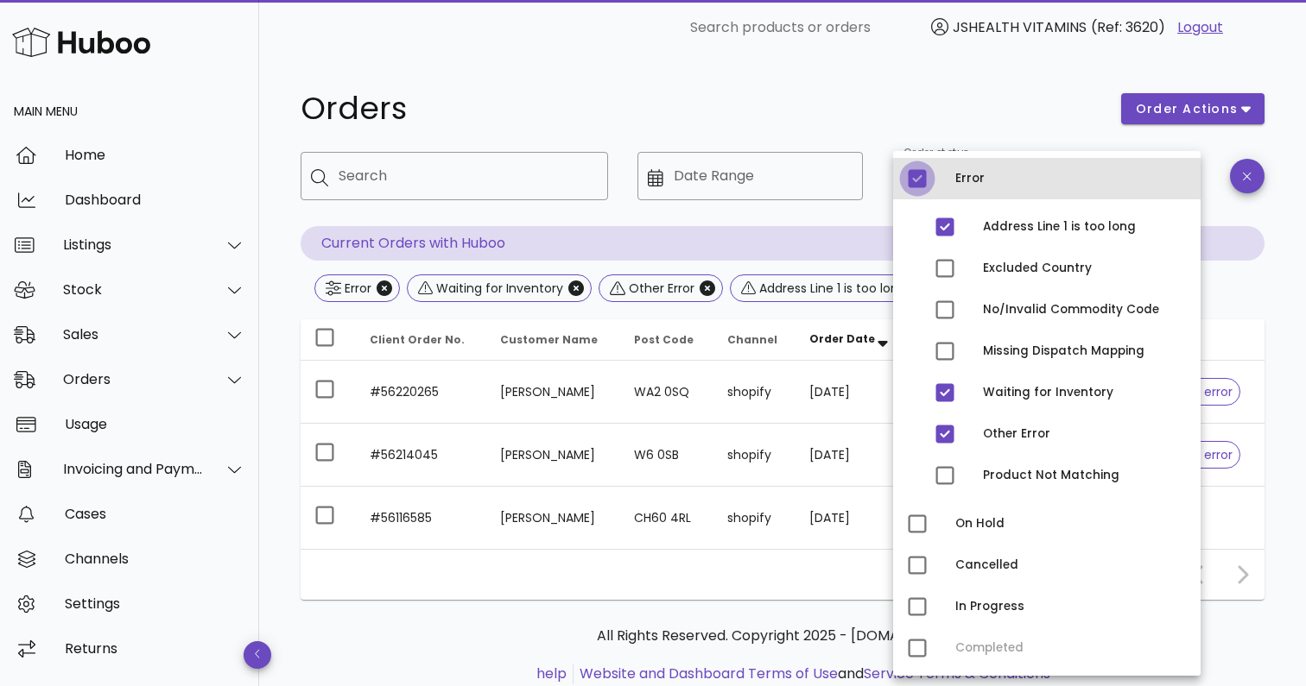
click at [914, 177] on div at bounding box center [916, 178] width 29 height 29
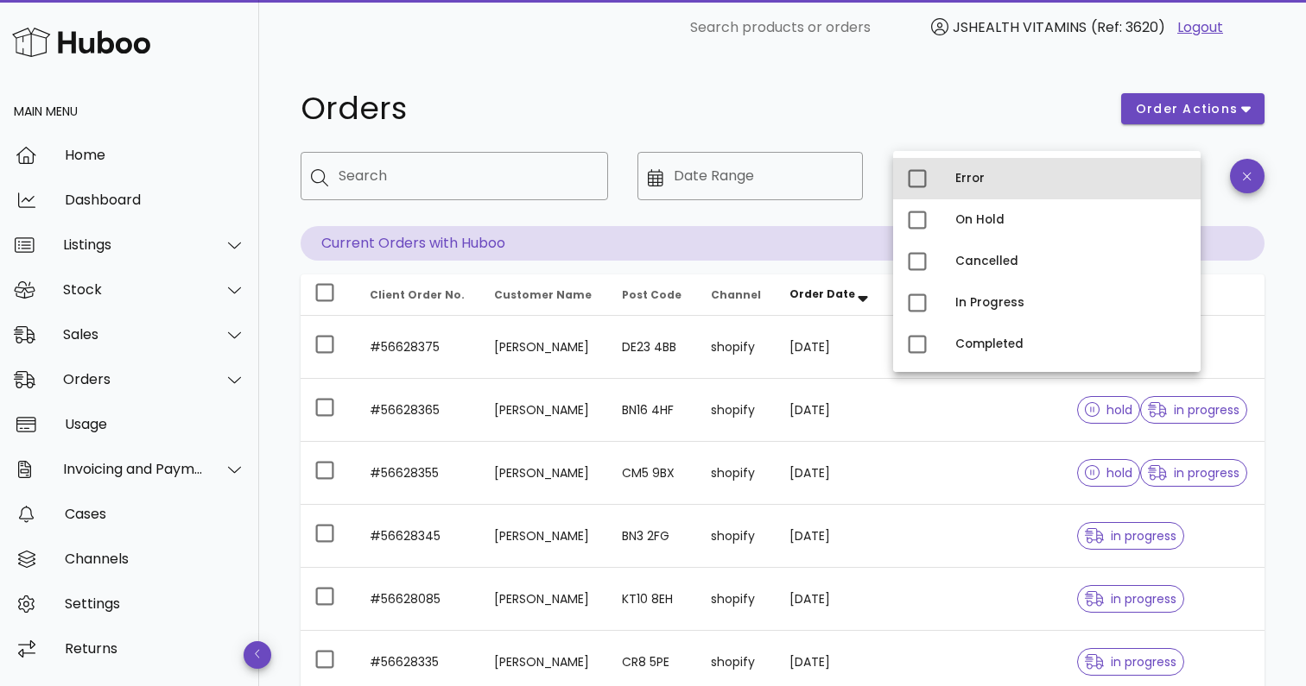
click at [992, 186] on div "Error" at bounding box center [1070, 179] width 231 height 28
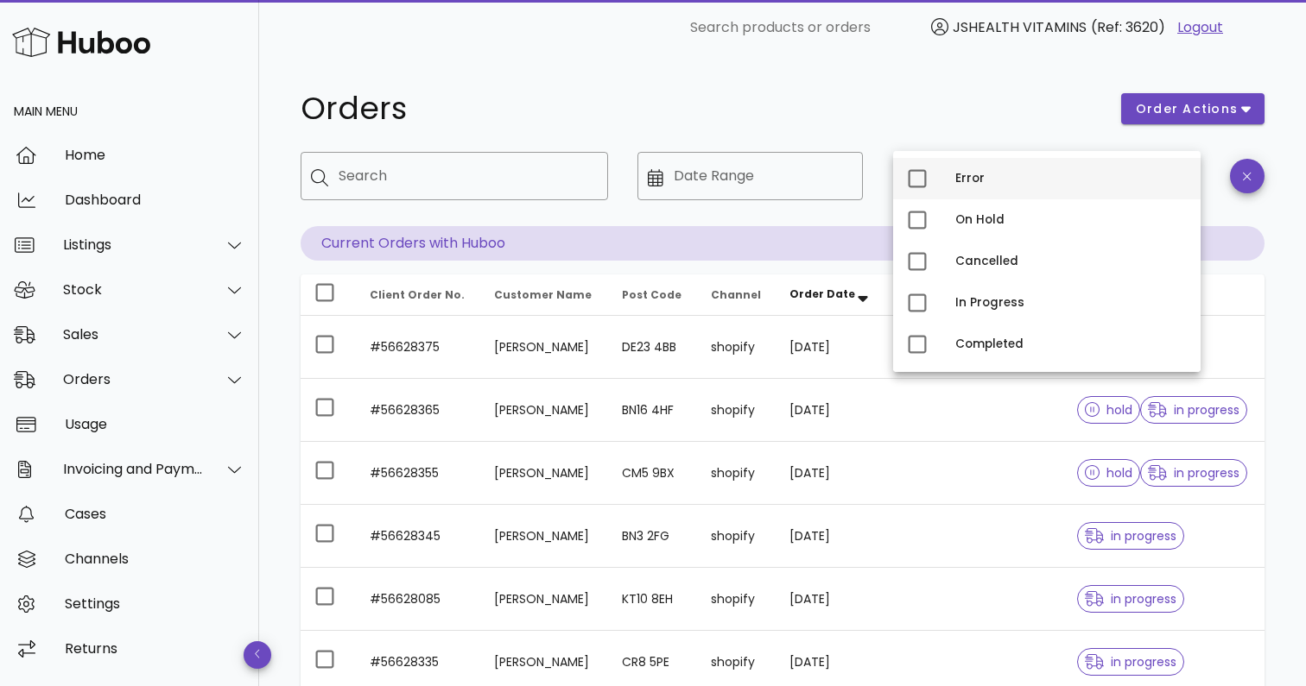
type input "**********"
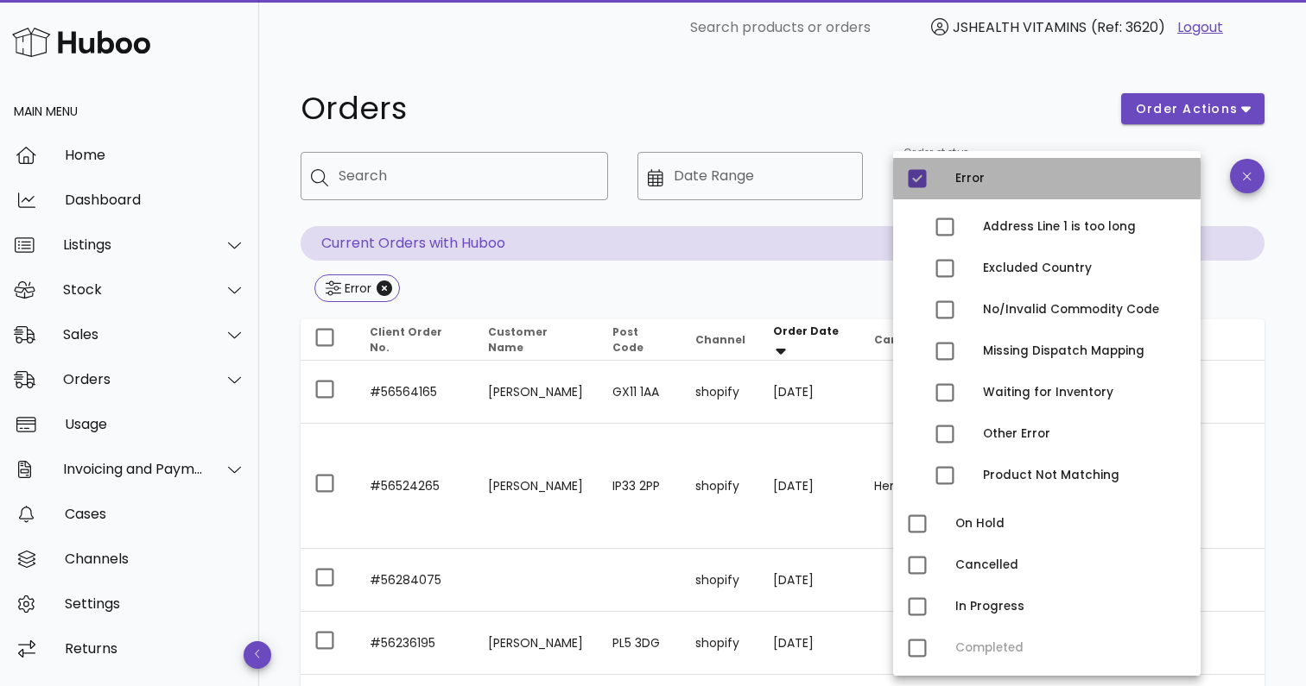
click at [982, 182] on div "Error" at bounding box center [1070, 179] width 231 height 14
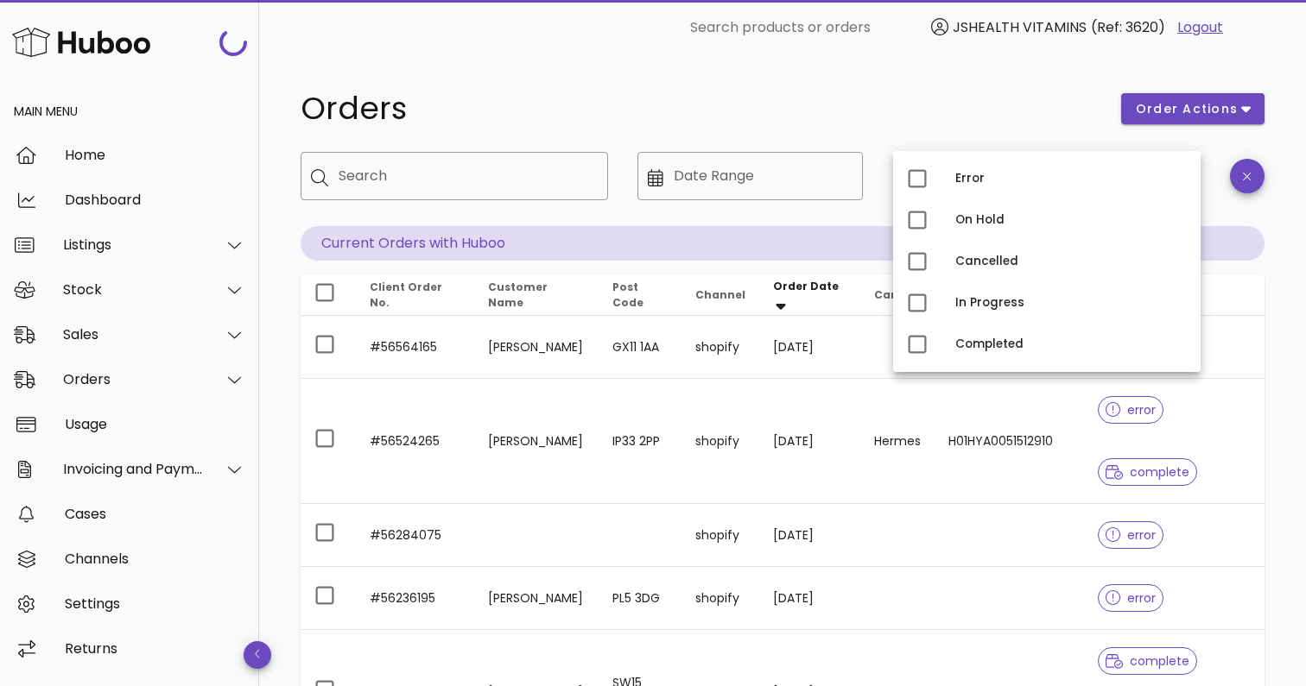
click at [877, 212] on div "​ Search ​ Date Range ​ Order status" at bounding box center [782, 189] width 984 height 95
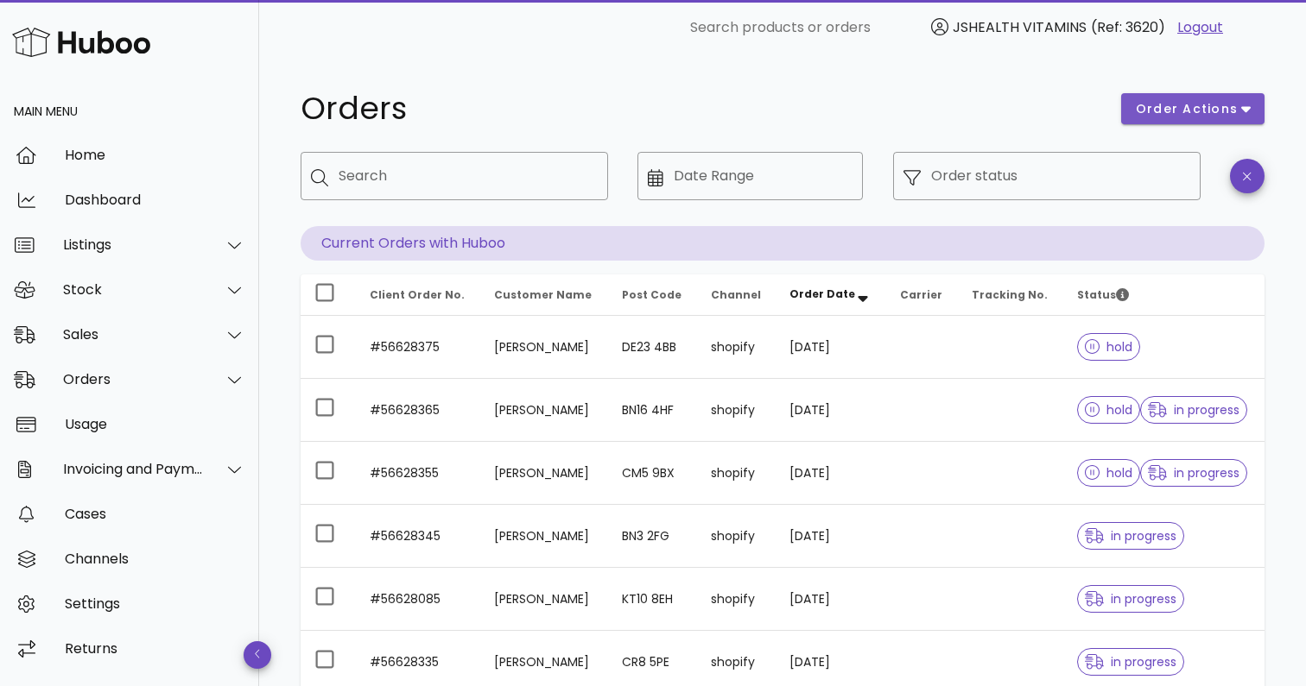
click at [1192, 112] on span "order actions" at bounding box center [1187, 109] width 104 height 18
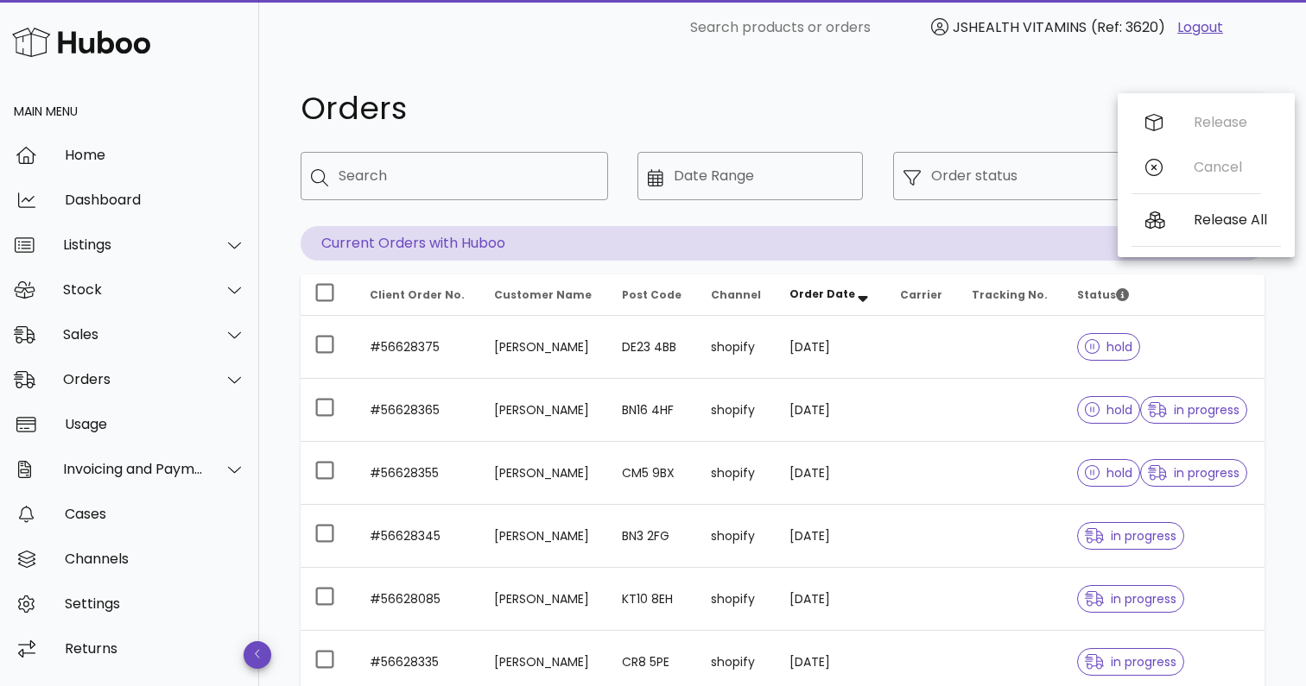
click at [994, 136] on div "Orders order actions ​ Search ​ Date Range ​ Order status Current Orders with H…" at bounding box center [782, 540] width 964 height 914
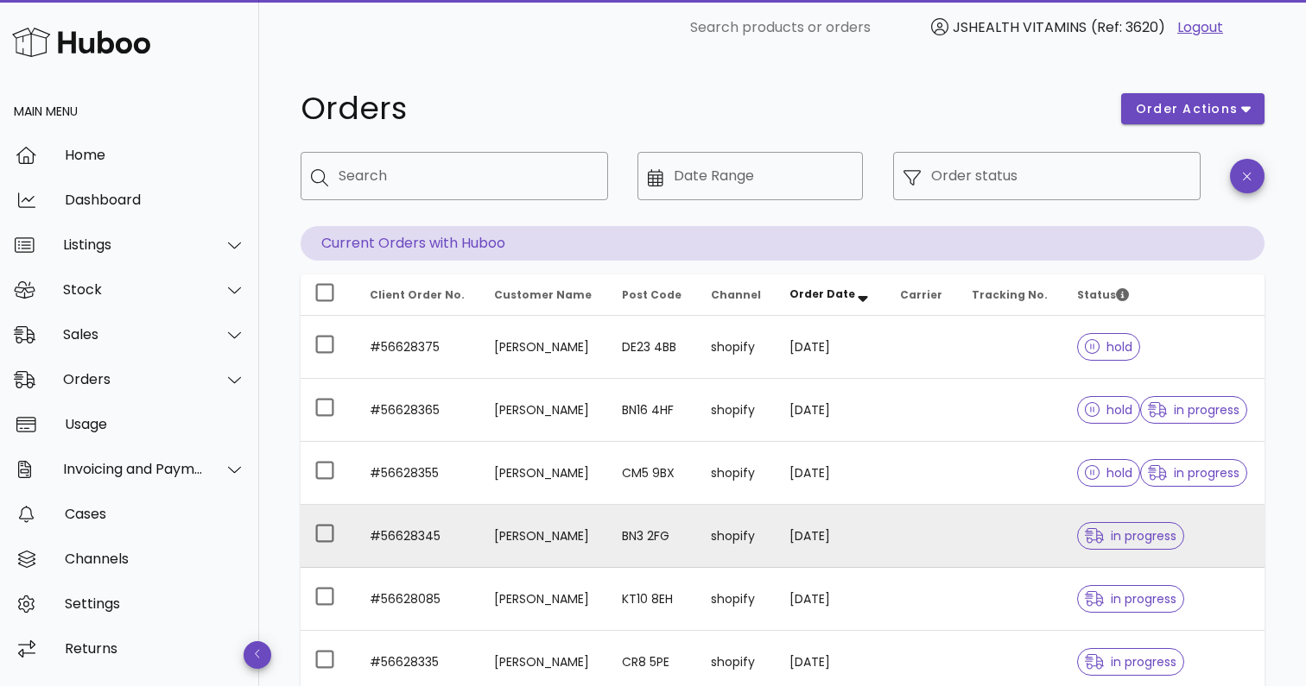
click at [607, 534] on td "Lisa Wade" at bounding box center [543, 536] width 127 height 63
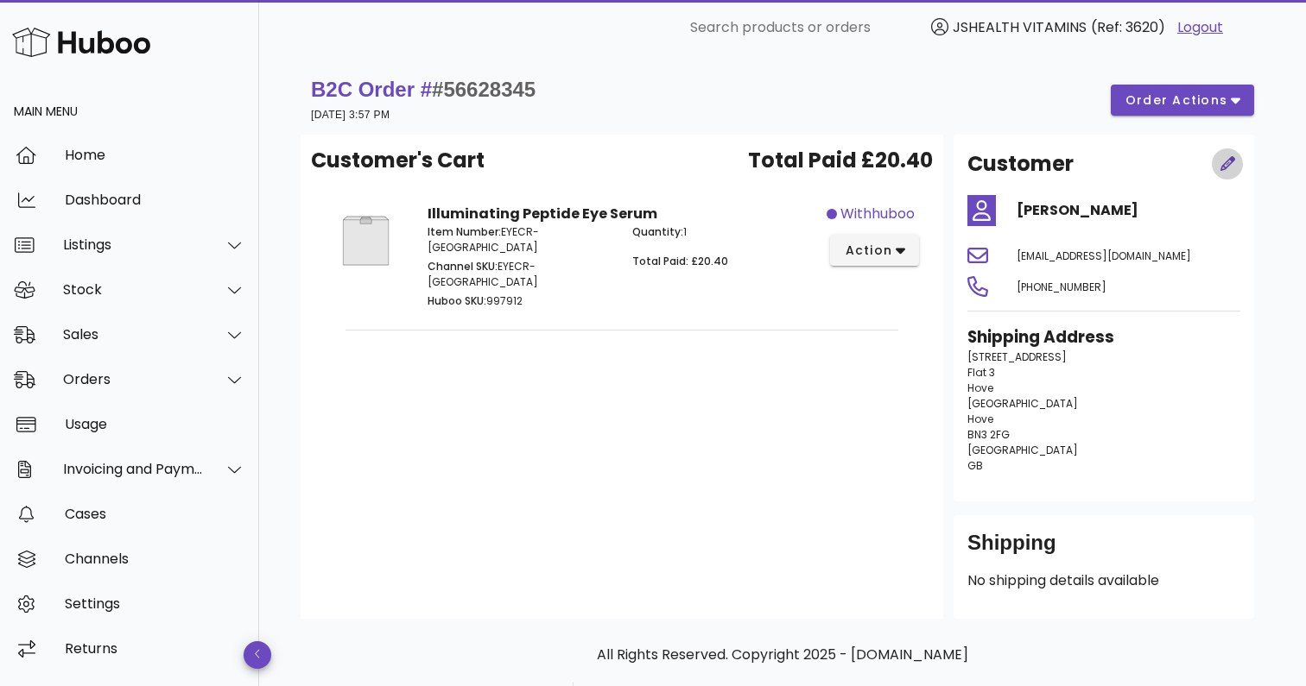
click at [1222, 161] on icon "button" at bounding box center [1228, 164] width 16 height 16
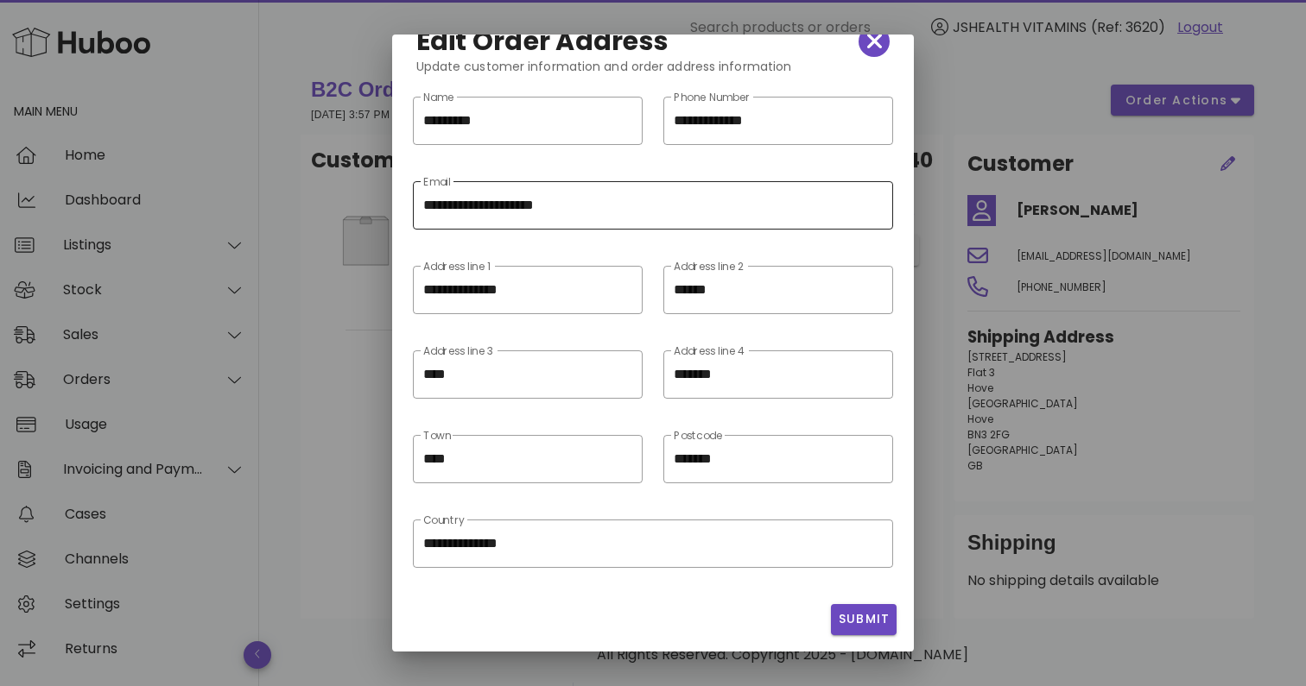
scroll to position [33, 0]
click at [870, 43] on icon "button" at bounding box center [875, 41] width 16 height 24
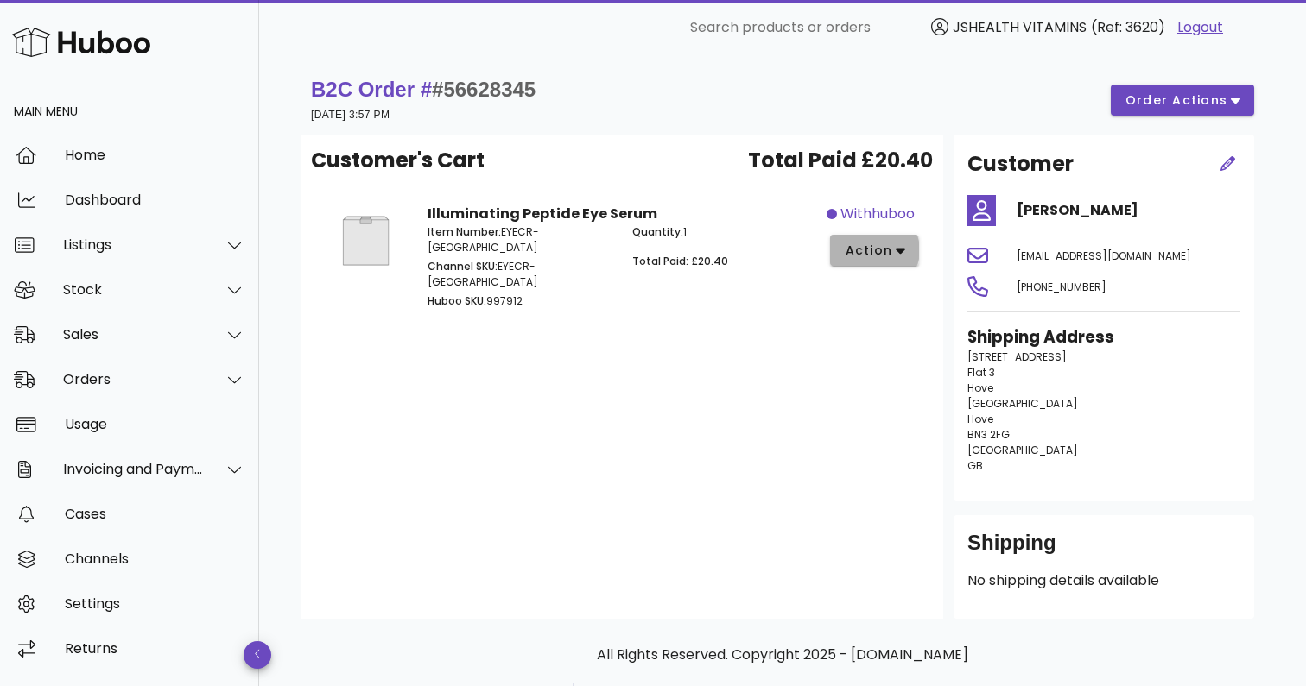
click at [908, 250] on button "action" at bounding box center [874, 250] width 89 height 31
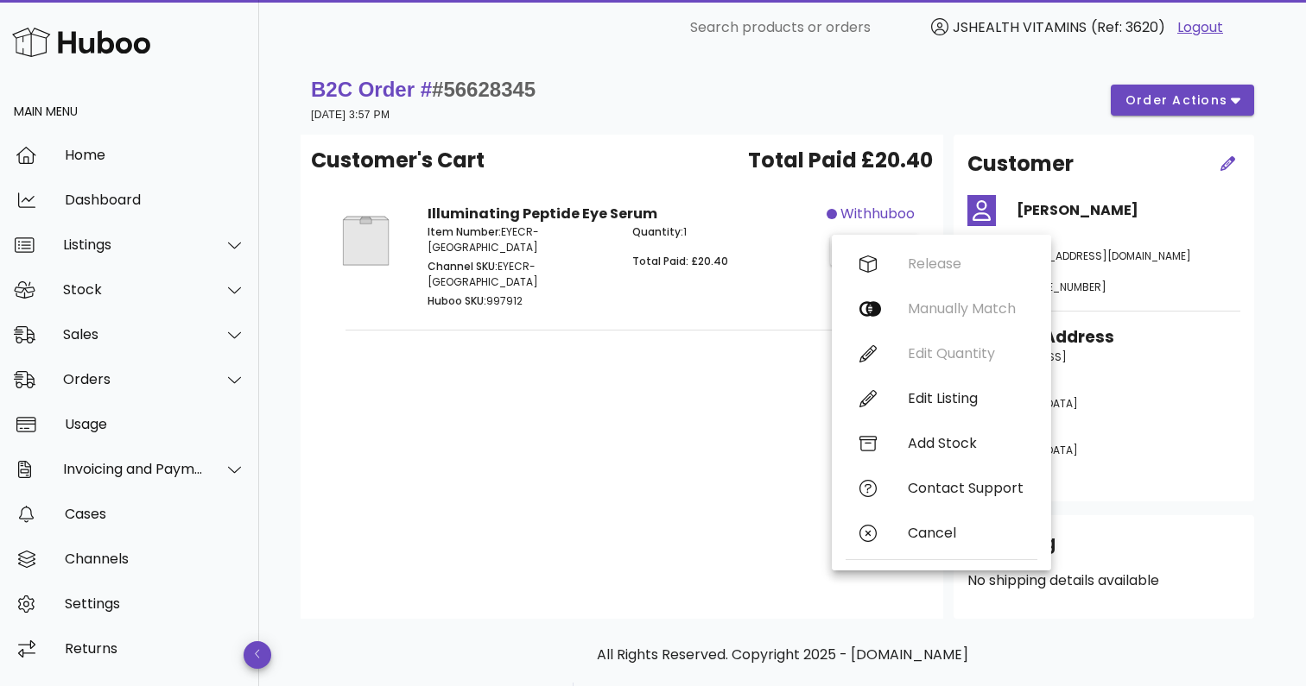
click at [676, 389] on div "Customer's Cart Total Paid £20.40 Illuminating Peptide Eye Serum Item Number: E…" at bounding box center [621, 377] width 642 height 484
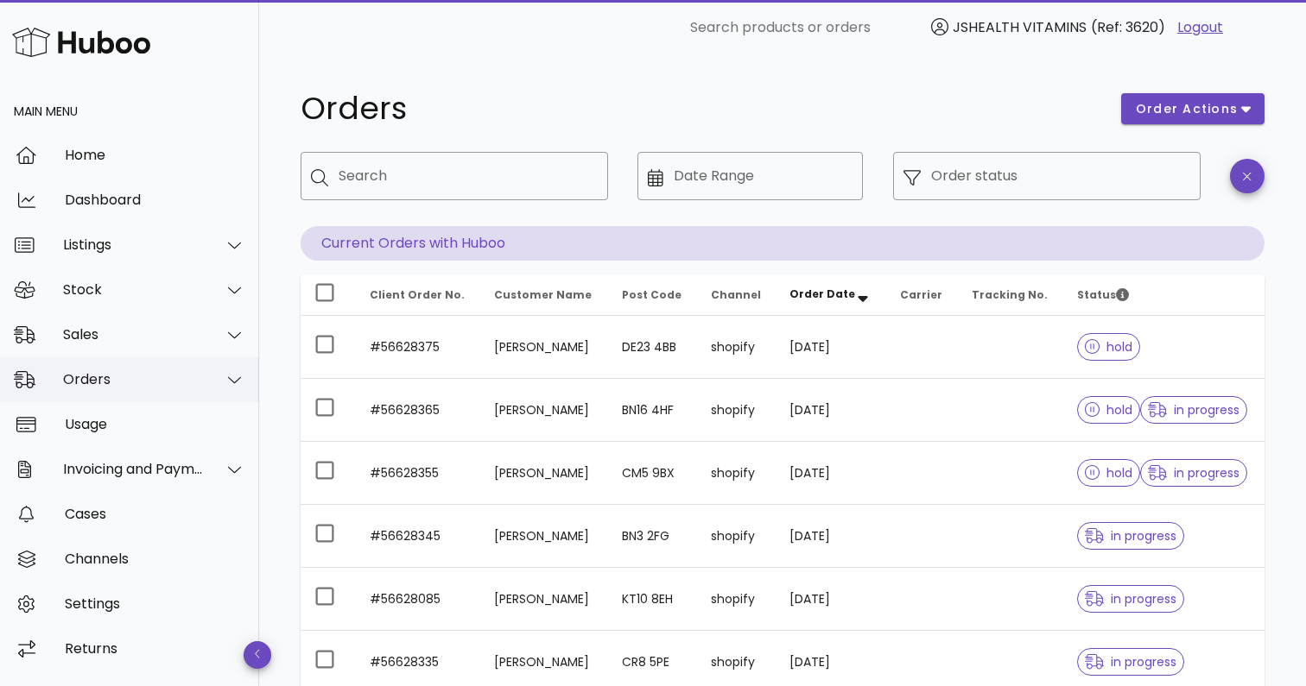
click at [149, 389] on div "Orders" at bounding box center [129, 379] width 259 height 45
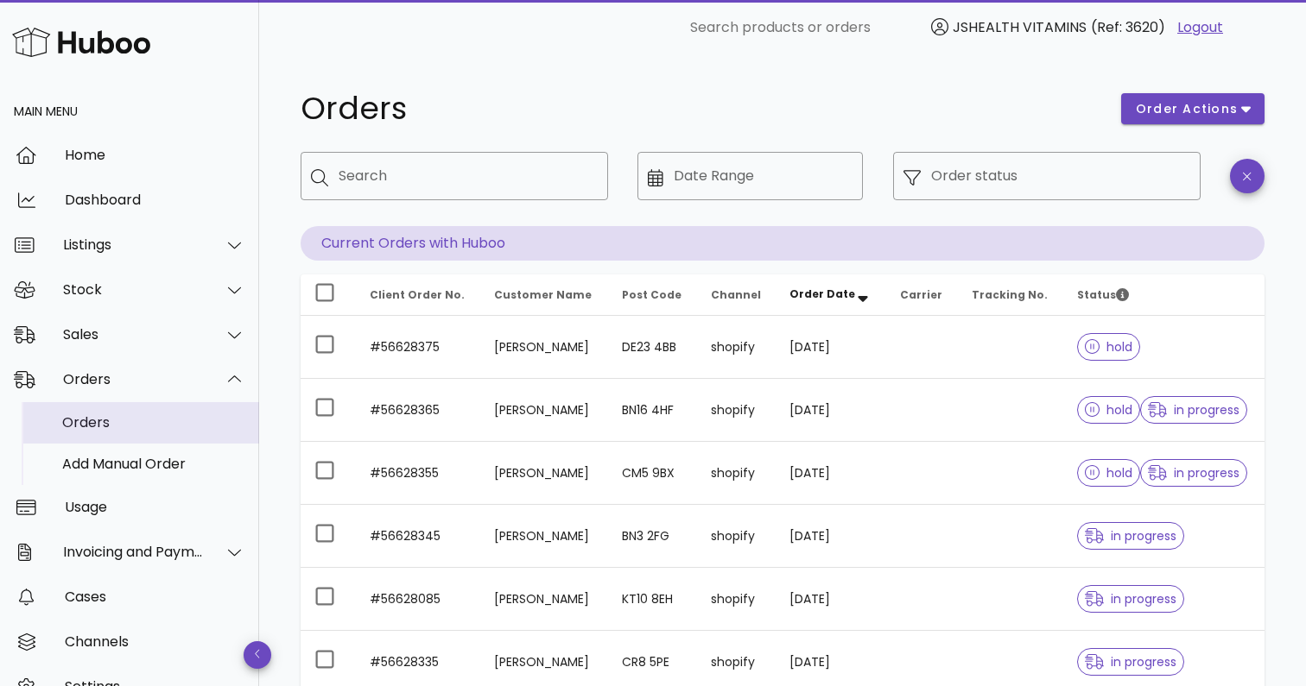
click at [117, 422] on div "Orders" at bounding box center [153, 422] width 183 height 16
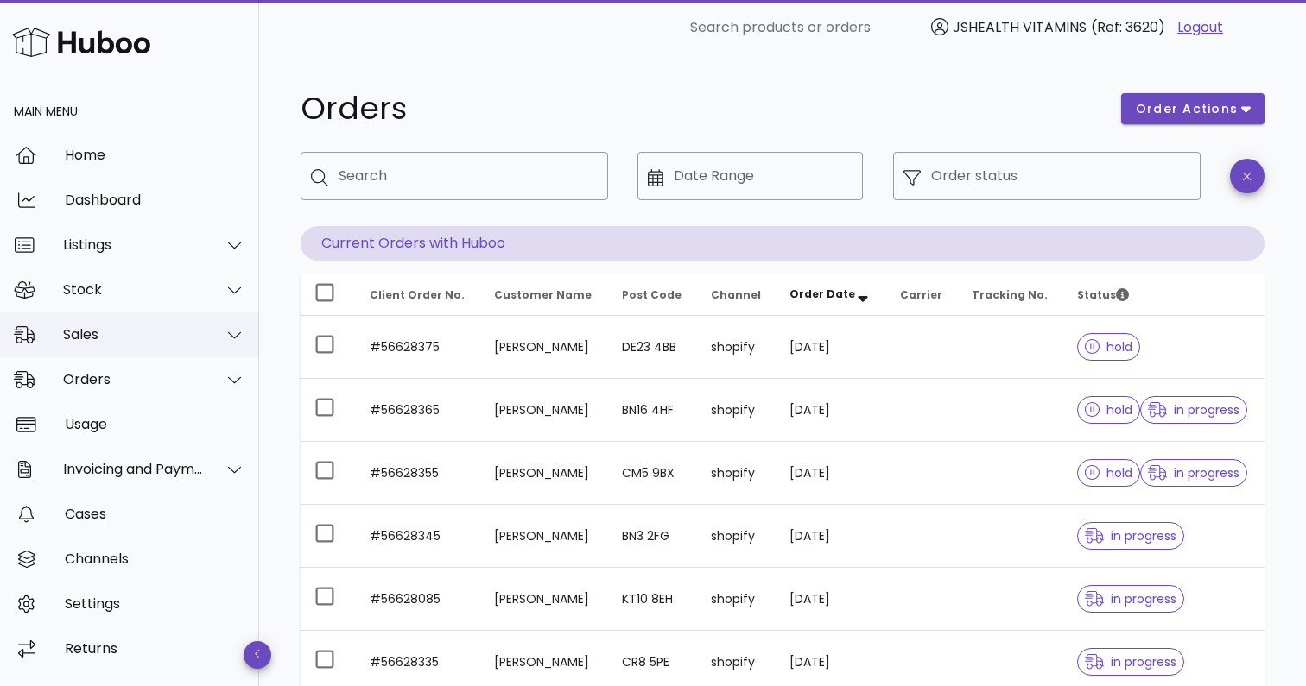
click at [139, 340] on div "Sales" at bounding box center [133, 334] width 141 height 16
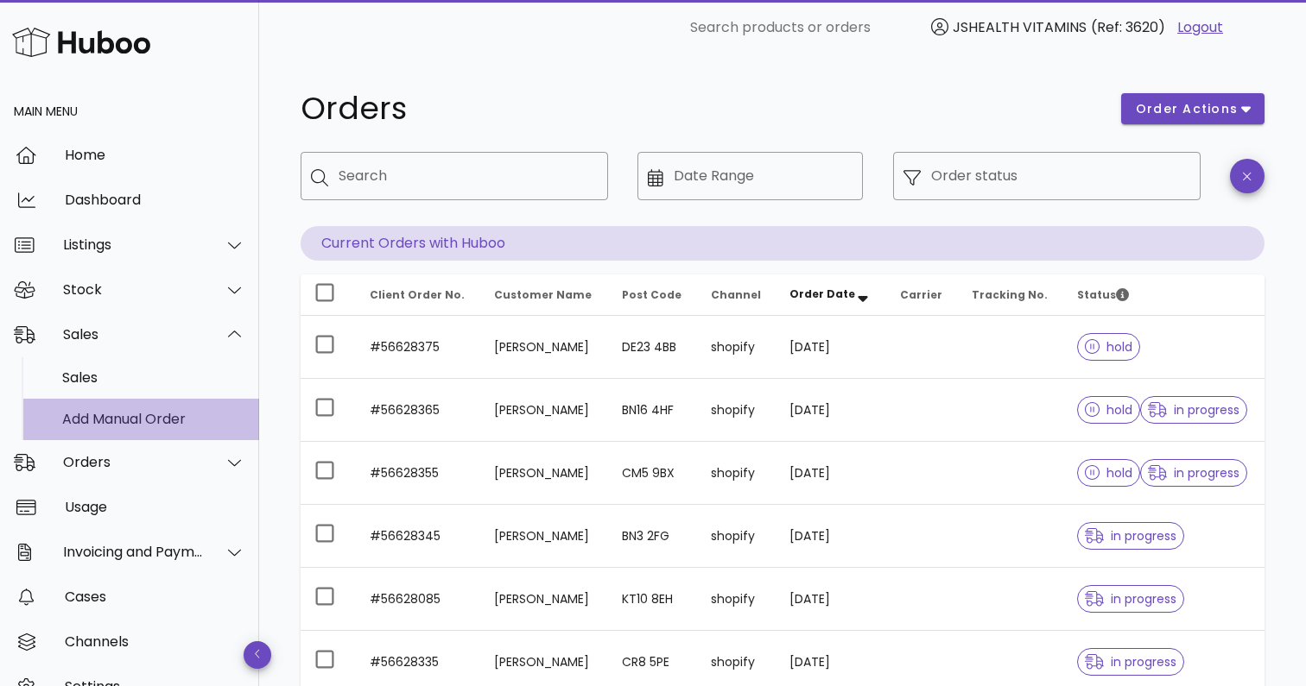
click at [131, 420] on div "Add Manual Order" at bounding box center [153, 419] width 183 height 16
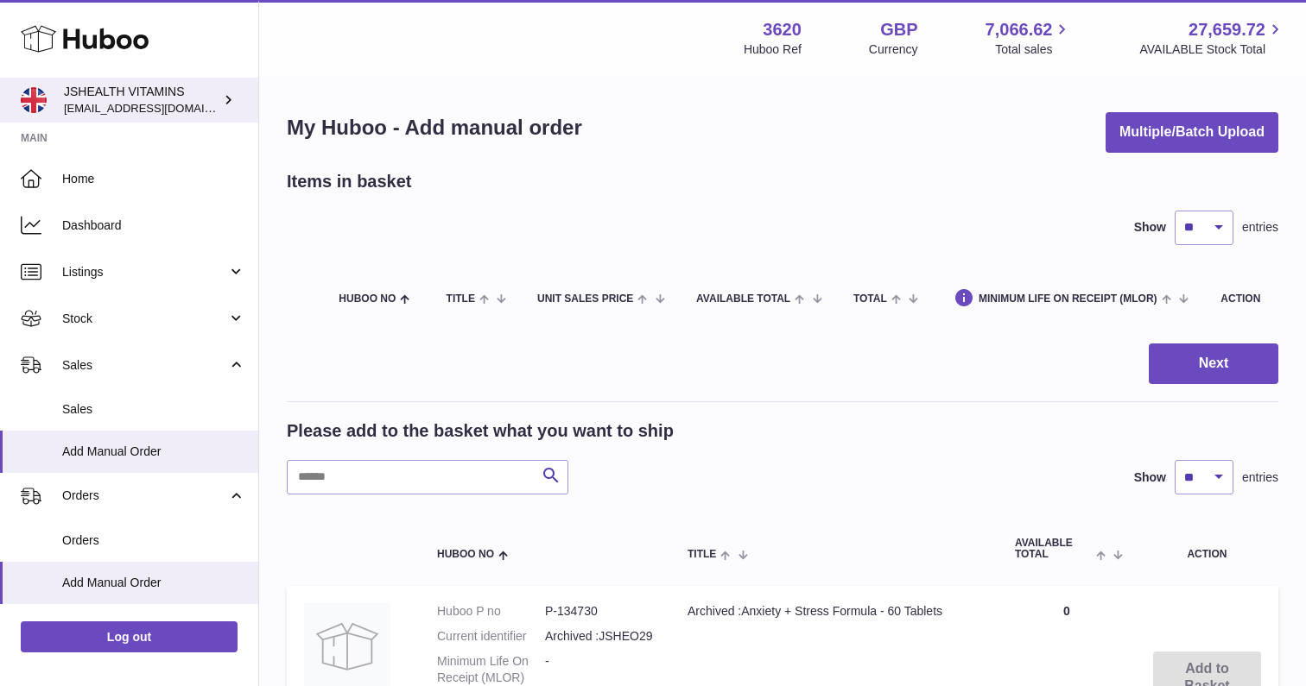
click at [213, 102] on span "internalAdmin-3620@internal.huboo.com" at bounding box center [159, 108] width 190 height 14
